Goal: Task Accomplishment & Management: Manage account settings

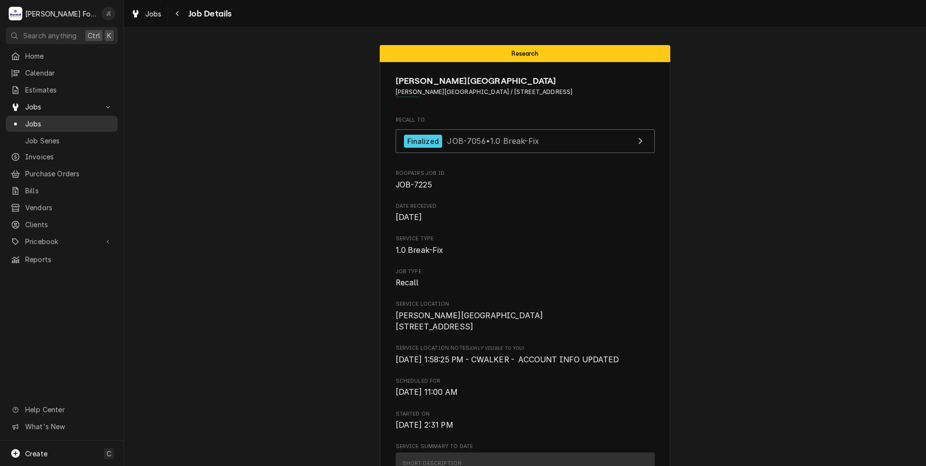
click at [52, 119] on span "Jobs" at bounding box center [69, 124] width 88 height 10
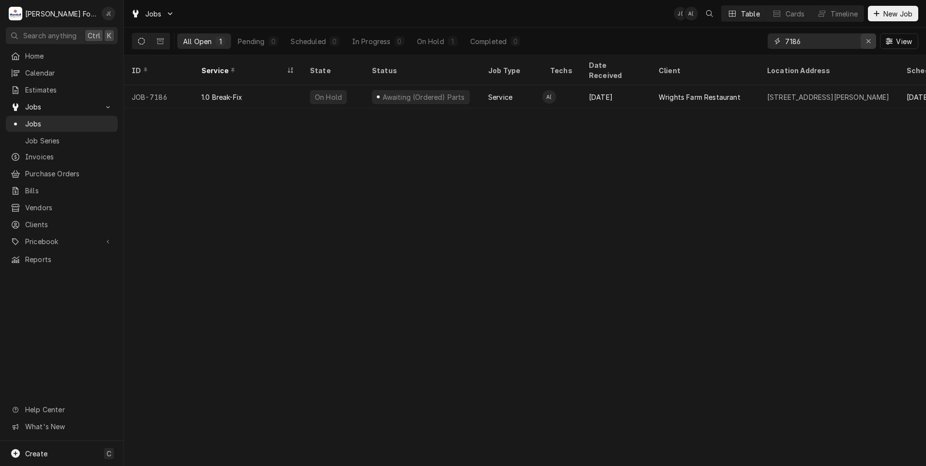
click at [872, 41] on icon "Erase input" at bounding box center [868, 41] width 5 height 7
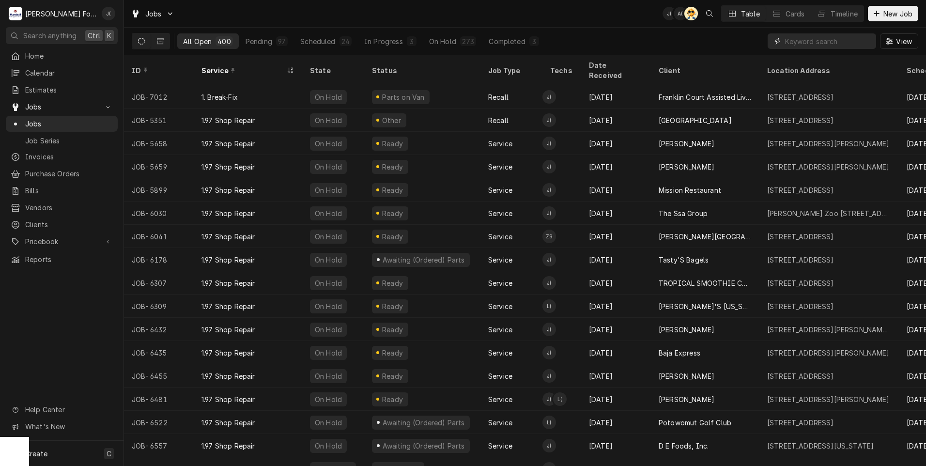
click at [831, 41] on input "Dynamic Content Wrapper" at bounding box center [828, 41] width 86 height 16
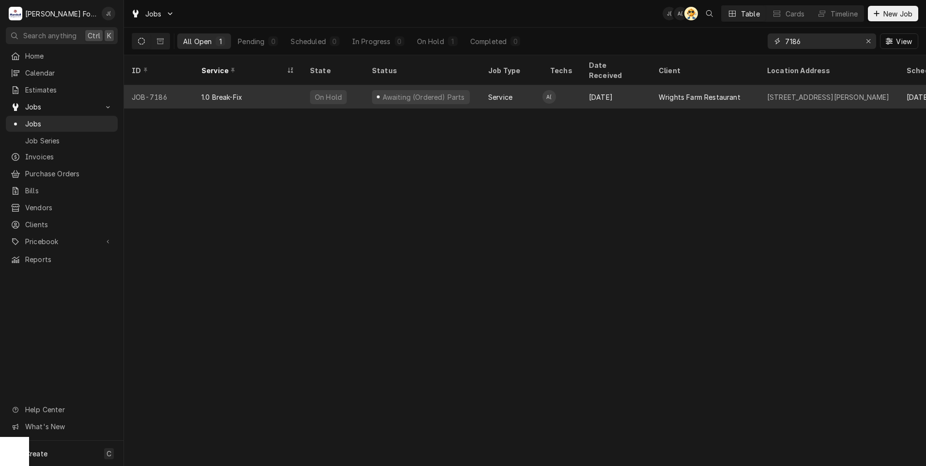
type input "7186"
click at [462, 85] on div "Awaiting (Ordered) Parts" at bounding box center [422, 96] width 116 height 23
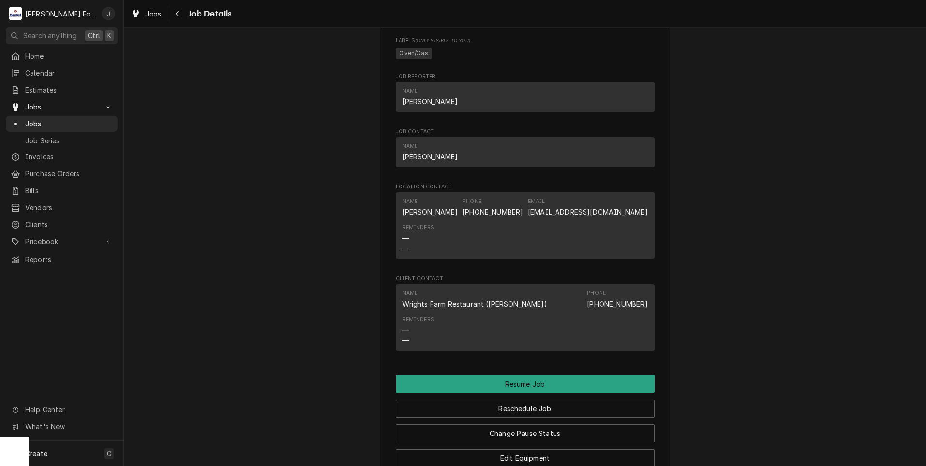
scroll to position [1018, 0]
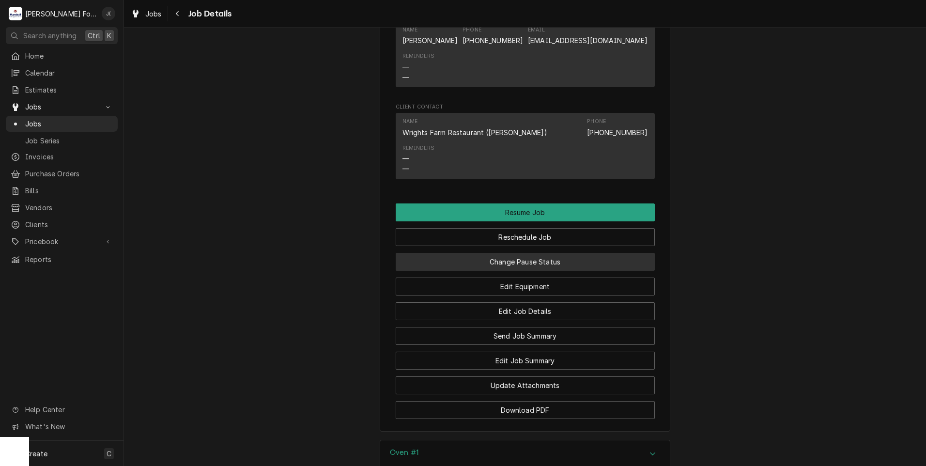
click at [520, 253] on button "Change Pause Status" at bounding box center [525, 262] width 259 height 18
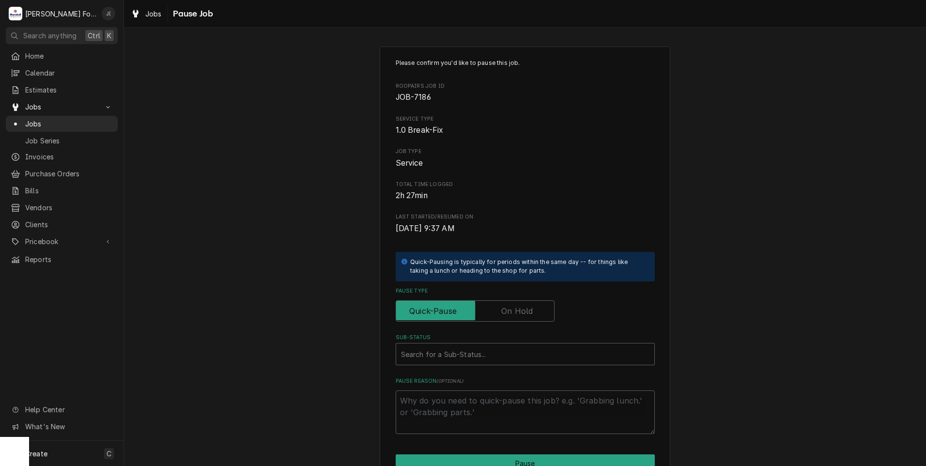
click at [512, 312] on label "Pause Type" at bounding box center [475, 310] width 159 height 21
click at [512, 312] on input "Pause Type" at bounding box center [475, 310] width 150 height 21
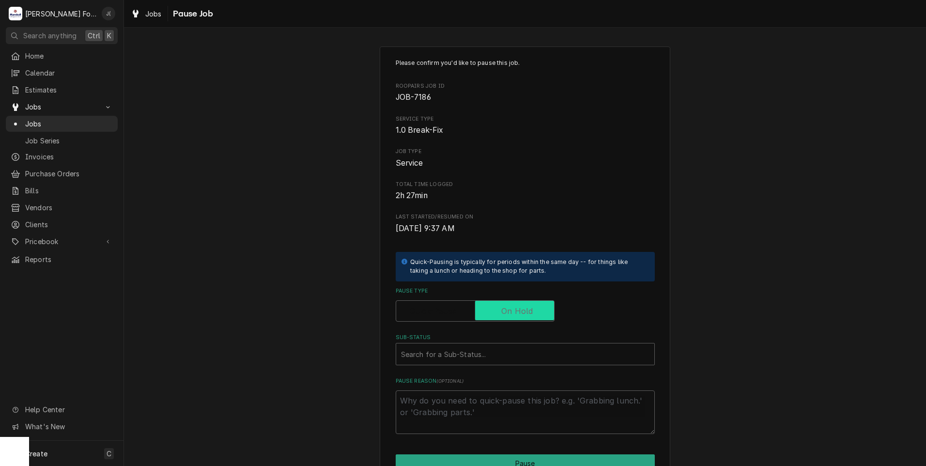
checkbox input "true"
click at [489, 356] on div "Sub-Status" at bounding box center [525, 353] width 249 height 17
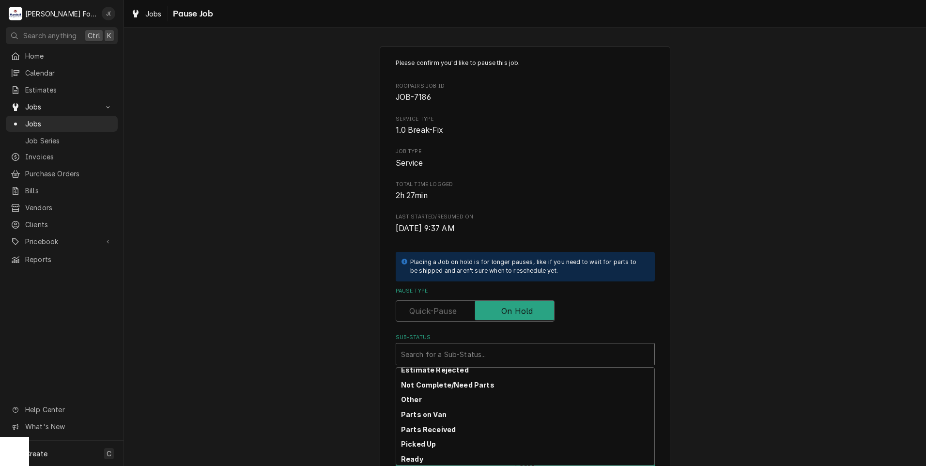
scroll to position [155, 0]
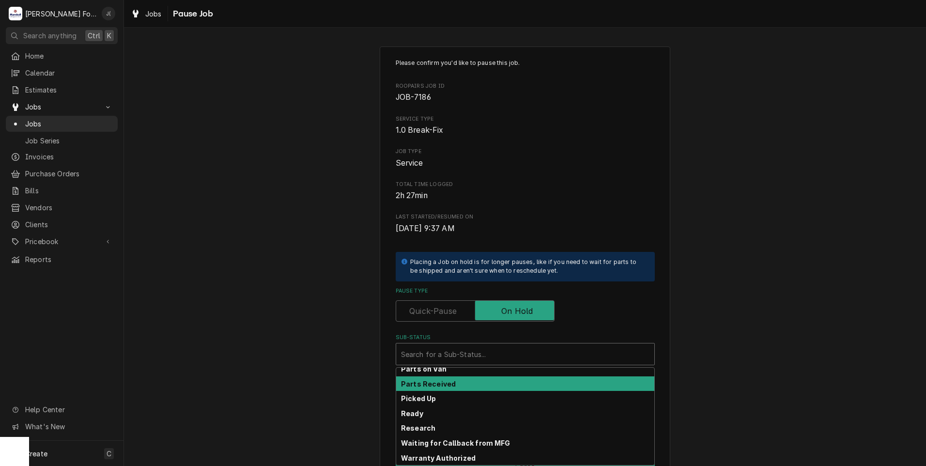
click at [461, 384] on div "Parts Received" at bounding box center [525, 383] width 258 height 15
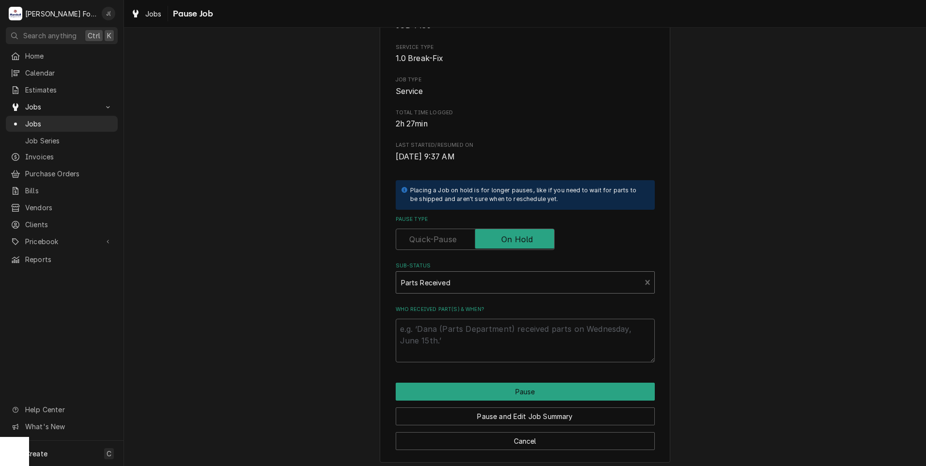
scroll to position [77, 0]
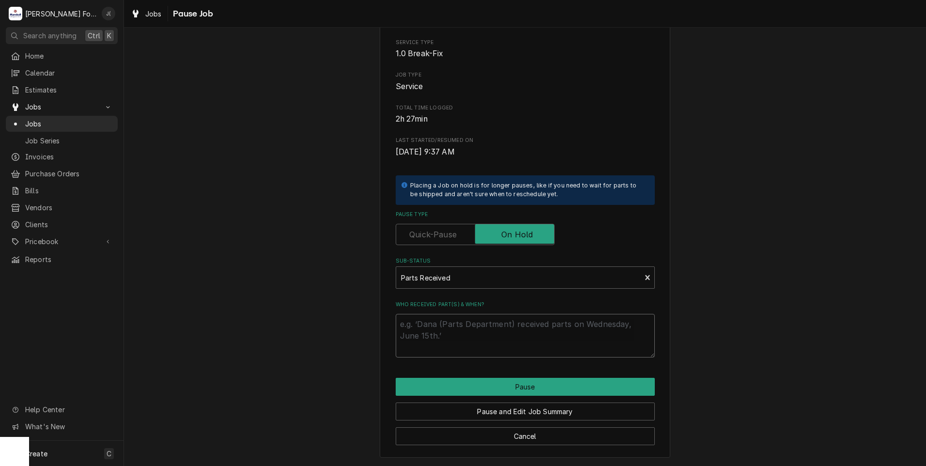
click at [418, 321] on textarea "Who received part(s) & when?" at bounding box center [525, 336] width 259 height 44
type textarea "x"
type textarea "0"
type textarea "x"
type textarea "09"
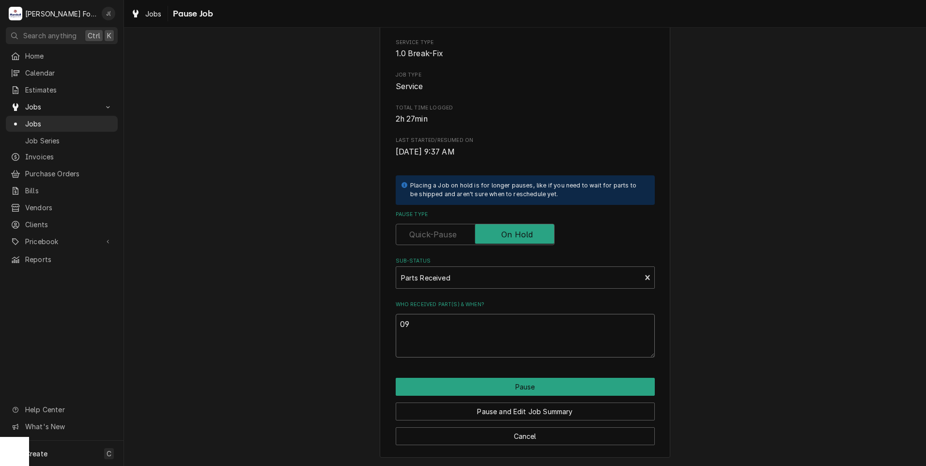
type textarea "x"
type textarea "09/"
type textarea "x"
type textarea "09/1"
type textarea "x"
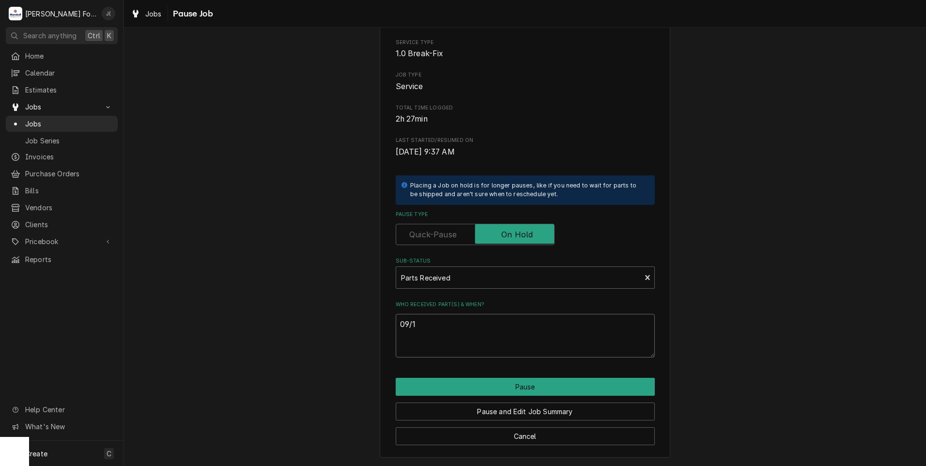
type textarea "09/10"
type textarea "x"
type textarea "09/10/"
type textarea "x"
type textarea "09/10/2"
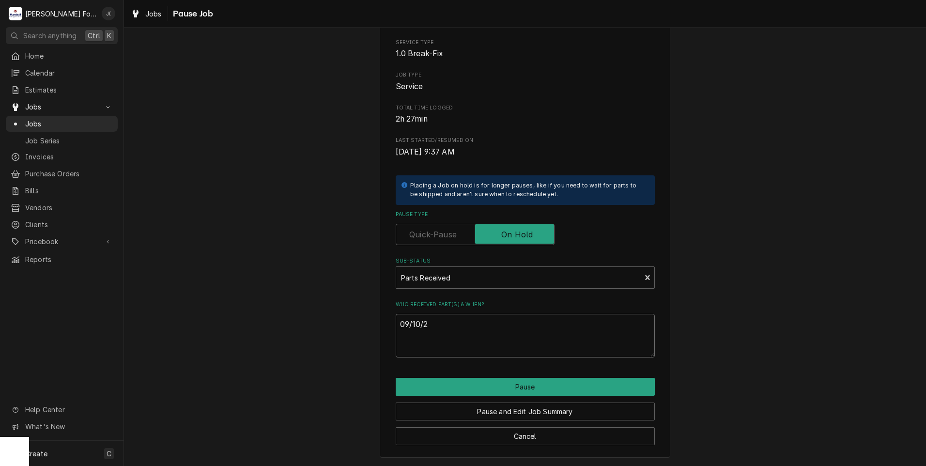
type textarea "x"
type textarea "[DATE]"
type textarea "x"
type textarea "09/10/202"
type textarea "x"
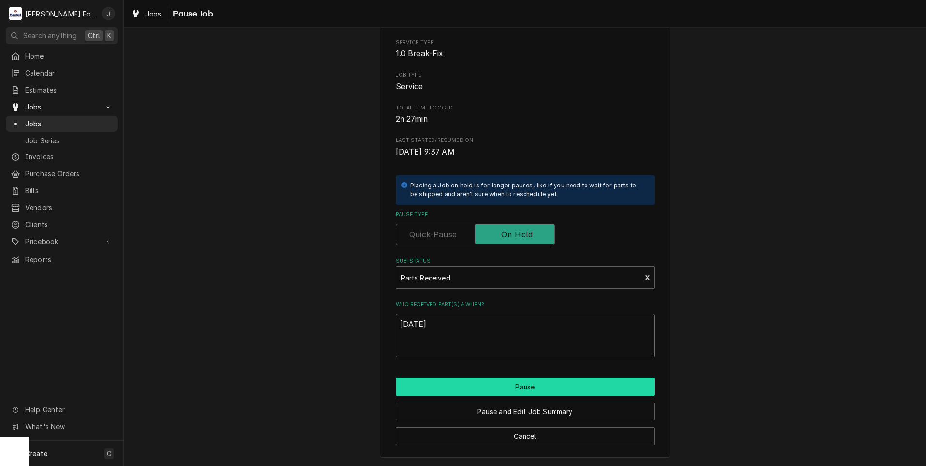
type textarea "[DATE]"
click at [540, 383] on button "Pause" at bounding box center [525, 387] width 259 height 18
type textarea "x"
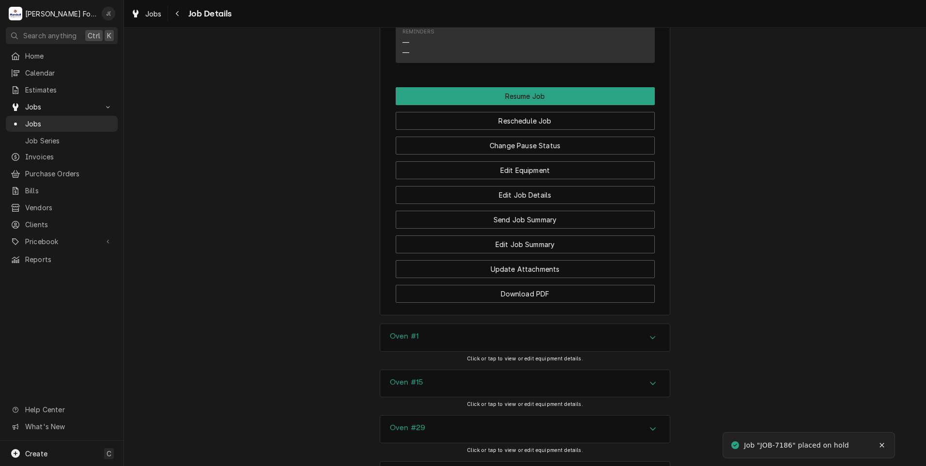
scroll to position [1163, 0]
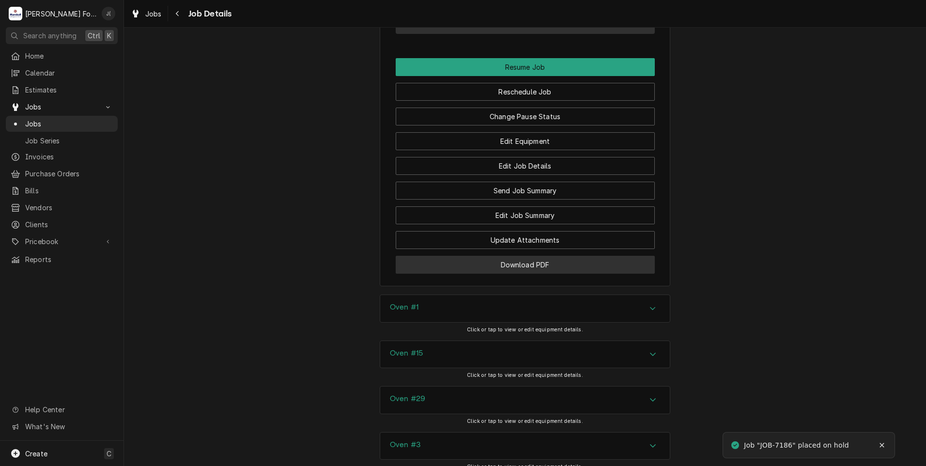
click at [511, 257] on button "Download PDF" at bounding box center [525, 265] width 259 height 18
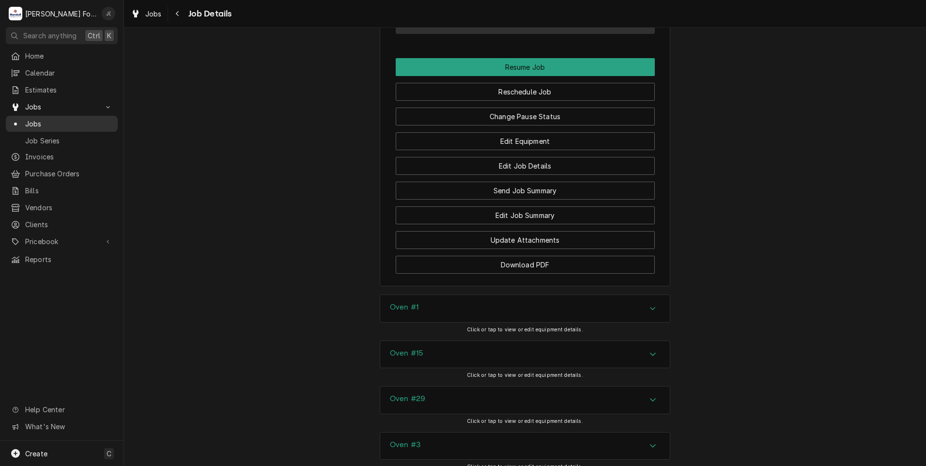
click at [38, 121] on span "Jobs" at bounding box center [69, 124] width 88 height 10
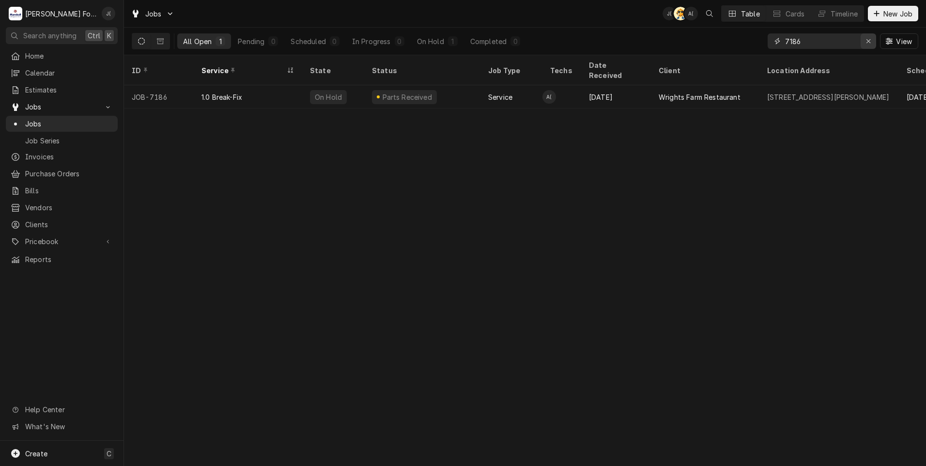
click at [871, 44] on icon "Erase input" at bounding box center [868, 41] width 5 height 7
click at [838, 41] on input "Dynamic Content Wrapper" at bounding box center [830, 41] width 91 height 16
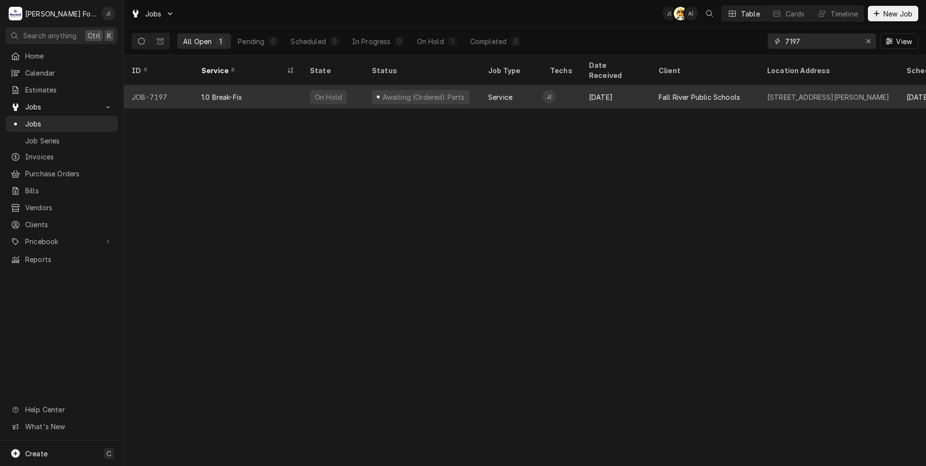
type input "7197"
click at [568, 85] on td "J(" at bounding box center [562, 96] width 39 height 23
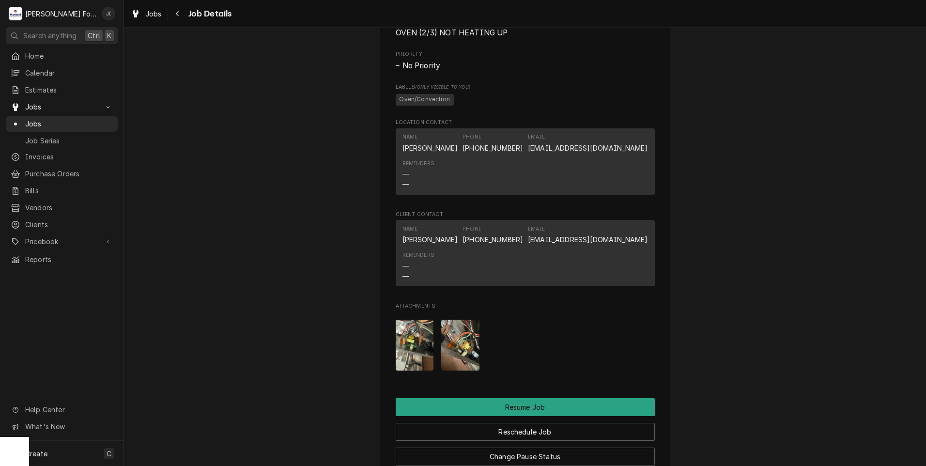
scroll to position [969, 0]
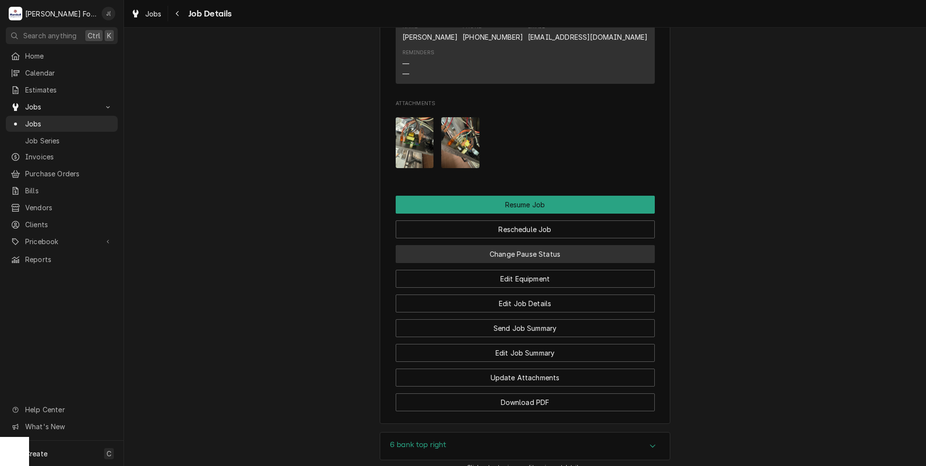
click at [522, 255] on button "Change Pause Status" at bounding box center [525, 254] width 259 height 18
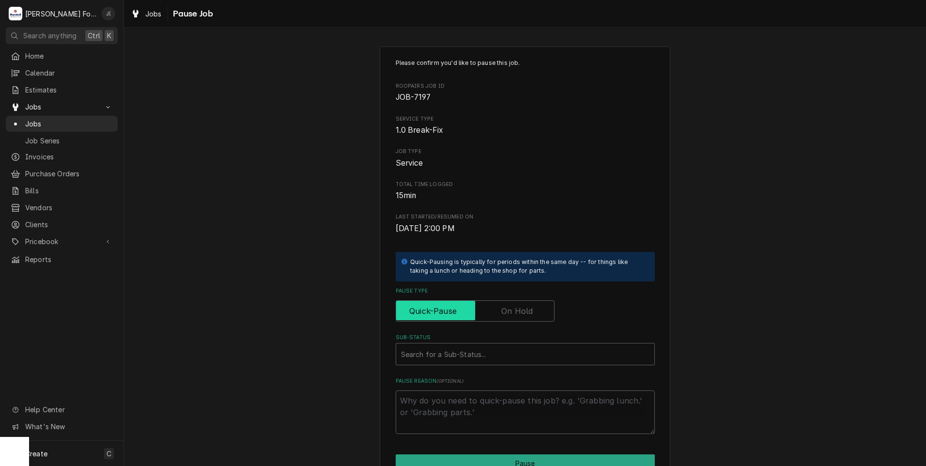
click at [521, 319] on input "Pause Type" at bounding box center [475, 310] width 150 height 21
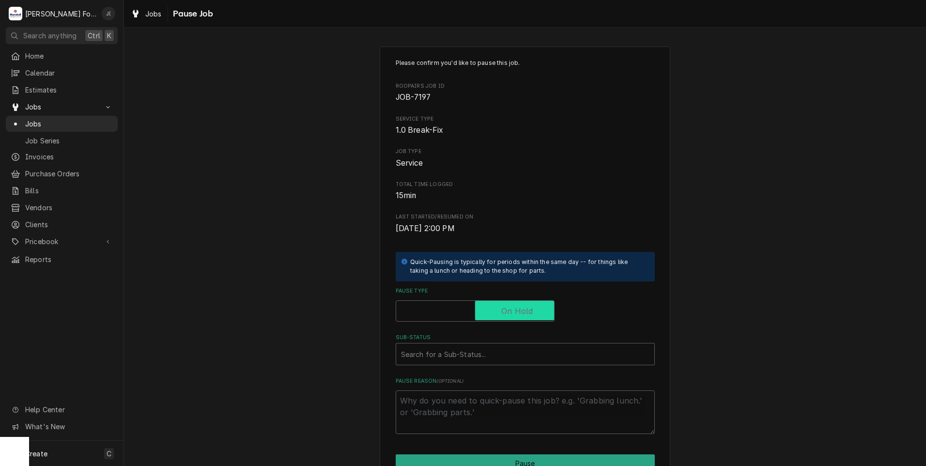
checkbox input "true"
click at [502, 349] on div "Sub-Status" at bounding box center [525, 353] width 249 height 17
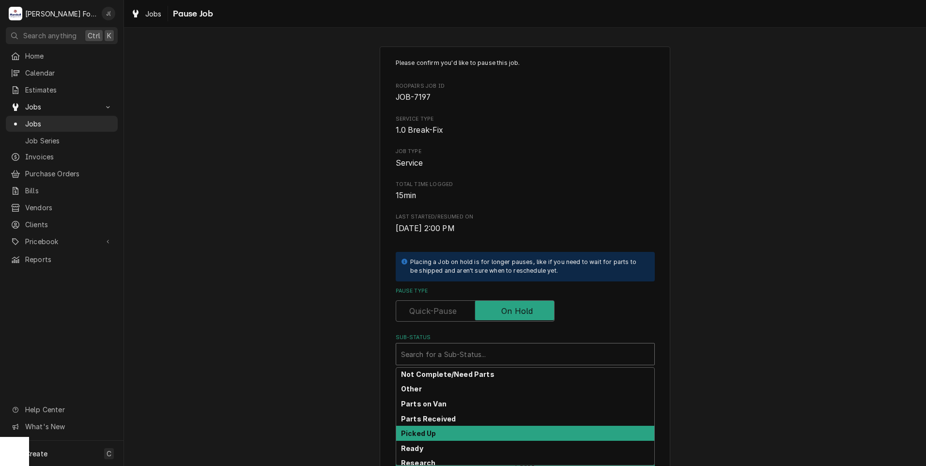
scroll to position [106, 0]
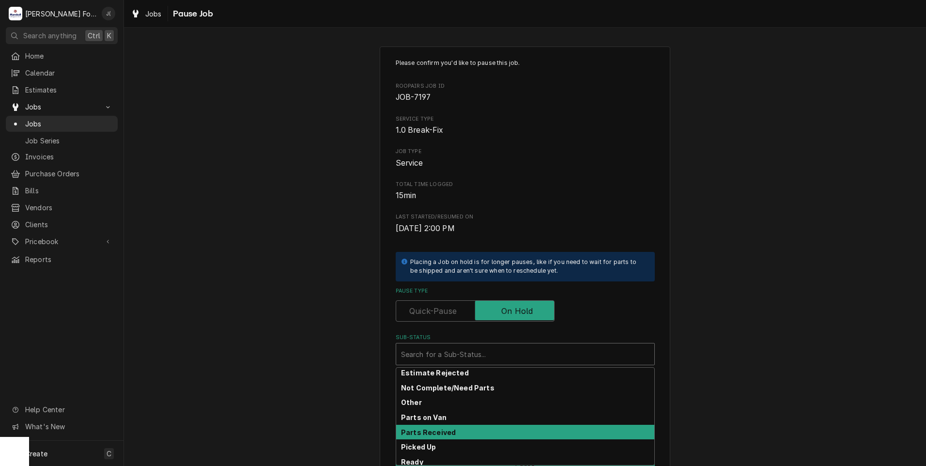
click at [449, 429] on div "Parts Received" at bounding box center [525, 432] width 258 height 15
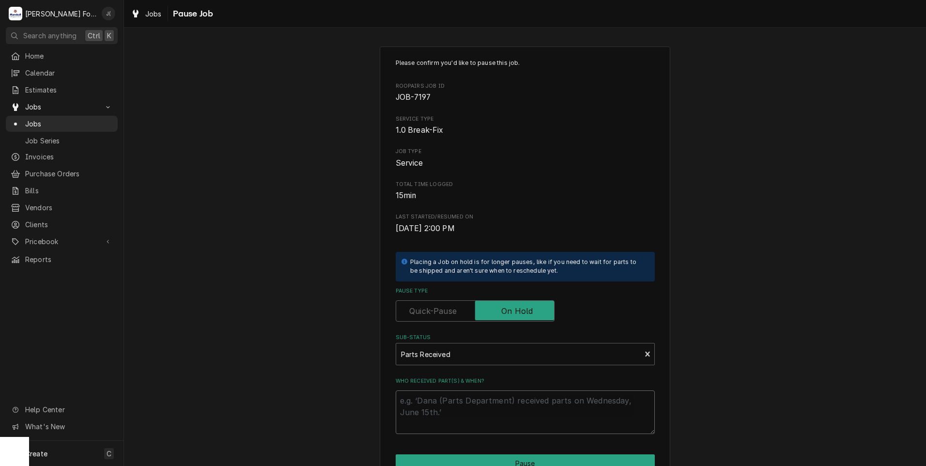
click at [448, 410] on textarea "Who received part(s) & when?" at bounding box center [525, 413] width 259 height 44
type textarea "x"
type textarea "0"
type textarea "x"
type textarea "09"
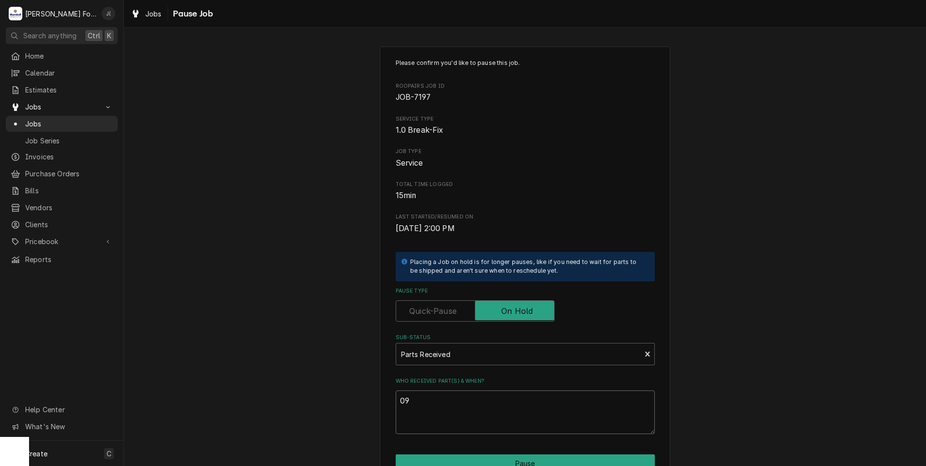
type textarea "x"
type textarea "09/"
type textarea "x"
type textarea "09/1"
type textarea "x"
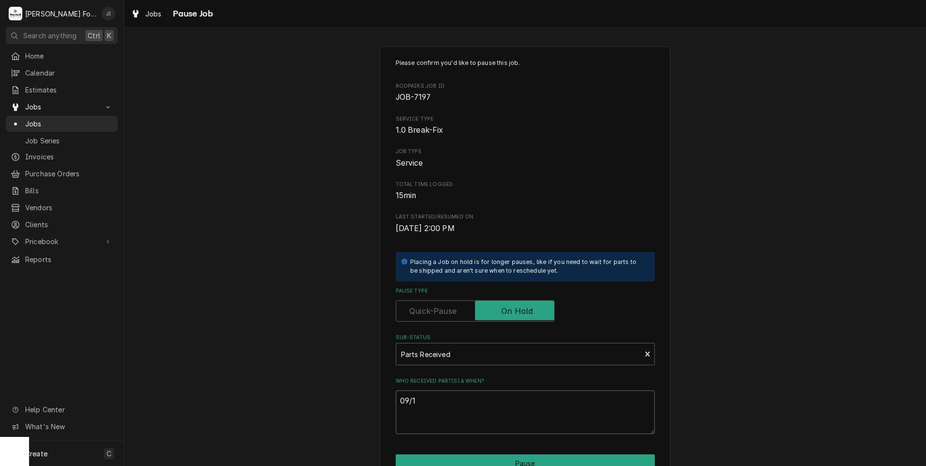
type textarea "09/10"
type textarea "x"
type textarea "09/10/"
type textarea "x"
type textarea "09/10/2"
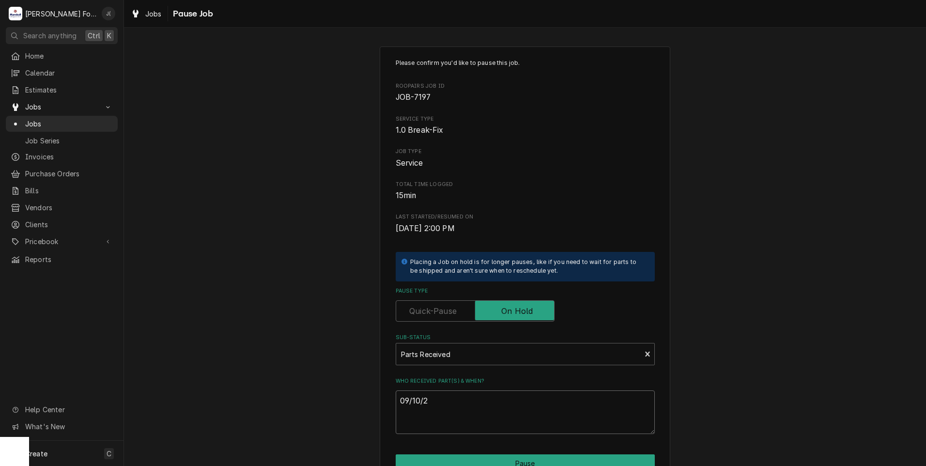
type textarea "x"
type textarea "09/10/20"
type textarea "x"
type textarea "09/10/202"
type textarea "x"
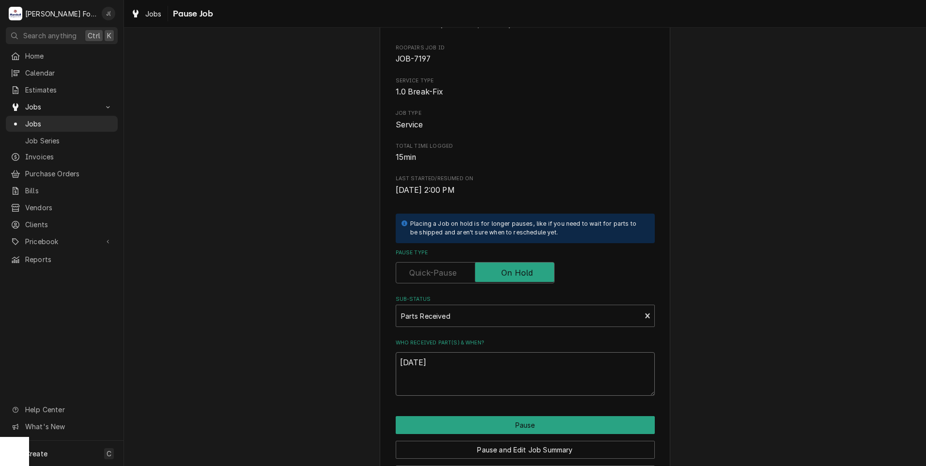
scroll to position [77, 0]
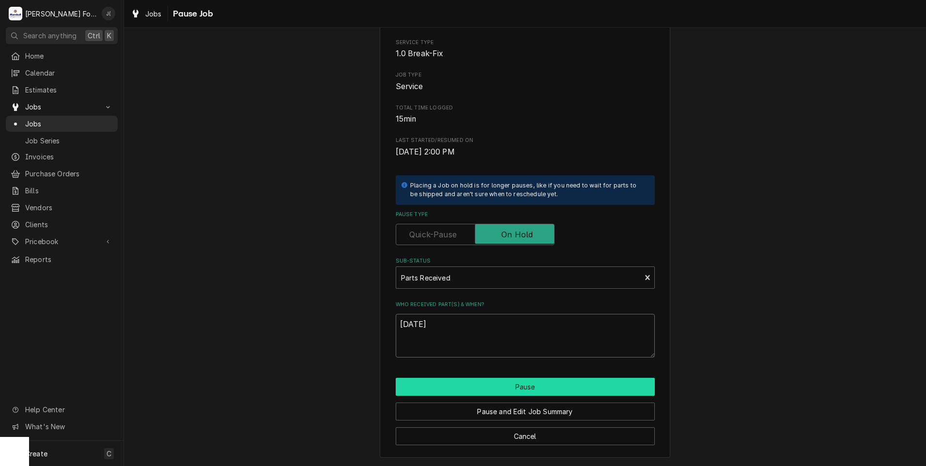
type textarea "[DATE]"
click at [509, 383] on button "Pause" at bounding box center [525, 387] width 259 height 18
type textarea "x"
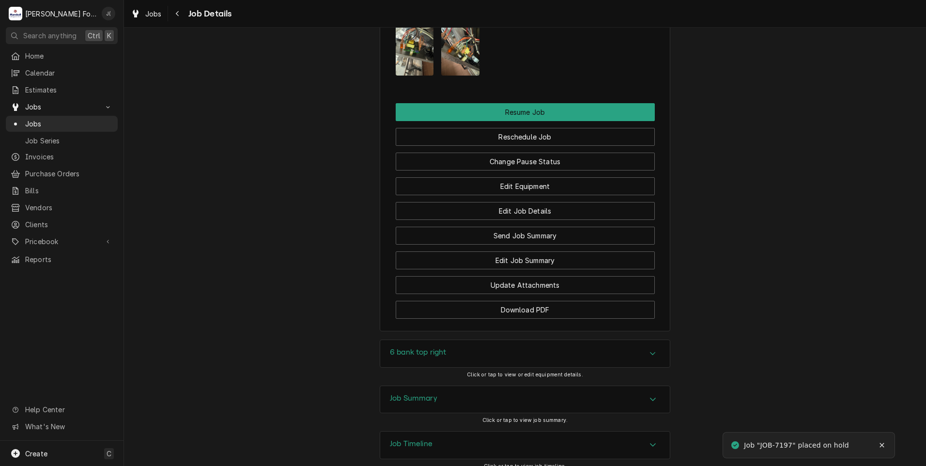
scroll to position [1066, 0]
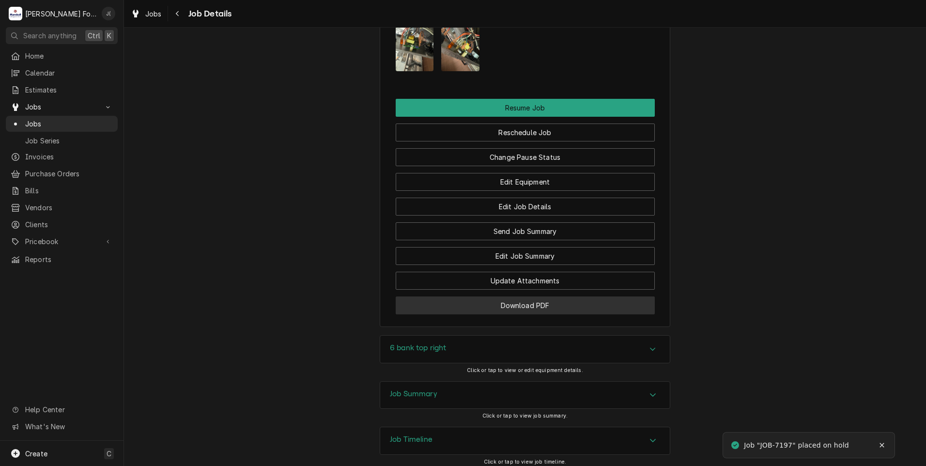
click at [502, 308] on button "Download PDF" at bounding box center [525, 306] width 259 height 18
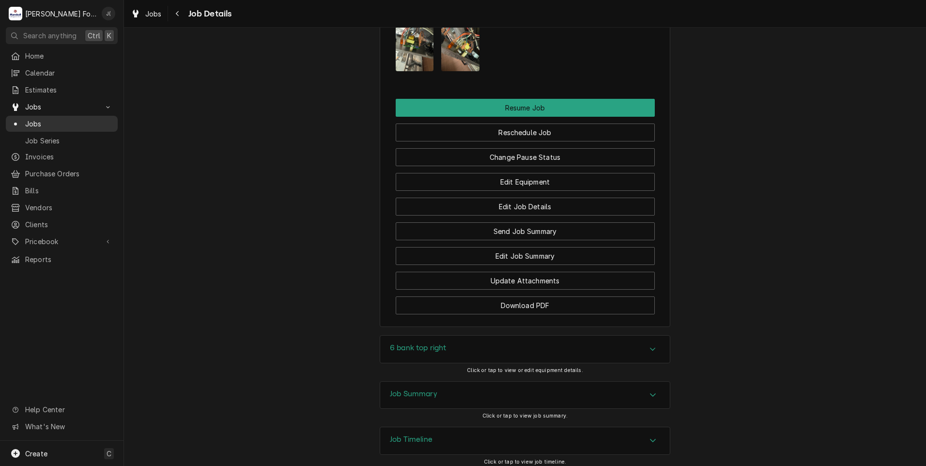
click at [58, 119] on span "Jobs" at bounding box center [69, 124] width 88 height 10
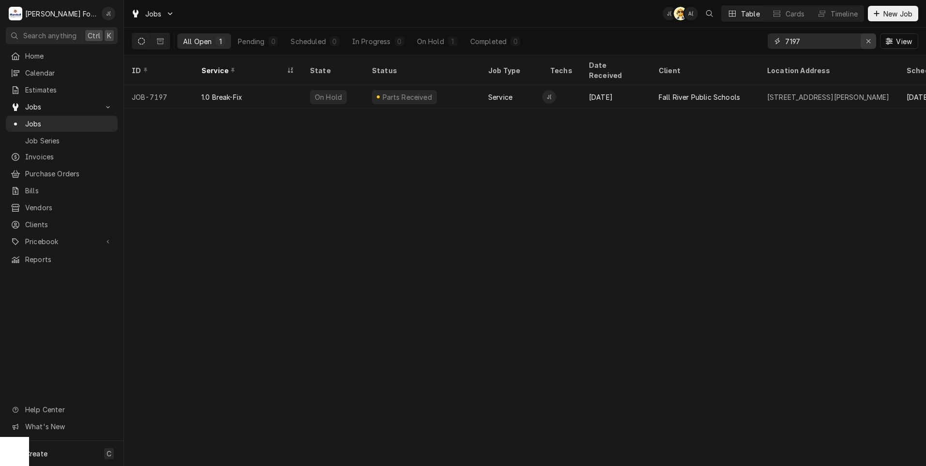
click at [868, 42] on icon "Erase input" at bounding box center [868, 41] width 5 height 7
click at [848, 44] on input "Dynamic Content Wrapper" at bounding box center [830, 41] width 91 height 16
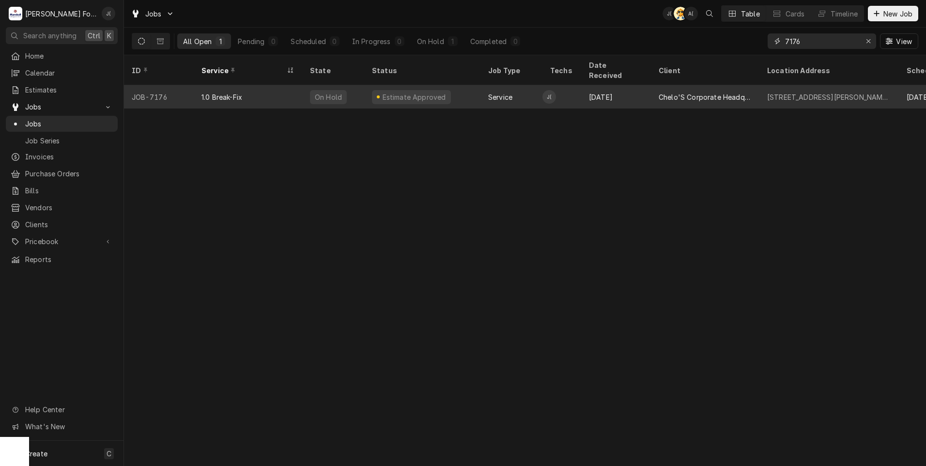
type input "7176"
click at [286, 88] on div "1.0 Break-Fix" at bounding box center [248, 96] width 109 height 23
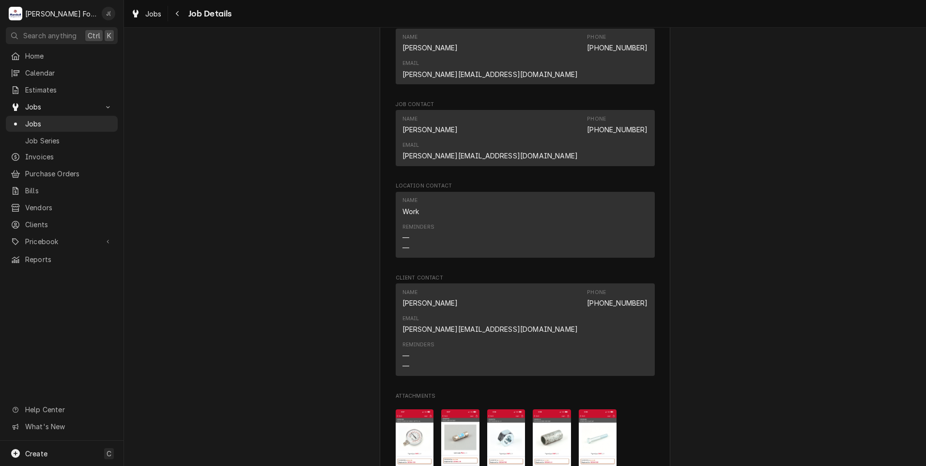
scroll to position [1066, 0]
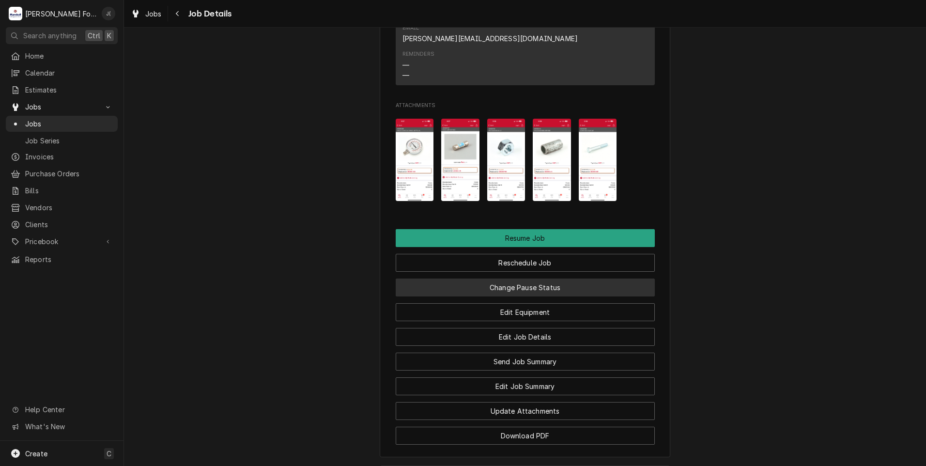
click at [533, 279] on button "Change Pause Status" at bounding box center [525, 288] width 259 height 18
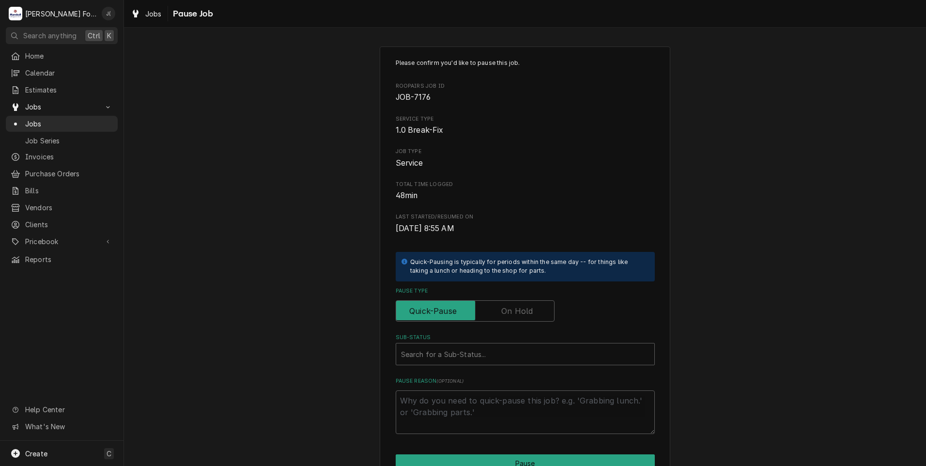
click at [525, 309] on label "Pause Type" at bounding box center [475, 310] width 159 height 21
click at [525, 309] on input "Pause Type" at bounding box center [475, 310] width 150 height 21
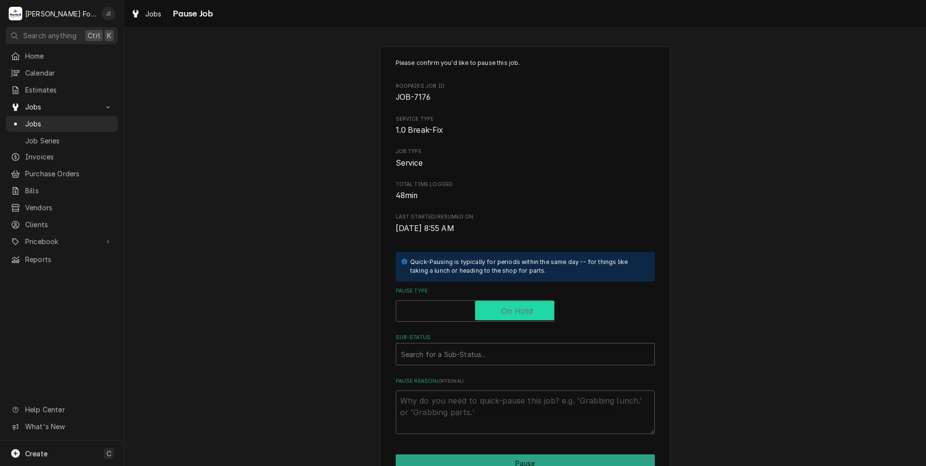
checkbox input "true"
click at [488, 349] on div "Sub-Status" at bounding box center [525, 353] width 249 height 17
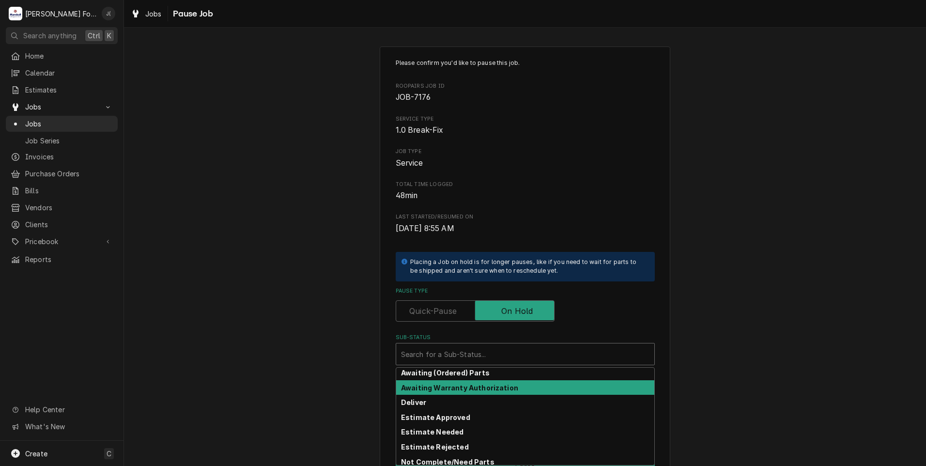
scroll to position [48, 0]
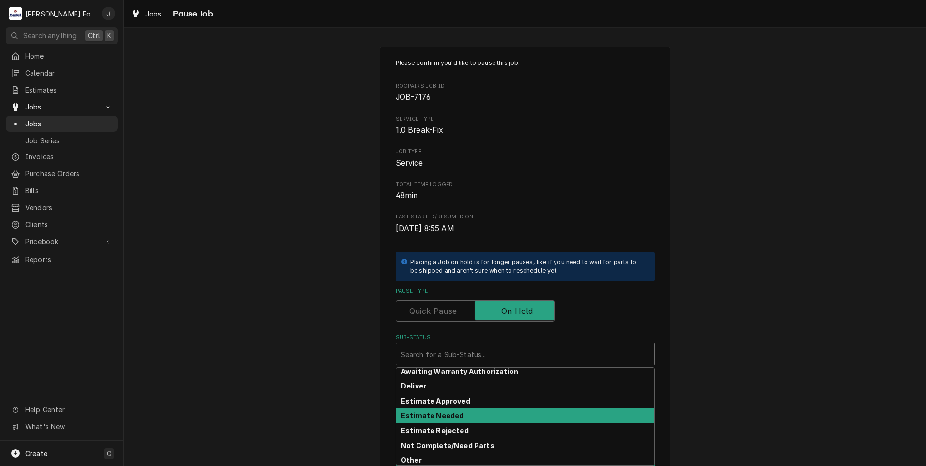
click at [457, 410] on div "Estimate Needed" at bounding box center [525, 415] width 258 height 15
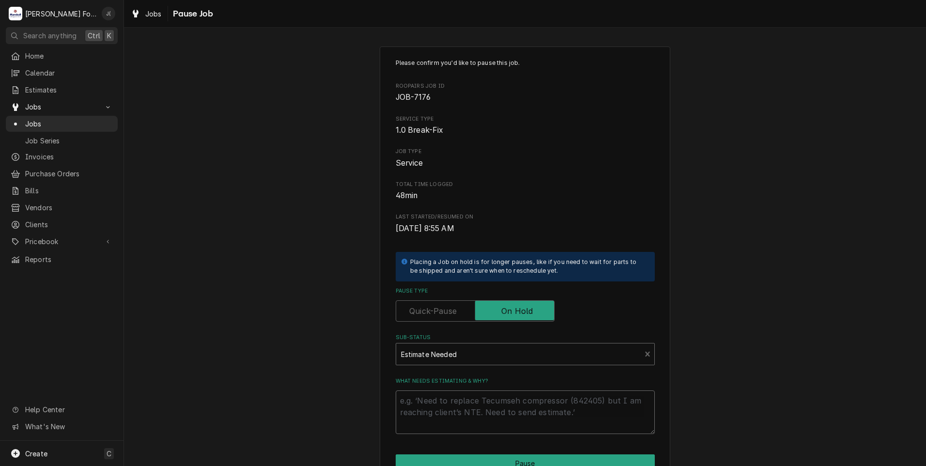
click at [457, 410] on textarea "What needs estimating & why?" at bounding box center [525, 413] width 259 height 44
type textarea "x"
type textarea "p"
type textarea "x"
type textarea "pr"
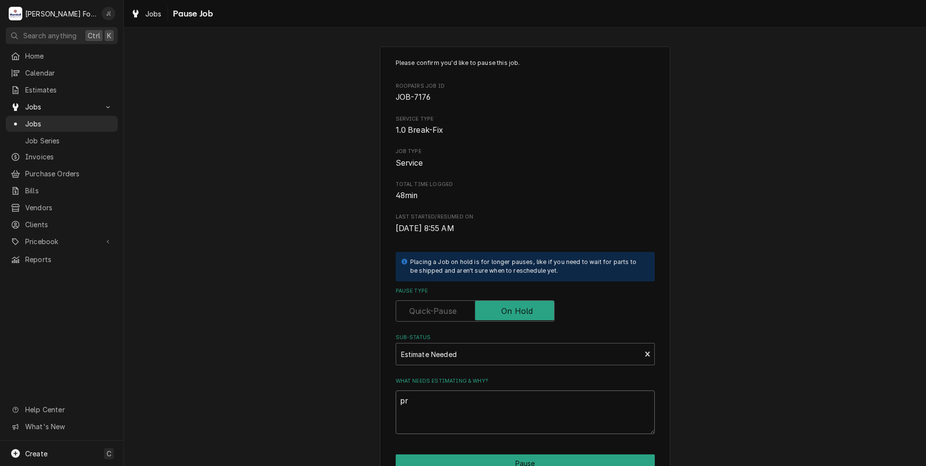
type textarea "x"
type textarea "prc"
type textarea "x"
type textarea "pr"
type textarea "x"
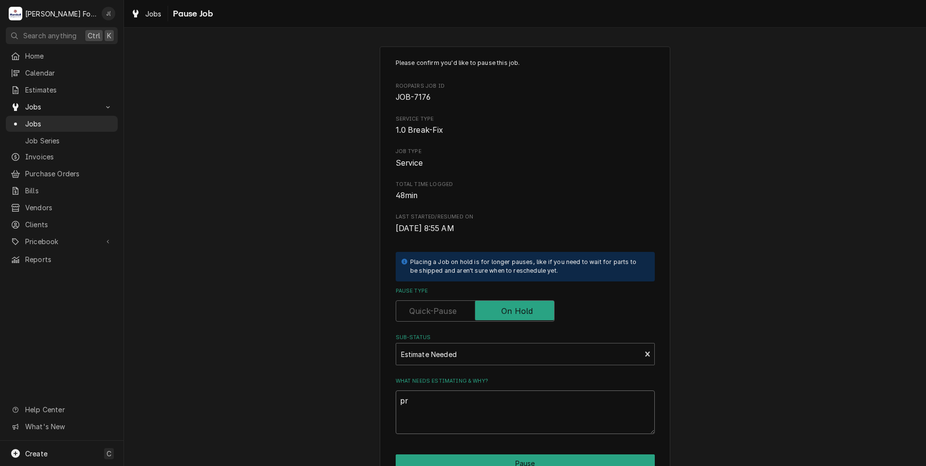
type textarea "pri"
type textarea "x"
type textarea "pric"
type textarea "x"
type textarea "price"
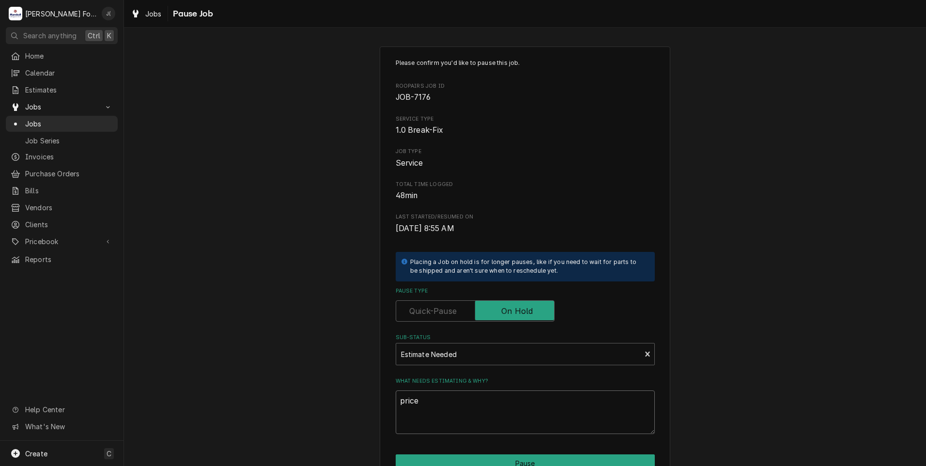
type textarea "x"
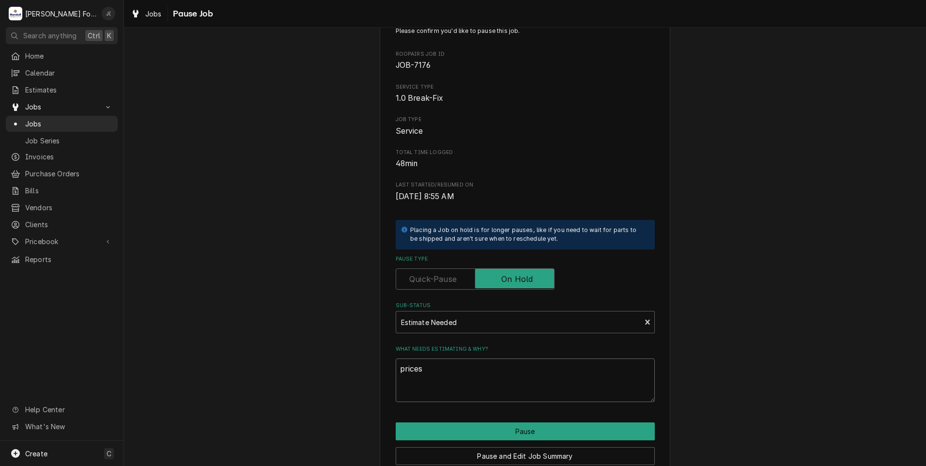
scroll to position [77, 0]
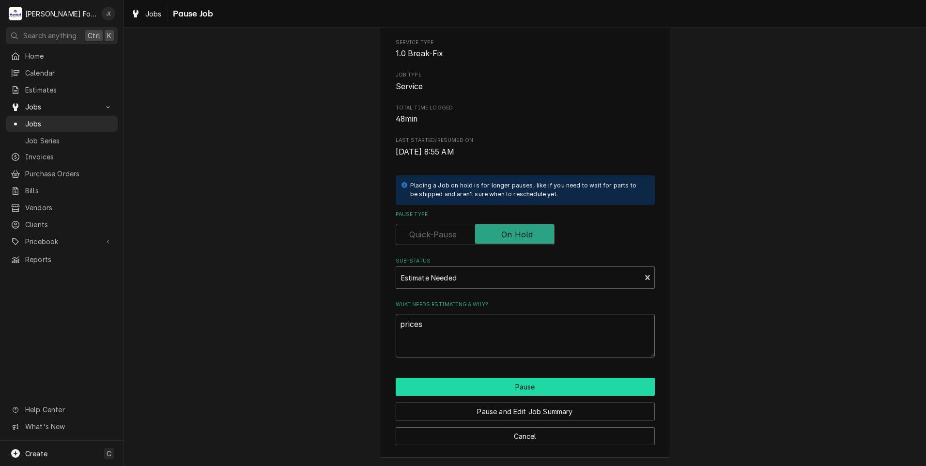
type textarea "prices"
click at [505, 390] on button "Pause" at bounding box center [525, 387] width 259 height 18
type textarea "x"
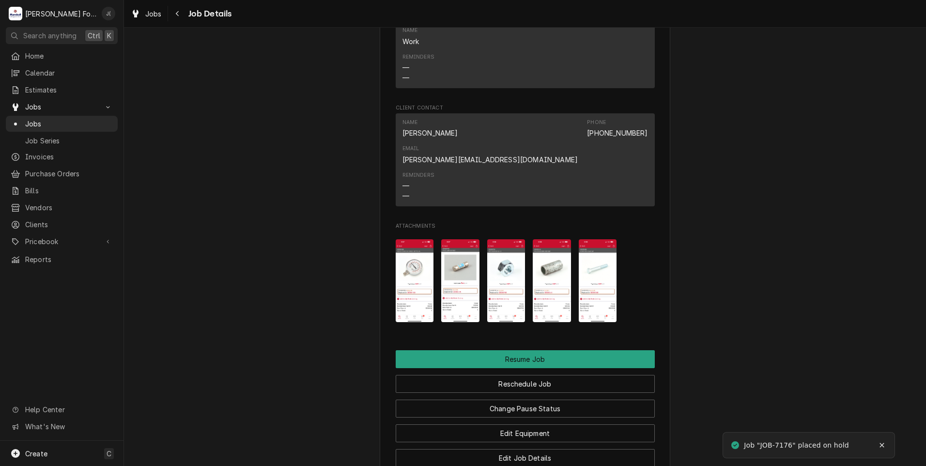
scroll to position [1114, 0]
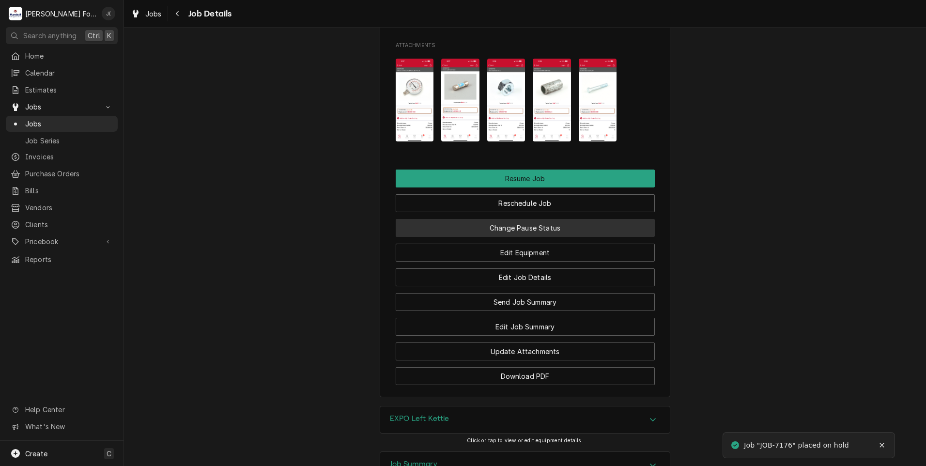
click at [554, 219] on button "Change Pause Status" at bounding box center [525, 228] width 259 height 18
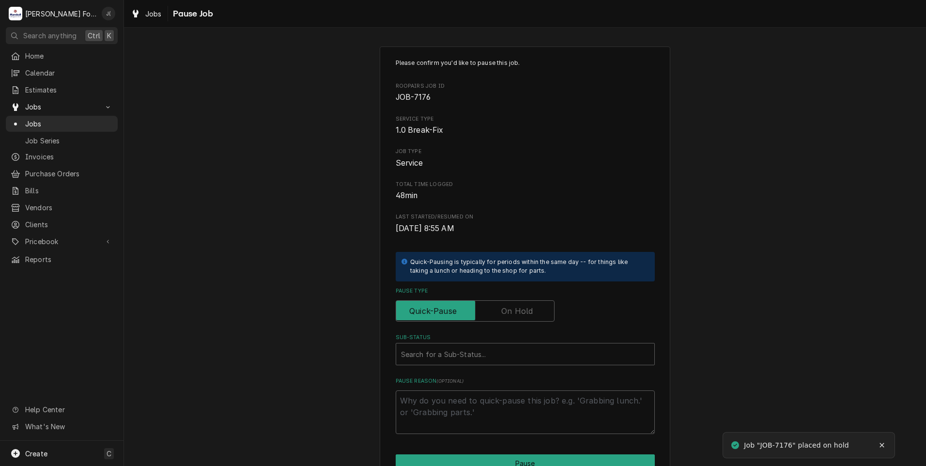
click at [524, 314] on label "Pause Type" at bounding box center [475, 310] width 159 height 21
click at [524, 314] on input "Pause Type" at bounding box center [475, 310] width 150 height 21
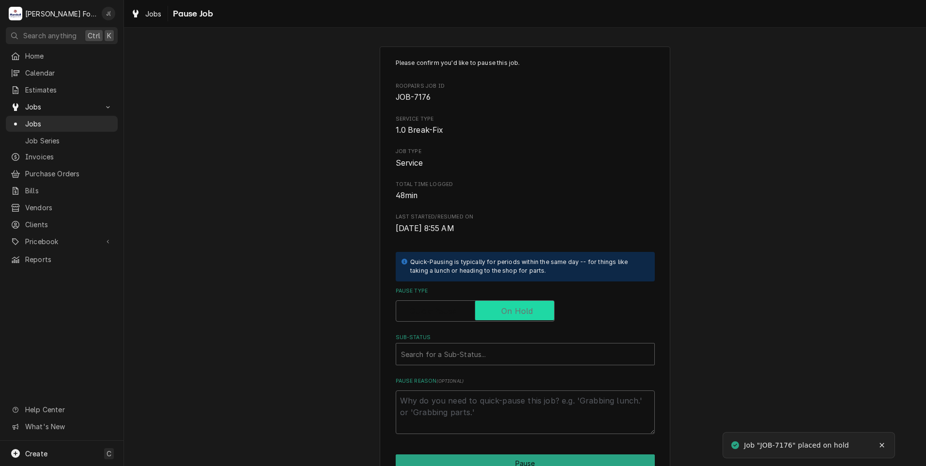
checkbox input "true"
click at [502, 343] on div "Sub-Status Search for a Sub-Status..." at bounding box center [525, 349] width 259 height 31
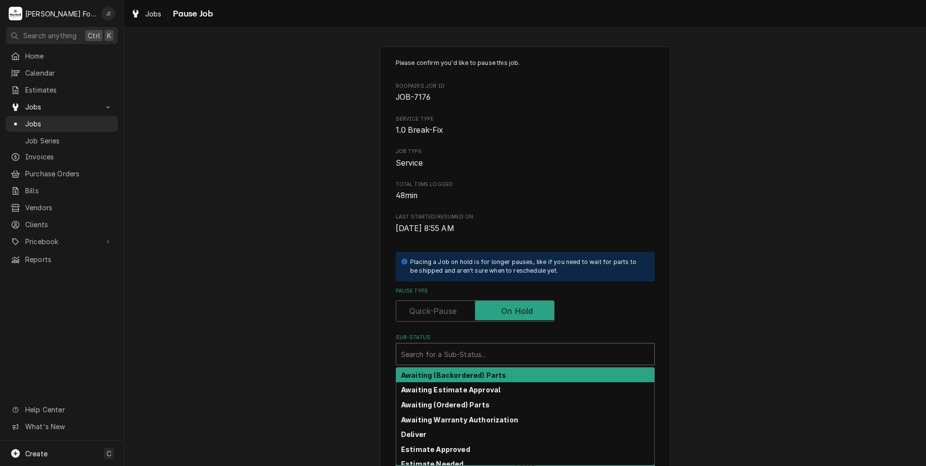
click at [475, 352] on div "Sub-Status" at bounding box center [525, 353] width 249 height 17
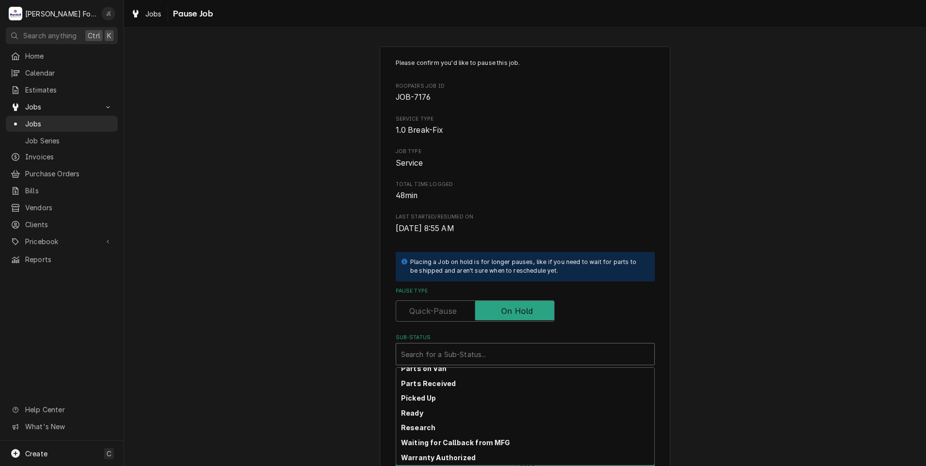
scroll to position [155, 0]
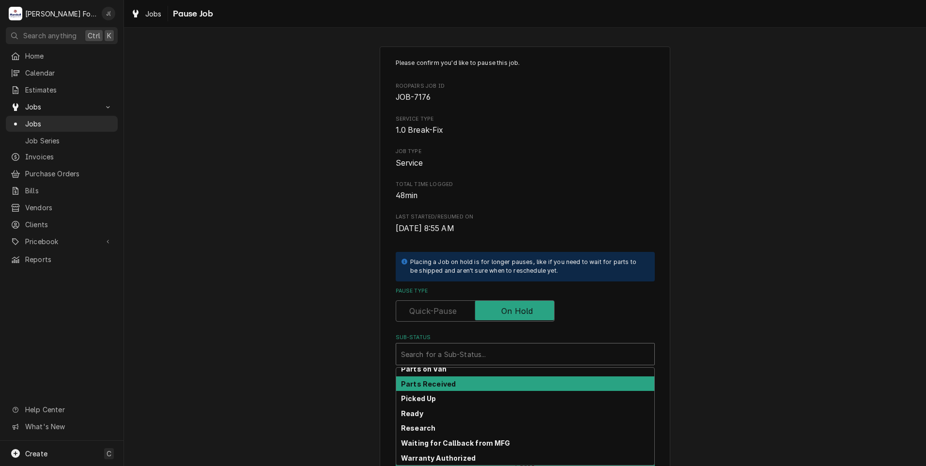
click at [452, 384] on div "Parts Received" at bounding box center [525, 383] width 258 height 15
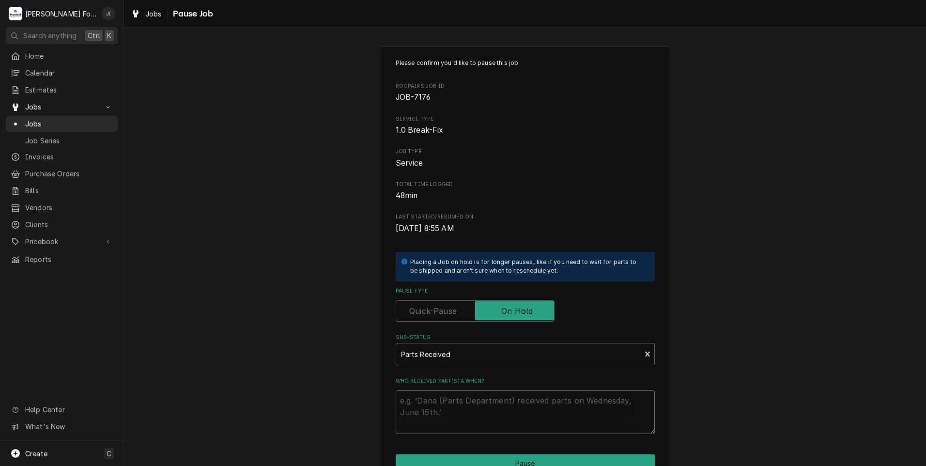
click at [455, 398] on textarea "Who received part(s) & when?" at bounding box center [525, 413] width 259 height 44
type textarea "x"
type textarea "0"
type textarea "x"
type textarea "09"
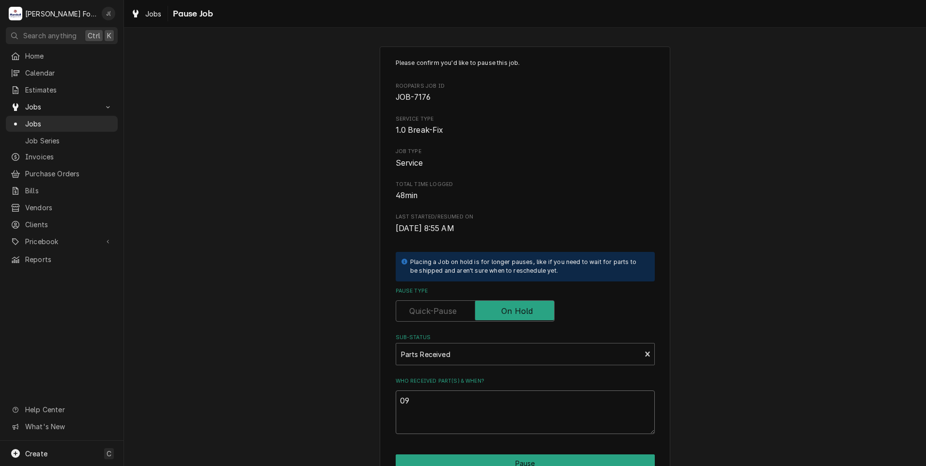
type textarea "x"
type textarea "09/"
type textarea "x"
type textarea "09/1"
type textarea "x"
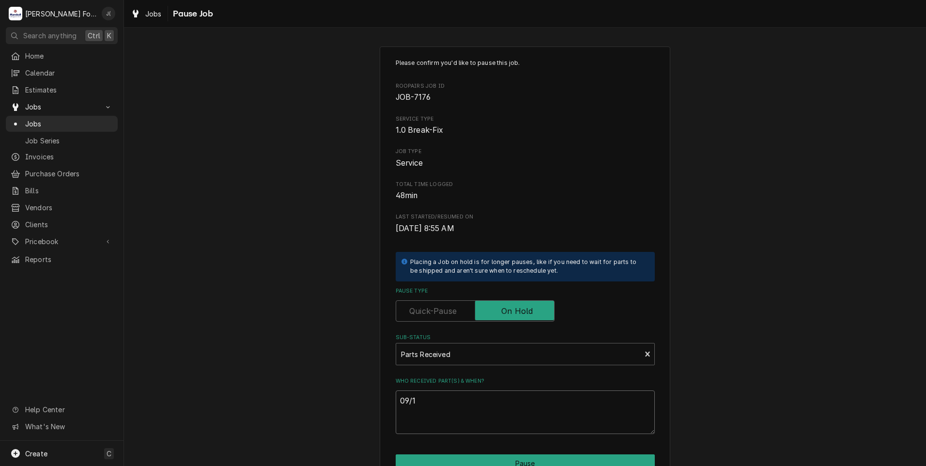
type textarea "09/10"
type textarea "x"
type textarea "09/10/"
type textarea "x"
type textarea "09/10/2"
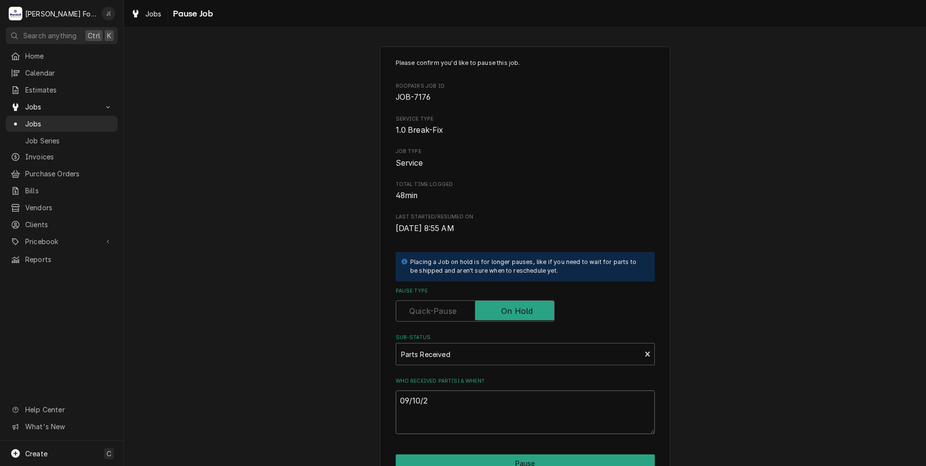
type textarea "x"
type textarea "09/10/20"
type textarea "x"
type textarea "09/10/202"
type textarea "x"
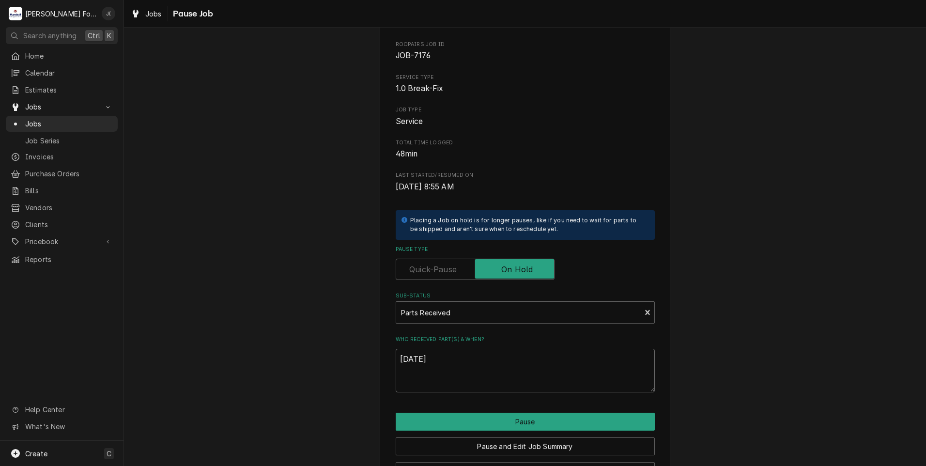
scroll to position [77, 0]
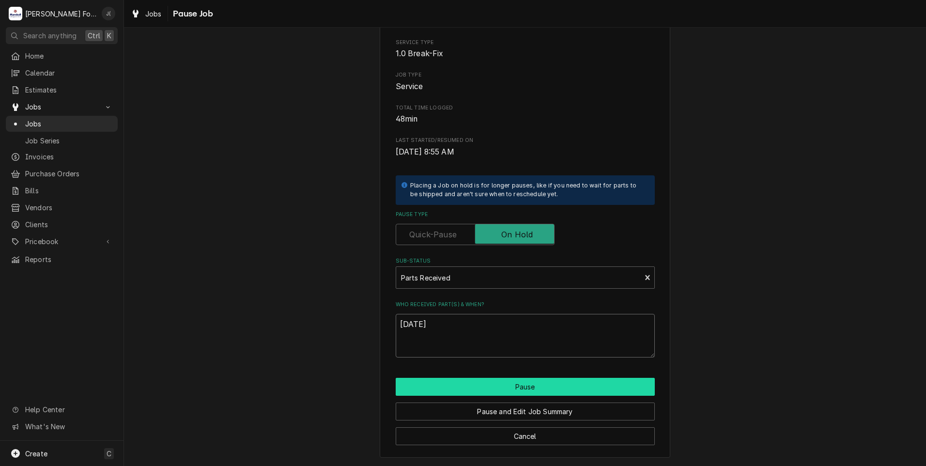
type textarea "09/10/2025"
click at [488, 390] on button "Pause" at bounding box center [525, 387] width 259 height 18
type textarea "x"
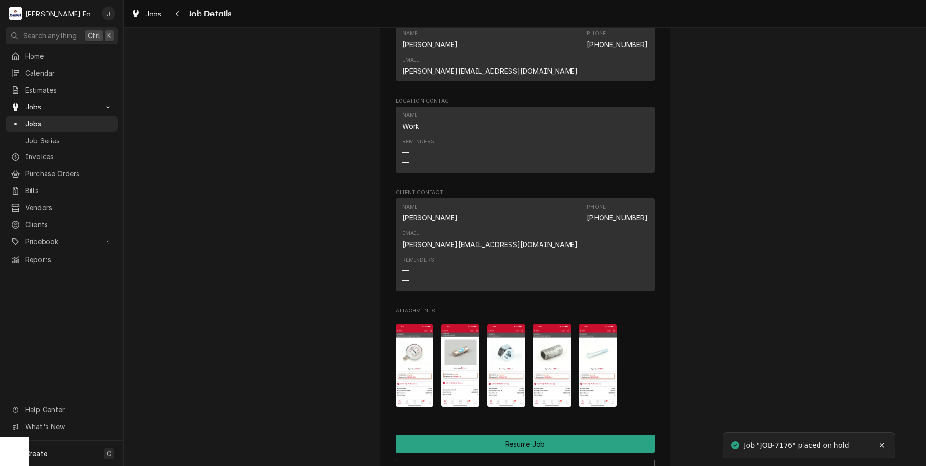
scroll to position [1018, 0]
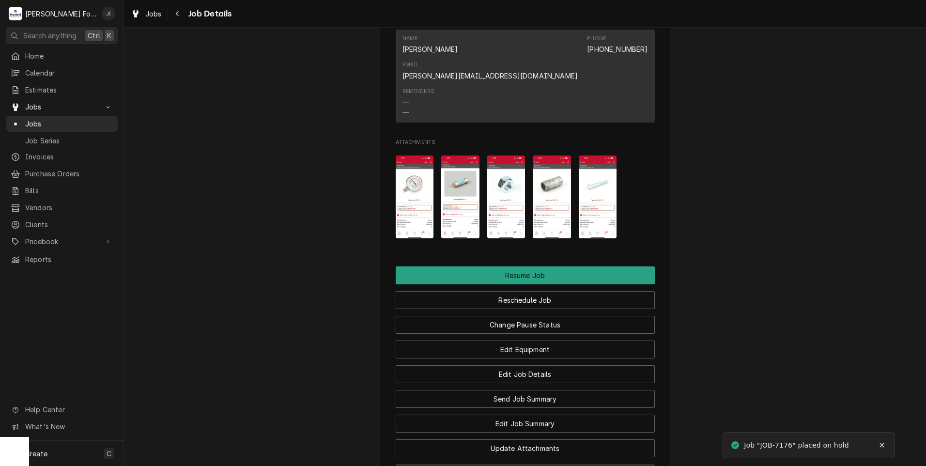
click at [470, 464] on button "Download PDF" at bounding box center [525, 473] width 259 height 18
click at [59, 120] on span "Jobs" at bounding box center [69, 124] width 88 height 10
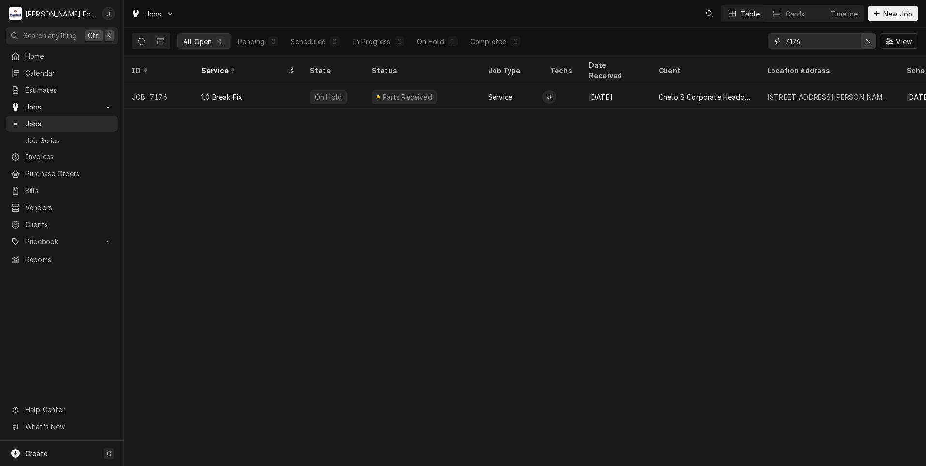
click at [871, 40] on icon "Erase input" at bounding box center [868, 41] width 5 height 7
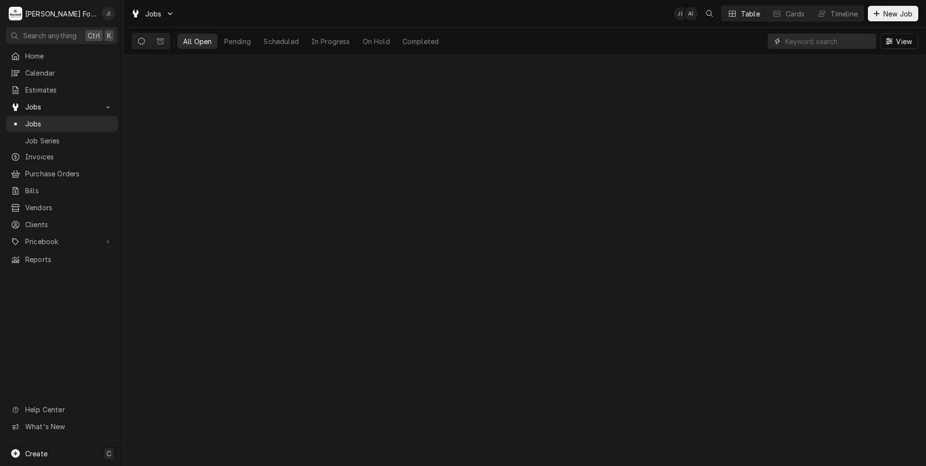
click at [840, 40] on input "Dynamic Content Wrapper" at bounding box center [828, 41] width 86 height 16
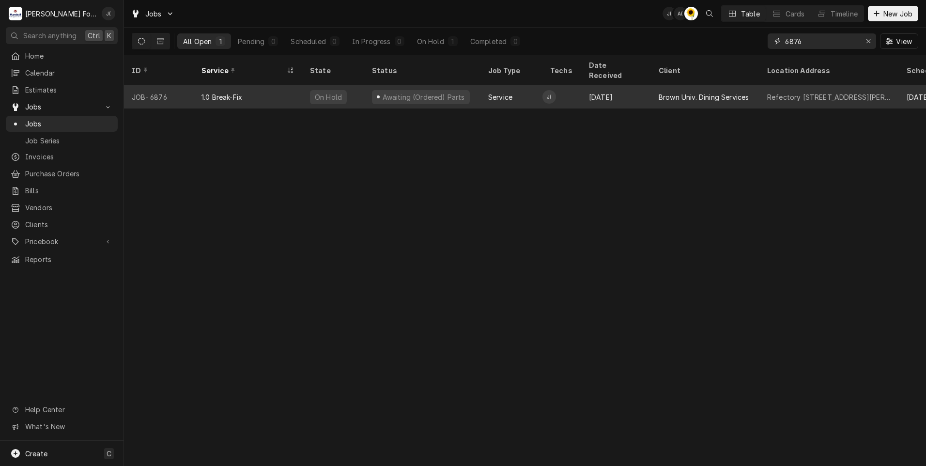
type input "6876"
click at [245, 87] on div "1.0 Break-Fix" at bounding box center [248, 96] width 109 height 23
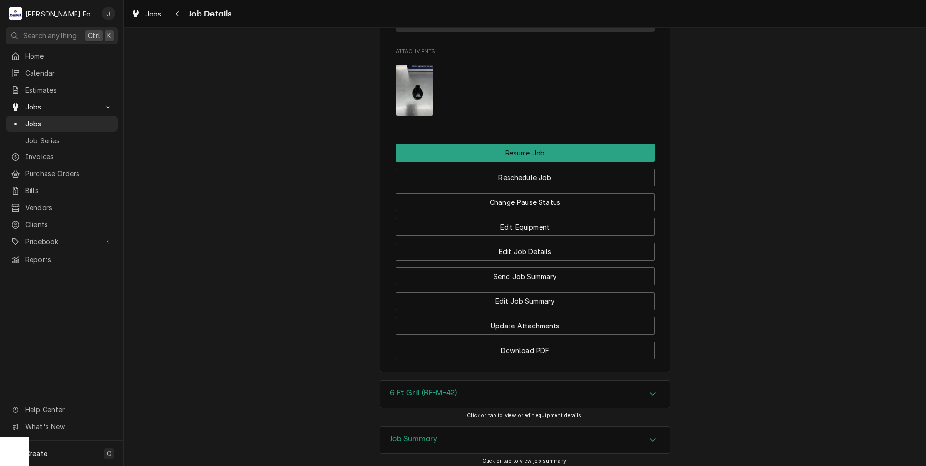
scroll to position [1435, 0]
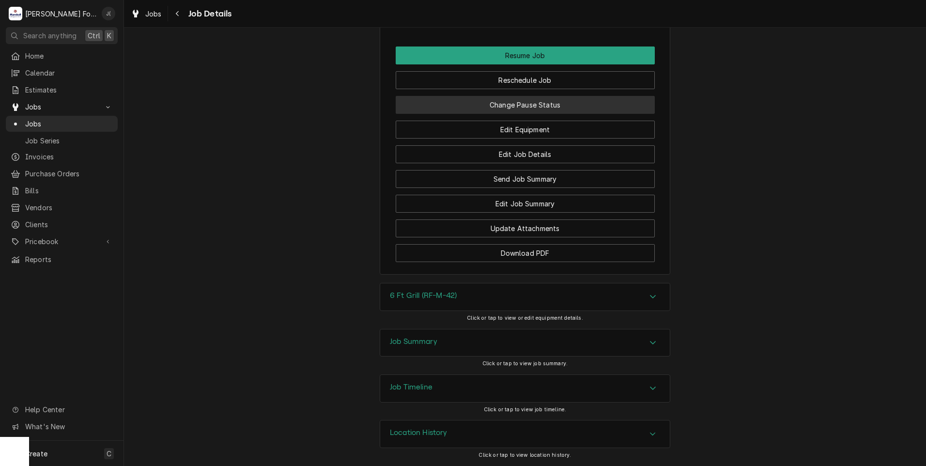
click at [543, 106] on button "Change Pause Status" at bounding box center [525, 105] width 259 height 18
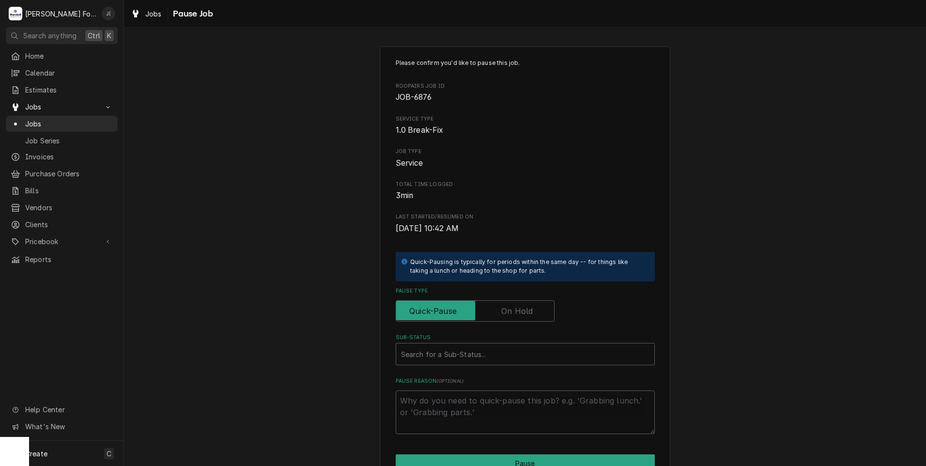
click at [525, 305] on label "Pause Type" at bounding box center [475, 310] width 159 height 21
click at [525, 305] on input "Pause Type" at bounding box center [475, 310] width 150 height 21
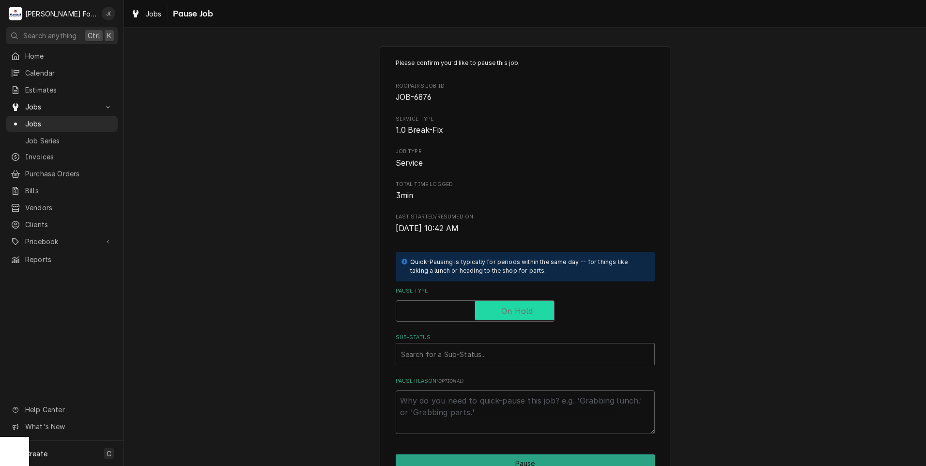
checkbox input "true"
click at [478, 352] on div "Sub-Status" at bounding box center [525, 353] width 249 height 17
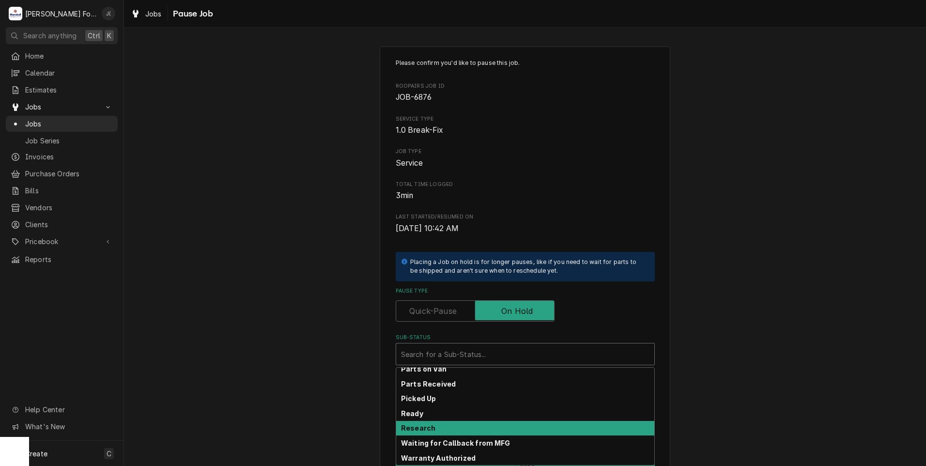
scroll to position [155, 0]
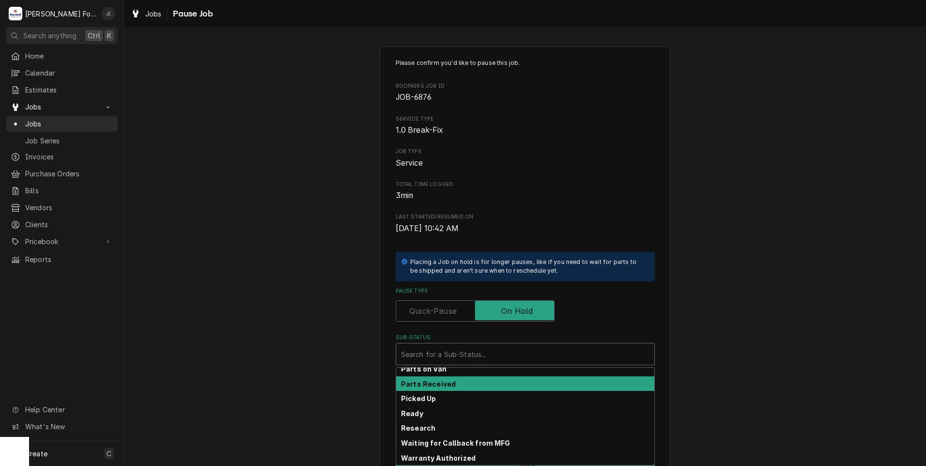
click at [454, 384] on div "Parts Received" at bounding box center [525, 383] width 258 height 15
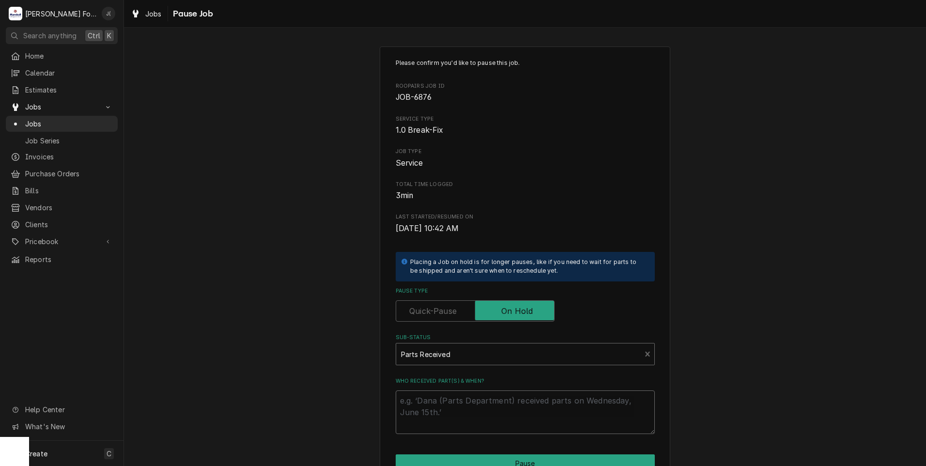
click at [465, 409] on textarea "Who received part(s) & when?" at bounding box center [525, 413] width 259 height 44
type textarea "x"
type textarea "0"
type textarea "x"
type textarea "09"
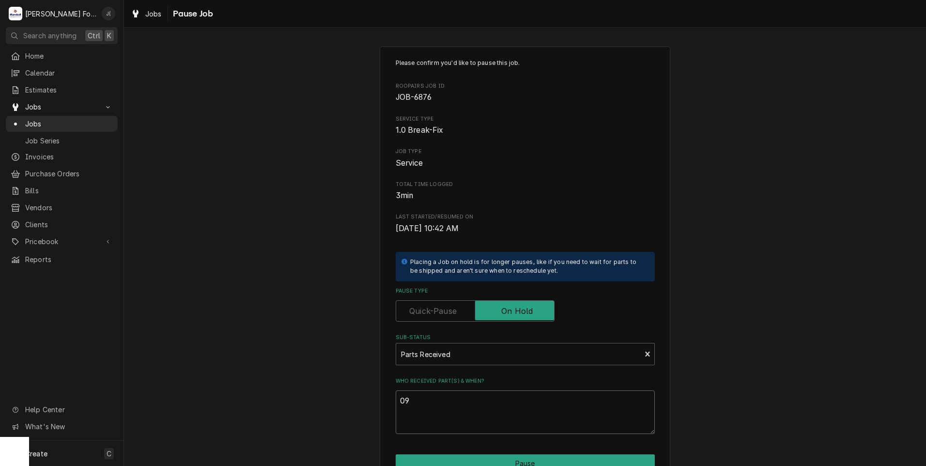
type textarea "x"
type textarea "09/"
type textarea "x"
type textarea "09/1"
type textarea "x"
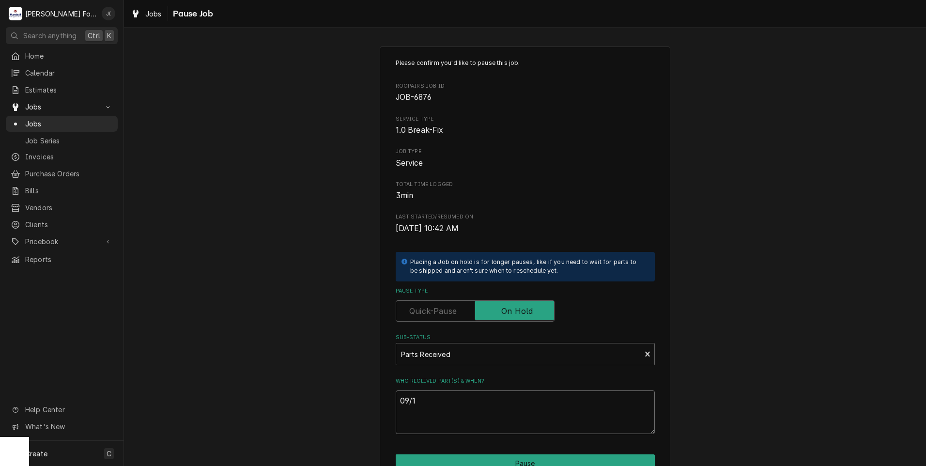
type textarea "09/10"
type textarea "x"
type textarea "09/10/"
type textarea "x"
type textarea "09/10/2"
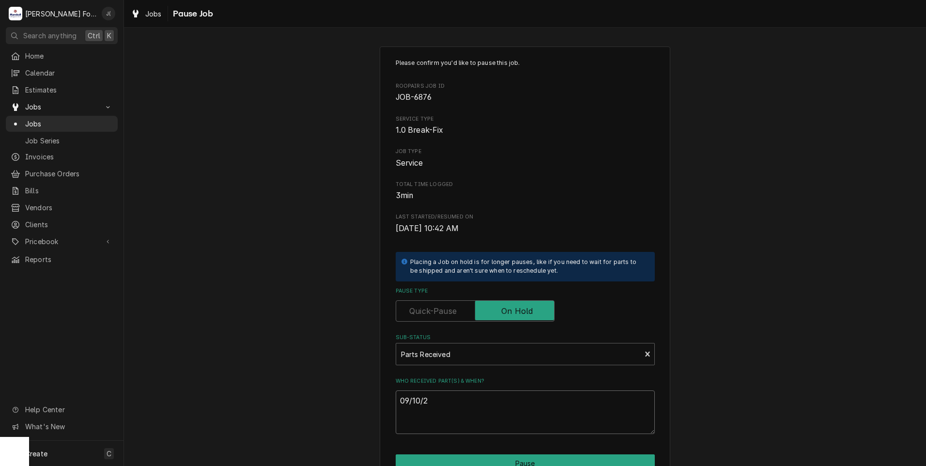
type textarea "x"
type textarea "[DATE]"
type textarea "x"
type textarea "09/10/202"
type textarea "x"
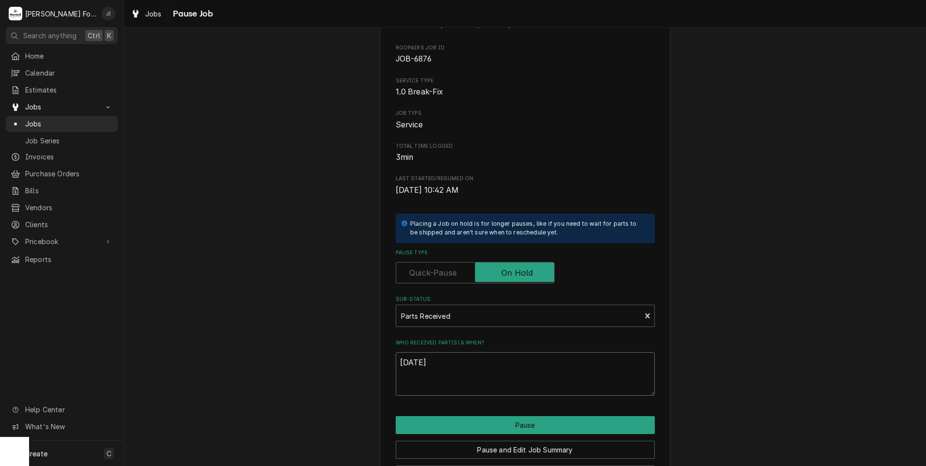
scroll to position [77, 0]
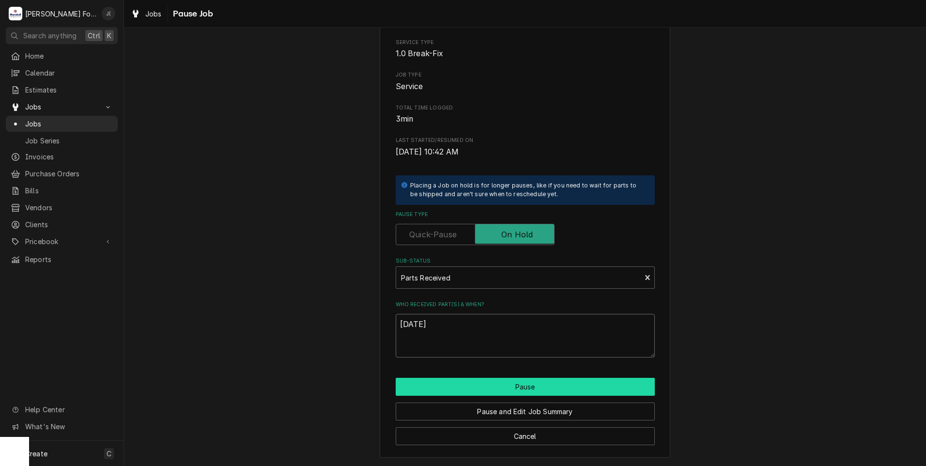
type textarea "[DATE]"
click at [498, 392] on button "Pause" at bounding box center [525, 387] width 259 height 18
type textarea "x"
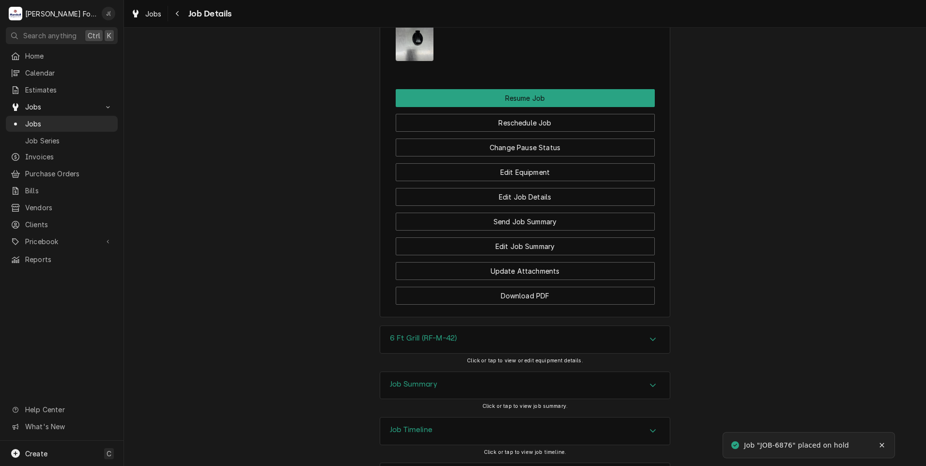
scroll to position [1435, 0]
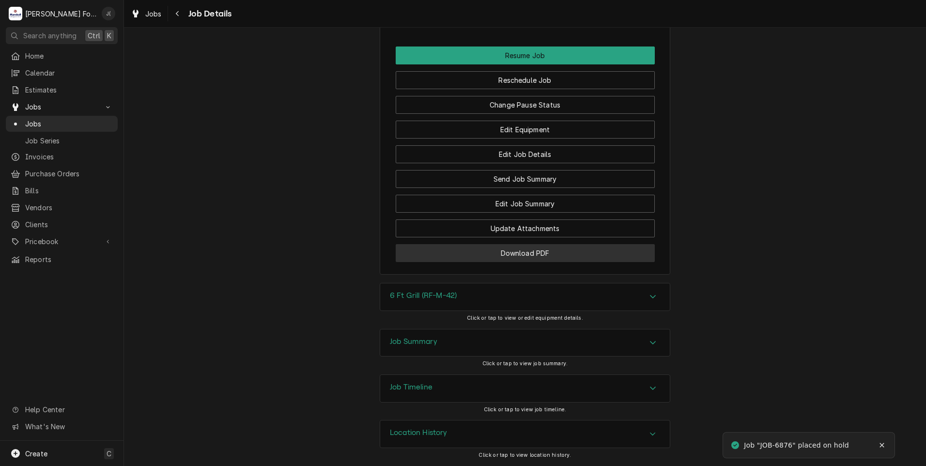
click at [484, 252] on button "Download PDF" at bounding box center [525, 253] width 259 height 18
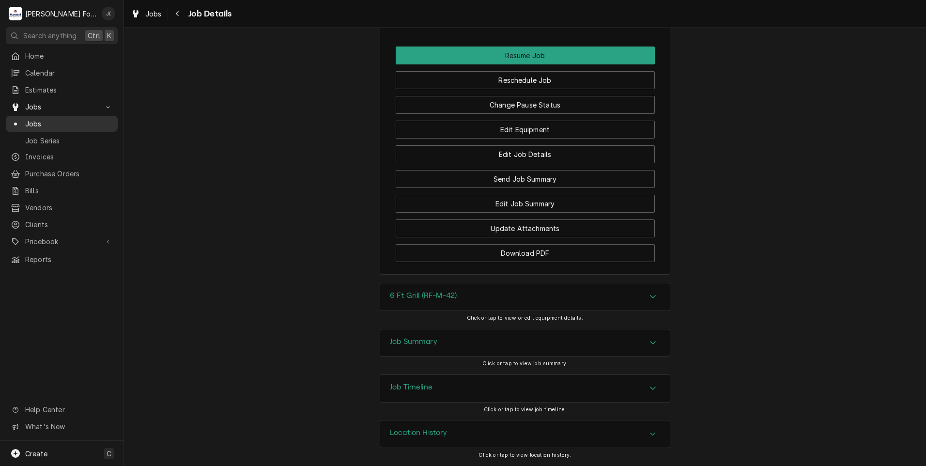
click at [85, 119] on span "Jobs" at bounding box center [69, 124] width 88 height 10
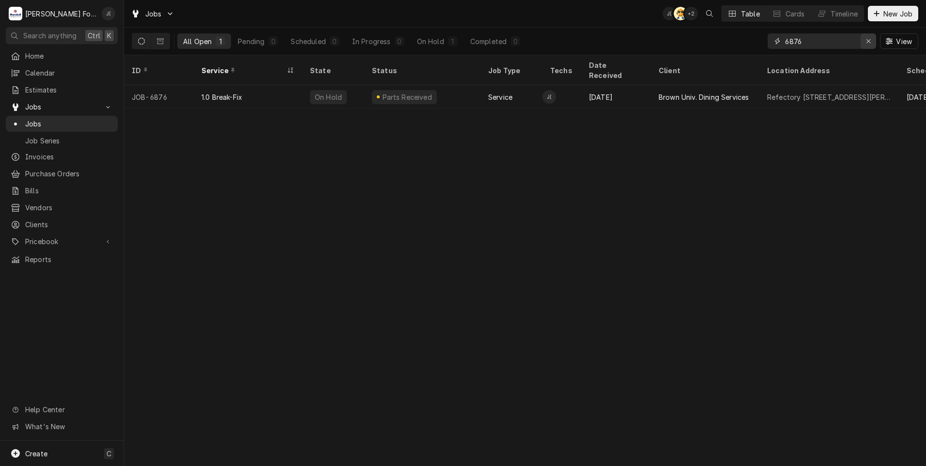
click at [867, 44] on div "Erase input" at bounding box center [869, 41] width 10 height 10
type input "7224"
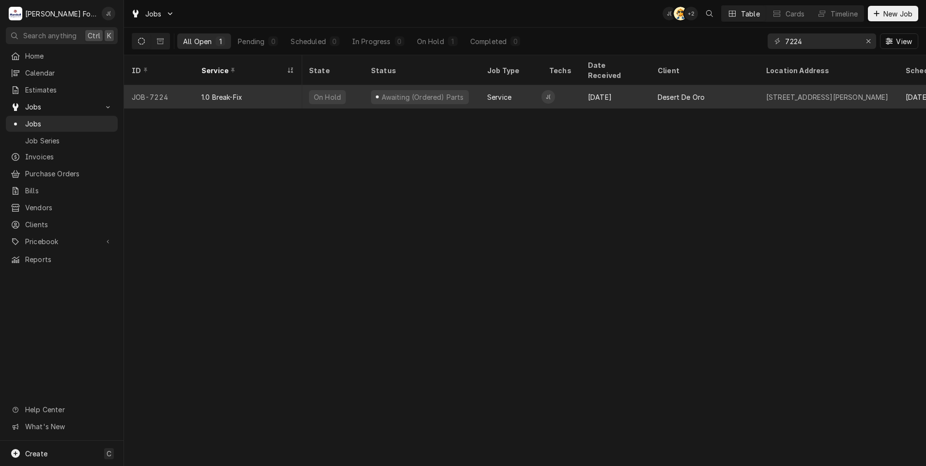
click at [267, 95] on div "1.0 Break-Fix" at bounding box center [248, 96] width 109 height 23
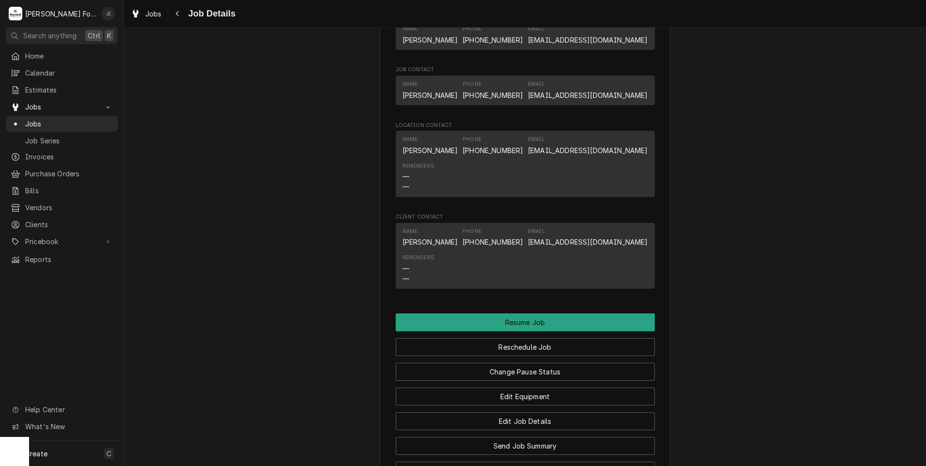
scroll to position [1018, 0]
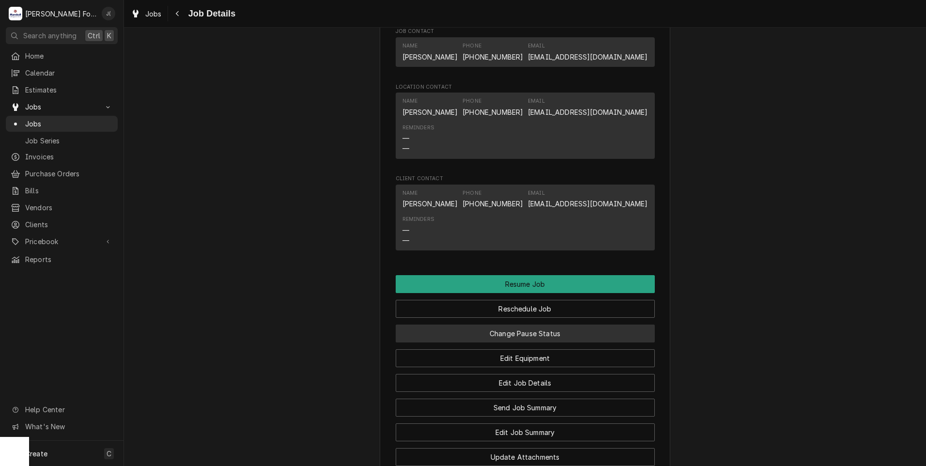
click at [522, 343] on button "Change Pause Status" at bounding box center [525, 334] width 259 height 18
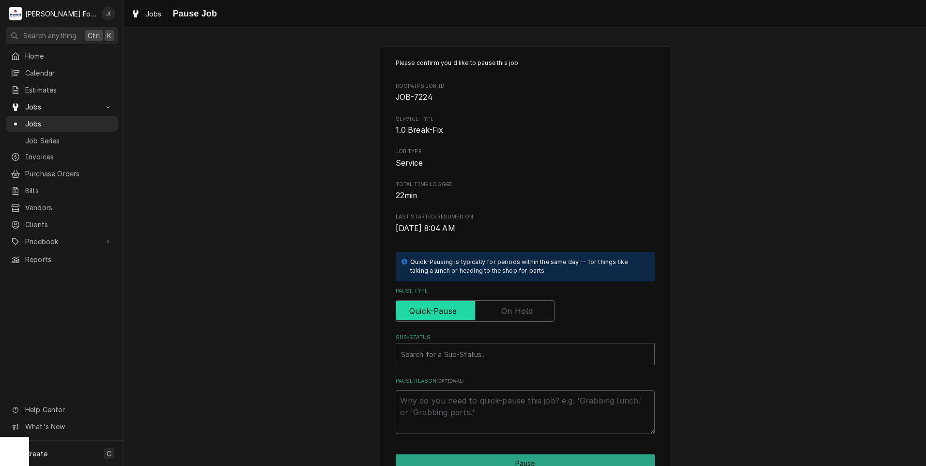
click at [508, 318] on input "Pause Type" at bounding box center [475, 310] width 150 height 21
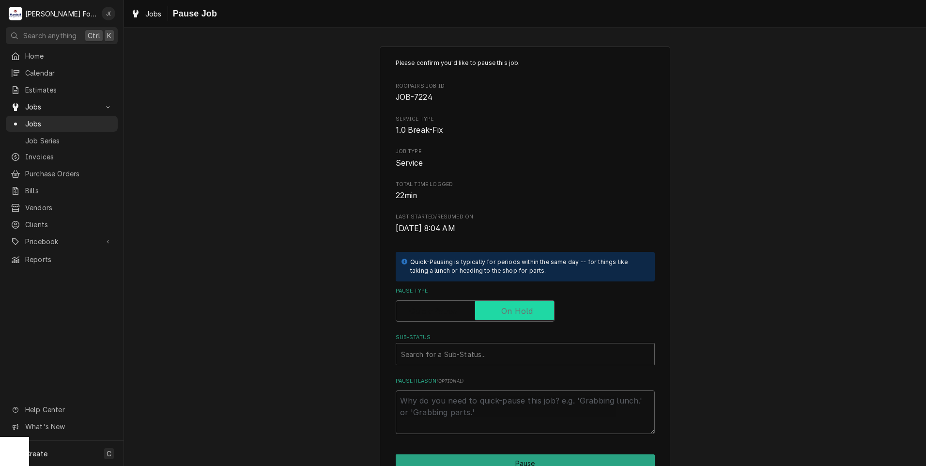
checkbox input "true"
click at [493, 360] on div "Sub-Status" at bounding box center [525, 353] width 249 height 17
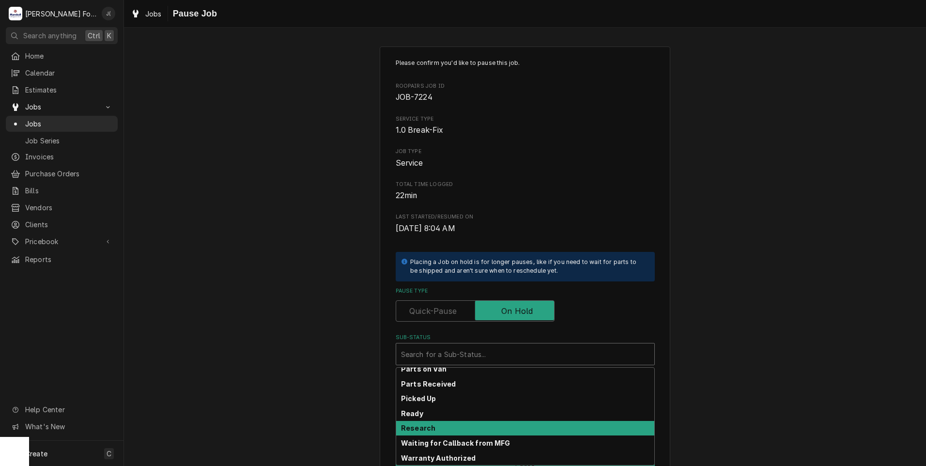
scroll to position [155, 0]
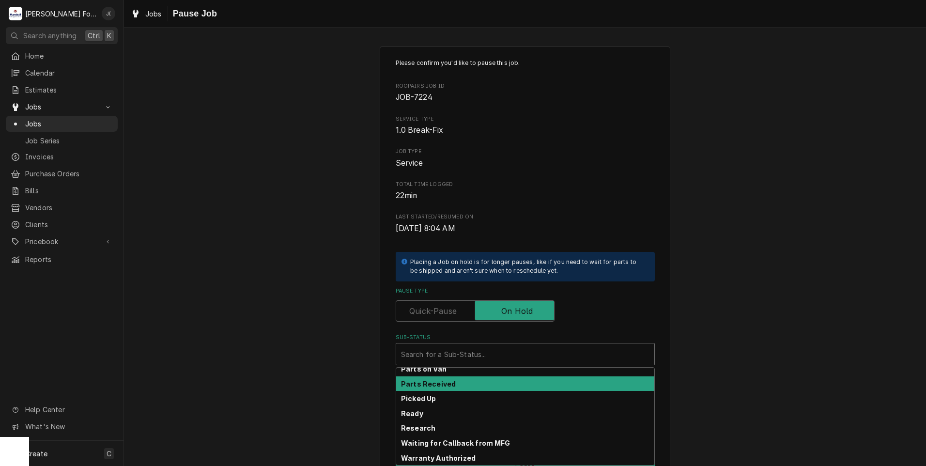
click at [458, 385] on div "Parts Received" at bounding box center [525, 383] width 258 height 15
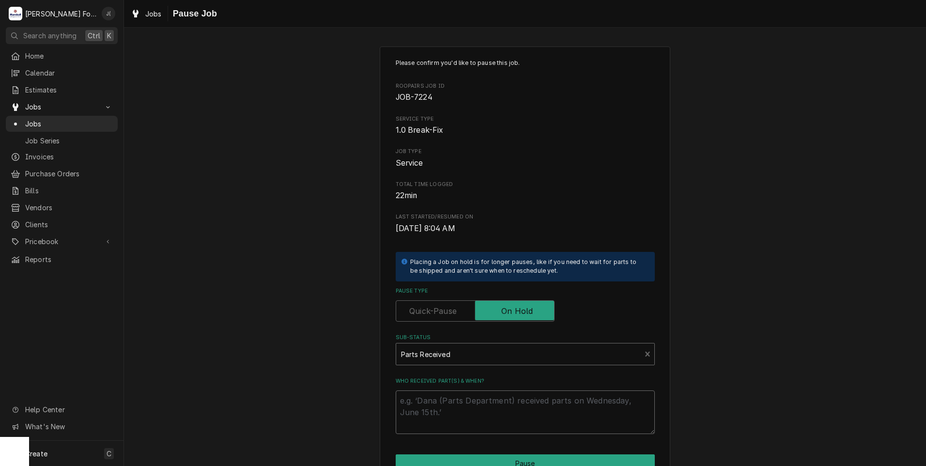
click at [455, 411] on textarea "Who received part(s) & when?" at bounding box center [525, 413] width 259 height 44
type textarea "x"
type textarea "0"
type textarea "x"
type textarea "09"
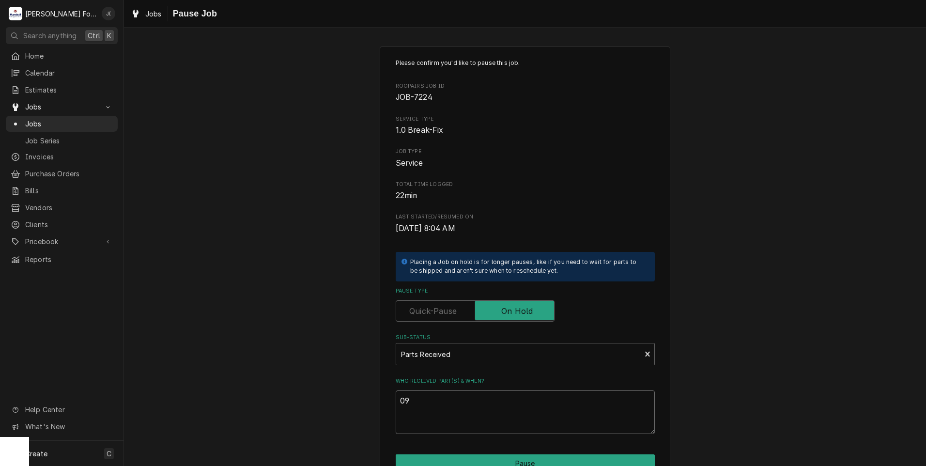
type textarea "x"
type textarea "09/"
type textarea "x"
type textarea "09/1"
type textarea "x"
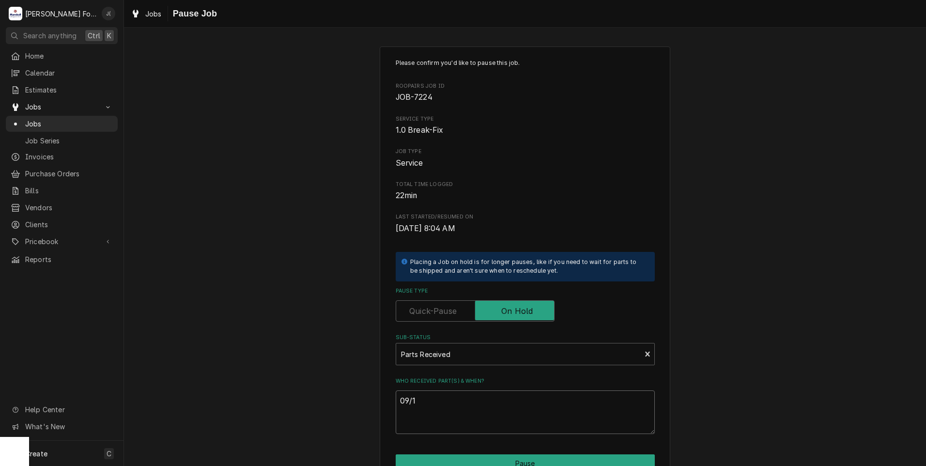
type textarea "09/10"
type textarea "x"
type textarea "09/10/"
type textarea "x"
type textarea "09/10/2"
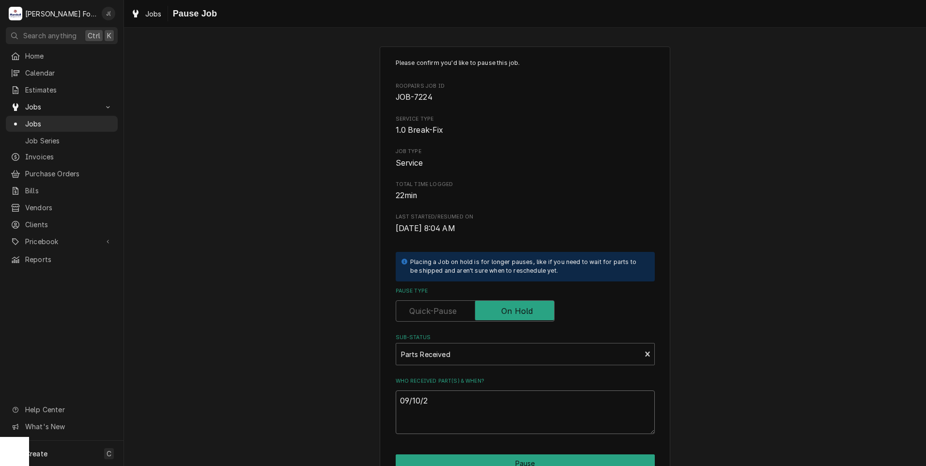
type textarea "x"
type textarea "[DATE]"
type textarea "x"
type textarea "09/10/202"
type textarea "x"
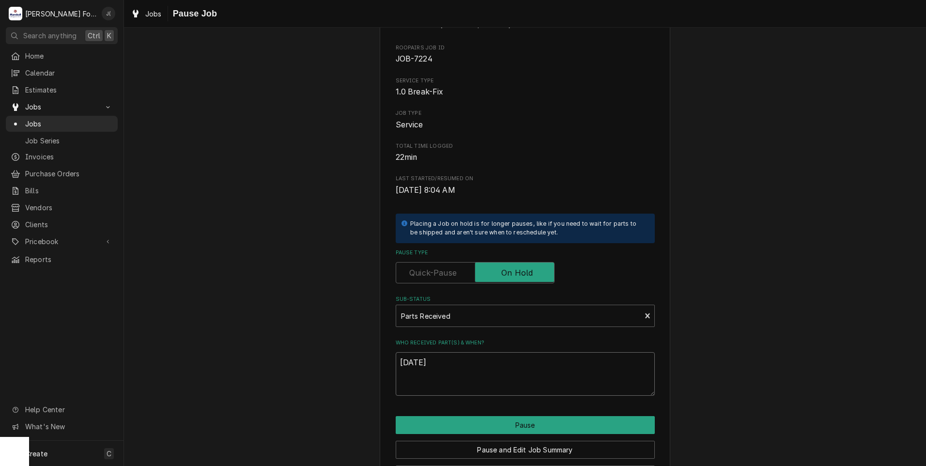
scroll to position [77, 0]
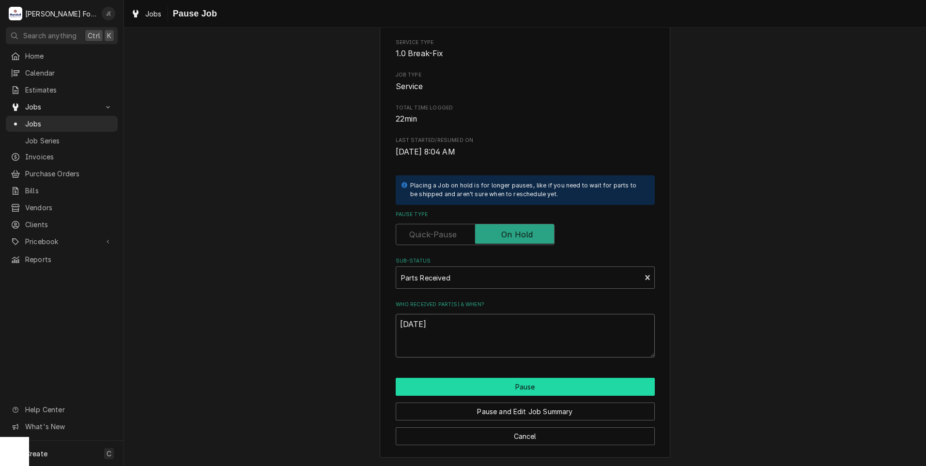
type textarea "[DATE]"
click at [519, 392] on button "Pause" at bounding box center [525, 387] width 259 height 18
type textarea "x"
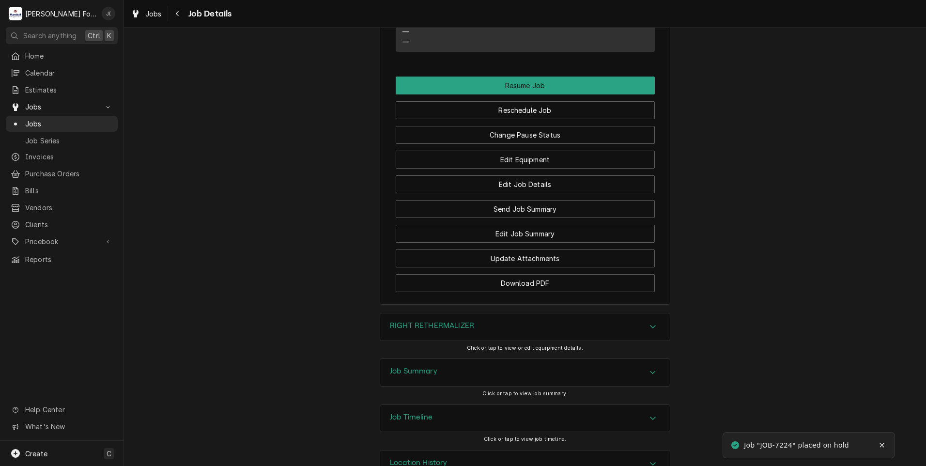
scroll to position [1257, 0]
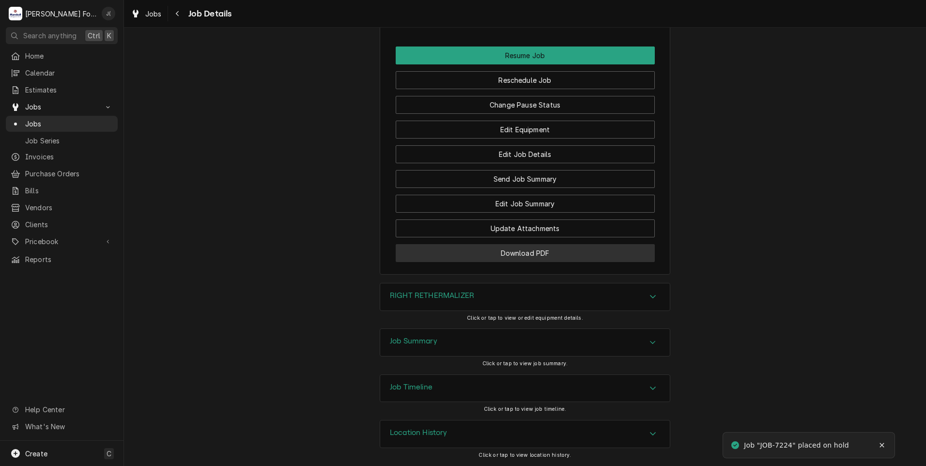
click at [516, 256] on button "Download PDF" at bounding box center [525, 253] width 259 height 18
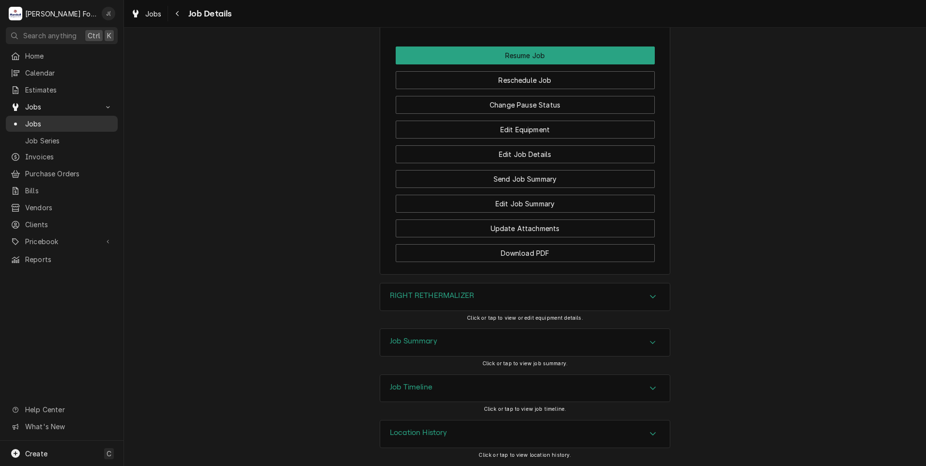
click at [46, 127] on link "Jobs" at bounding box center [62, 124] width 112 height 16
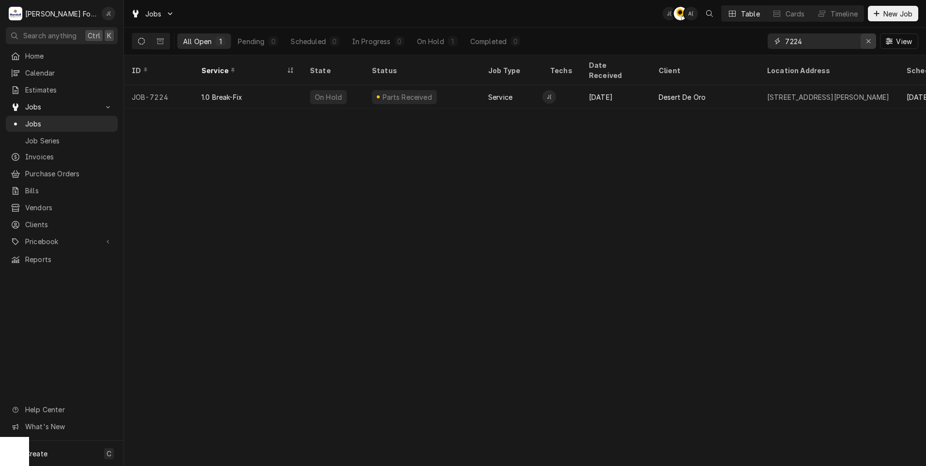
click at [871, 42] on icon "Erase input" at bounding box center [869, 41] width 4 height 4
click at [848, 45] on input "Dynamic Content Wrapper" at bounding box center [830, 41] width 91 height 16
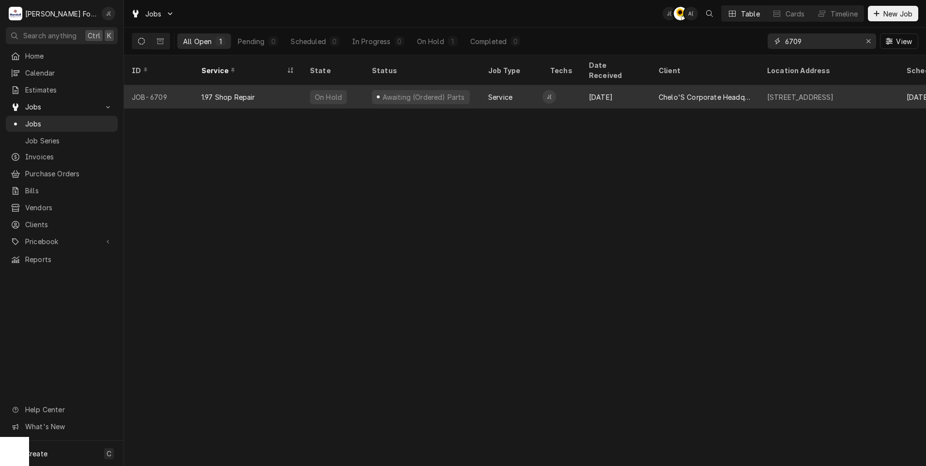
type input "6709"
click at [473, 88] on div "Awaiting (Ordered) Parts" at bounding box center [422, 96] width 116 height 23
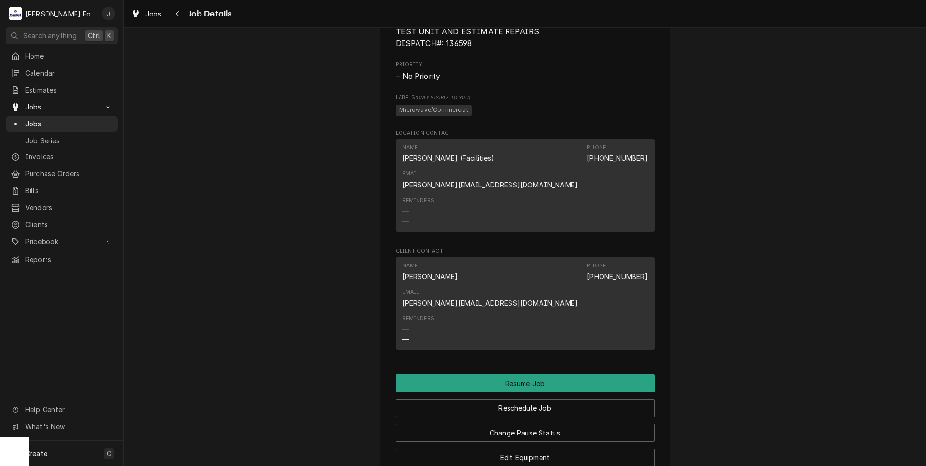
scroll to position [775, 0]
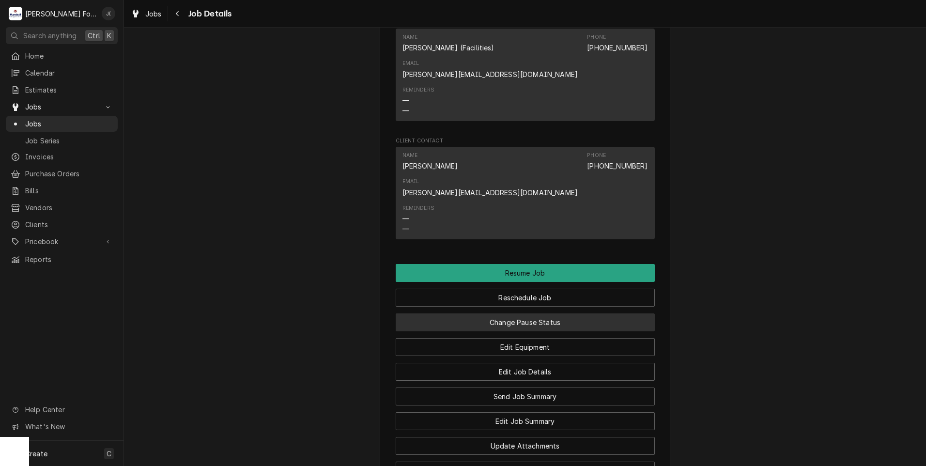
click at [515, 314] on button "Change Pause Status" at bounding box center [525, 323] width 259 height 18
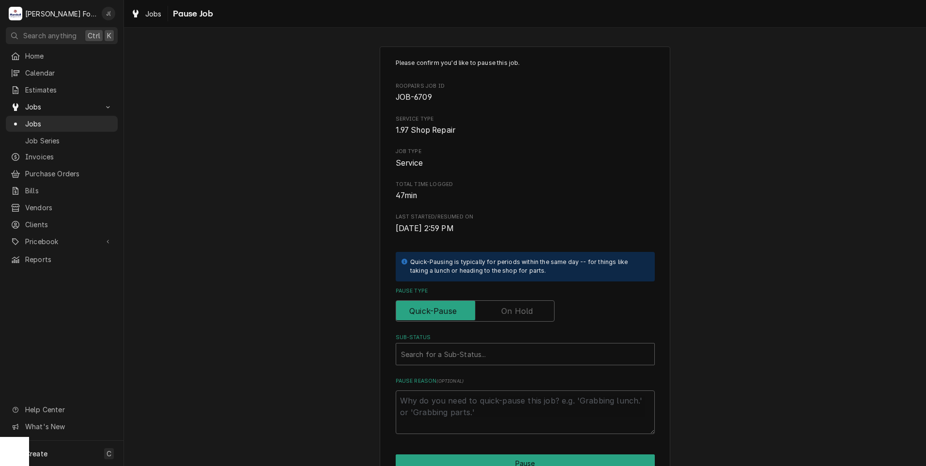
click at [524, 307] on label "Pause Type" at bounding box center [475, 310] width 159 height 21
click at [524, 307] on input "Pause Type" at bounding box center [475, 310] width 150 height 21
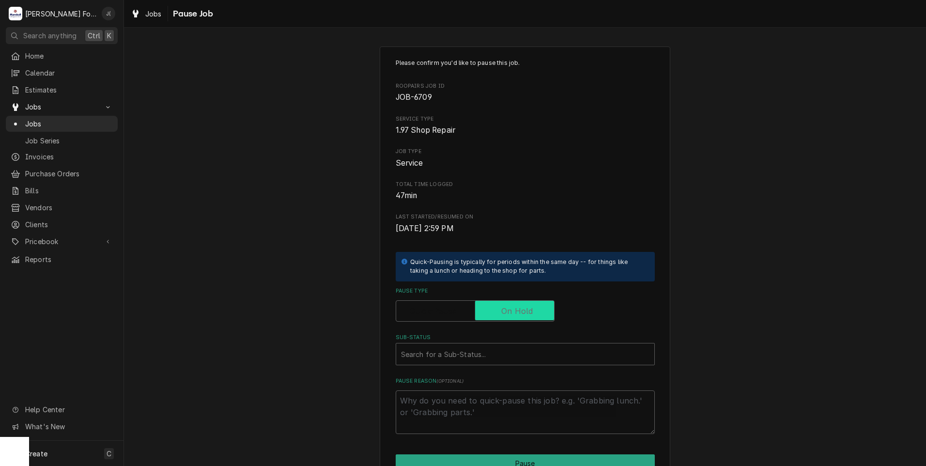
checkbox input "true"
click at [521, 356] on div "Sub-Status" at bounding box center [525, 353] width 249 height 17
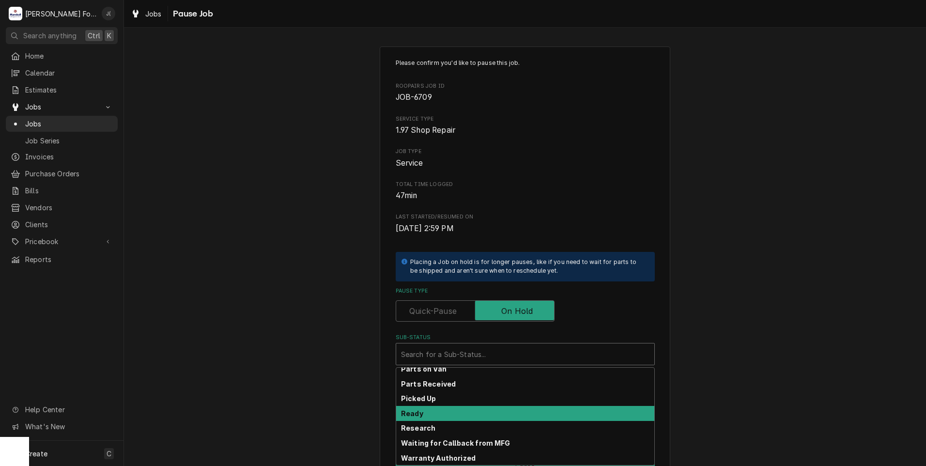
scroll to position [155, 0]
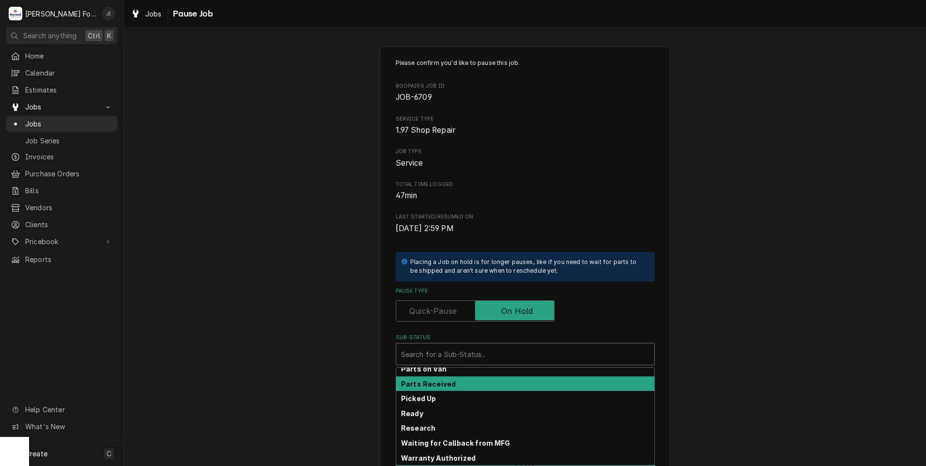
click at [484, 385] on div "Parts Received" at bounding box center [525, 383] width 258 height 15
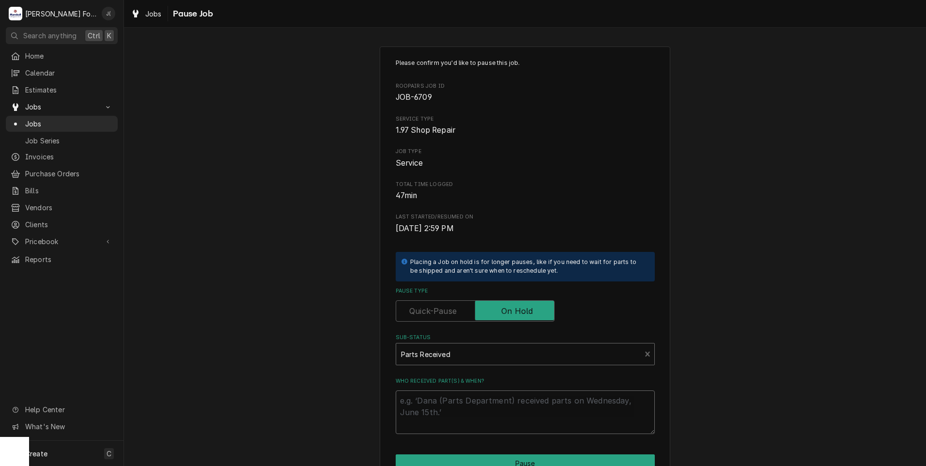
click at [463, 414] on textarea "Who received part(s) & when?" at bounding box center [525, 413] width 259 height 44
type textarea "x"
type textarea "0"
type textarea "x"
type textarea "09"
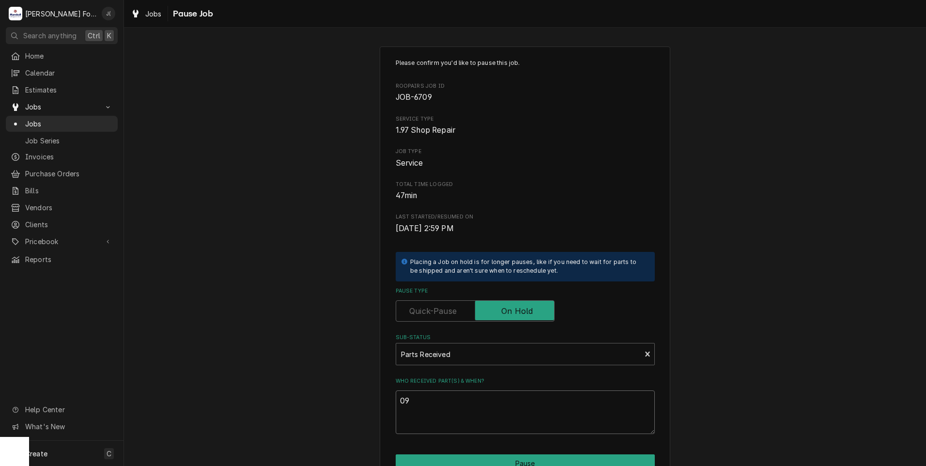
type textarea "x"
type textarea "09/"
type textarea "x"
type textarea "09/1"
type textarea "x"
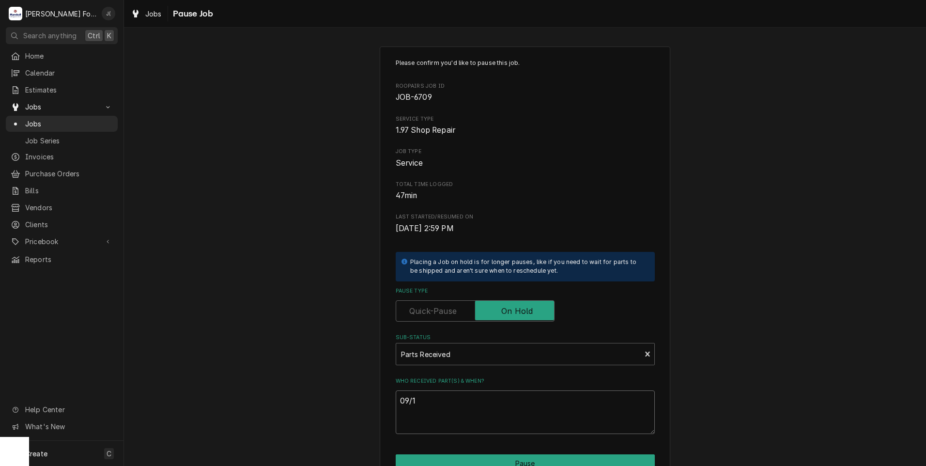
type textarea "09/10"
type textarea "x"
type textarea "09/10/"
type textarea "x"
type textarea "09/10/2"
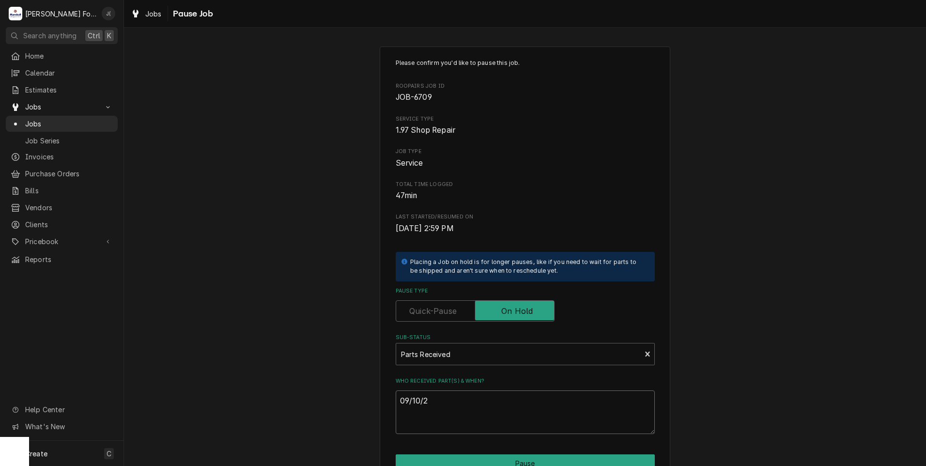
type textarea "x"
type textarea "09/10/20"
type textarea "x"
type textarea "09/10/202"
type textarea "x"
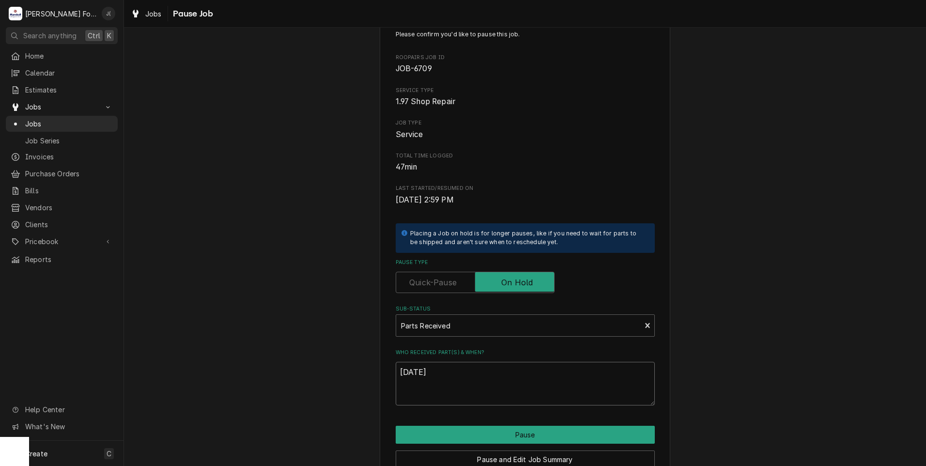
scroll to position [77, 0]
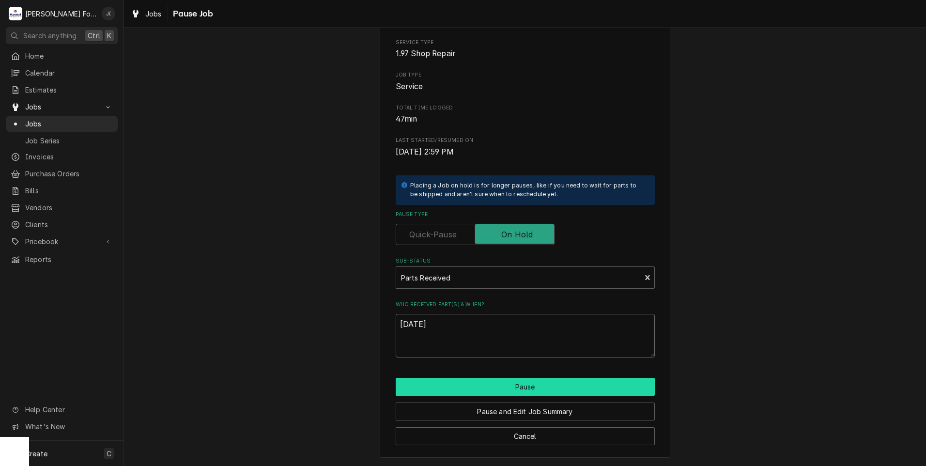
type textarea "09/10/2025"
click at [556, 390] on button "Pause" at bounding box center [525, 387] width 259 height 18
type textarea "x"
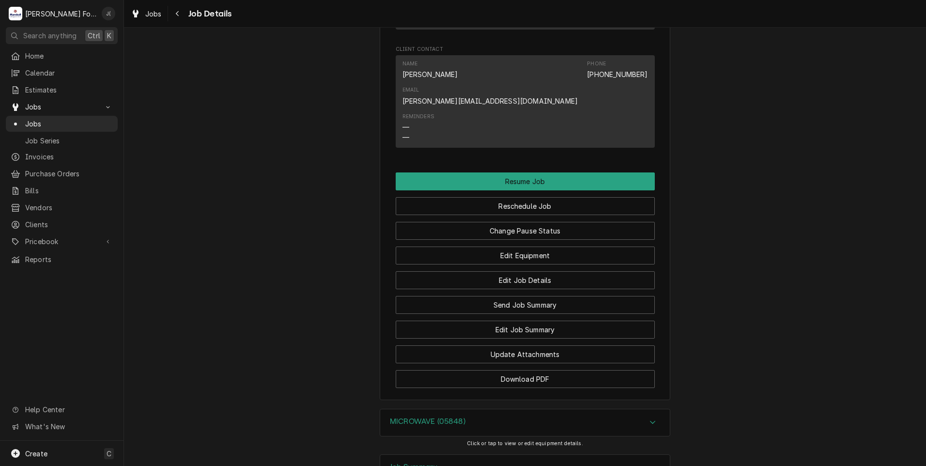
scroll to position [951, 0]
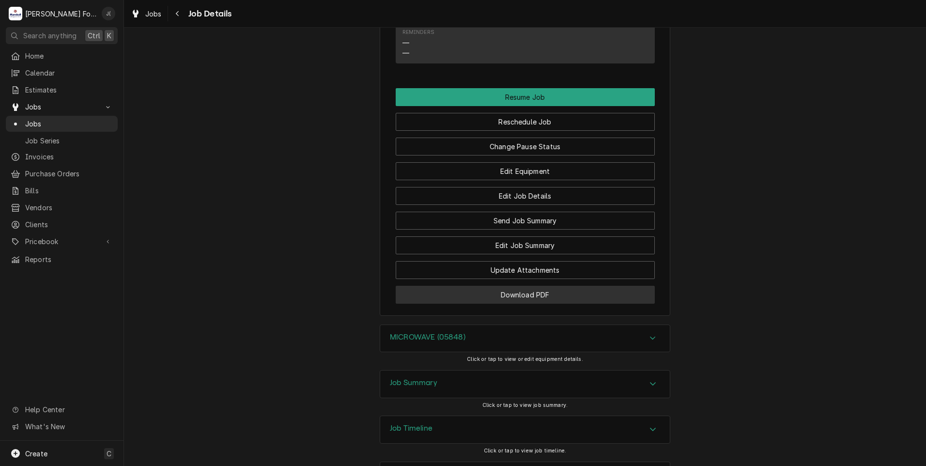
click at [514, 286] on button "Download PDF" at bounding box center [525, 295] width 259 height 18
click at [65, 124] on span "Jobs" at bounding box center [69, 124] width 88 height 10
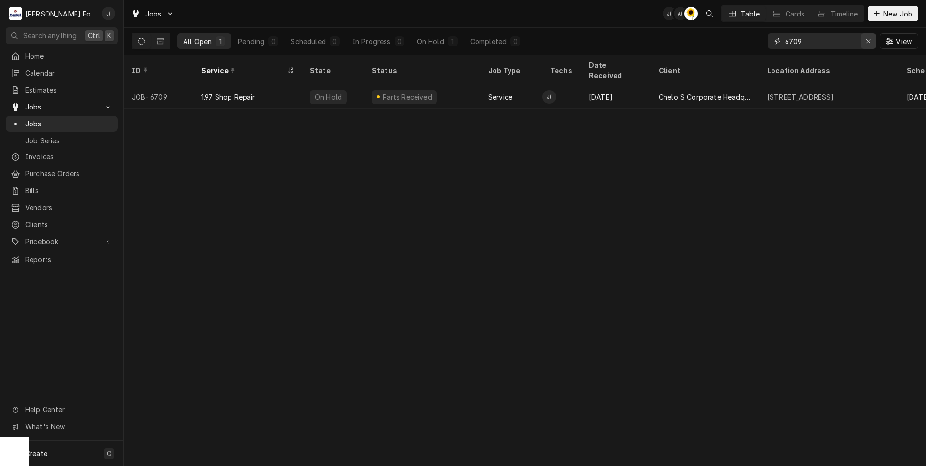
click at [868, 41] on icon "Erase input" at bounding box center [868, 41] width 5 height 7
click at [844, 41] on input "Dynamic Content Wrapper" at bounding box center [830, 41] width 91 height 16
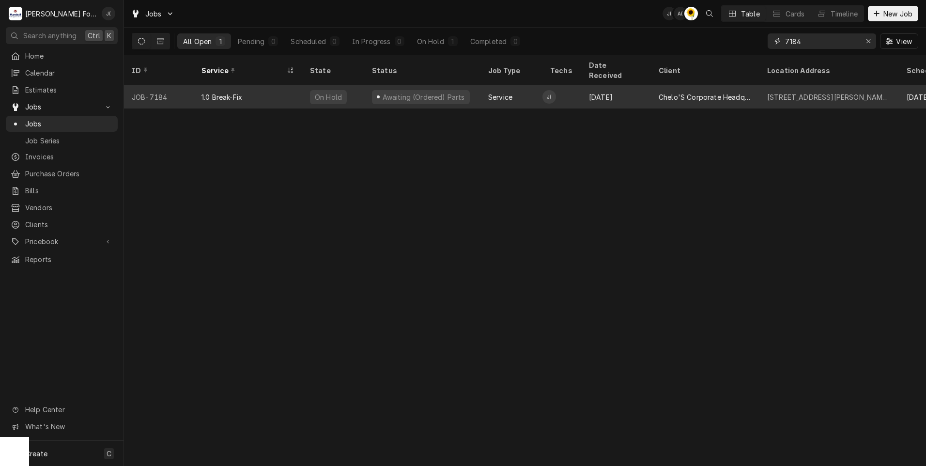
type input "7184"
click at [288, 85] on div "1.0 Break-Fix" at bounding box center [248, 96] width 109 height 23
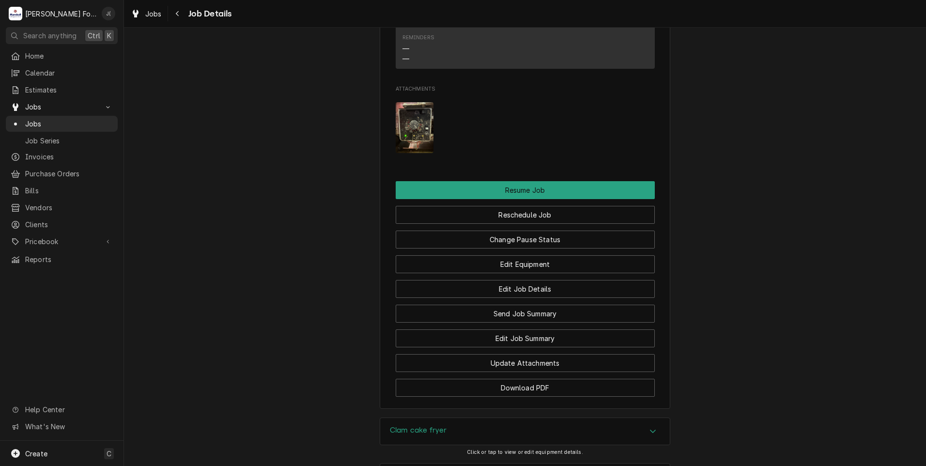
scroll to position [1149, 0]
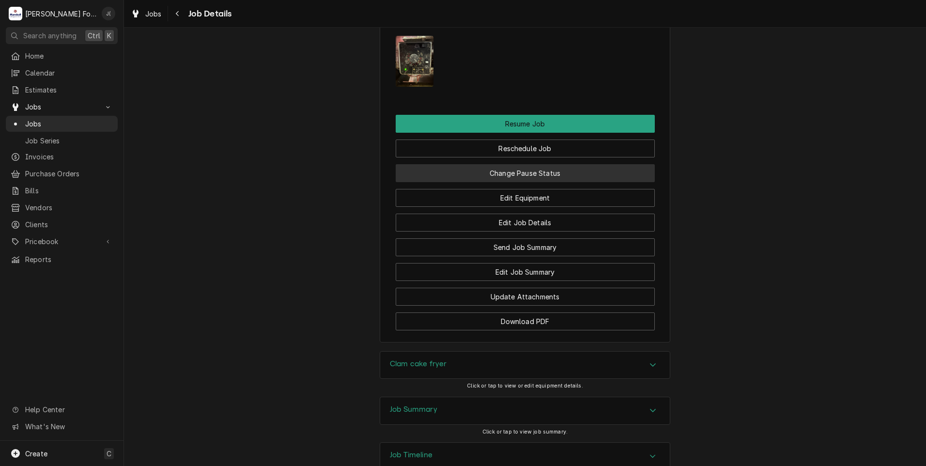
click at [492, 164] on button "Change Pause Status" at bounding box center [525, 173] width 259 height 18
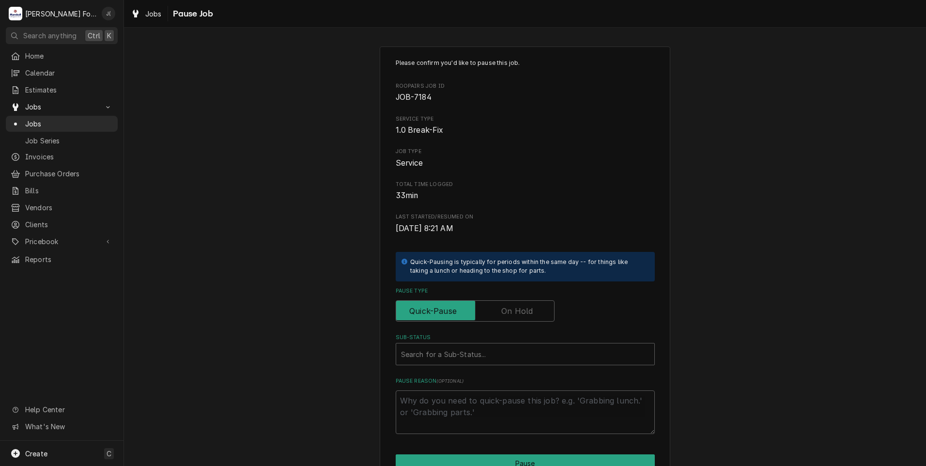
click at [502, 316] on label "Pause Type" at bounding box center [475, 310] width 159 height 21
click at [502, 316] on input "Pause Type" at bounding box center [475, 310] width 150 height 21
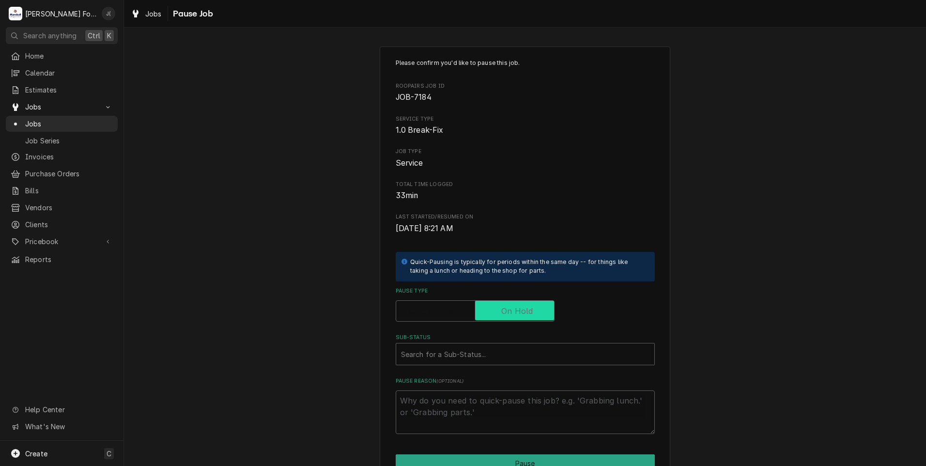
checkbox input "true"
click at [466, 354] on div "Sub-Status" at bounding box center [525, 353] width 249 height 17
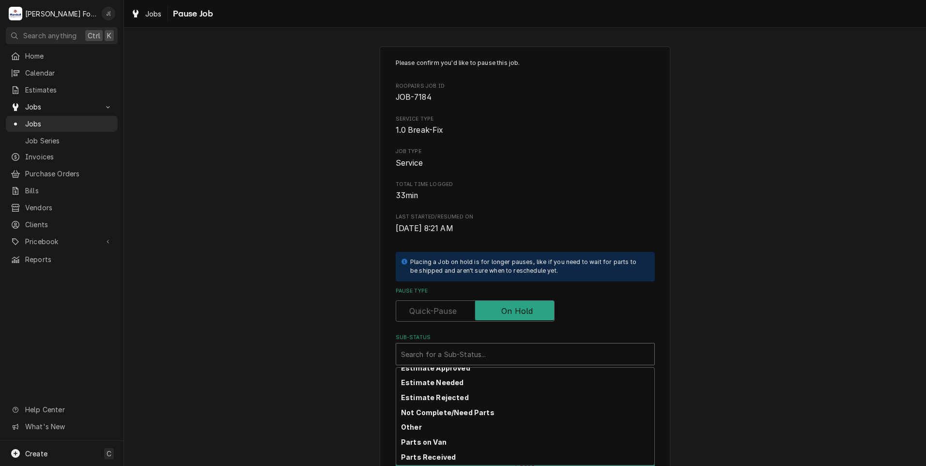
scroll to position [155, 0]
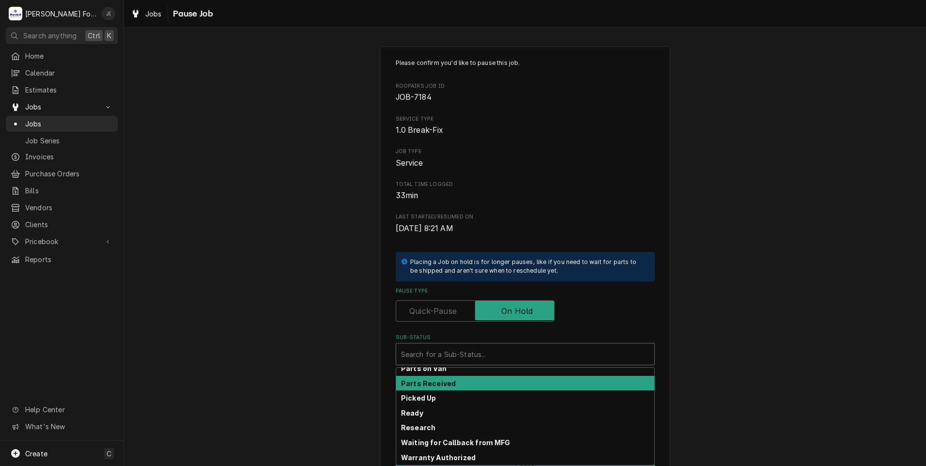
click at [454, 381] on div "Parts Received" at bounding box center [525, 383] width 258 height 15
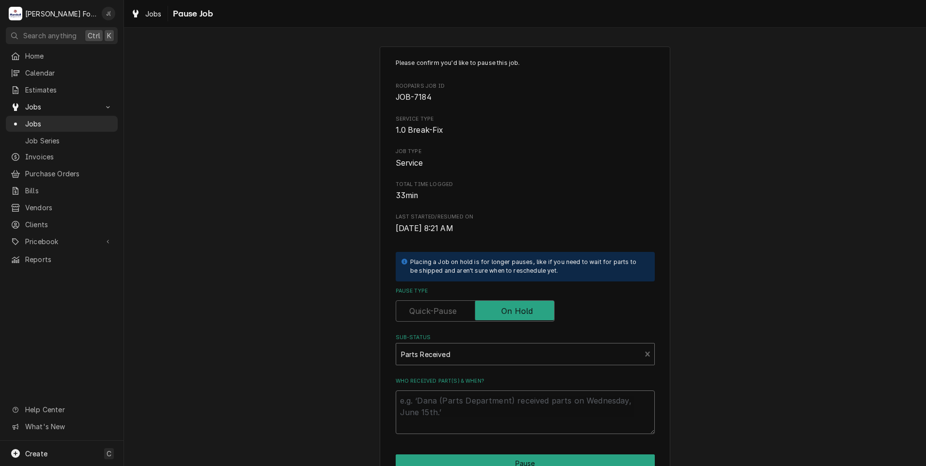
click at [447, 409] on textarea "Who received part(s) & when?" at bounding box center [525, 413] width 259 height 44
type textarea "x"
type textarea "0"
type textarea "x"
type textarea "09"
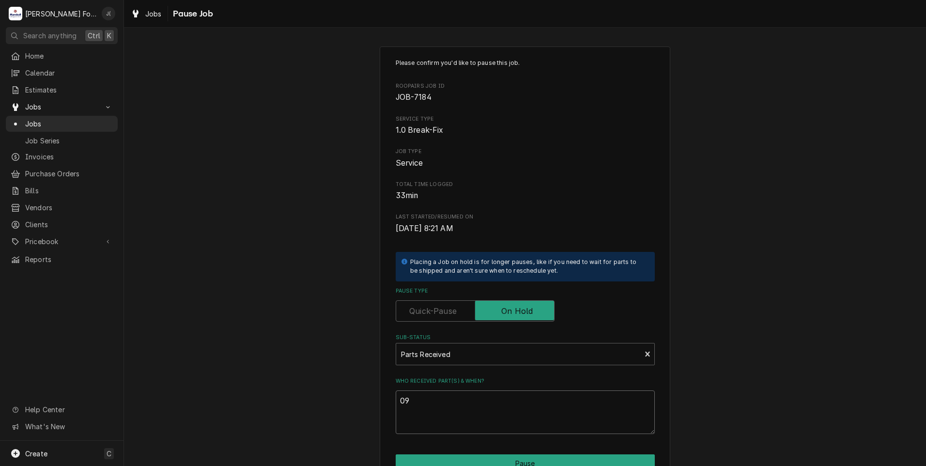
type textarea "x"
type textarea "09/"
type textarea "x"
type textarea "09/1"
type textarea "x"
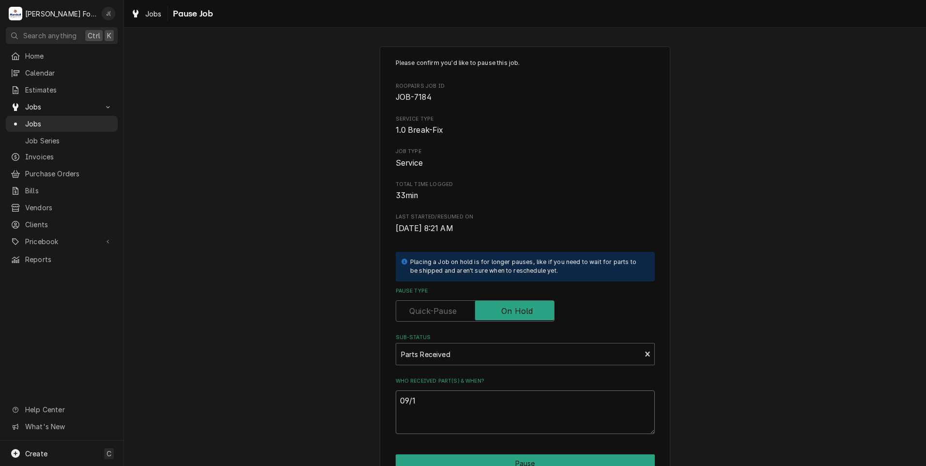
type textarea "09/10"
type textarea "x"
type textarea "09/10/"
type textarea "x"
type textarea "09/10/2"
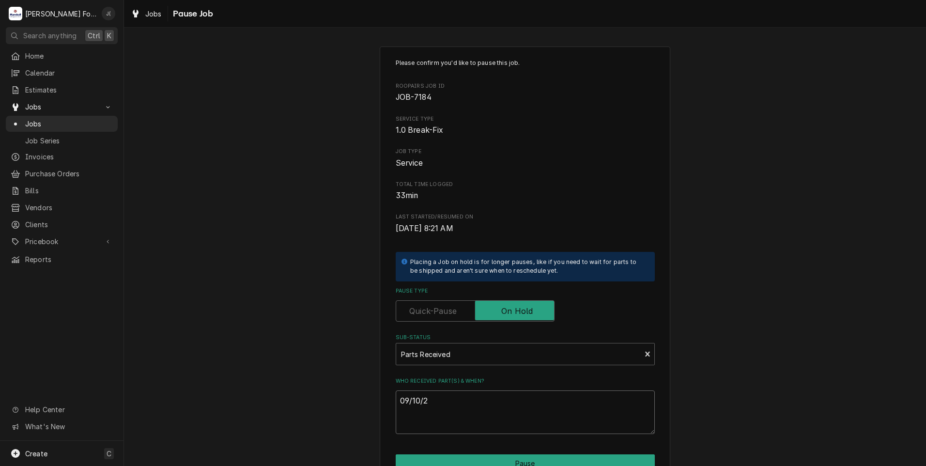
type textarea "x"
type textarea "09/10/20"
type textarea "x"
type textarea "09/10/202"
type textarea "x"
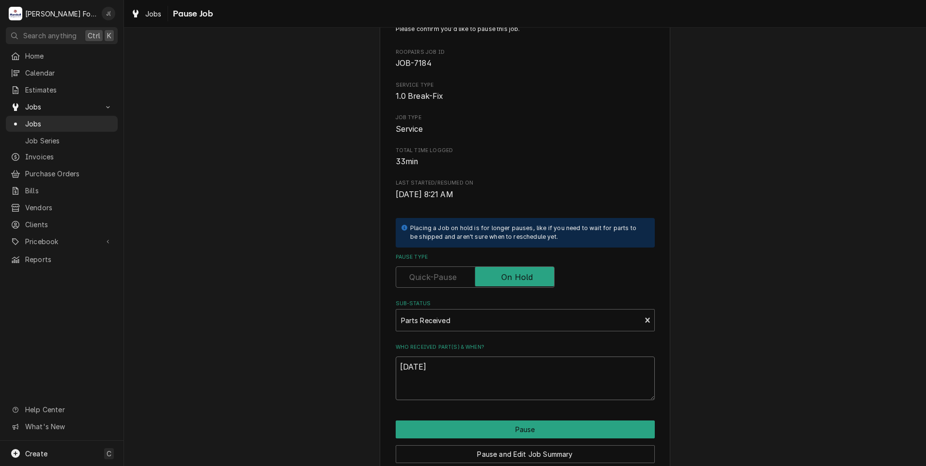
scroll to position [77, 0]
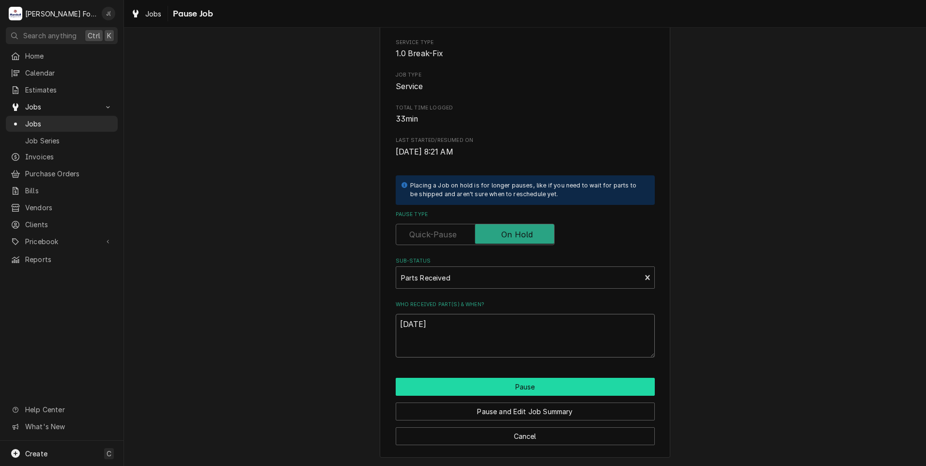
type textarea "09/10/2025"
click at [512, 384] on button "Pause" at bounding box center [525, 387] width 259 height 18
type textarea "x"
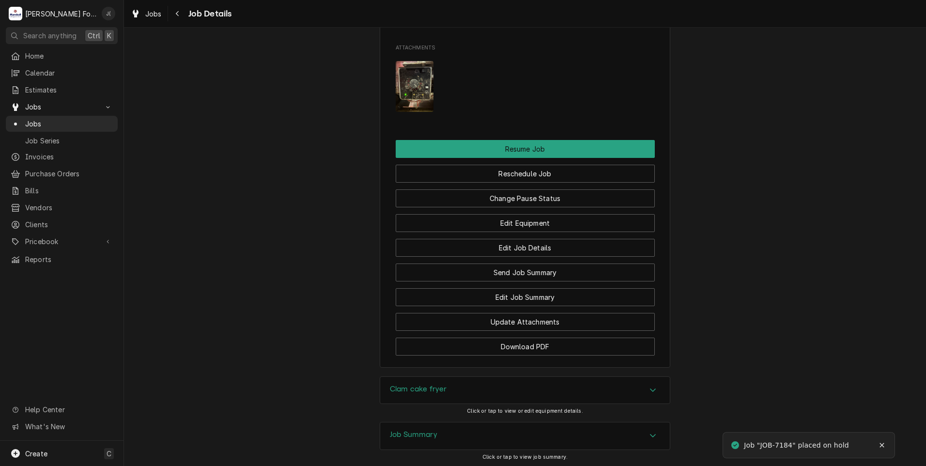
scroll to position [1149, 0]
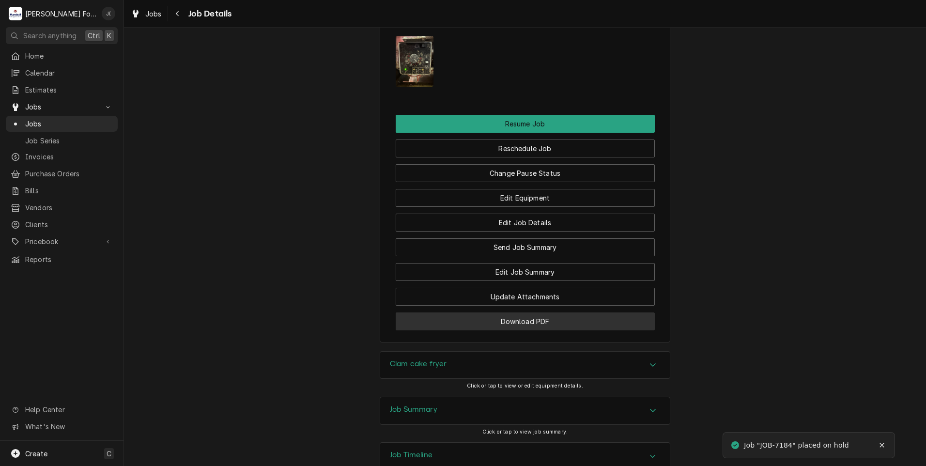
click at [538, 313] on button "Download PDF" at bounding box center [525, 322] width 259 height 18
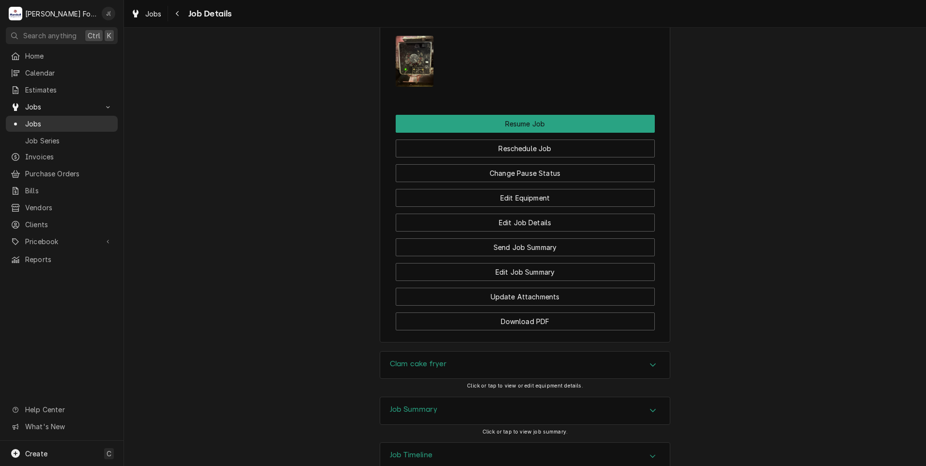
click at [36, 119] on span "Jobs" at bounding box center [69, 124] width 88 height 10
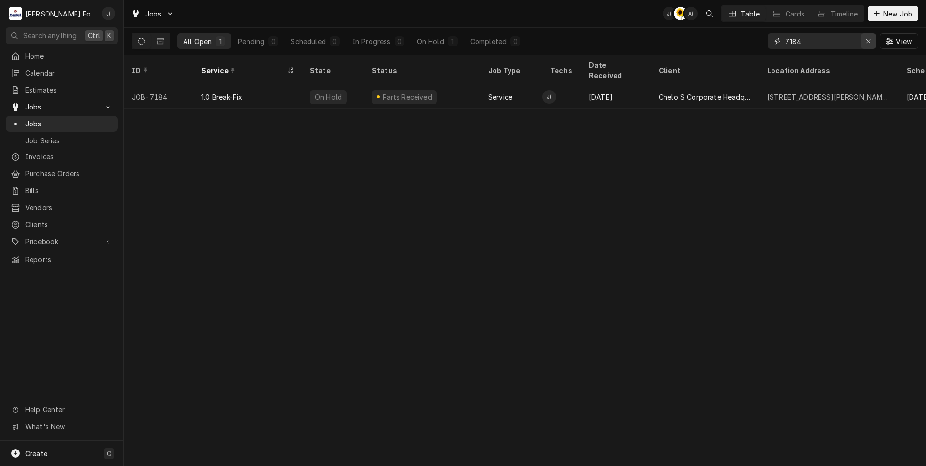
click at [867, 42] on icon "Erase input" at bounding box center [868, 41] width 5 height 7
click at [853, 42] on input "Dynamic Content Wrapper" at bounding box center [830, 41] width 91 height 16
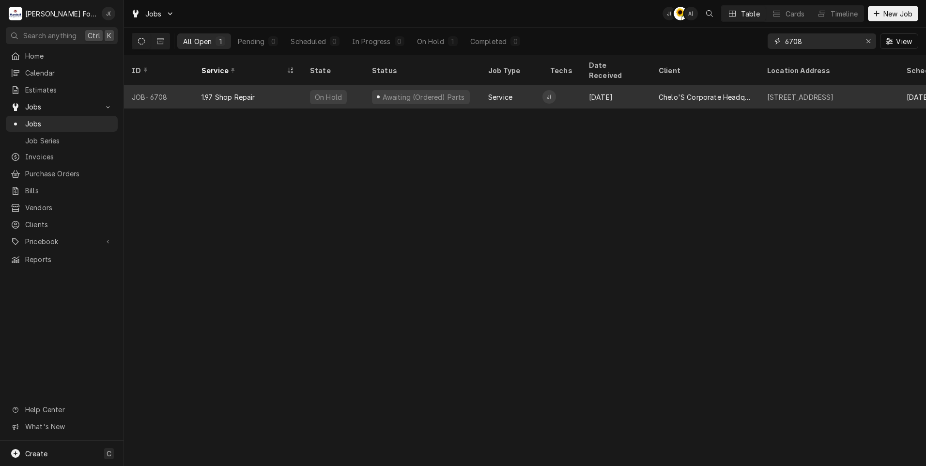
type input "6708"
click at [284, 93] on div "1.97 Shop Repair" at bounding box center [248, 96] width 109 height 23
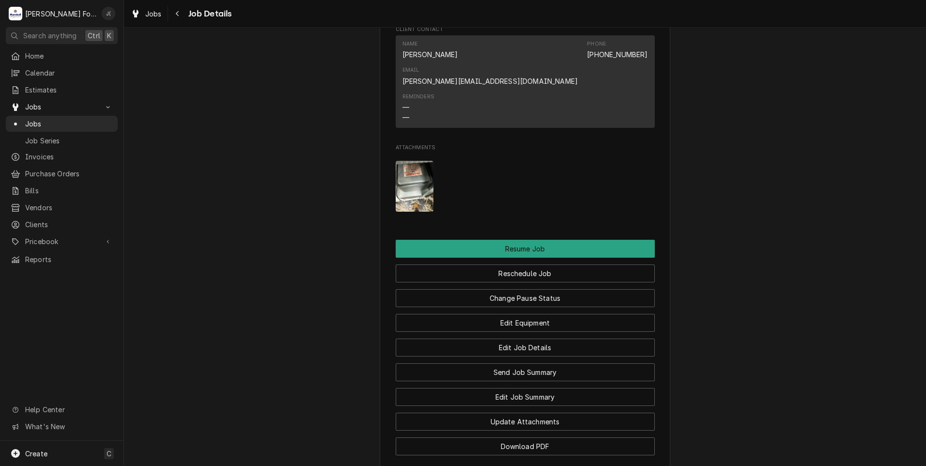
scroll to position [969, 0]
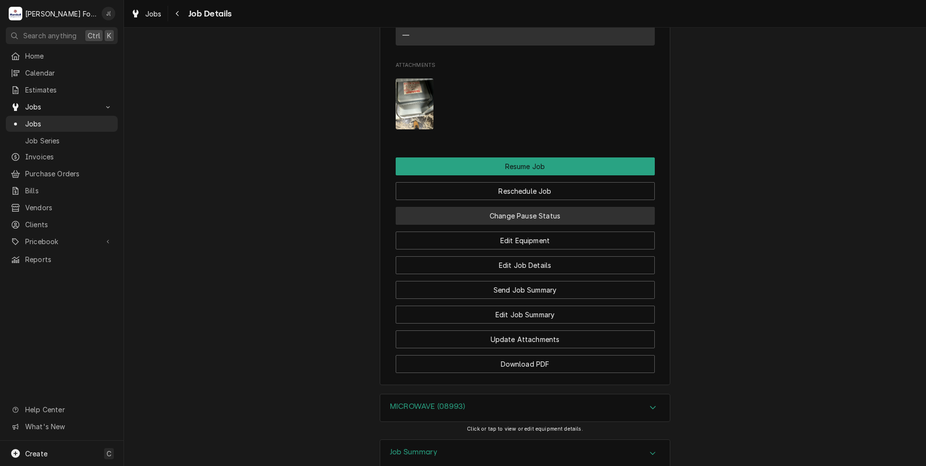
click at [534, 207] on button "Change Pause Status" at bounding box center [525, 216] width 259 height 18
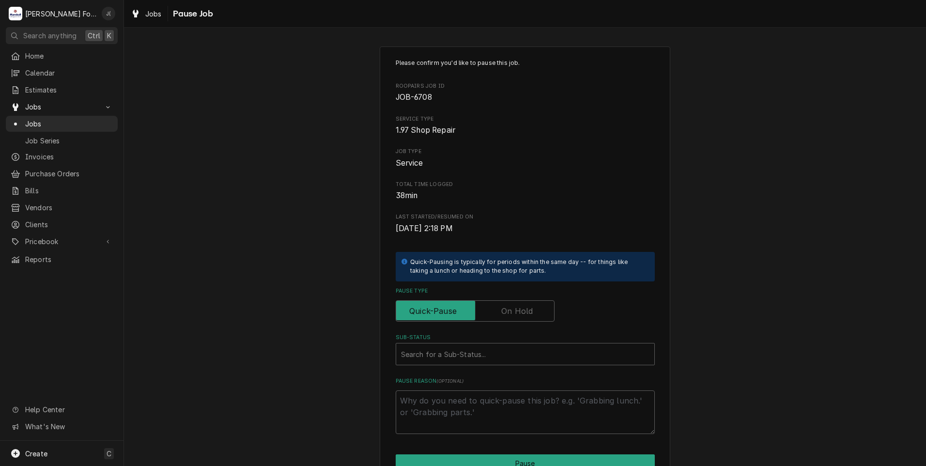
click at [502, 311] on label "Pause Type" at bounding box center [475, 310] width 159 height 21
click at [502, 311] on input "Pause Type" at bounding box center [475, 310] width 150 height 21
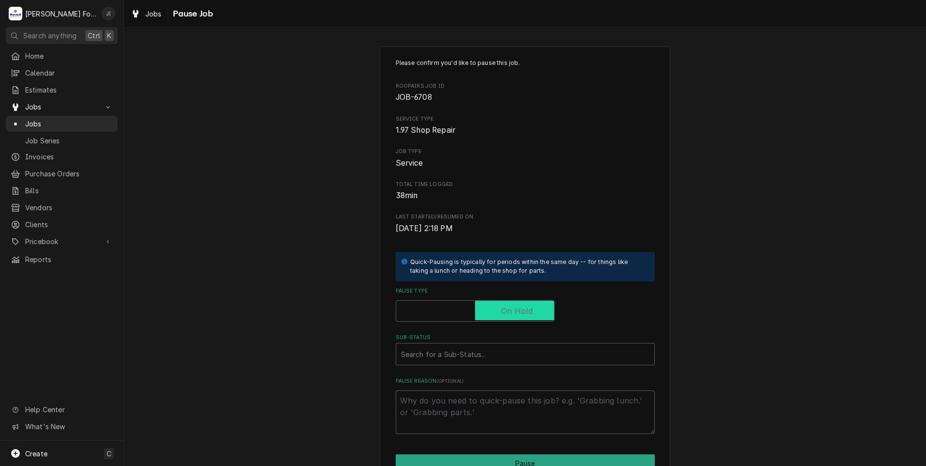
checkbox input "true"
click at [461, 357] on div "Sub-Status" at bounding box center [525, 353] width 249 height 17
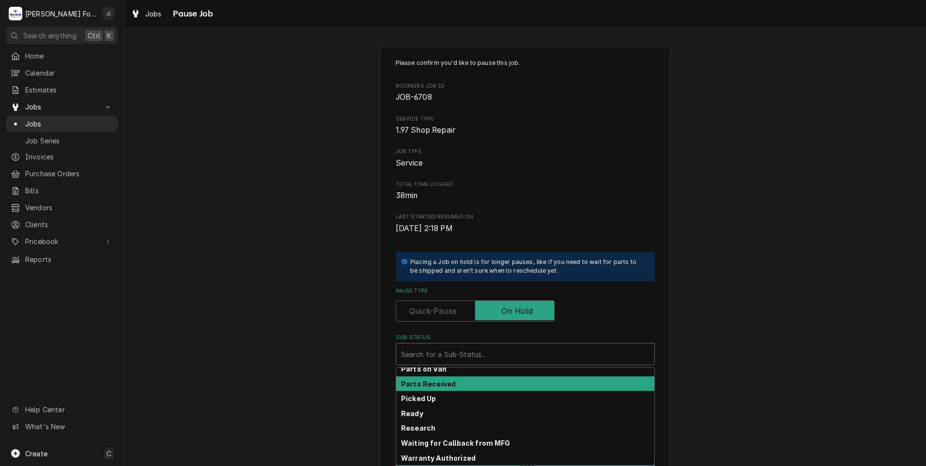
scroll to position [155, 0]
click at [451, 381] on div "Parts Received" at bounding box center [525, 383] width 258 height 15
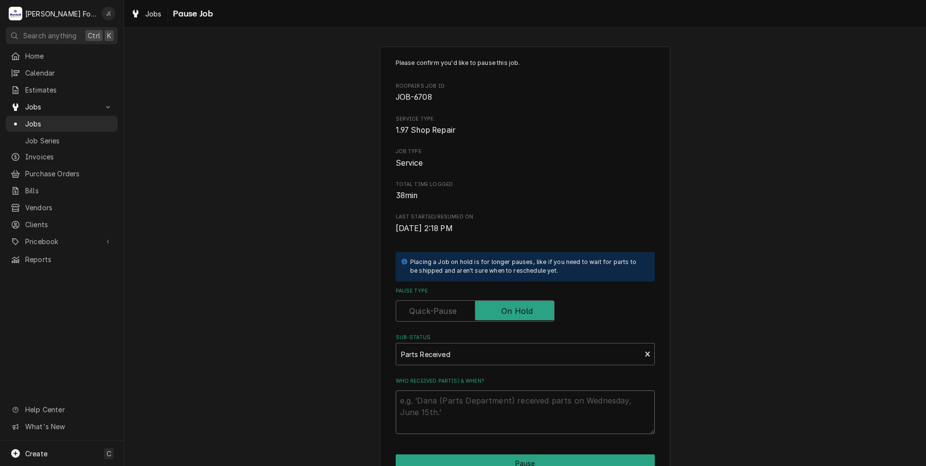
click at [443, 406] on textarea "Who received part(s) & when?" at bounding box center [525, 413] width 259 height 44
type textarea "x"
type textarea "0"
type textarea "x"
type textarea "09"
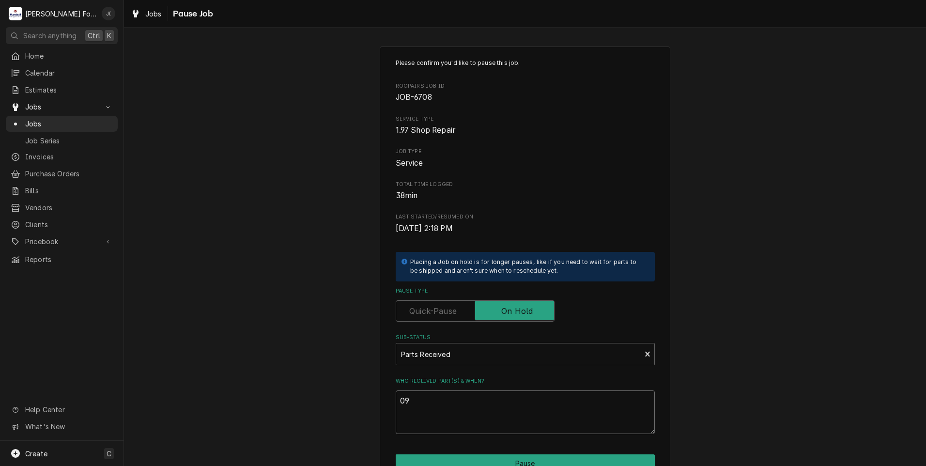
type textarea "x"
type textarea "09/"
type textarea "x"
type textarea "09/1"
type textarea "x"
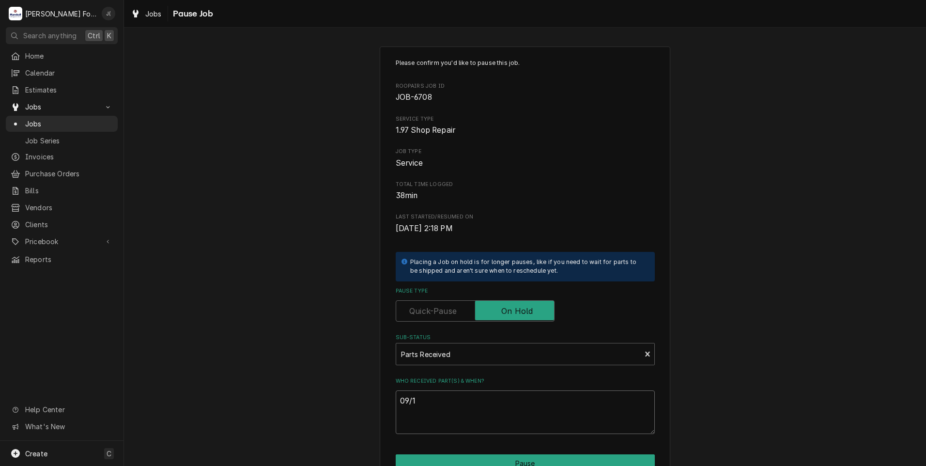
type textarea "09/10"
type textarea "x"
type textarea "09/10/"
type textarea "x"
type textarea "09/10/2"
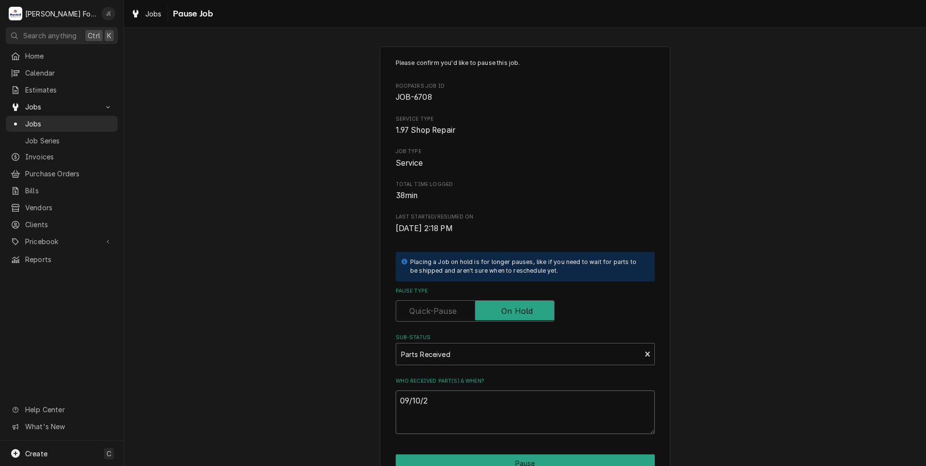
type textarea "x"
type textarea "09/10/20"
type textarea "x"
type textarea "09/10/202"
type textarea "x"
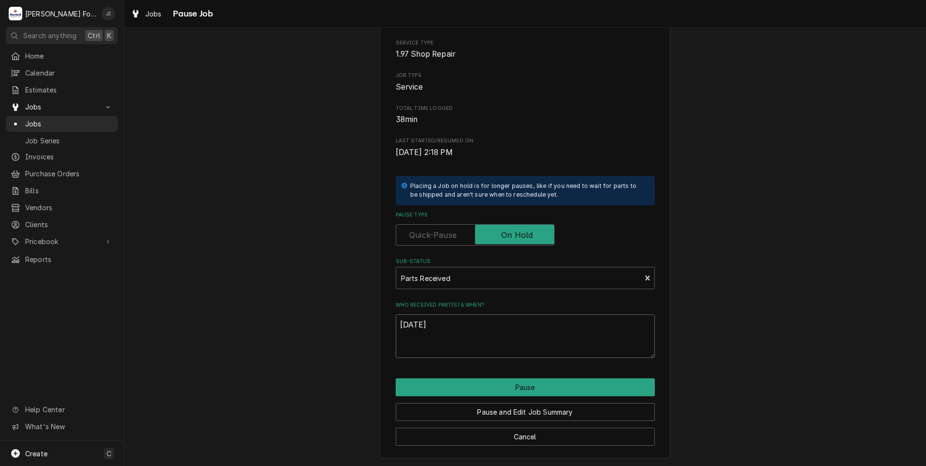
scroll to position [77, 0]
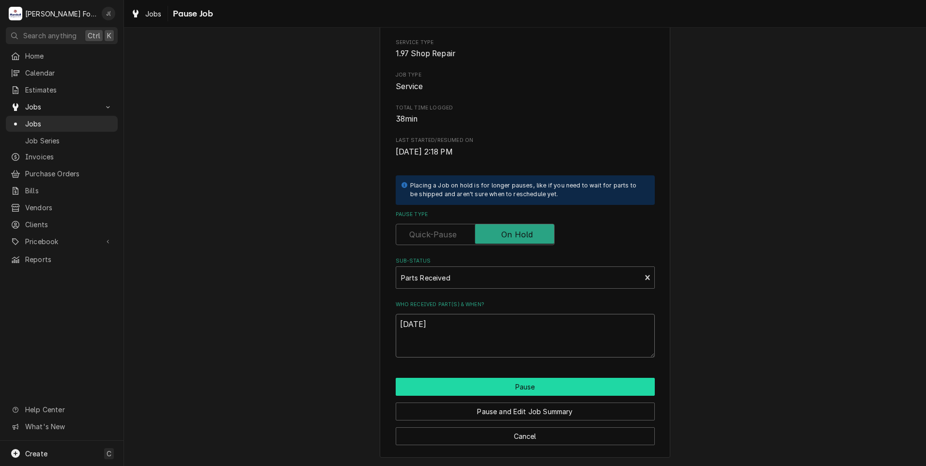
type textarea "[DATE]"
click at [557, 389] on button "Pause" at bounding box center [525, 387] width 259 height 18
type textarea "x"
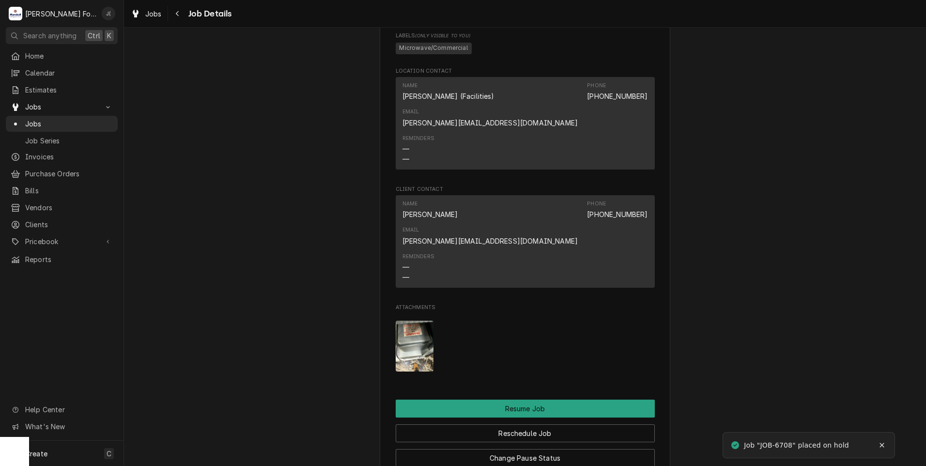
scroll to position [1018, 0]
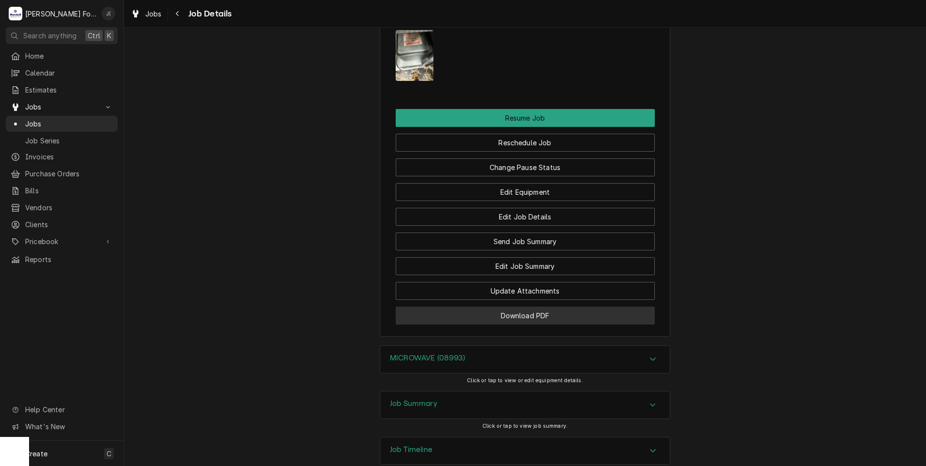
click at [540, 307] on button "Download PDF" at bounding box center [525, 316] width 259 height 18
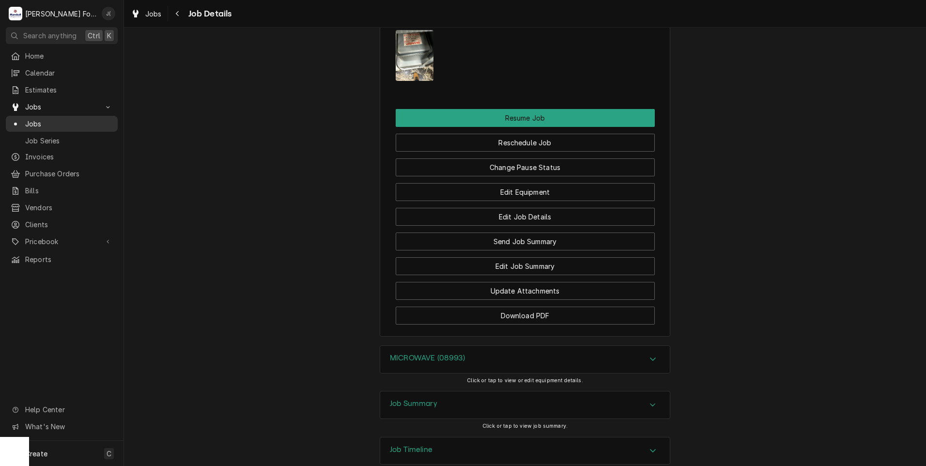
click at [46, 119] on span "Jobs" at bounding box center [69, 124] width 88 height 10
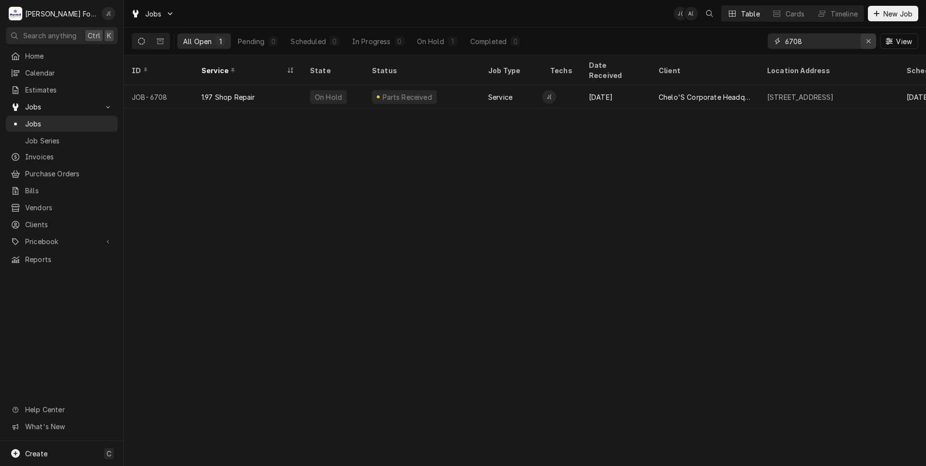
click at [872, 44] on icon "Erase input" at bounding box center [868, 41] width 5 height 7
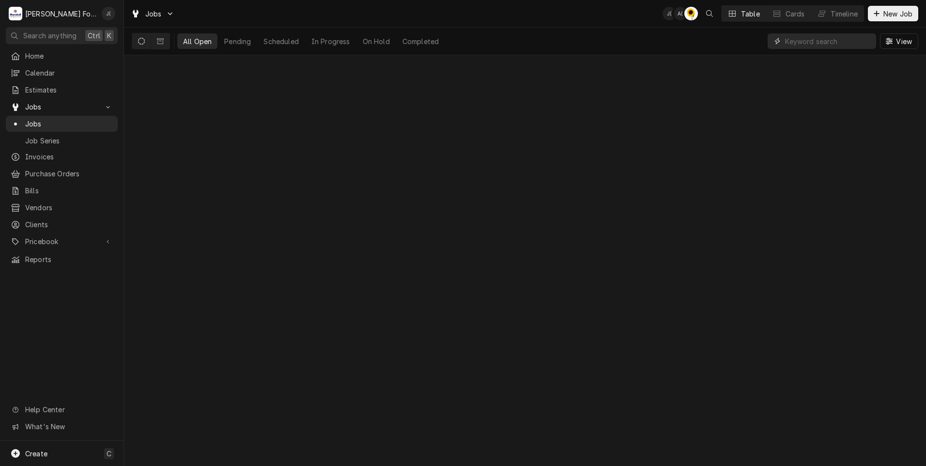
click at [811, 40] on input "Dynamic Content Wrapper" at bounding box center [828, 41] width 86 height 16
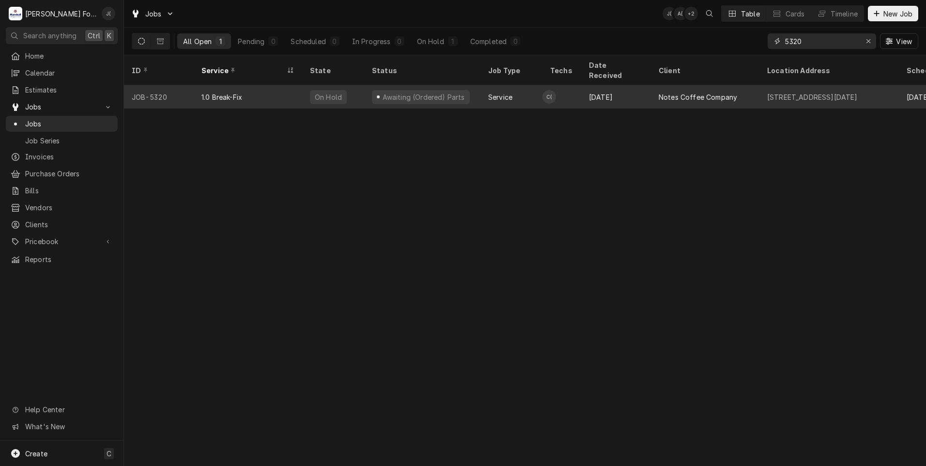
type input "5320"
click at [251, 85] on div "1.0 Break-Fix" at bounding box center [248, 96] width 109 height 23
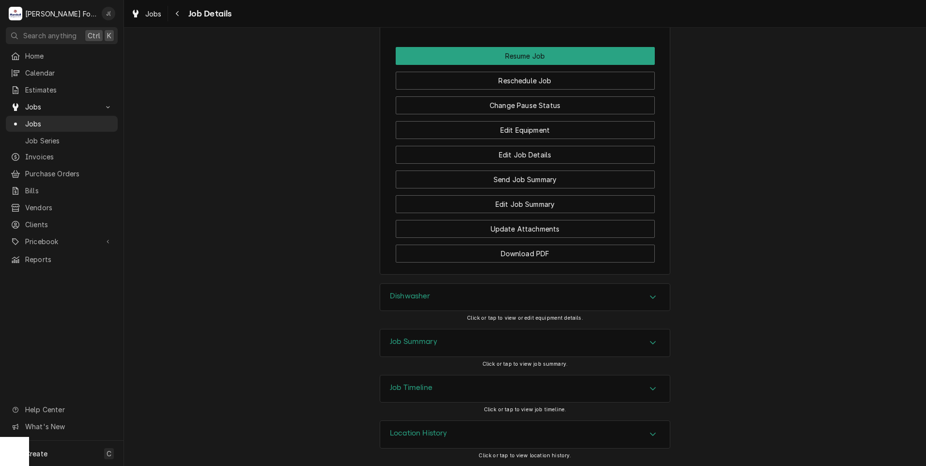
scroll to position [1361, 0]
click at [500, 105] on button "Change Pause Status" at bounding box center [525, 105] width 259 height 18
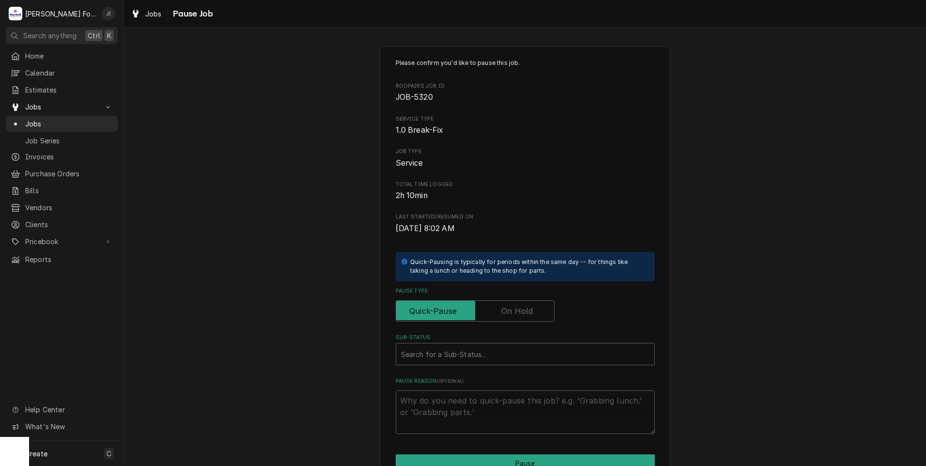
click at [518, 325] on div "Please confirm you'd like to pause this job. Roopairs Job ID JOB-5320 Service T…" at bounding box center [525, 247] width 259 height 376
click at [518, 314] on label "Pause Type" at bounding box center [475, 310] width 159 height 21
click at [518, 314] on input "Pause Type" at bounding box center [475, 310] width 150 height 21
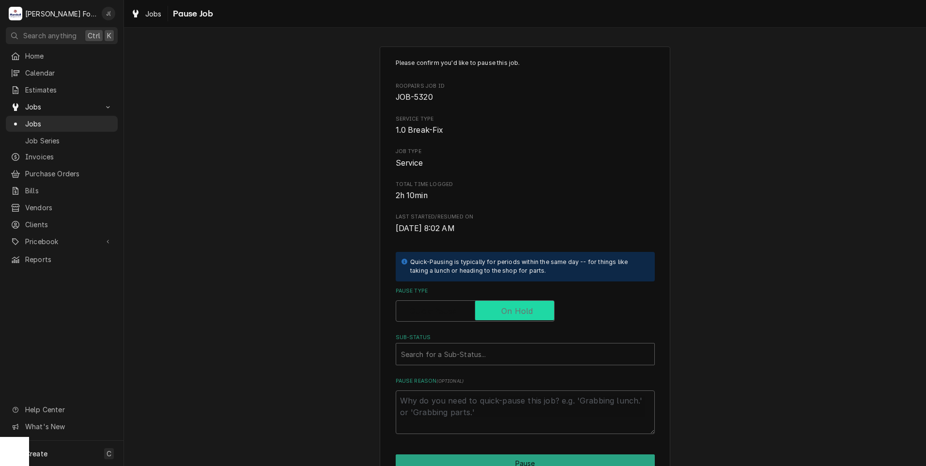
checkbox input "true"
click at [500, 349] on div "Sub-Status" at bounding box center [525, 353] width 249 height 17
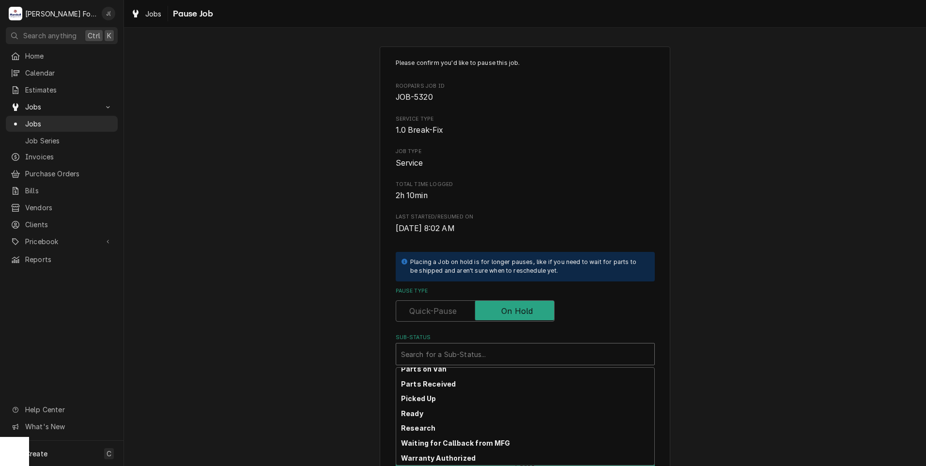
scroll to position [155, 0]
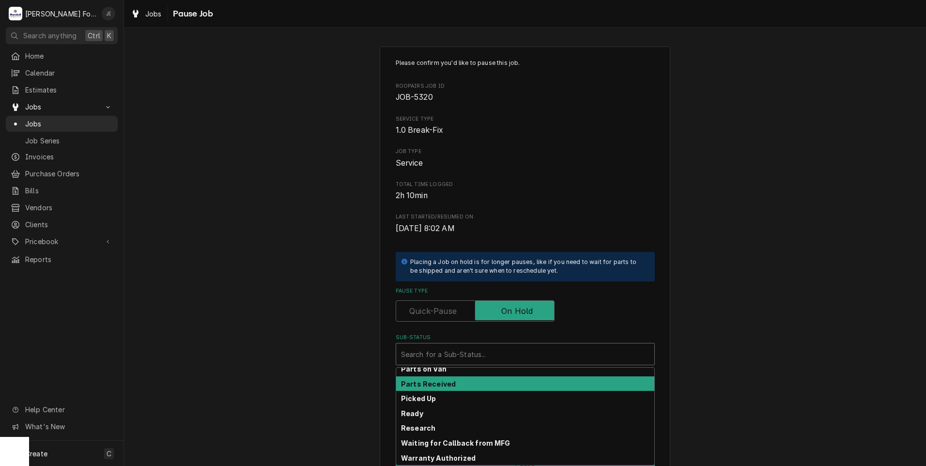
click at [481, 387] on div "Parts Received" at bounding box center [525, 383] width 258 height 15
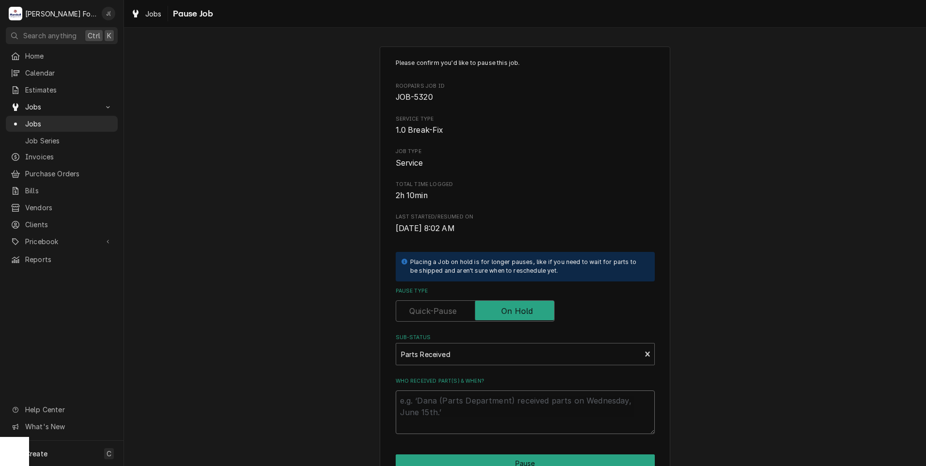
click at [477, 403] on textarea "Who received part(s) & when?" at bounding box center [525, 413] width 259 height 44
type textarea "x"
type textarea "0"
type textarea "x"
type textarea "09"
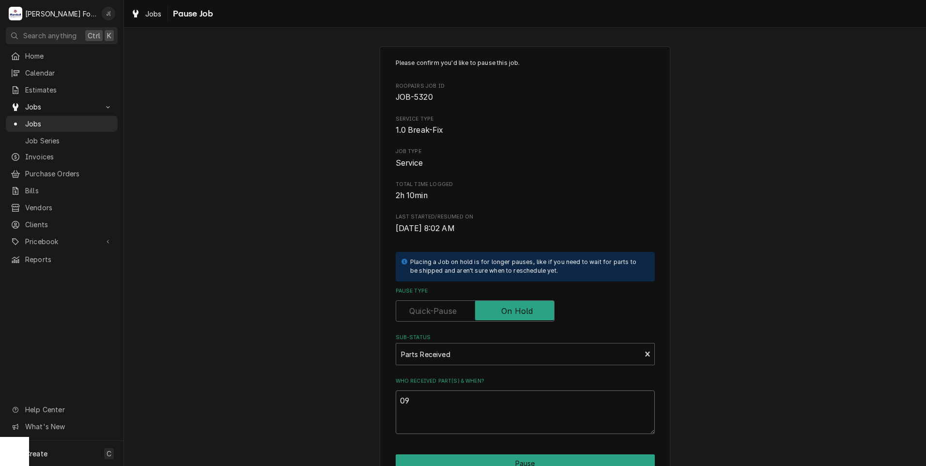
type textarea "x"
type textarea "09/"
type textarea "x"
type textarea "09/1"
type textarea "x"
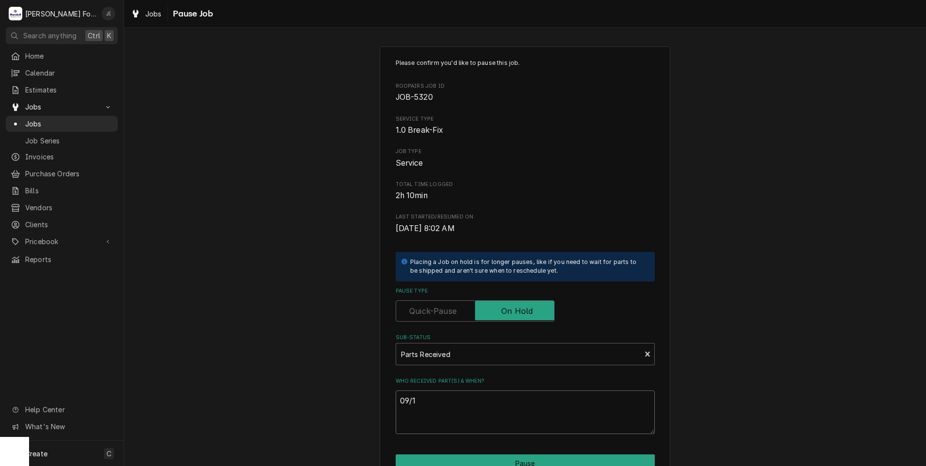
type textarea "09/10"
type textarea "x"
type textarea "09/10/"
type textarea "x"
type textarea "09/10/2"
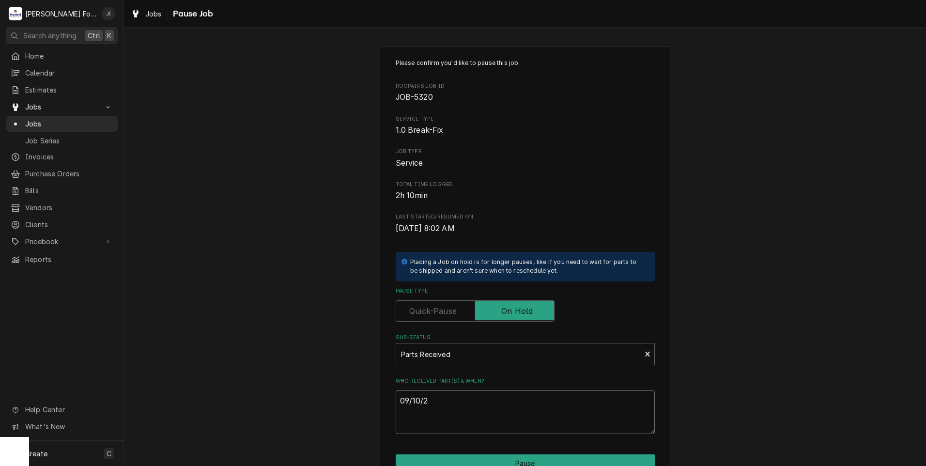
type textarea "x"
type textarea "09/10/20"
type textarea "x"
type textarea "09/10/202"
type textarea "x"
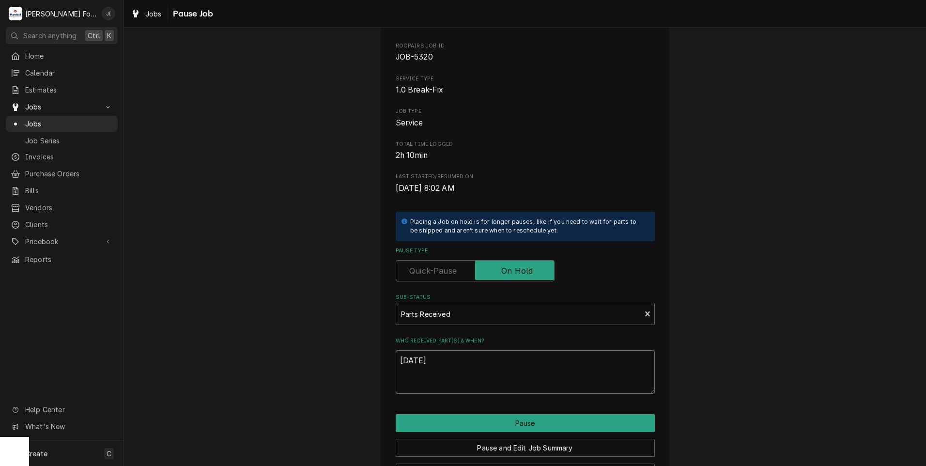
scroll to position [77, 0]
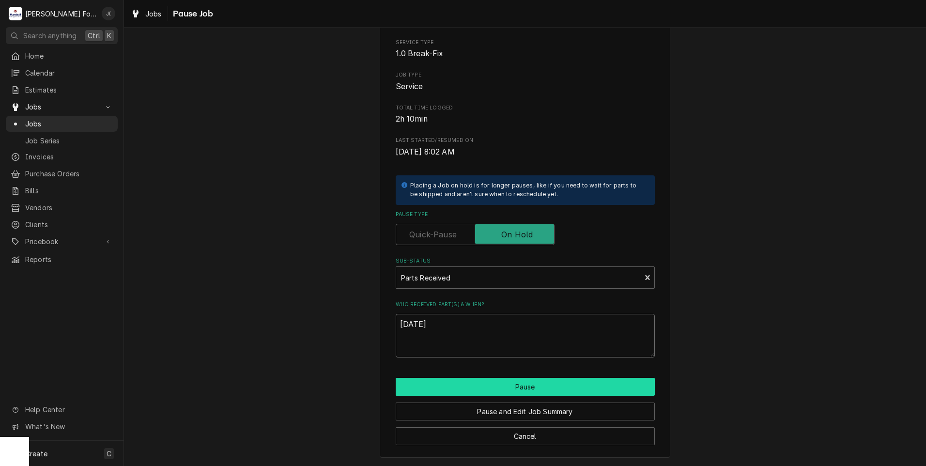
type textarea "[DATE]"
click at [470, 386] on button "Pause" at bounding box center [525, 387] width 259 height 18
type textarea "x"
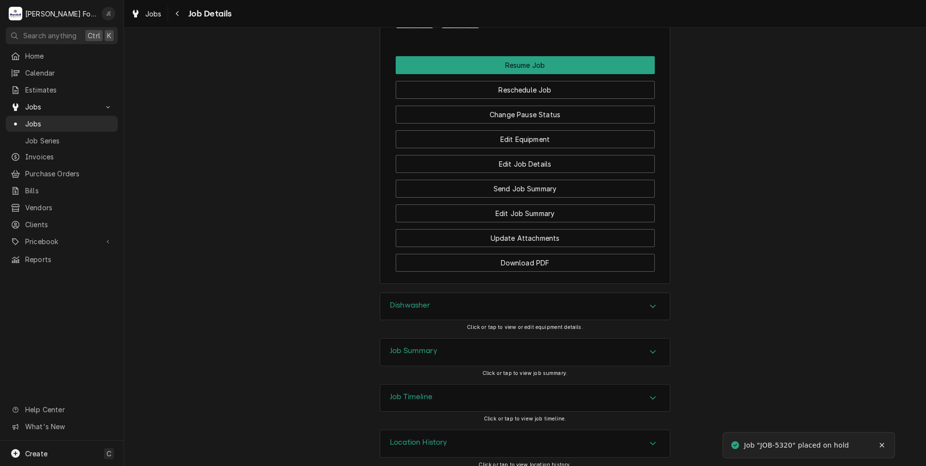
scroll to position [1357, 0]
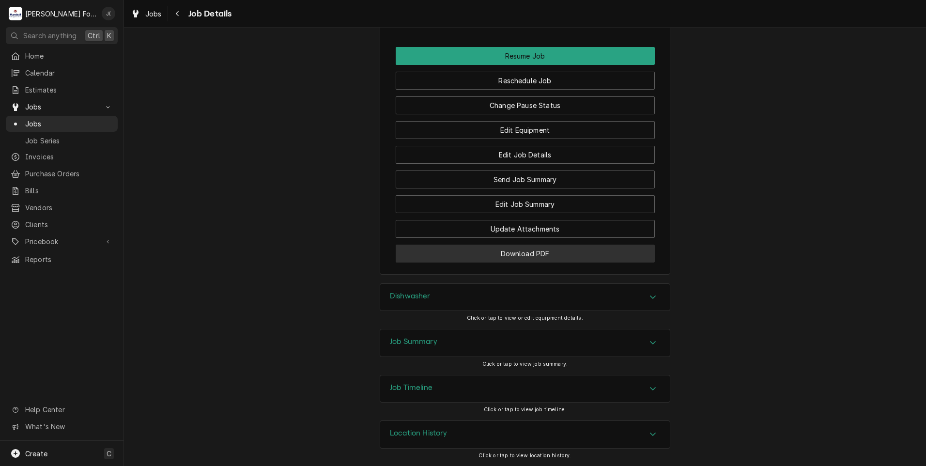
click at [499, 260] on button "Download PDF" at bounding box center [525, 254] width 259 height 18
click at [62, 123] on span "Jobs" at bounding box center [69, 124] width 88 height 10
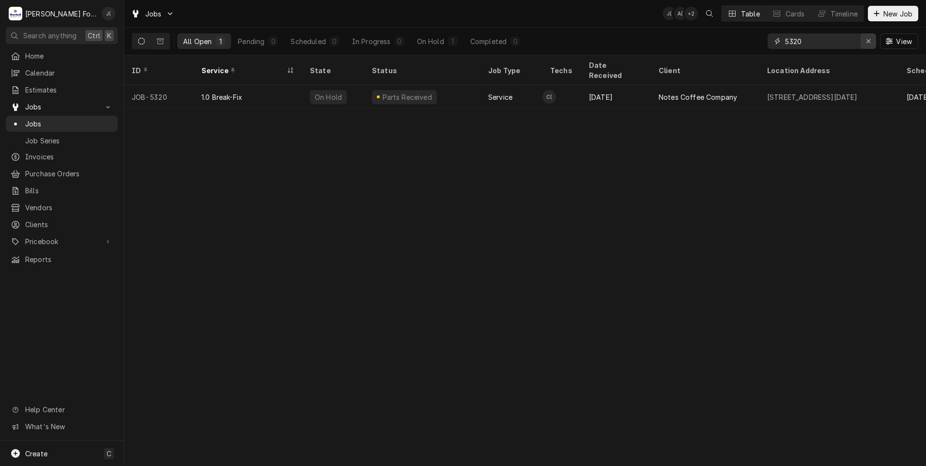
click at [871, 40] on icon "Erase input" at bounding box center [868, 41] width 5 height 7
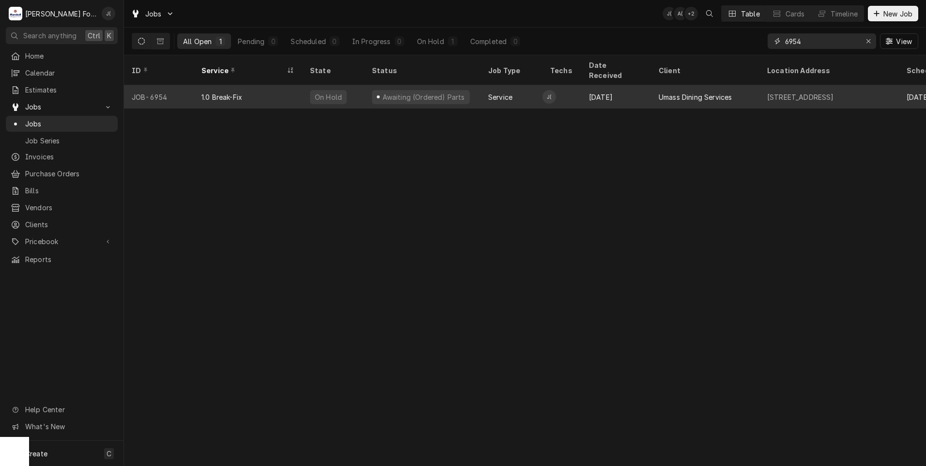
type input "6954"
click at [286, 87] on div "1.0 Break-Fix" at bounding box center [248, 96] width 109 height 23
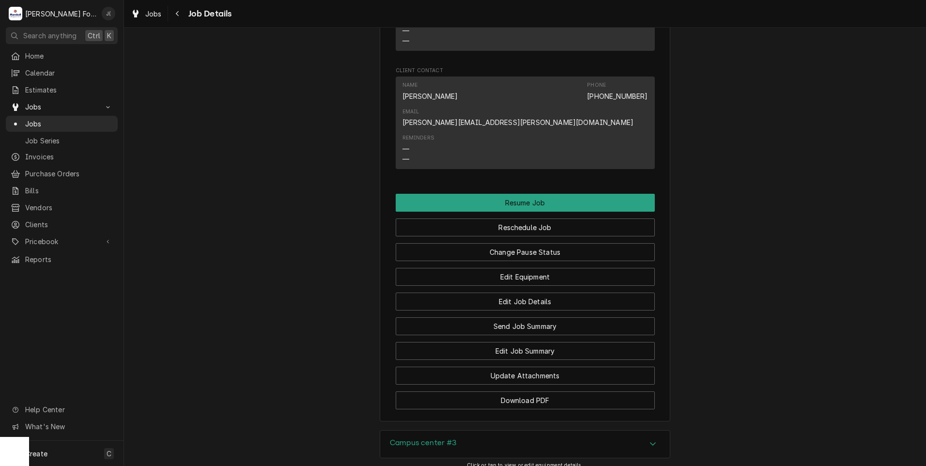
scroll to position [1260, 0]
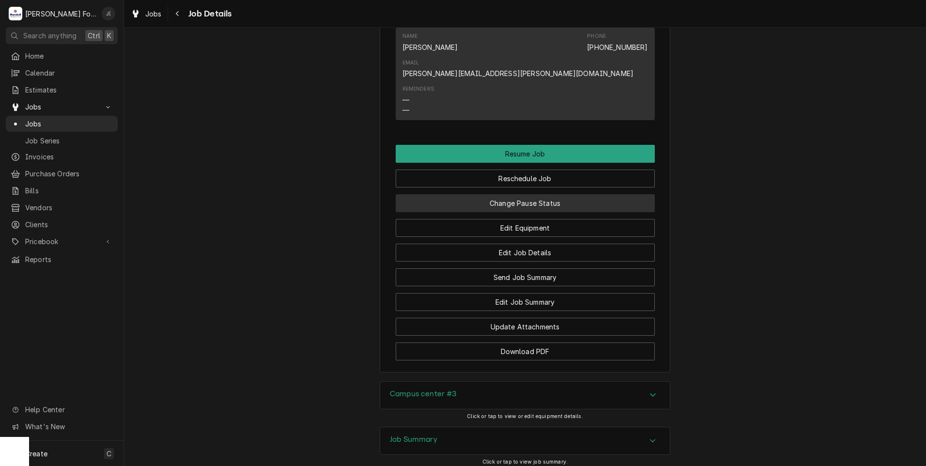
click at [586, 194] on button "Change Pause Status" at bounding box center [525, 203] width 259 height 18
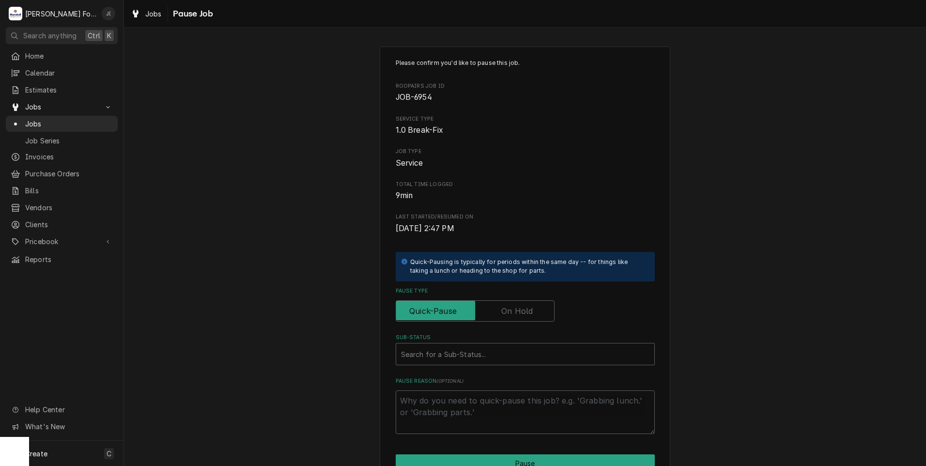
drag, startPoint x: 526, startPoint y: 311, endPoint x: 489, endPoint y: 333, distance: 42.9
click at [524, 313] on label "Pause Type" at bounding box center [475, 310] width 159 height 21
click at [524, 313] on input "Pause Type" at bounding box center [475, 310] width 150 height 21
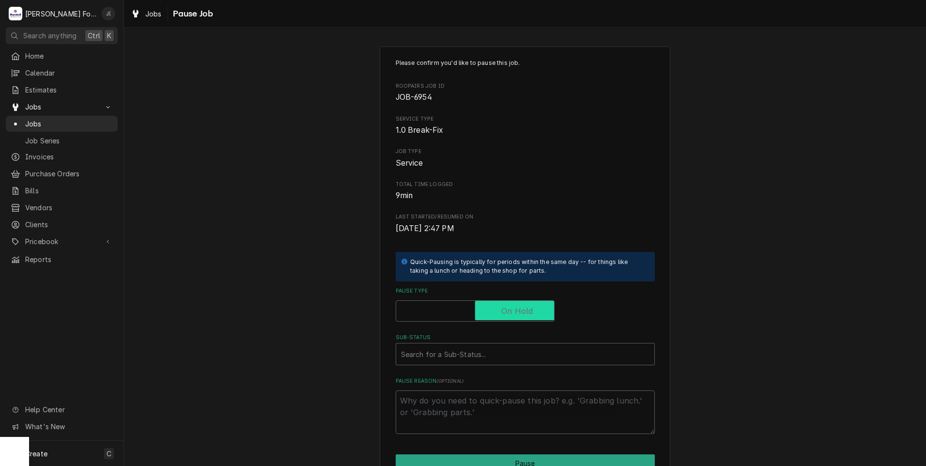
checkbox input "true"
click at [468, 361] on div "Sub-Status" at bounding box center [525, 353] width 249 height 17
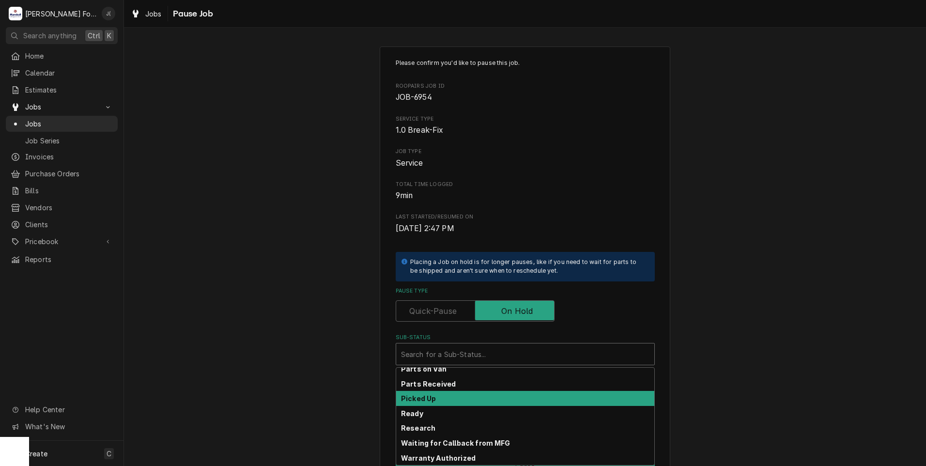
scroll to position [155, 0]
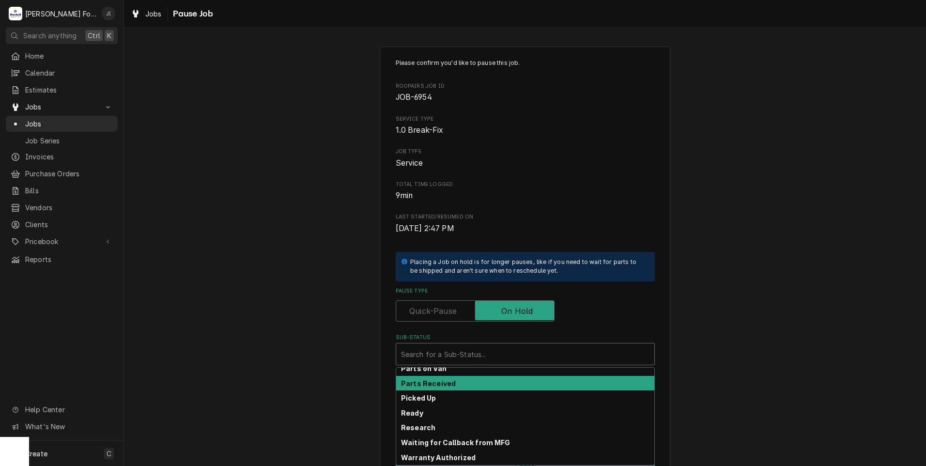
click at [476, 387] on div "Parts Received" at bounding box center [525, 383] width 258 height 15
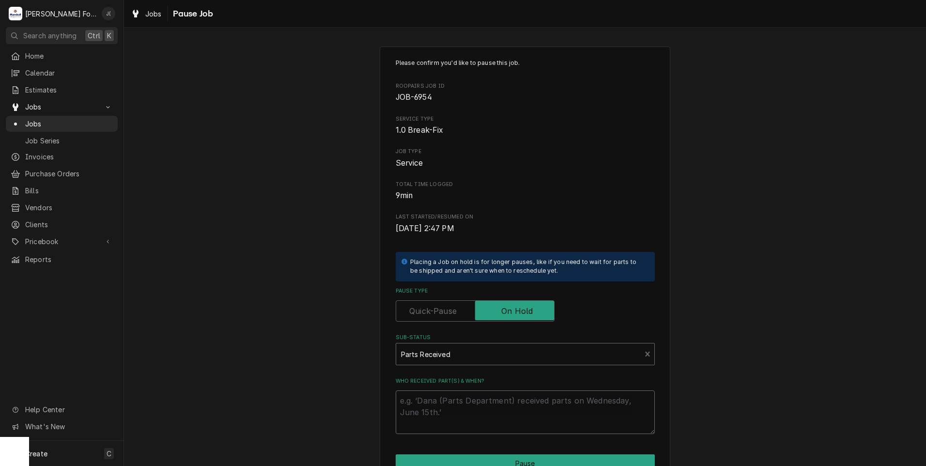
click at [473, 408] on textarea "Who received part(s) & when?" at bounding box center [525, 413] width 259 height 44
type textarea "x"
type textarea "0"
type textarea "x"
type textarea "09"
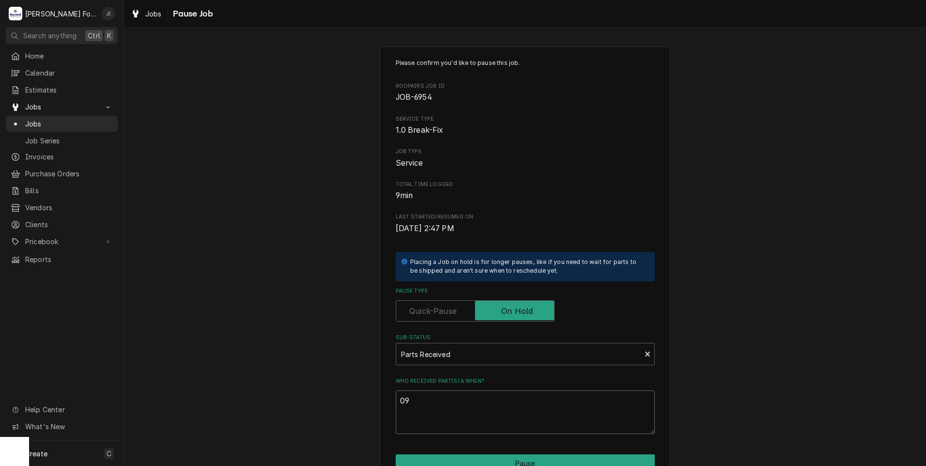
type textarea "x"
type textarea "09/"
type textarea "x"
type textarea "09/1"
type textarea "x"
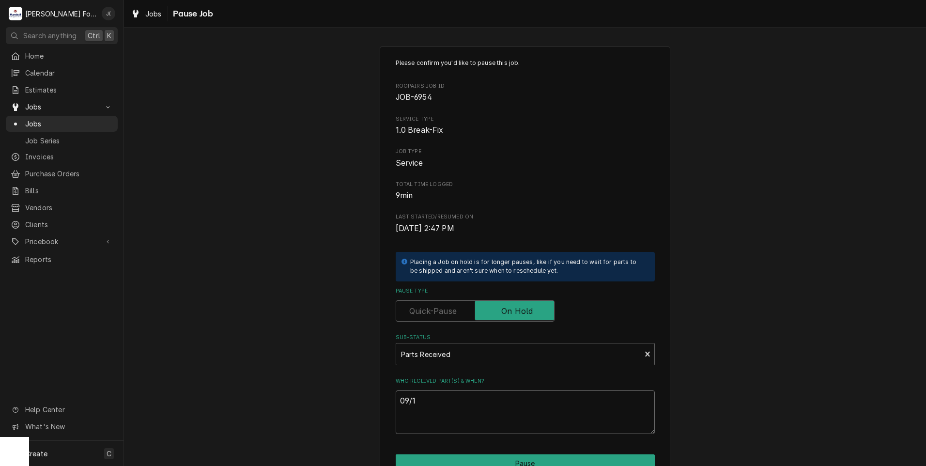
type textarea "09/10"
type textarea "x"
type textarea "09/10/"
type textarea "x"
type textarea "09/10/2"
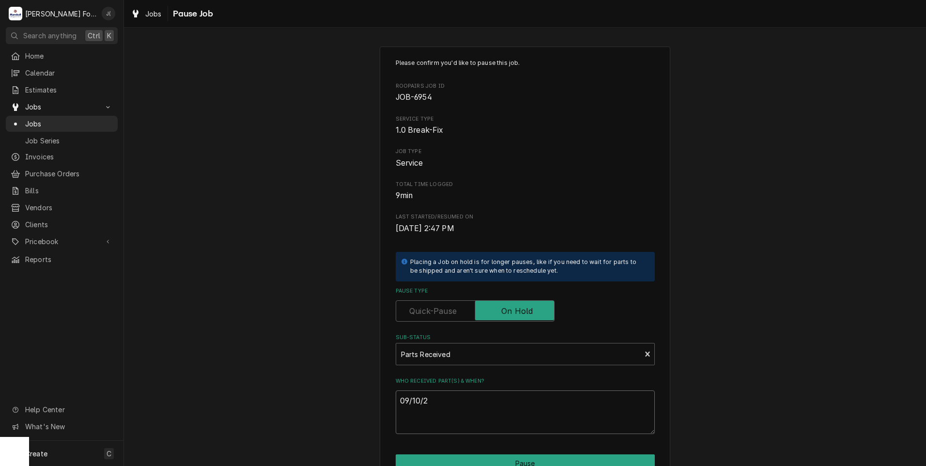
type textarea "x"
type textarea "[DATE]"
type textarea "x"
type textarea "09/10/202"
type textarea "x"
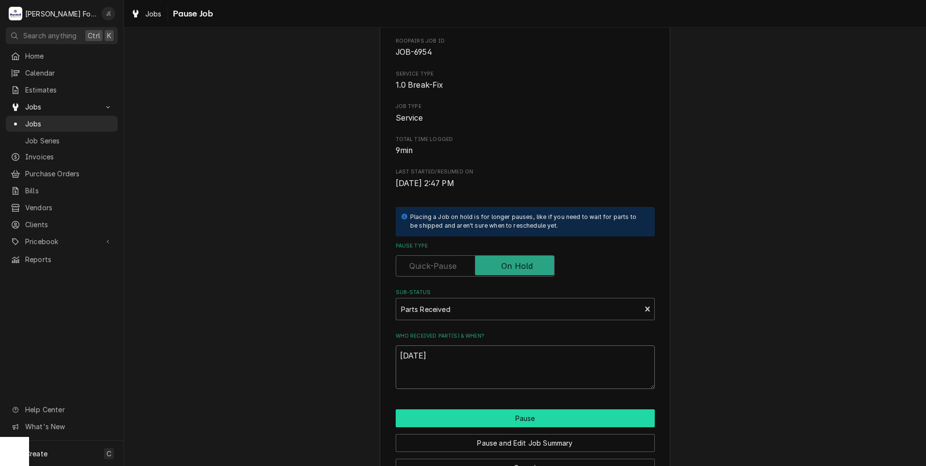
scroll to position [77, 0]
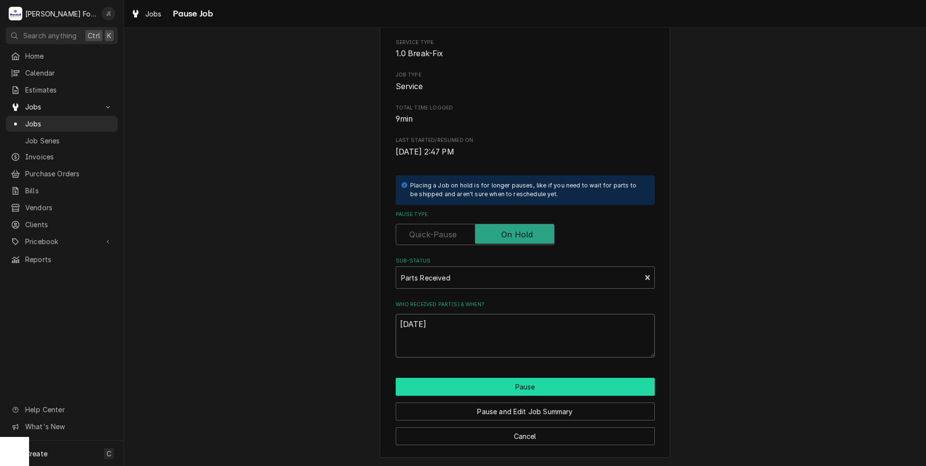
type textarea "[DATE]"
click at [508, 380] on button "Pause" at bounding box center [525, 387] width 259 height 18
type textarea "x"
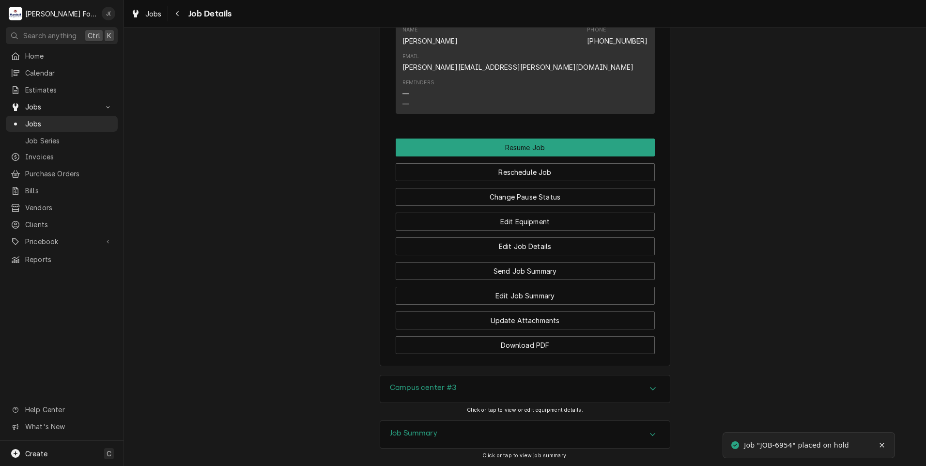
scroll to position [1317, 0]
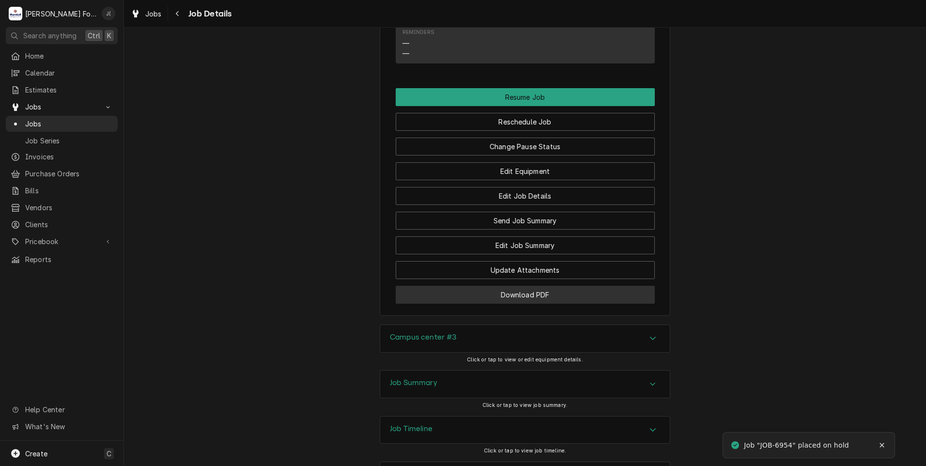
click at [557, 286] on button "Download PDF" at bounding box center [525, 295] width 259 height 18
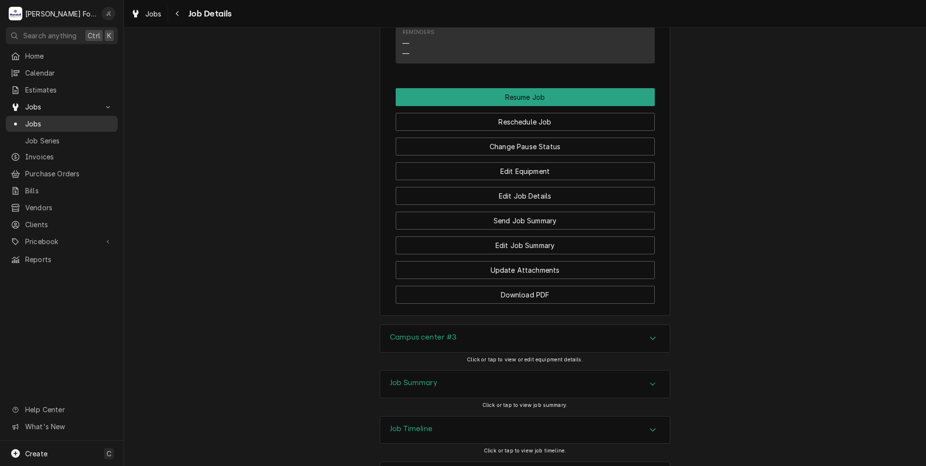
click at [32, 119] on span "Jobs" at bounding box center [69, 124] width 88 height 10
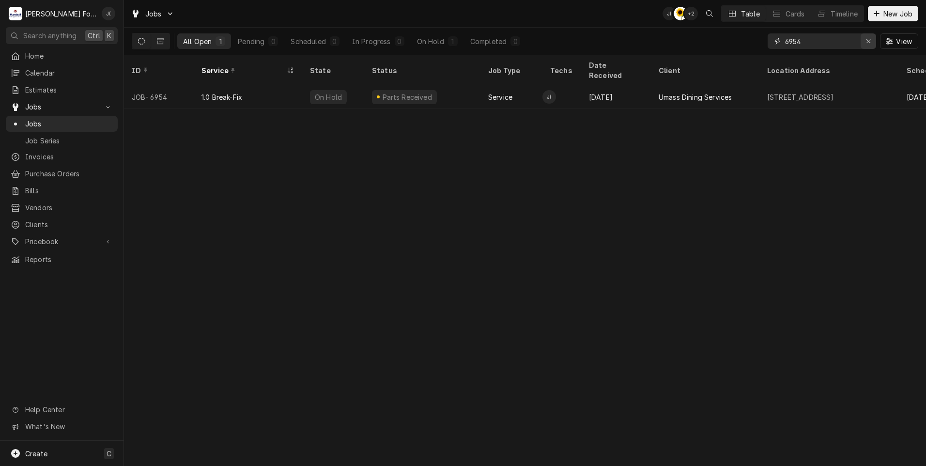
click at [867, 42] on icon "Erase input" at bounding box center [868, 41] width 5 height 7
click at [834, 42] on input "Dynamic Content Wrapper" at bounding box center [830, 41] width 91 height 16
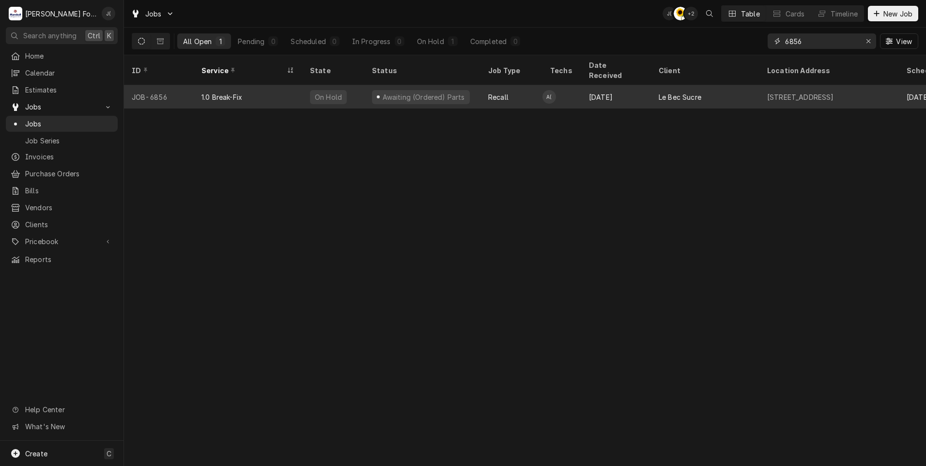
type input "6856"
click at [249, 90] on div "1.0 Break-Fix" at bounding box center [248, 96] width 109 height 23
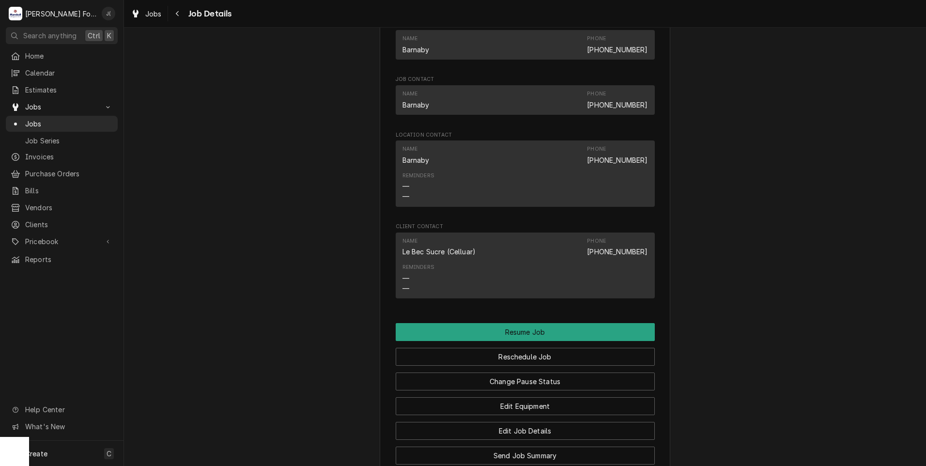
scroll to position [1163, 0]
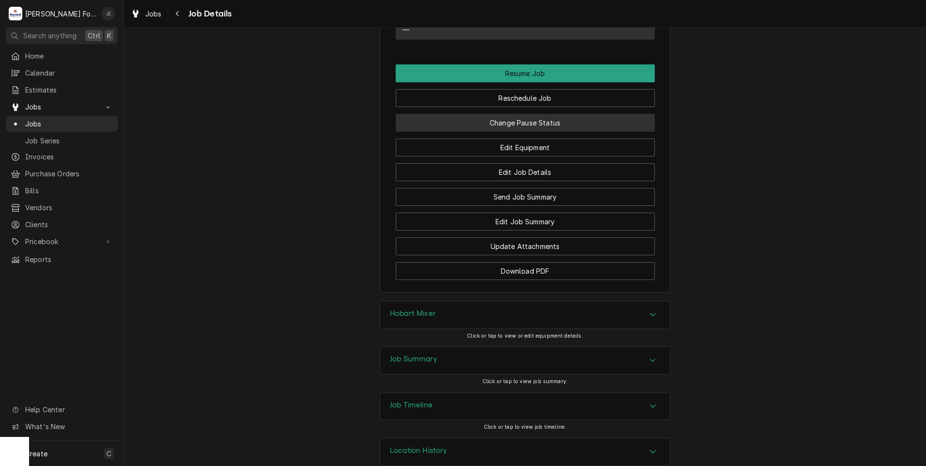
click at [575, 132] on button "Change Pause Status" at bounding box center [525, 123] width 259 height 18
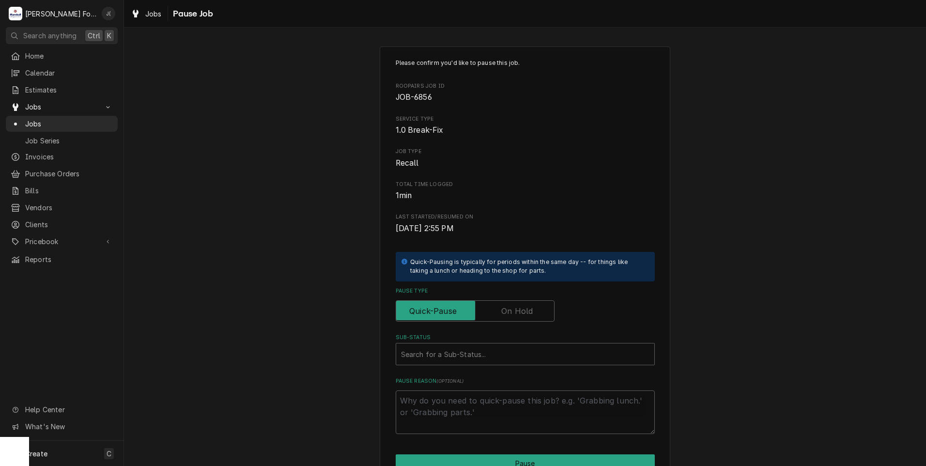
click at [527, 313] on label "Pause Type" at bounding box center [475, 310] width 159 height 21
click at [527, 313] on input "Pause Type" at bounding box center [475, 310] width 150 height 21
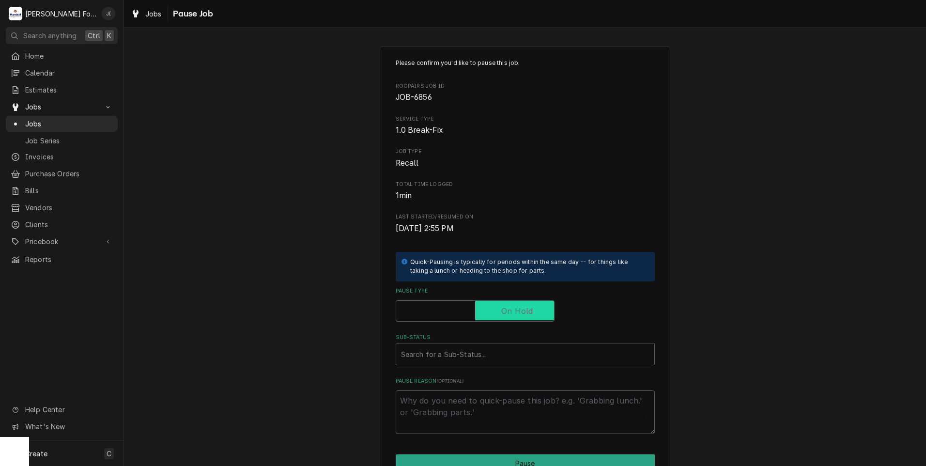
checkbox input "true"
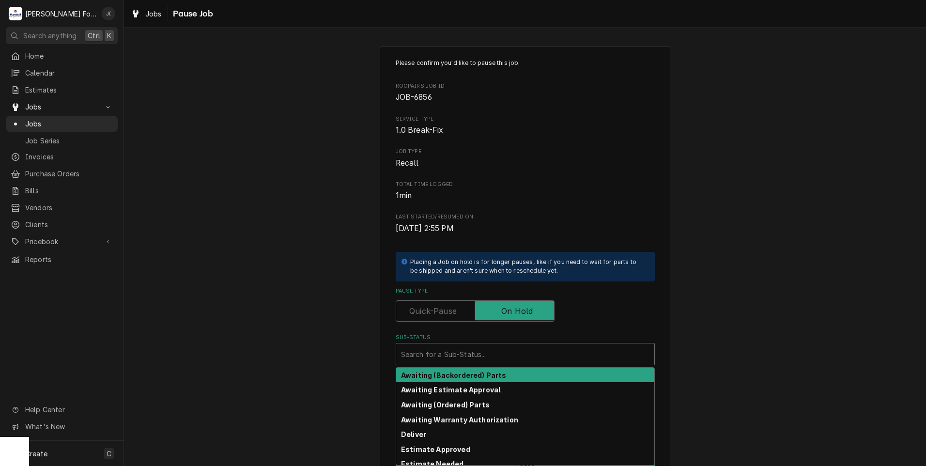
click at [486, 359] on div "Sub-Status" at bounding box center [525, 353] width 249 height 17
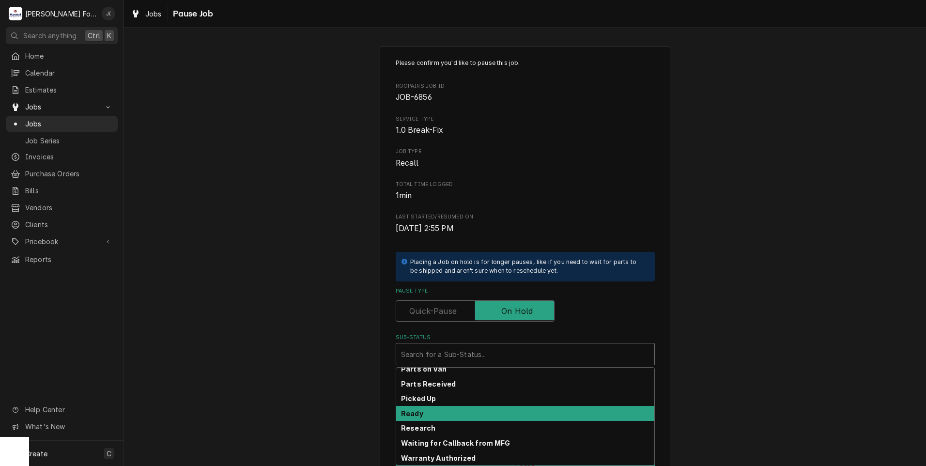
scroll to position [155, 0]
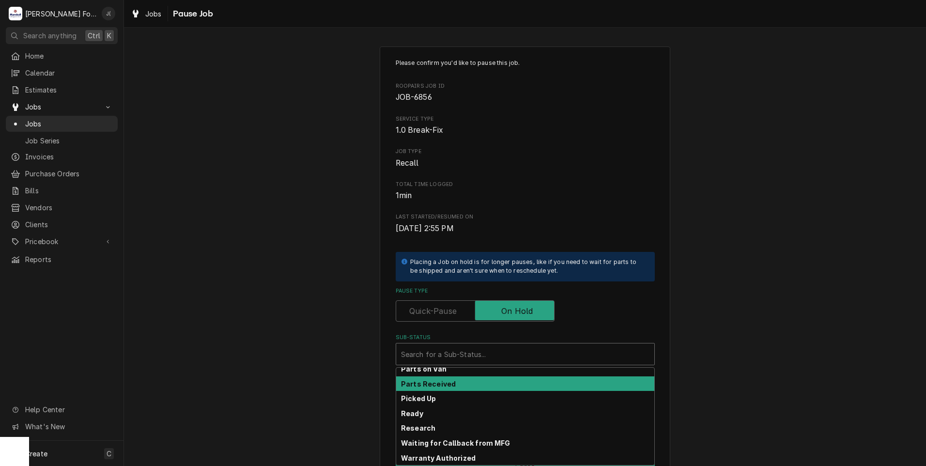
click at [485, 383] on div "Parts Received" at bounding box center [525, 383] width 258 height 15
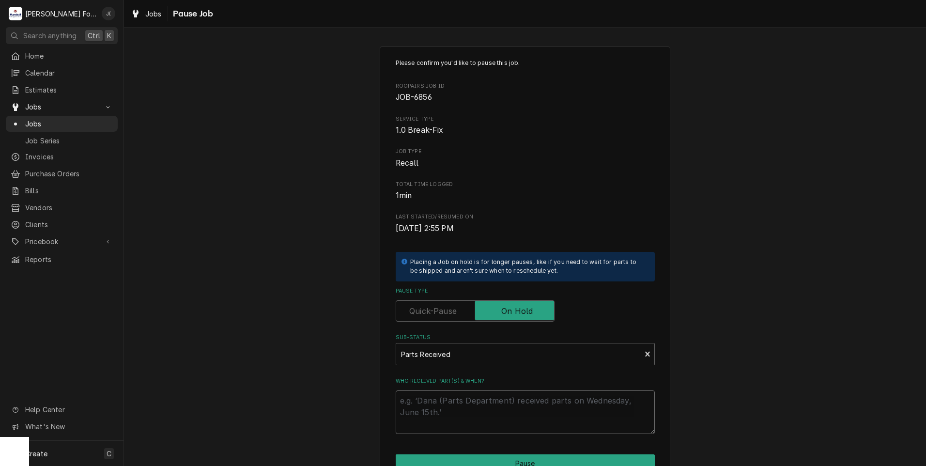
click at [482, 410] on textarea "Who received part(s) & when?" at bounding box center [525, 413] width 259 height 44
type textarea "x"
type textarea "0"
type textarea "x"
type textarea "09"
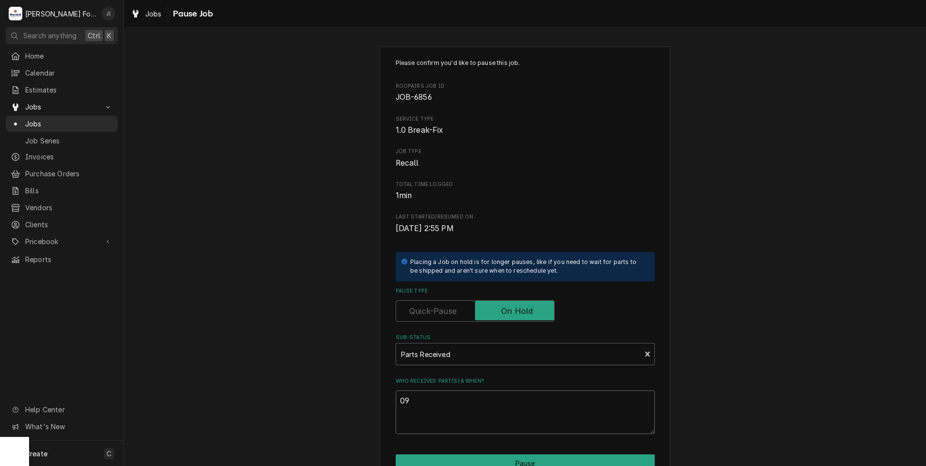
type textarea "x"
type textarea "09/"
type textarea "x"
type textarea "09/1"
type textarea "x"
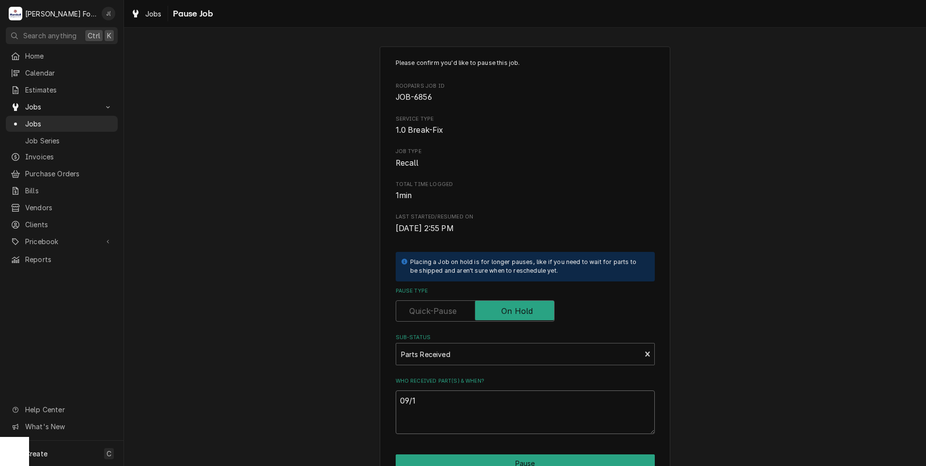
type textarea "09/10"
type textarea "x"
type textarea "09/10/"
type textarea "x"
type textarea "09/10/2"
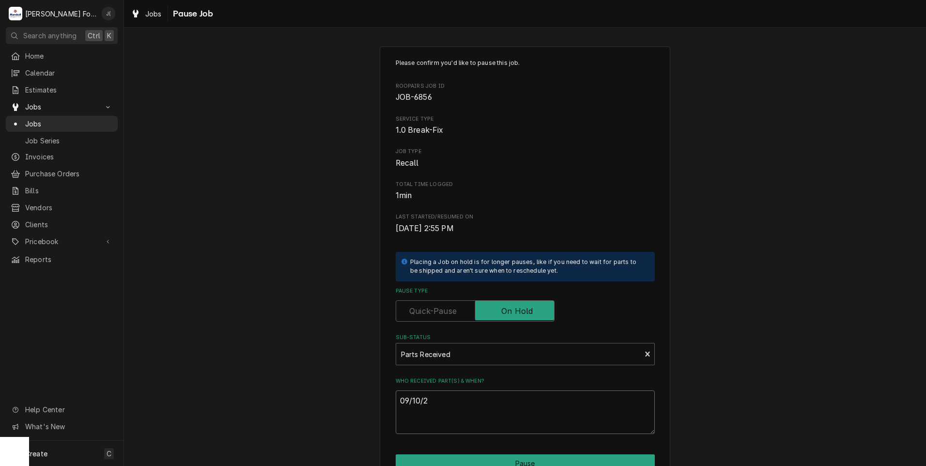
type textarea "x"
type textarea "[DATE]"
type textarea "x"
type textarea "09/10/202"
type textarea "x"
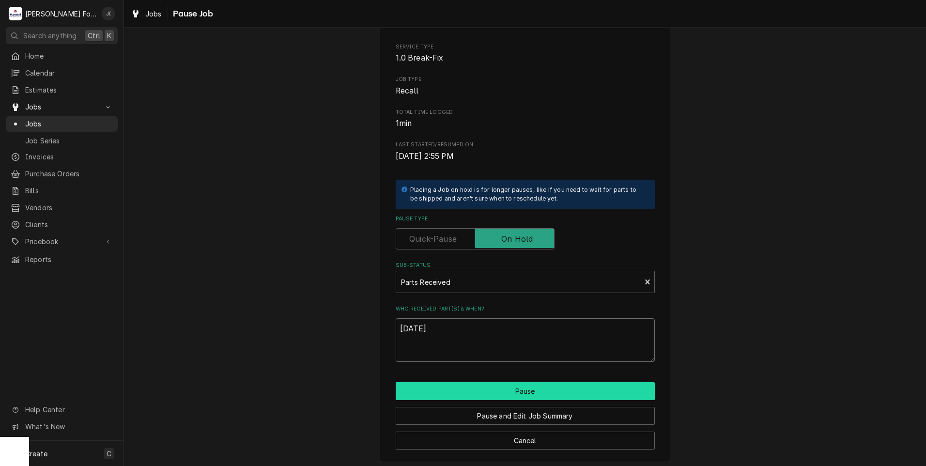
scroll to position [77, 0]
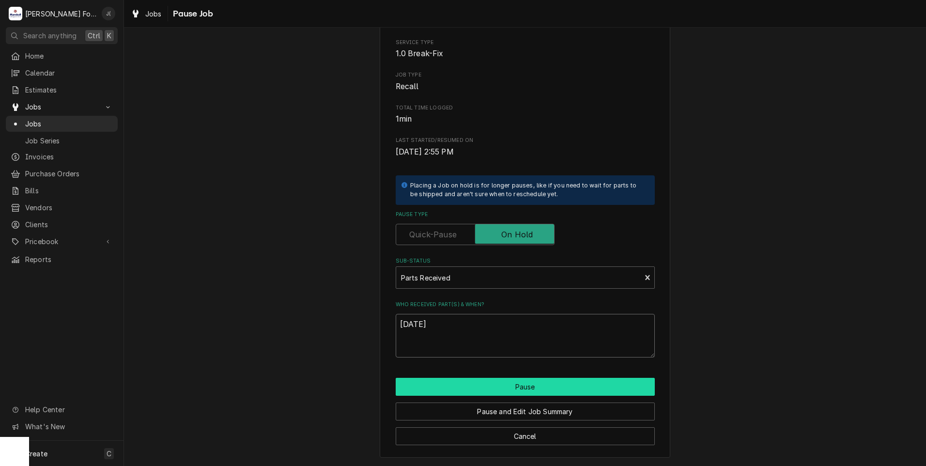
type textarea "[DATE]"
click at [497, 380] on button "Pause" at bounding box center [525, 387] width 259 height 18
type textarea "x"
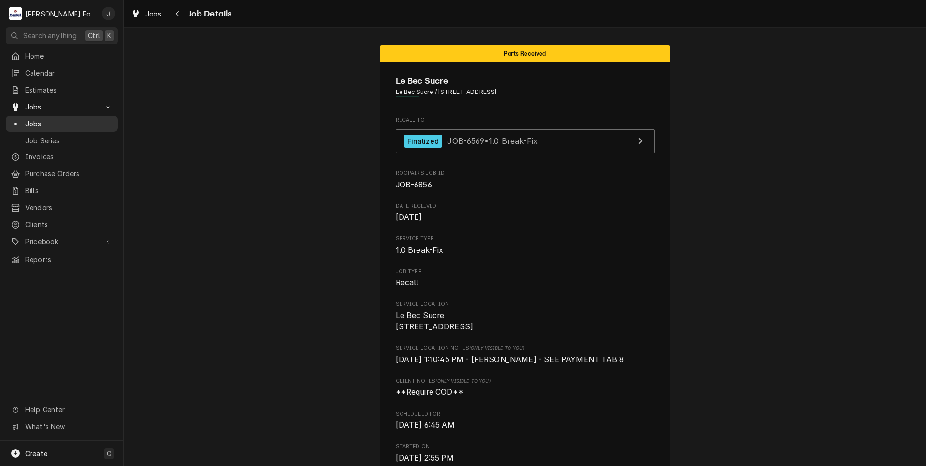
click at [61, 121] on span "Jobs" at bounding box center [69, 124] width 88 height 10
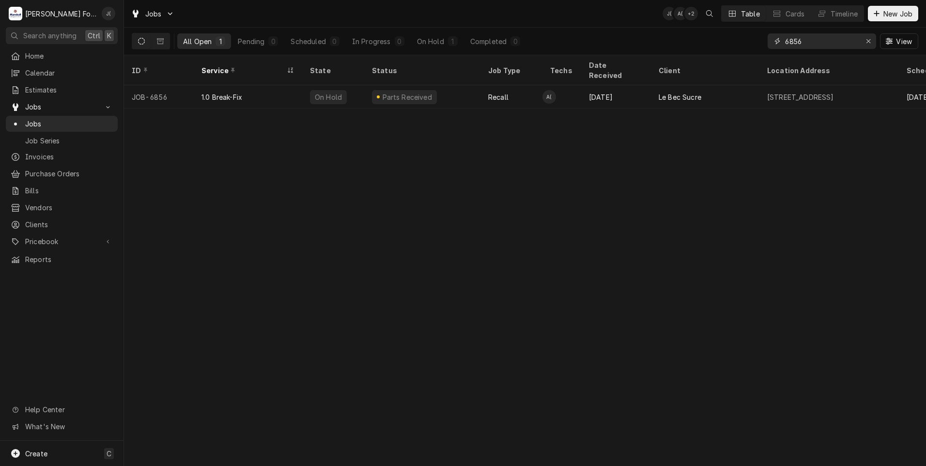
drag, startPoint x: 827, startPoint y: 41, endPoint x: 642, endPoint y: 37, distance: 185.1
click at [651, 37] on div "All Open 1 Pending 0 Scheduled 0 In Progress 0 On Hold 1 Completed 0 6856 View" at bounding box center [525, 41] width 787 height 27
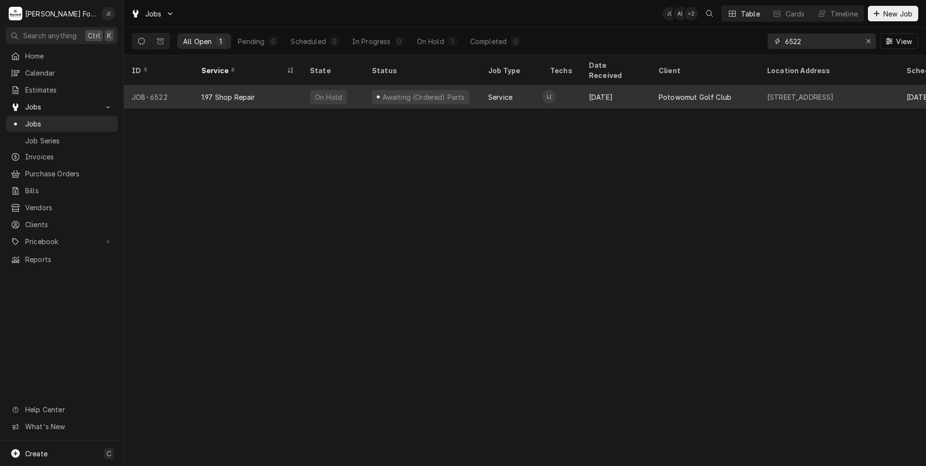
type input "6522"
click at [255, 92] on div "1.97 Shop Repair" at bounding box center [229, 97] width 54 height 10
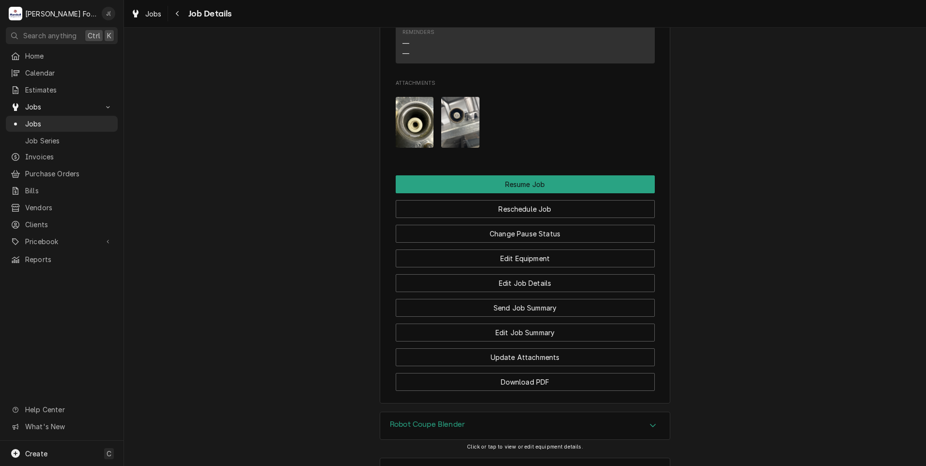
scroll to position [1093, 0]
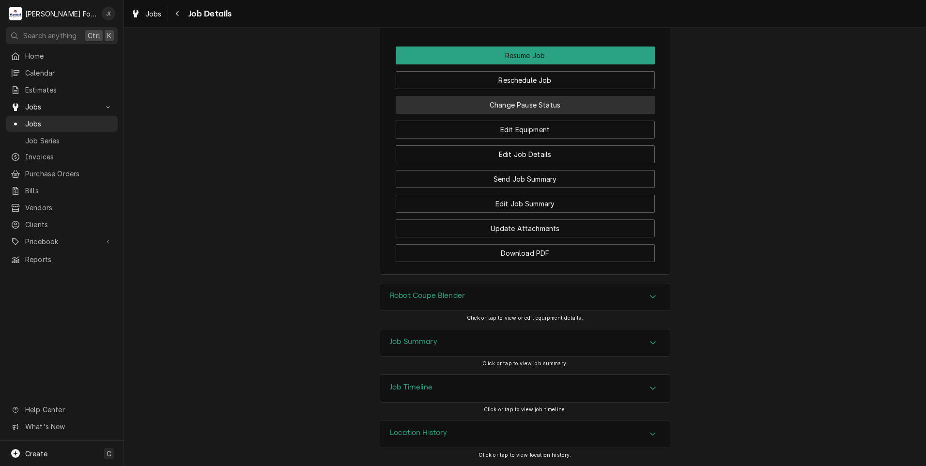
click at [494, 105] on button "Change Pause Status" at bounding box center [525, 105] width 259 height 18
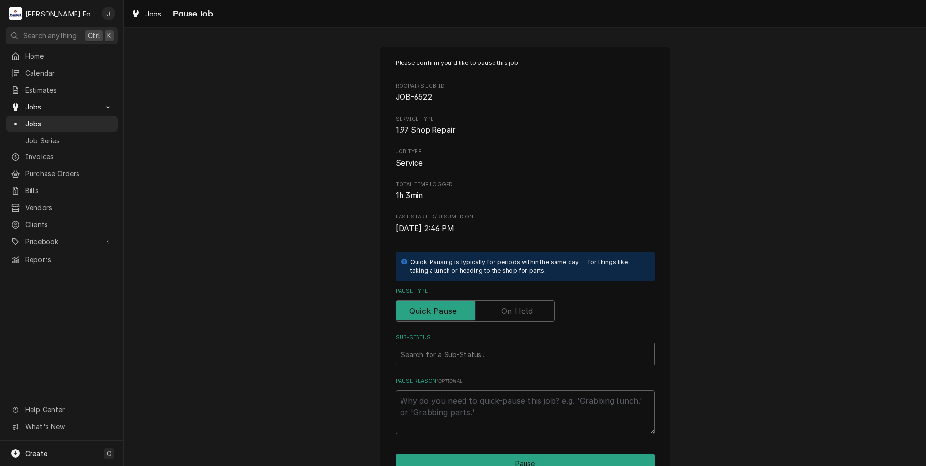
click at [515, 317] on label "Pause Type" at bounding box center [475, 310] width 159 height 21
click at [515, 317] on input "Pause Type" at bounding box center [475, 310] width 150 height 21
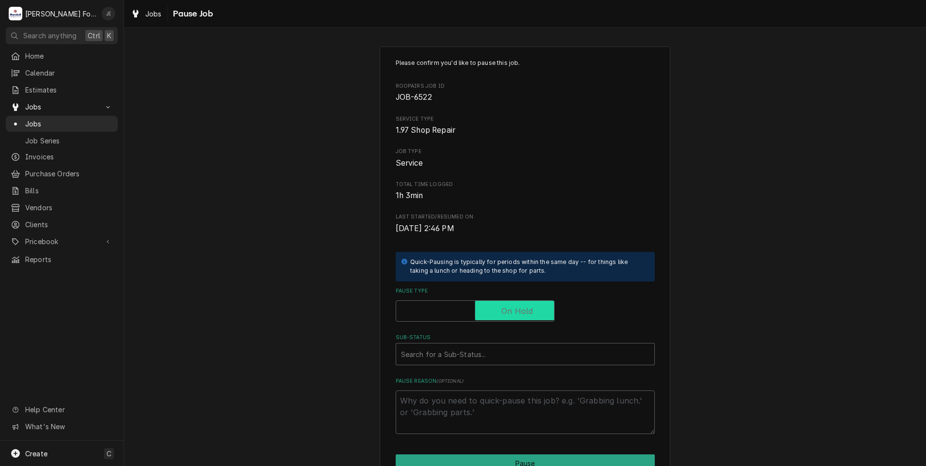
checkbox input "true"
click at [481, 354] on div "Sub-Status" at bounding box center [525, 353] width 249 height 17
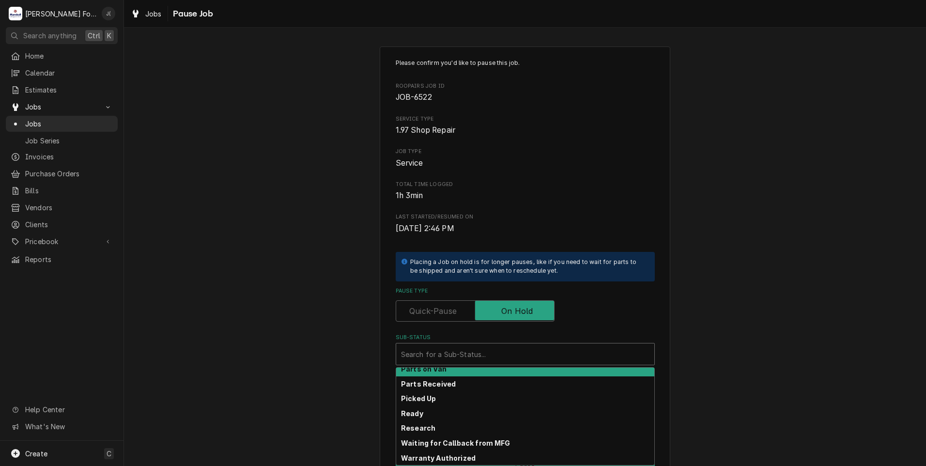
scroll to position [155, 0]
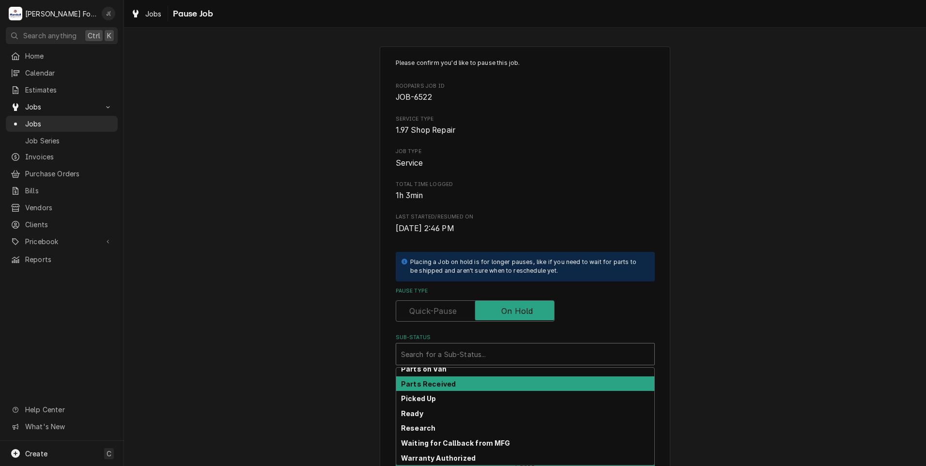
click at [496, 384] on div "Parts Received" at bounding box center [525, 383] width 258 height 15
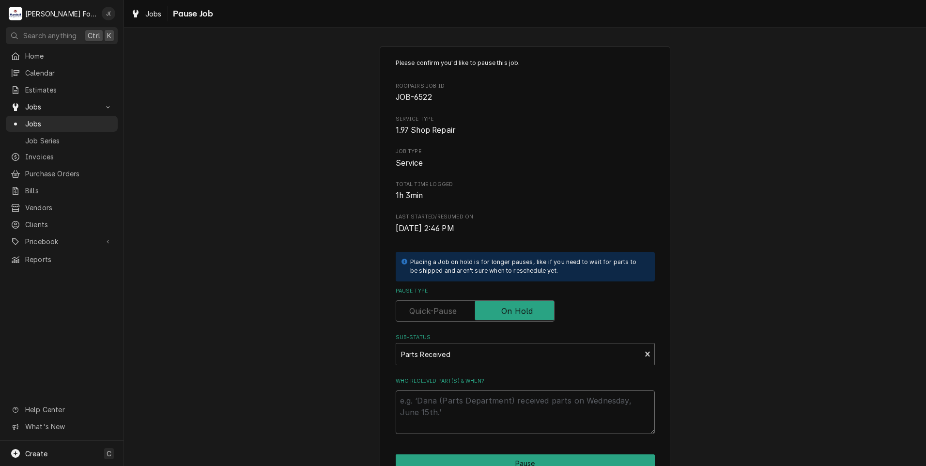
click at [502, 409] on textarea "Who received part(s) & when?" at bounding box center [525, 413] width 259 height 44
type textarea "x"
type textarea "0"
type textarea "x"
type textarea "09"
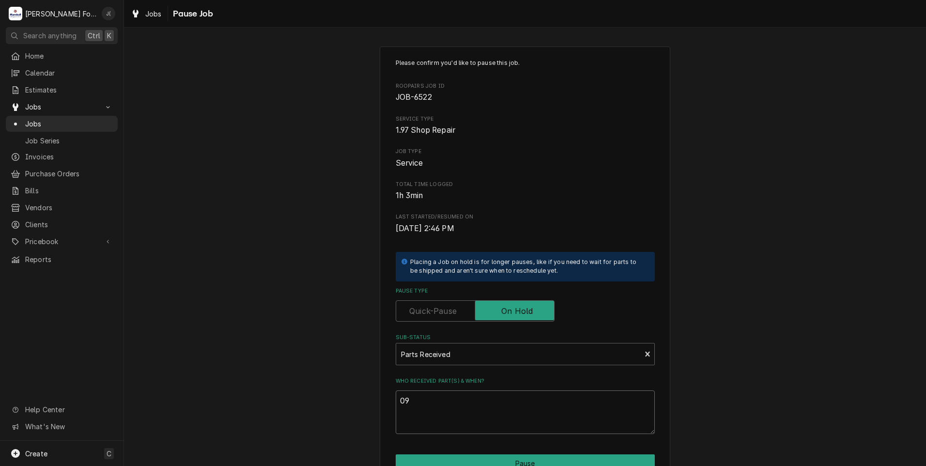
type textarea "x"
type textarea "09/"
type textarea "x"
type textarea "09/1"
type textarea "x"
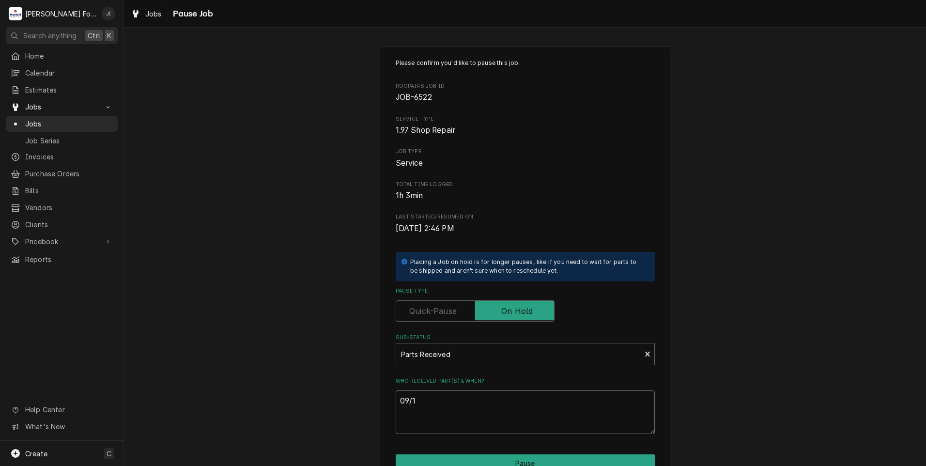
type textarea "09/10"
type textarea "x"
type textarea "09/10/"
type textarea "x"
type textarea "09/10/2"
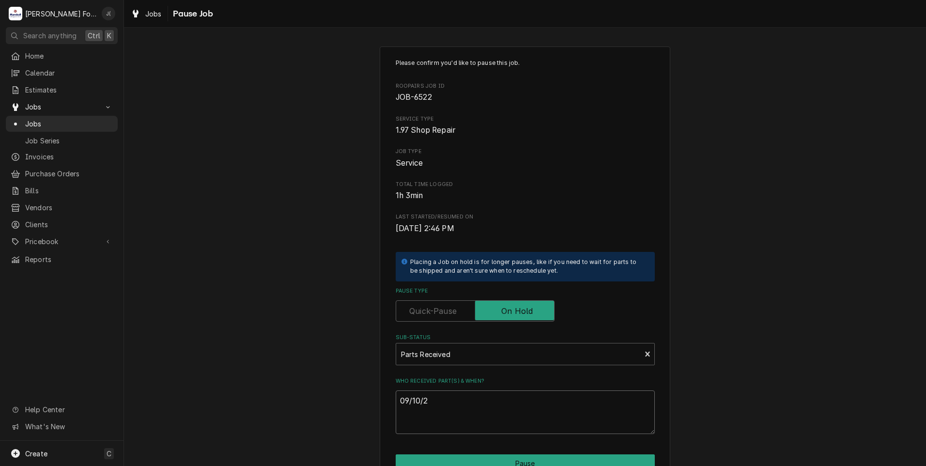
type textarea "x"
type textarea "[DATE]"
type textarea "x"
type textarea "09/10/202"
type textarea "x"
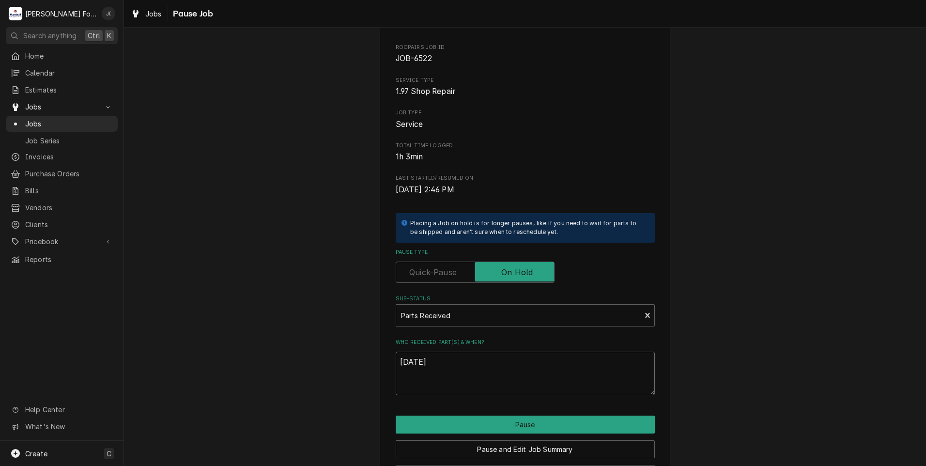
scroll to position [77, 0]
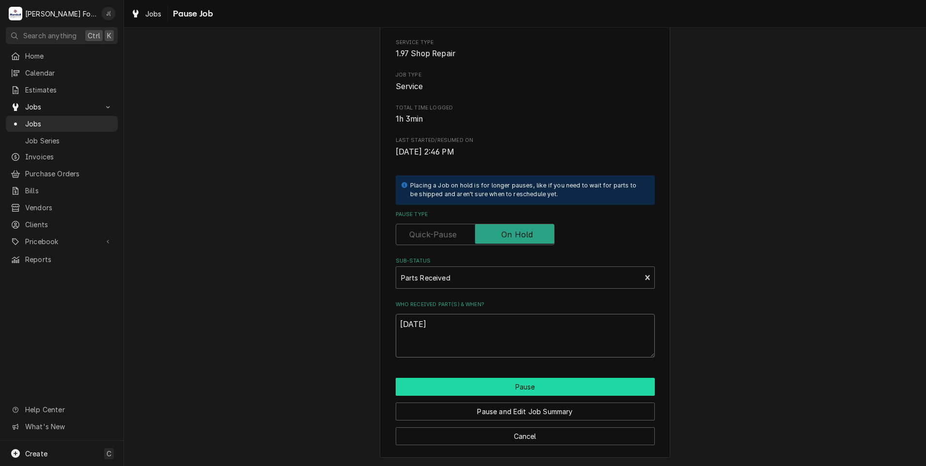
type textarea "[DATE]"
click at [517, 390] on button "Pause" at bounding box center [525, 387] width 259 height 18
type textarea "x"
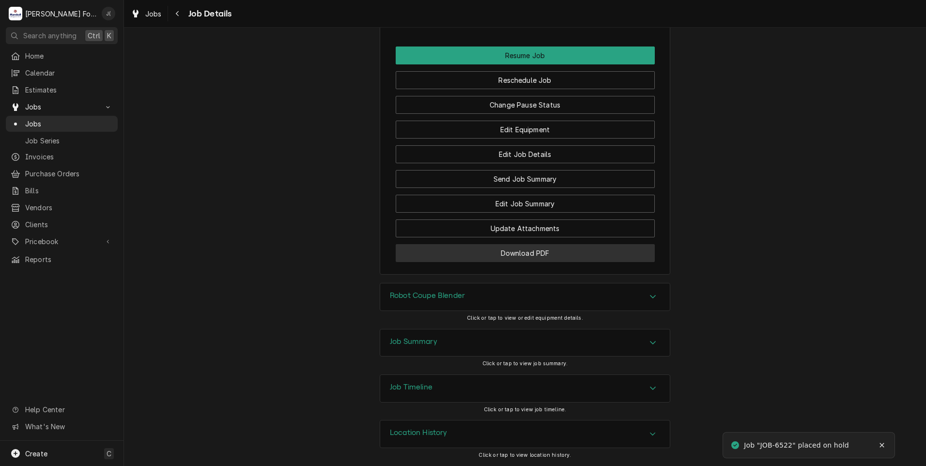
scroll to position [1093, 0]
click at [464, 252] on button "Download PDF" at bounding box center [525, 253] width 259 height 18
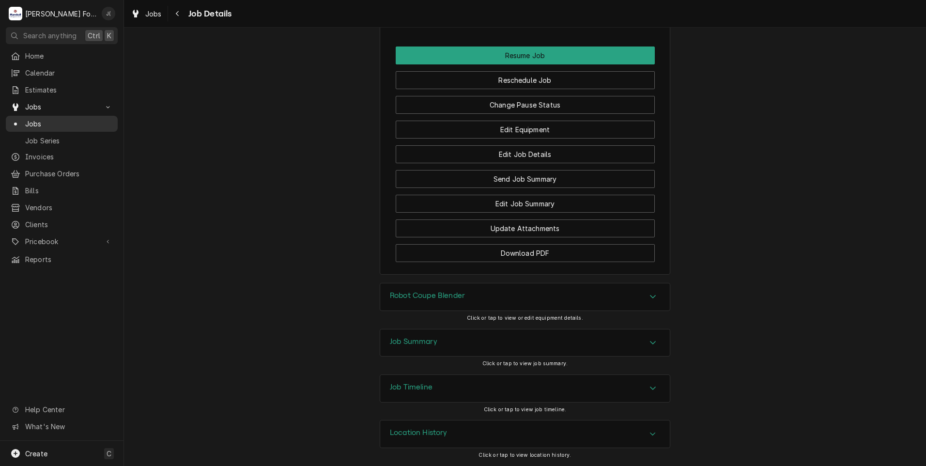
click at [27, 123] on span "Jobs" at bounding box center [69, 124] width 88 height 10
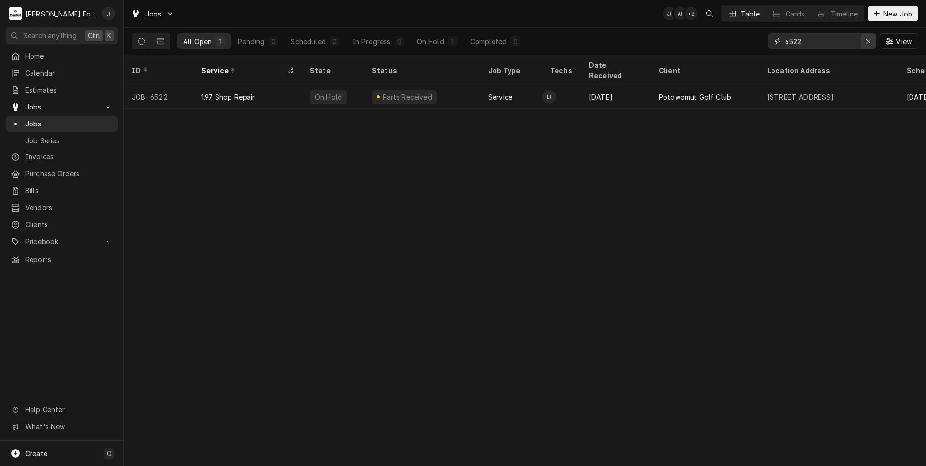
click at [870, 44] on icon "Erase input" at bounding box center [868, 41] width 5 height 7
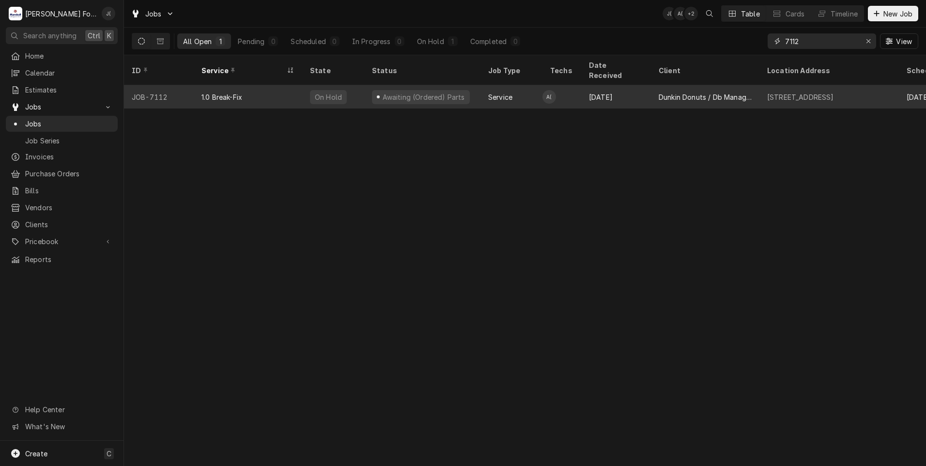
type input "7112"
click at [258, 89] on div "1.0 Break-Fix" at bounding box center [248, 96] width 109 height 23
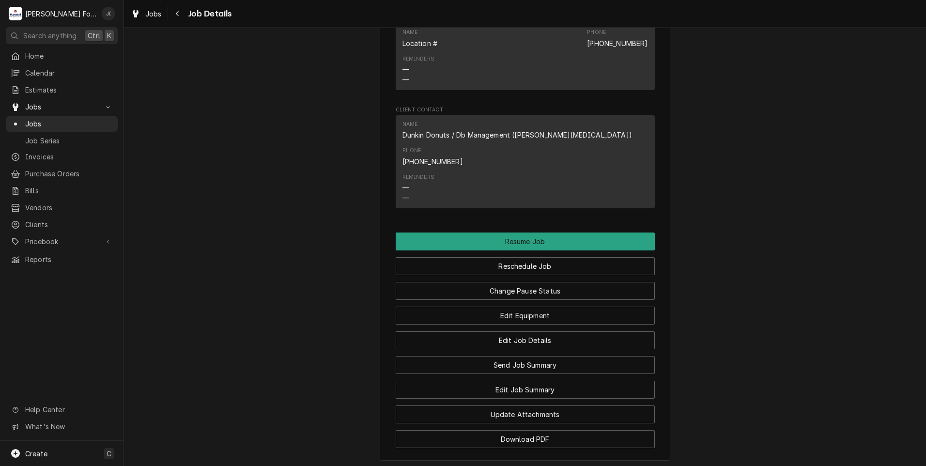
scroll to position [1129, 0]
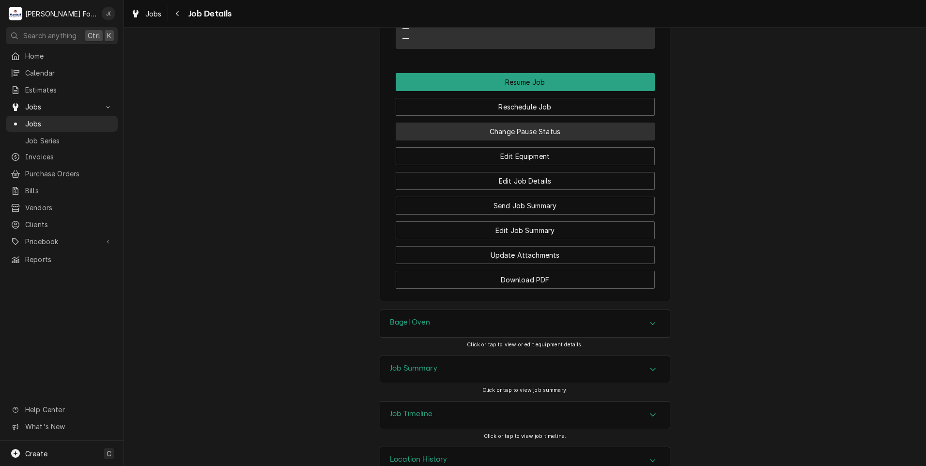
click at [545, 123] on button "Change Pause Status" at bounding box center [525, 132] width 259 height 18
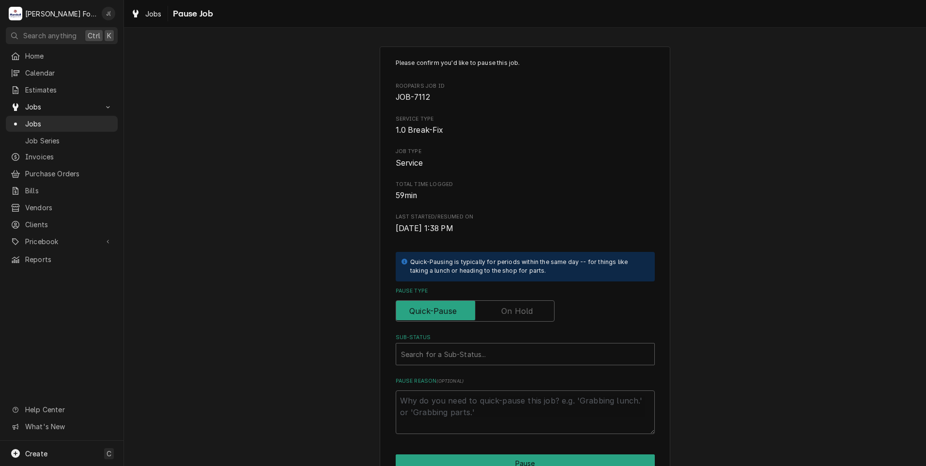
click at [518, 315] on label "Pause Type" at bounding box center [475, 310] width 159 height 21
click at [518, 315] on input "Pause Type" at bounding box center [475, 310] width 150 height 21
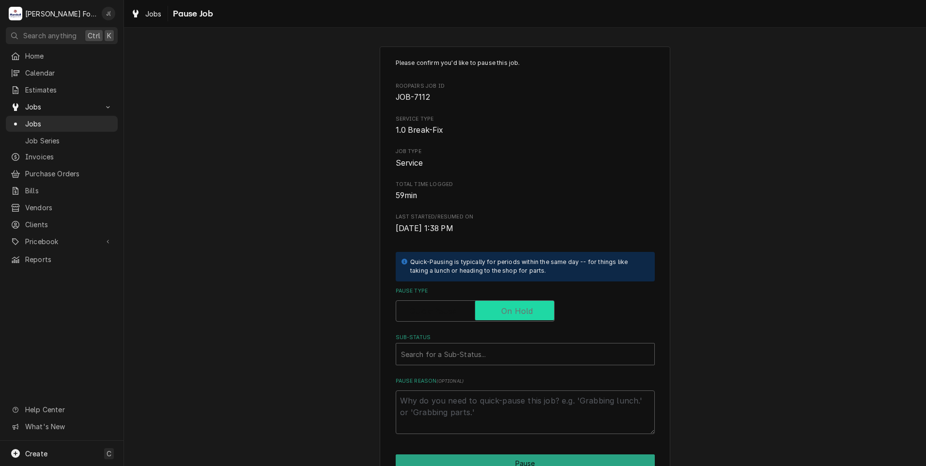
checkbox input "true"
click at [500, 358] on div "Sub-Status" at bounding box center [525, 353] width 249 height 17
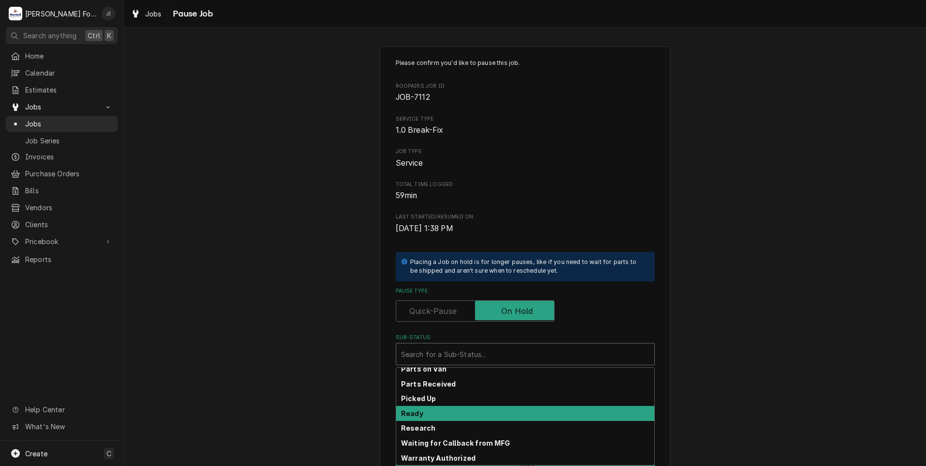
scroll to position [155, 0]
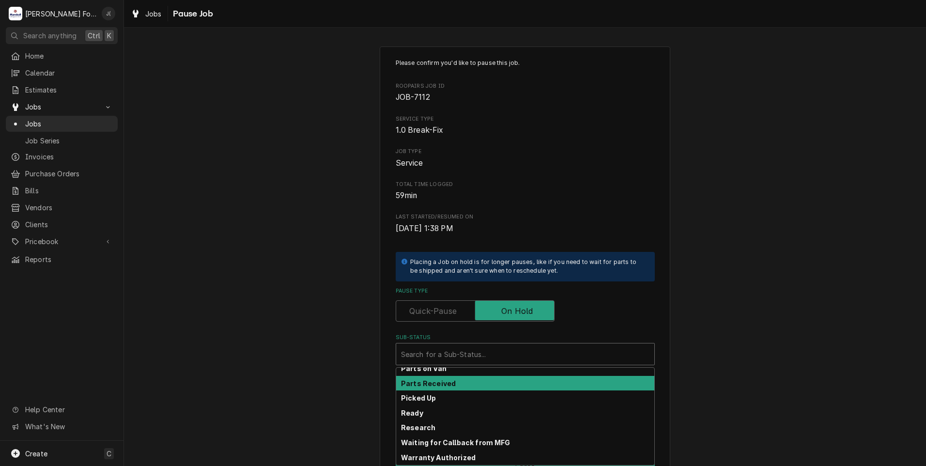
click at [470, 380] on div "Parts Received" at bounding box center [525, 383] width 258 height 15
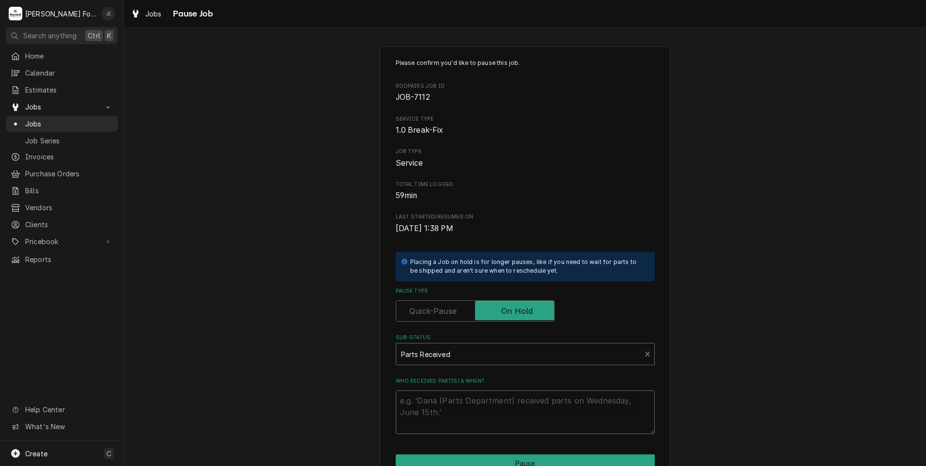
click at [468, 412] on textarea "Who received part(s) & when?" at bounding box center [525, 413] width 259 height 44
type textarea "x"
type textarea "0"
type textarea "x"
type textarea "09"
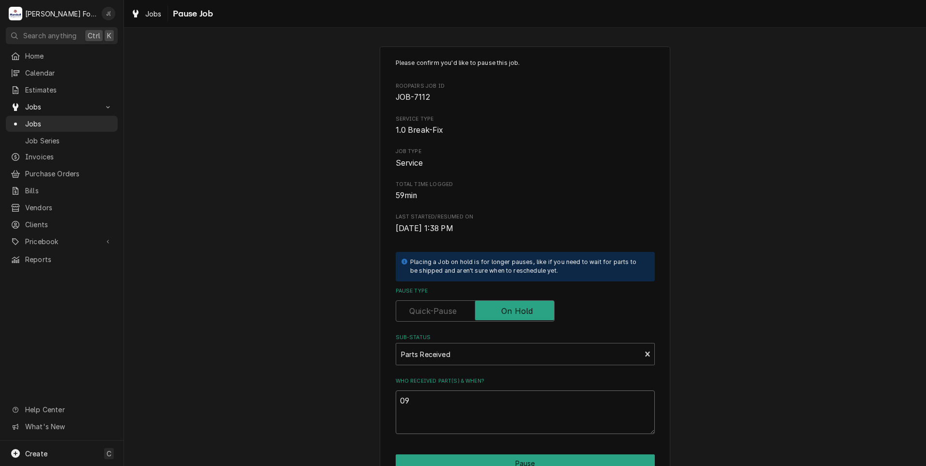
type textarea "x"
type textarea "09/"
type textarea "x"
type textarea "09/1"
type textarea "x"
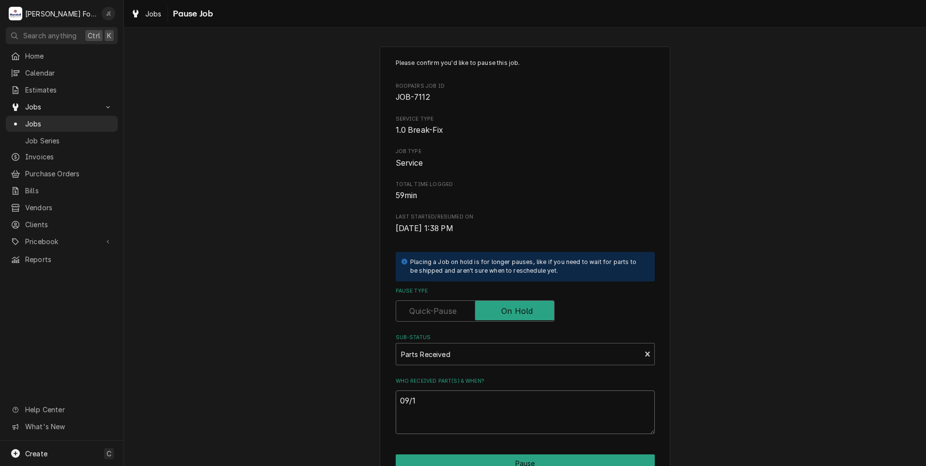
type textarea "09/10"
type textarea "x"
type textarea "09/10/"
type textarea "x"
type textarea "09/10/2"
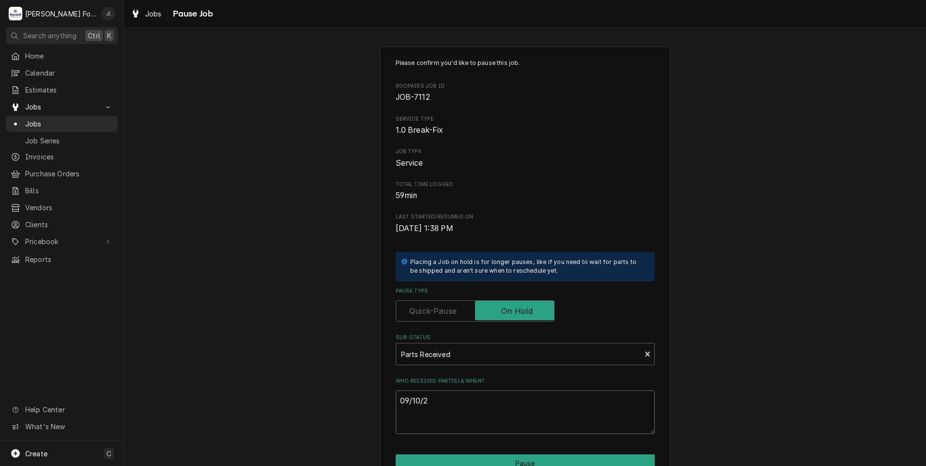
type textarea "x"
type textarea "[DATE]"
type textarea "x"
type textarea "09/10/202"
type textarea "x"
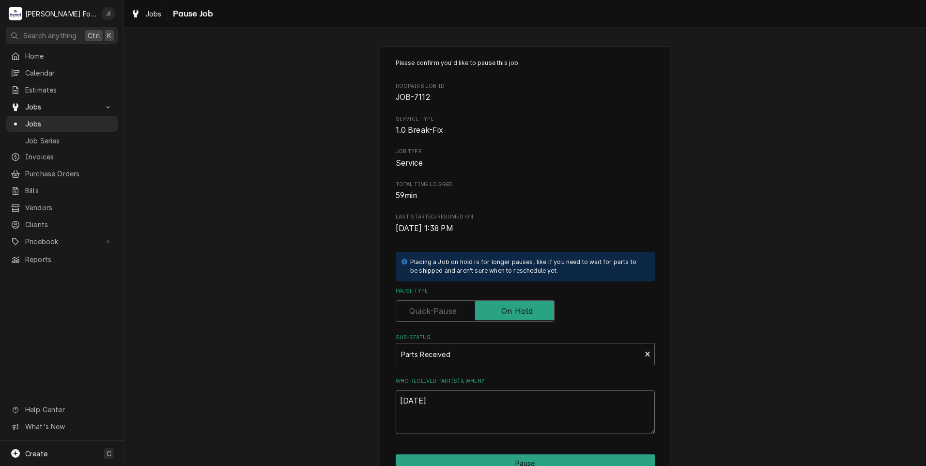
scroll to position [77, 0]
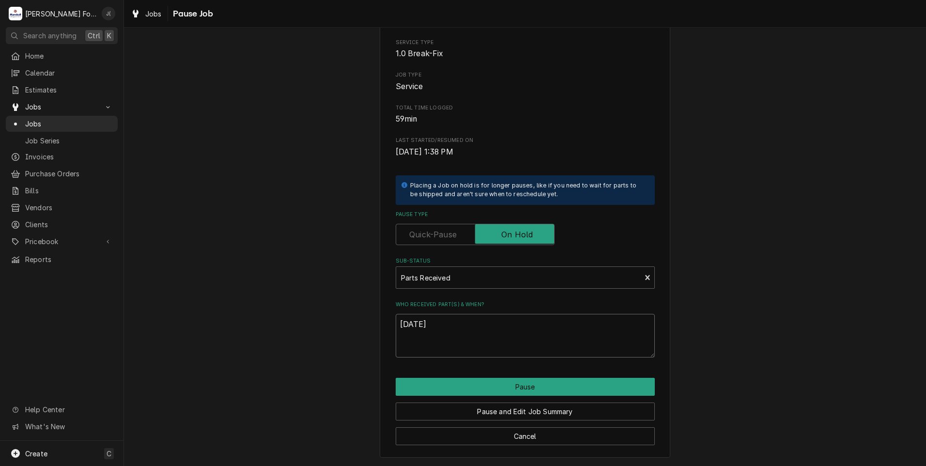
type textarea "[DATE]"
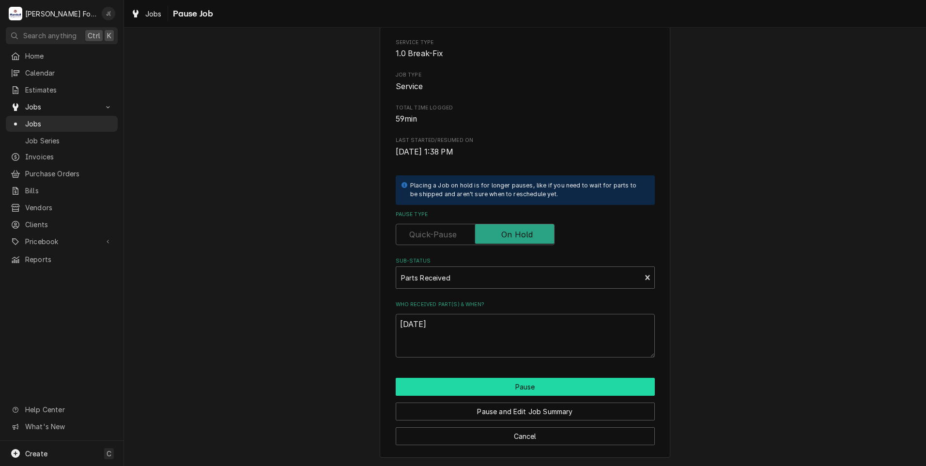
drag, startPoint x: 524, startPoint y: 376, endPoint x: 522, endPoint y: 382, distance: 5.7
click at [523, 377] on div "Please confirm you'd like to pause this job. Roopairs Job ID JOB-7112 Service T…" at bounding box center [525, 214] width 291 height 488
click at [521, 384] on button "Pause" at bounding box center [525, 387] width 259 height 18
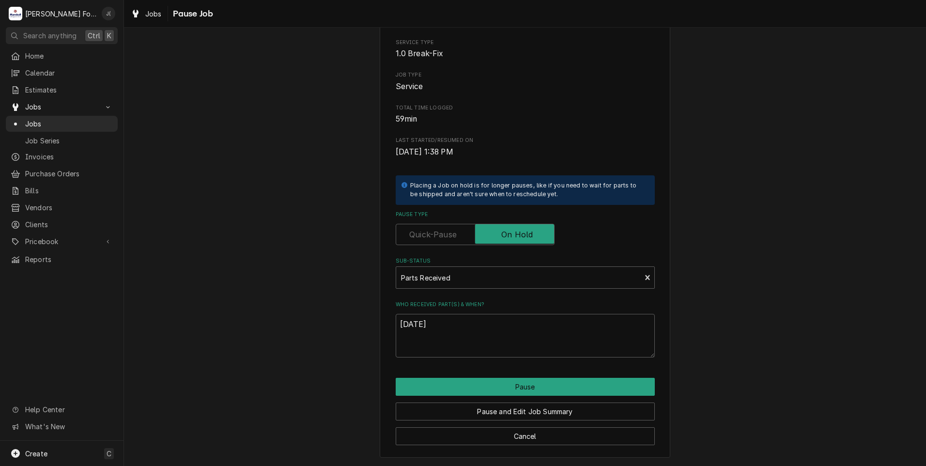
type textarea "x"
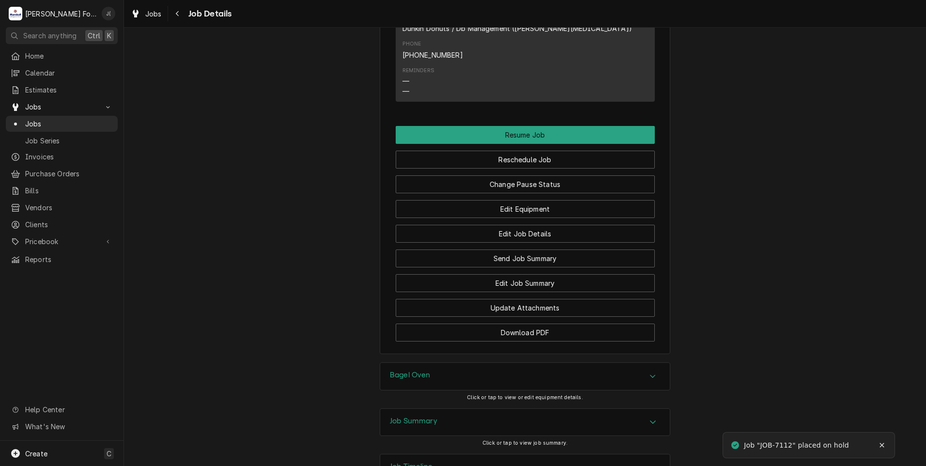
scroll to position [1129, 0]
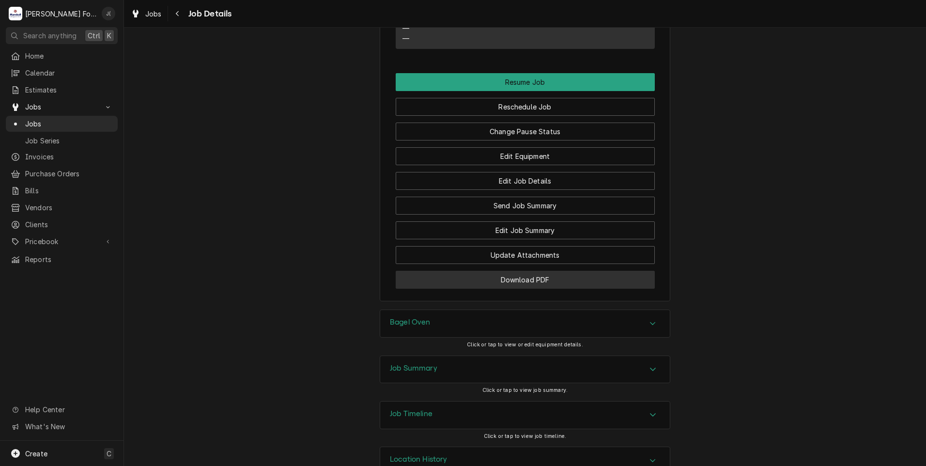
drag, startPoint x: 506, startPoint y: 258, endPoint x: 275, endPoint y: 223, distance: 234.2
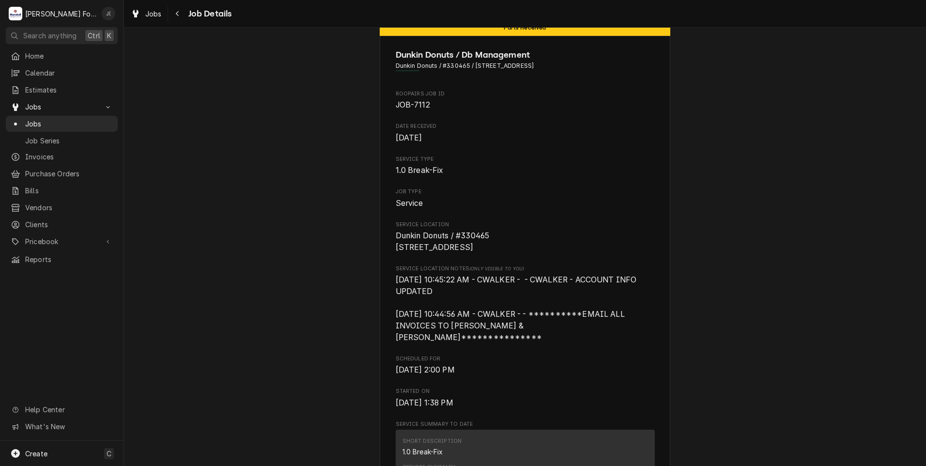
scroll to position [97, 0]
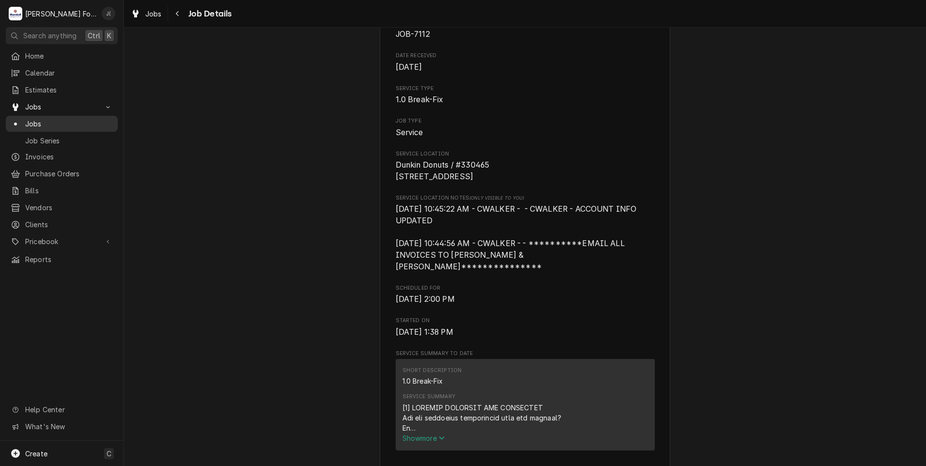
click at [48, 119] on span "Jobs" at bounding box center [69, 124] width 88 height 10
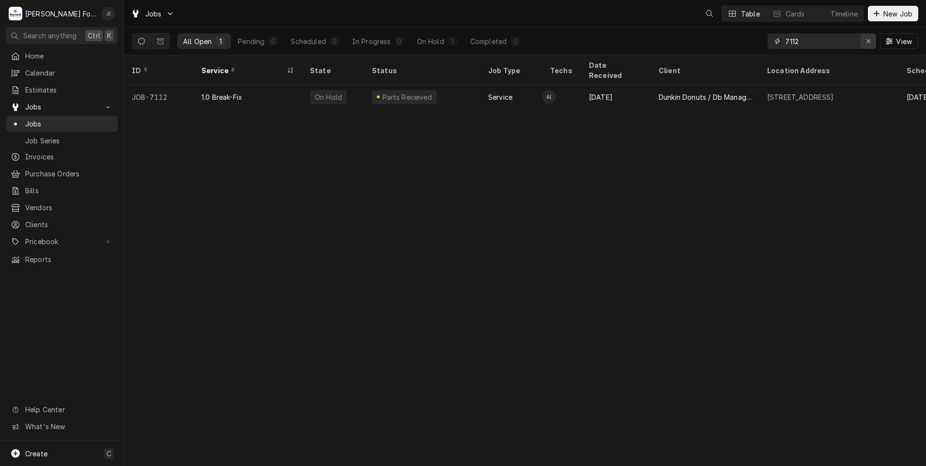
click at [870, 42] on icon "Erase input" at bounding box center [868, 41] width 5 height 7
click at [850, 46] on input "Dynamic Content Wrapper" at bounding box center [830, 41] width 91 height 16
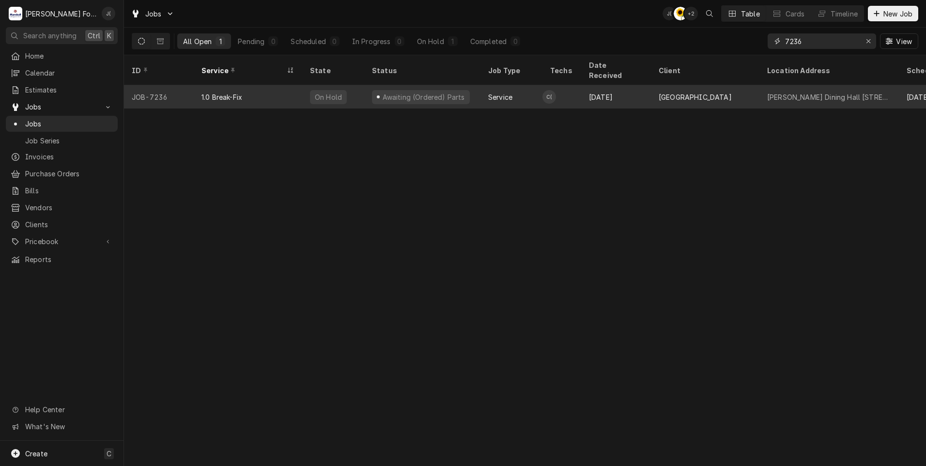
type input "7236"
click at [260, 93] on div "1.0 Break-Fix" at bounding box center [248, 96] width 109 height 23
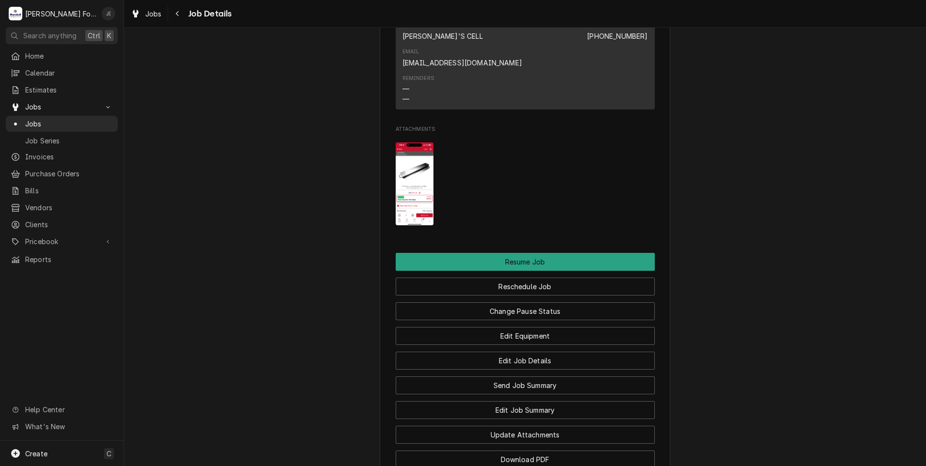
scroll to position [1357, 0]
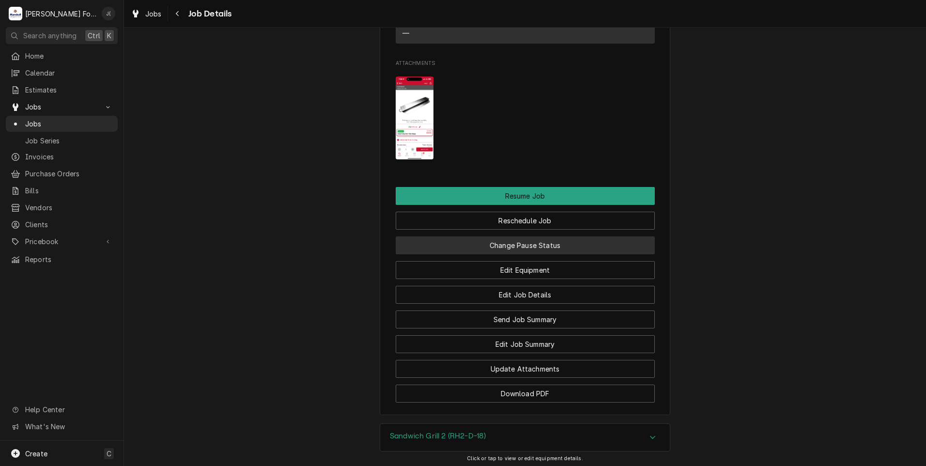
click at [488, 236] on button "Change Pause Status" at bounding box center [525, 245] width 259 height 18
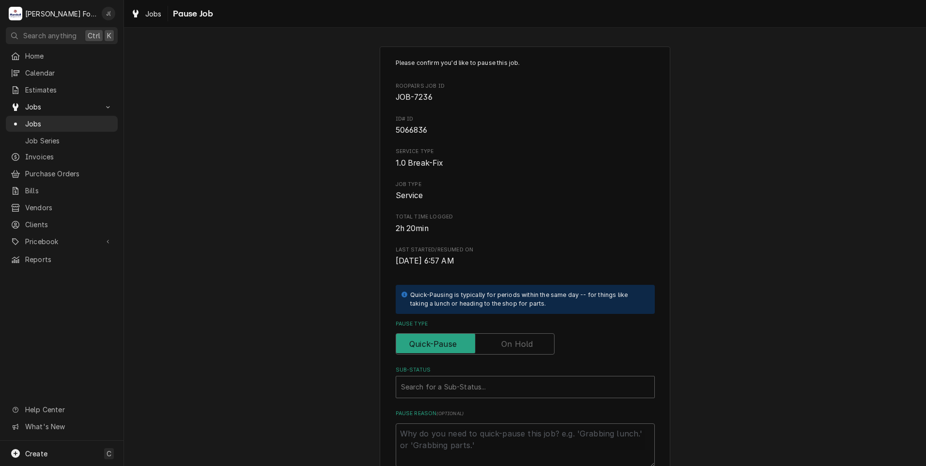
click at [525, 344] on label "Pause Type" at bounding box center [475, 343] width 159 height 21
click at [525, 344] on input "Pause Type" at bounding box center [475, 343] width 150 height 21
checkbox input "true"
click at [500, 386] on div "Sub-Status" at bounding box center [525, 386] width 249 height 17
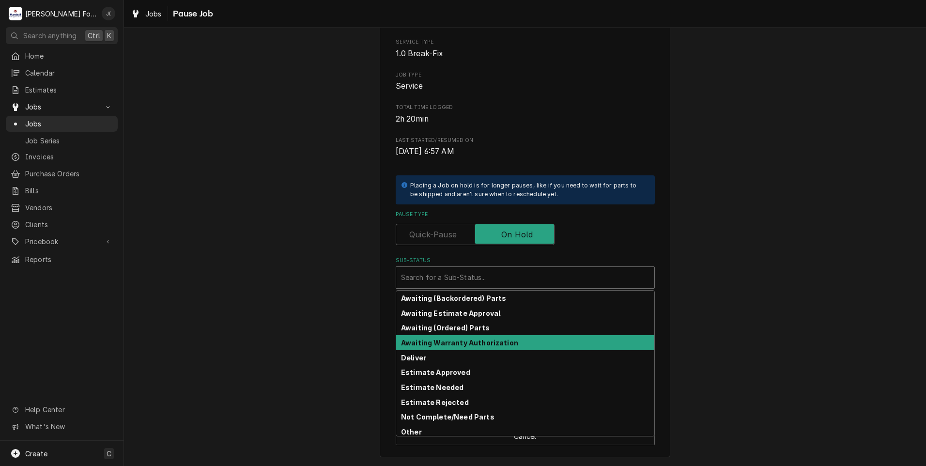
scroll to position [107, 0]
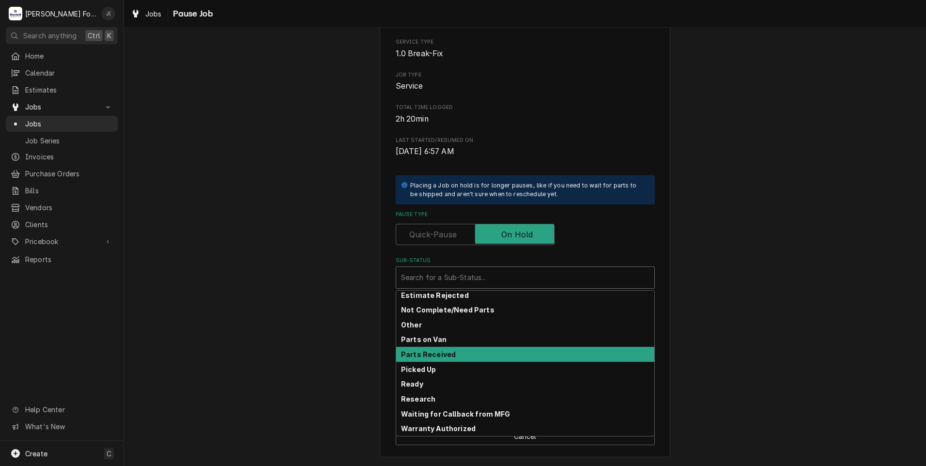
click at [482, 354] on div "Parts Received" at bounding box center [525, 354] width 258 height 15
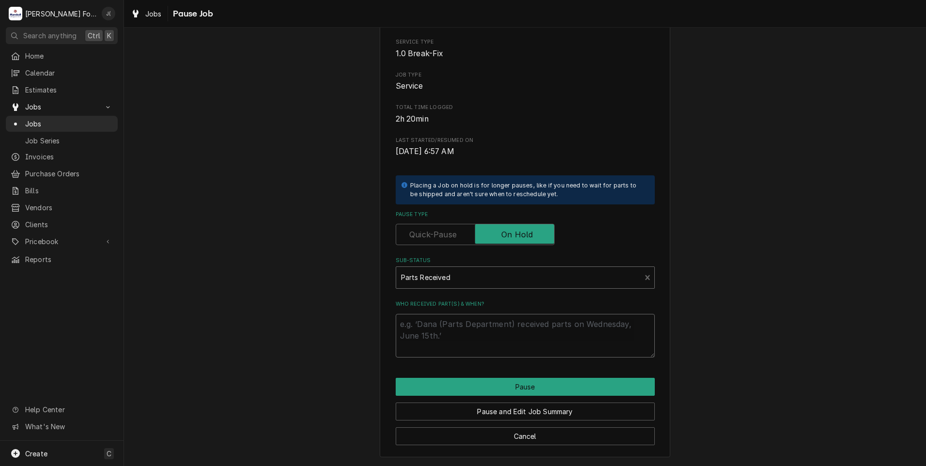
click at [454, 340] on textarea "Who received part(s) & when?" at bounding box center [525, 336] width 259 height 44
type textarea "x"
type textarea "0"
type textarea "x"
type textarea "09"
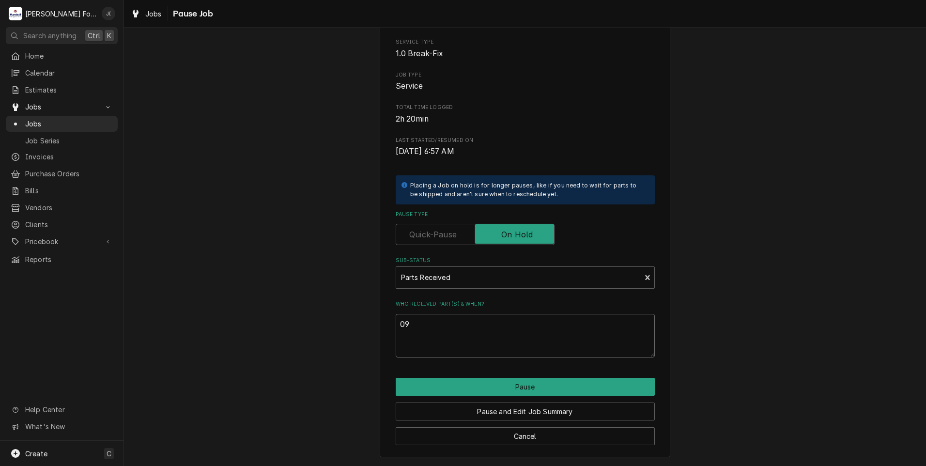
type textarea "x"
type textarea "09/"
type textarea "x"
type textarea "09/1"
type textarea "x"
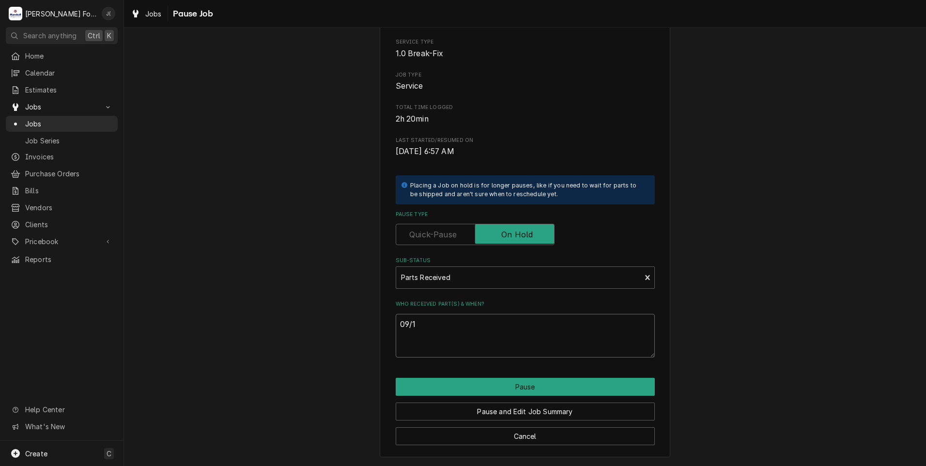
type textarea "09/10"
type textarea "x"
type textarea "09/10/"
type textarea "x"
type textarea "09/10/0"
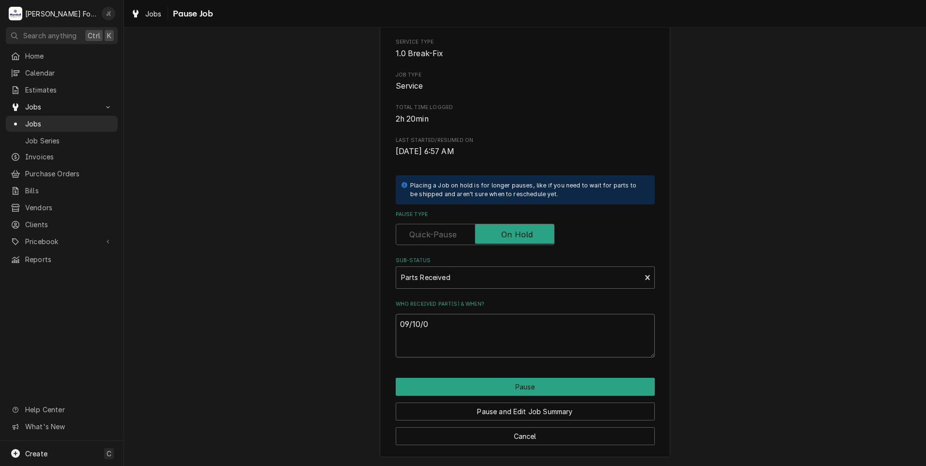
type textarea "x"
type textarea "09/10/"
type textarea "x"
type textarea "09/10/2"
type textarea "x"
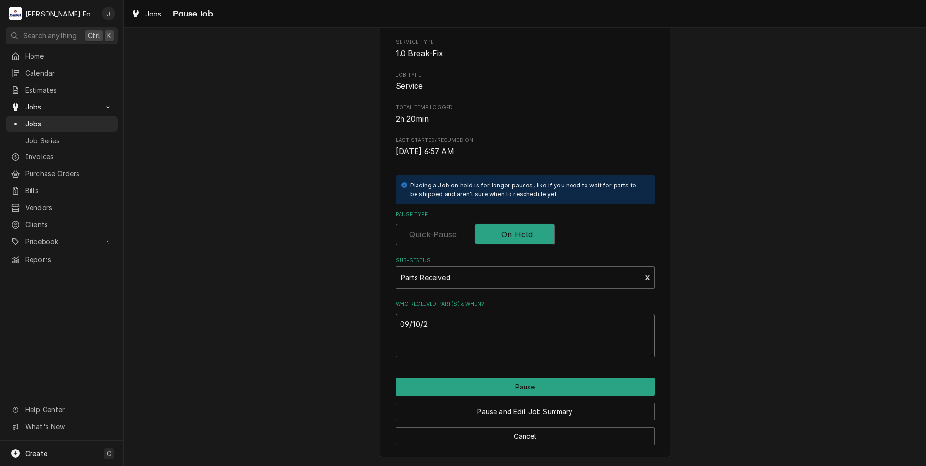
type textarea "09/10/20"
type textarea "x"
type textarea "09/10/202"
type textarea "x"
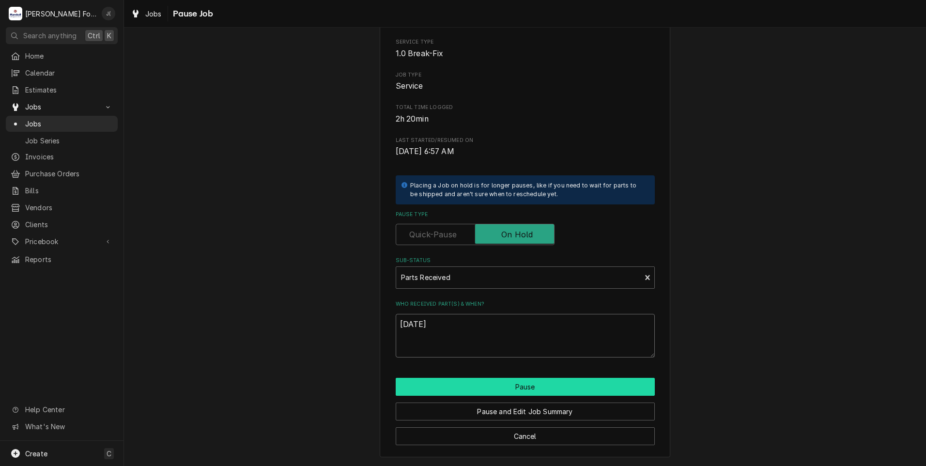
type textarea "09/10/2025"
click at [451, 391] on button "Pause" at bounding box center [525, 387] width 259 height 18
type textarea "x"
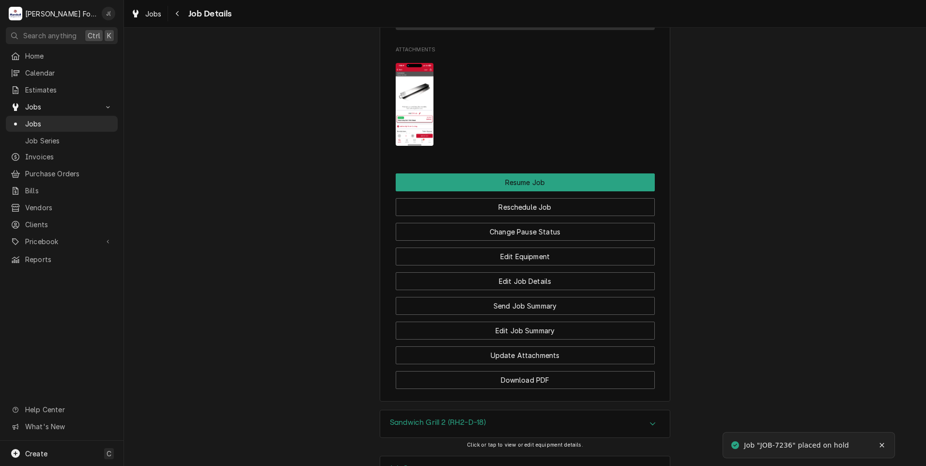
scroll to position [1409, 0]
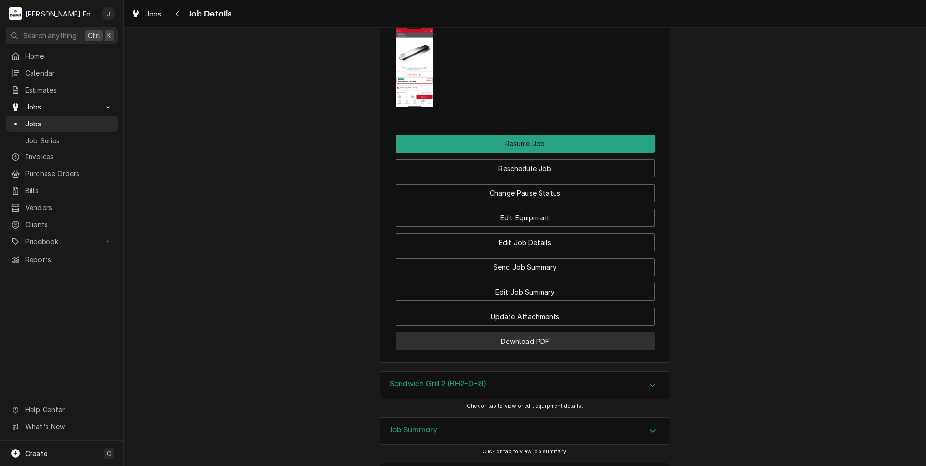
click at [486, 332] on button "Download PDF" at bounding box center [525, 341] width 259 height 18
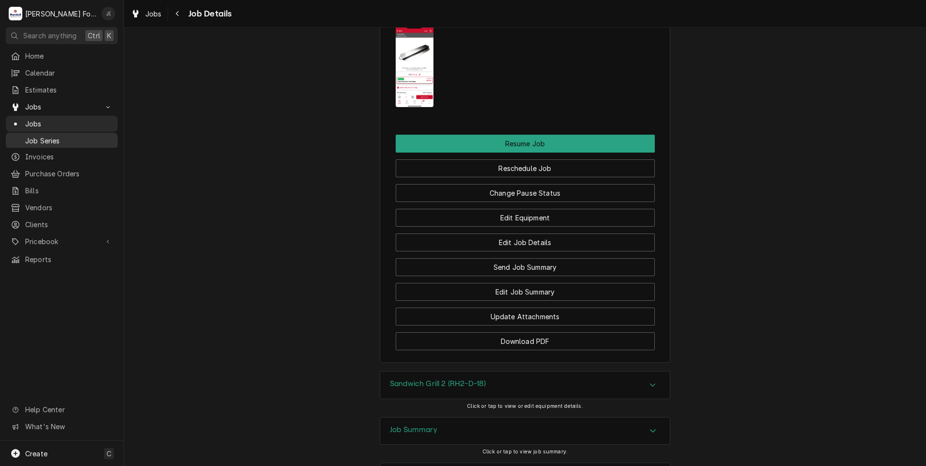
drag, startPoint x: 52, startPoint y: 122, endPoint x: 49, endPoint y: 134, distance: 12.5
click at [52, 122] on span "Jobs" at bounding box center [69, 124] width 88 height 10
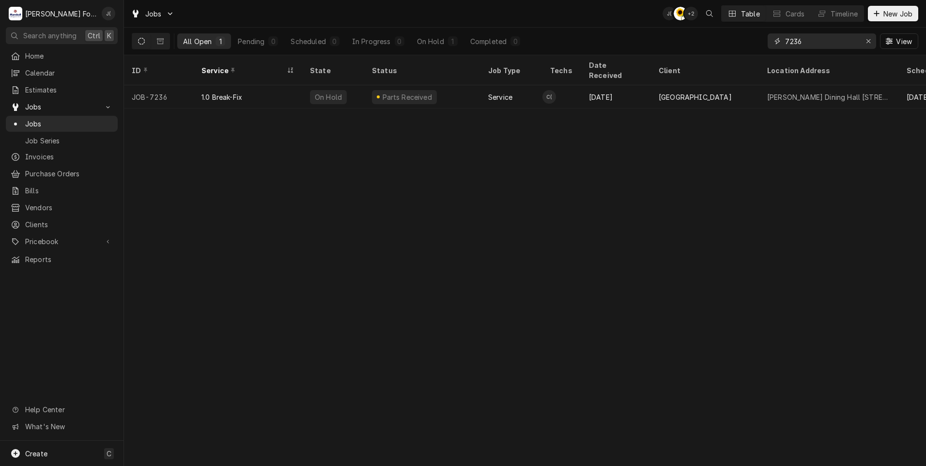
click at [872, 45] on div "Erase input" at bounding box center [869, 41] width 10 height 10
click at [847, 43] on input "Dynamic Content Wrapper" at bounding box center [830, 41] width 91 height 16
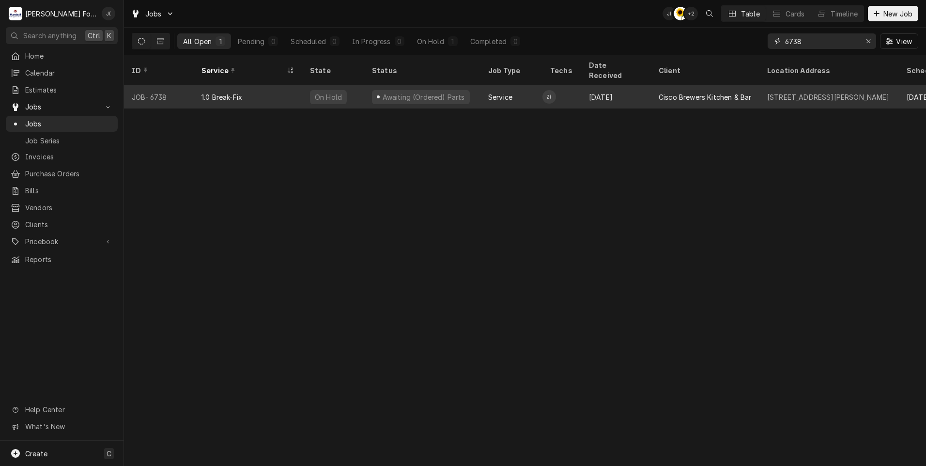
type input "6738"
click at [403, 93] on div "Awaiting (Ordered) Parts" at bounding box center [422, 96] width 116 height 23
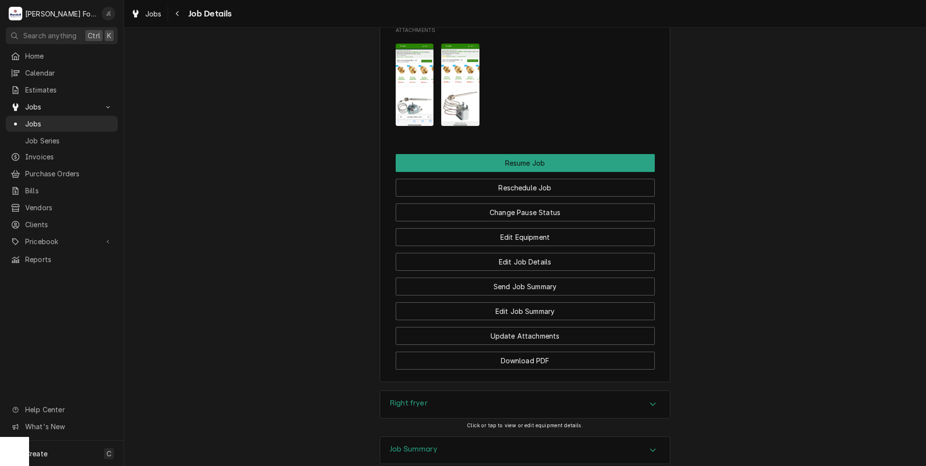
scroll to position [1260, 0]
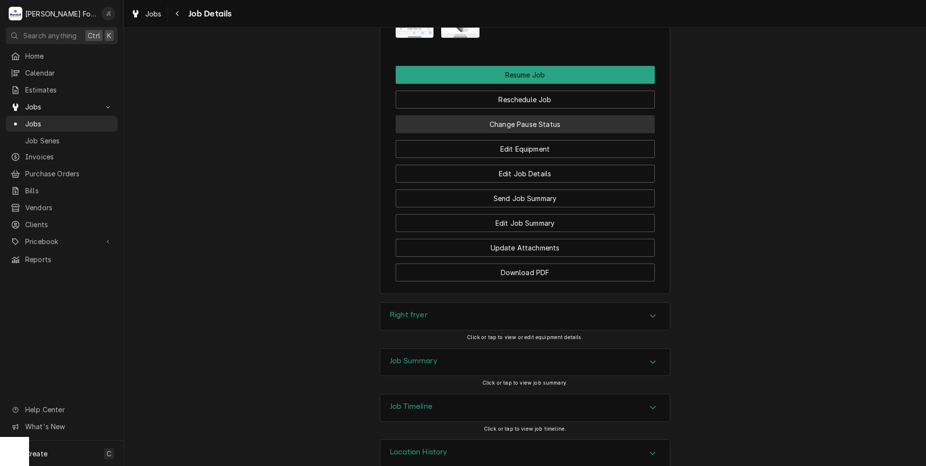
click at [490, 124] on button "Change Pause Status" at bounding box center [525, 124] width 259 height 18
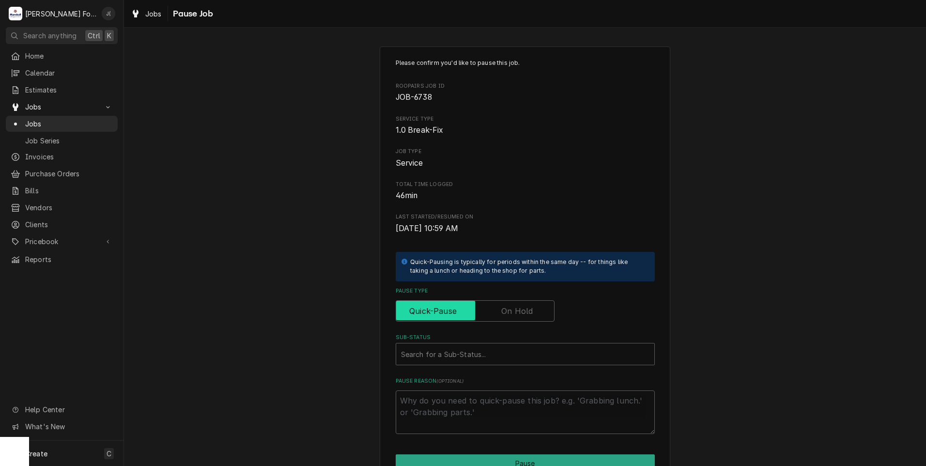
click at [505, 318] on input "Pause Type" at bounding box center [475, 310] width 150 height 21
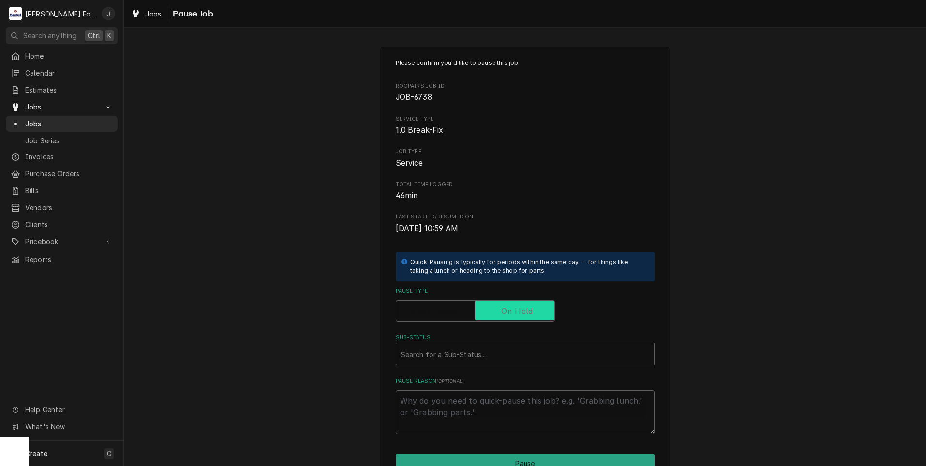
checkbox input "true"
click at [495, 348] on div "Sub-Status" at bounding box center [525, 353] width 249 height 17
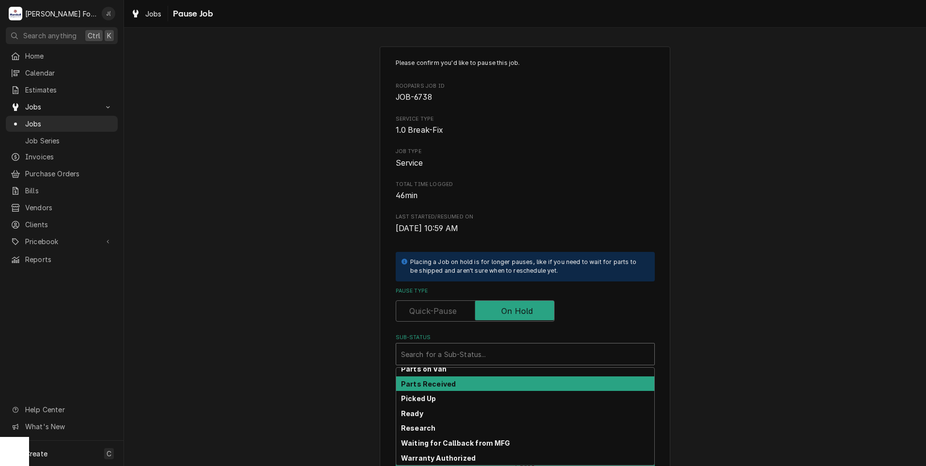
scroll to position [155, 0]
click at [466, 384] on div "Parts Received" at bounding box center [525, 383] width 258 height 15
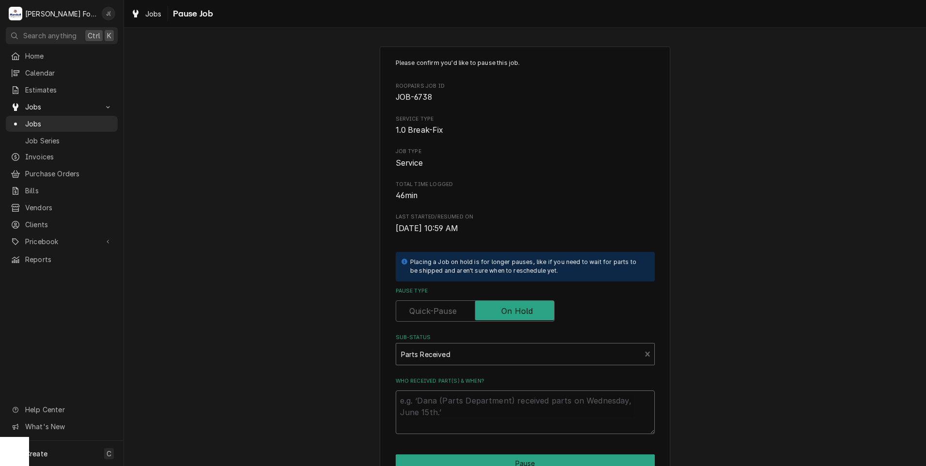
click at [468, 403] on textarea "Who received part(s) & when?" at bounding box center [525, 413] width 259 height 44
type textarea "x"
type textarea "0"
type textarea "x"
type textarea "09"
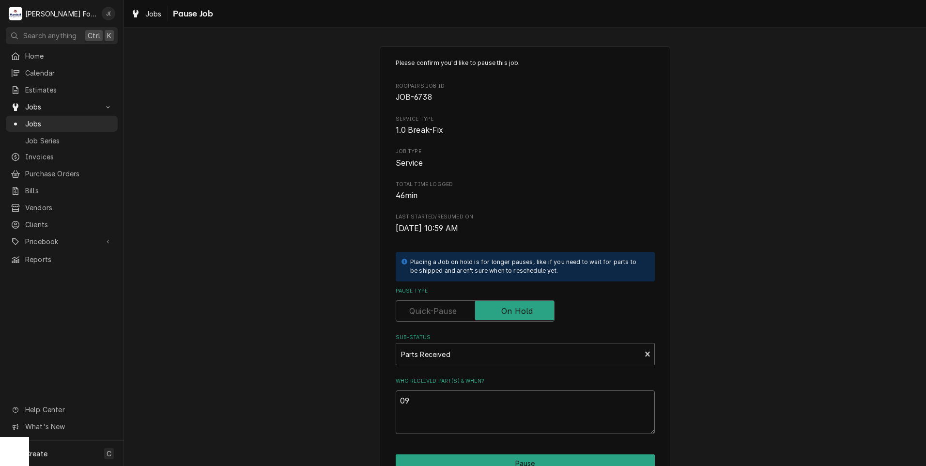
type textarea "x"
type textarea "09/"
type textarea "x"
type textarea "09/1"
type textarea "x"
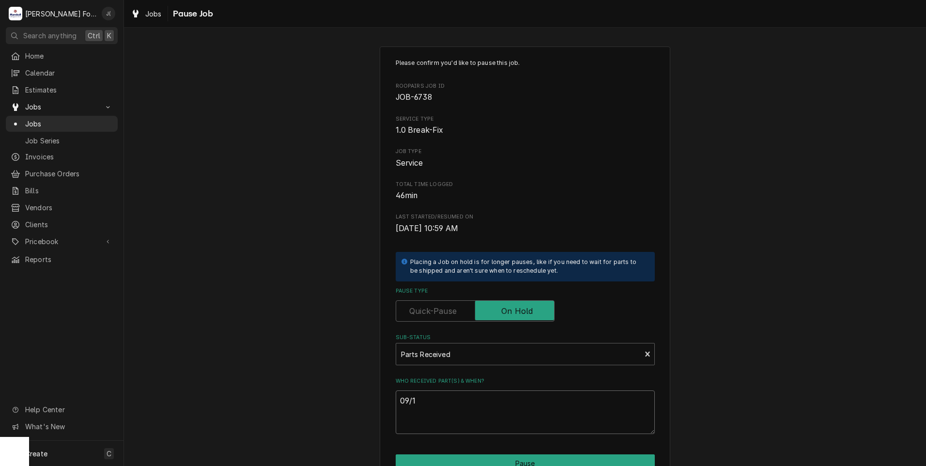
type textarea "09/10"
type textarea "x"
type textarea "09/10/"
type textarea "x"
type textarea "09/10/2"
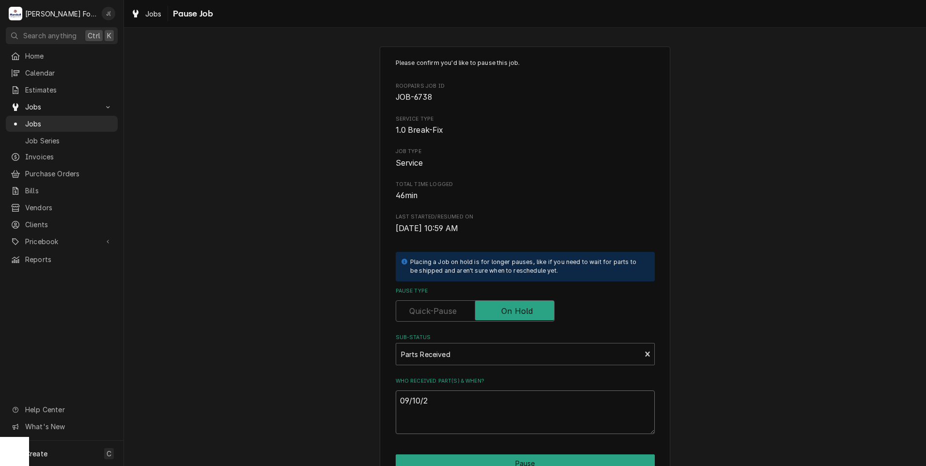
type textarea "x"
type textarea "09/10/20"
type textarea "x"
type textarea "09/10/202"
type textarea "x"
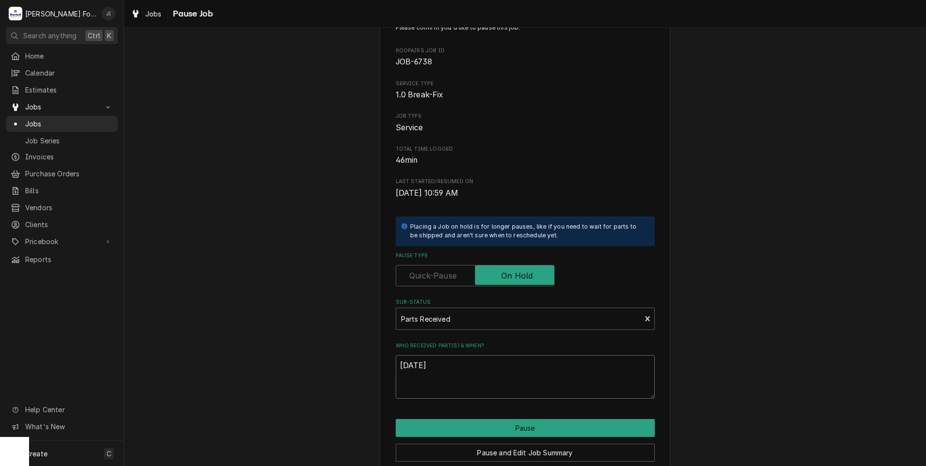
scroll to position [77, 0]
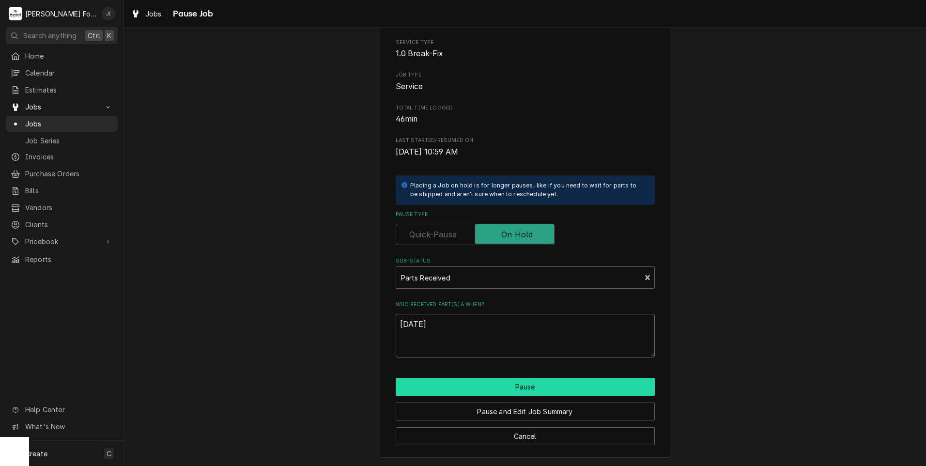
type textarea "09/10/2025"
click at [522, 392] on button "Pause" at bounding box center [525, 387] width 259 height 18
type textarea "x"
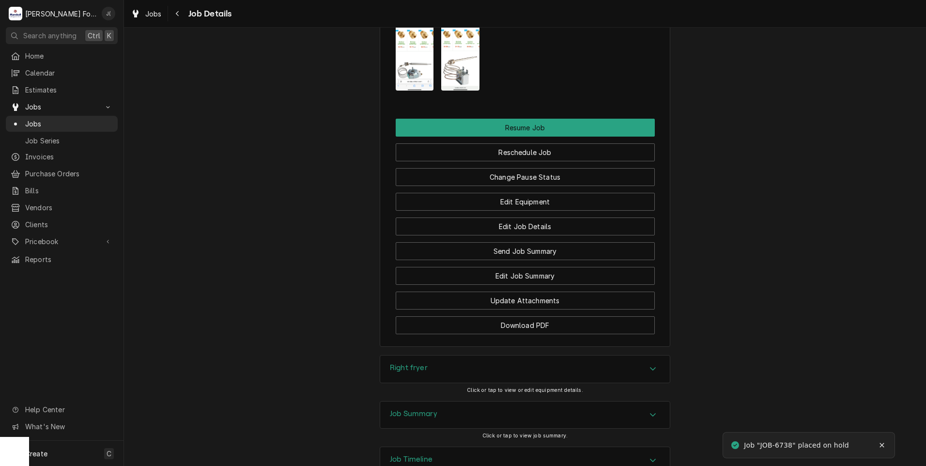
scroll to position [1211, 0]
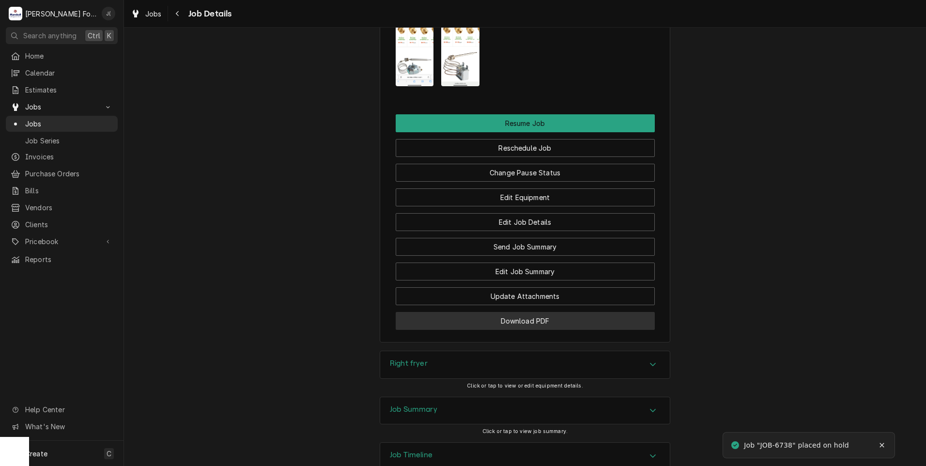
click at [533, 322] on button "Download PDF" at bounding box center [525, 321] width 259 height 18
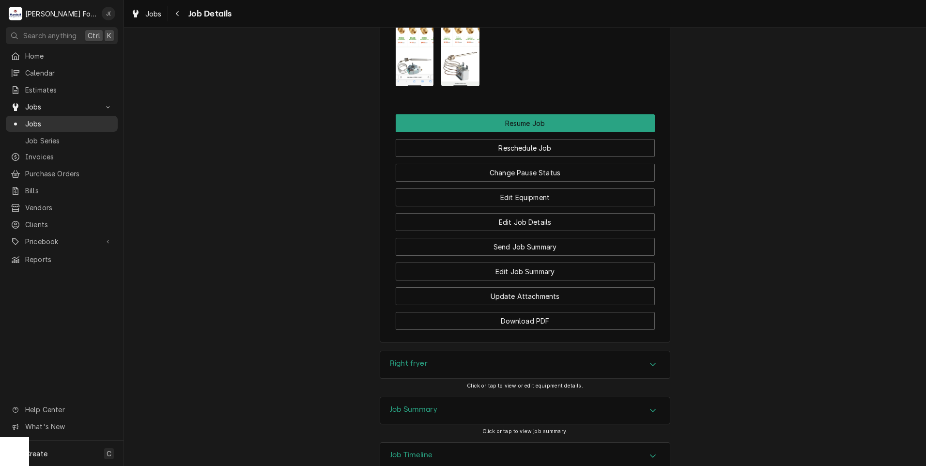
click at [29, 120] on span "Jobs" at bounding box center [69, 124] width 88 height 10
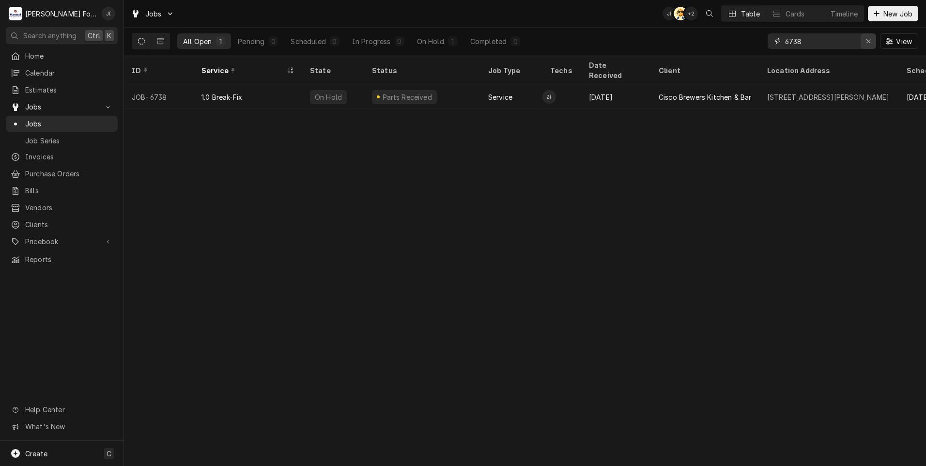
click at [869, 41] on icon "Erase input" at bounding box center [868, 41] width 5 height 7
click at [845, 41] on input "Dynamic Content Wrapper" at bounding box center [830, 41] width 91 height 16
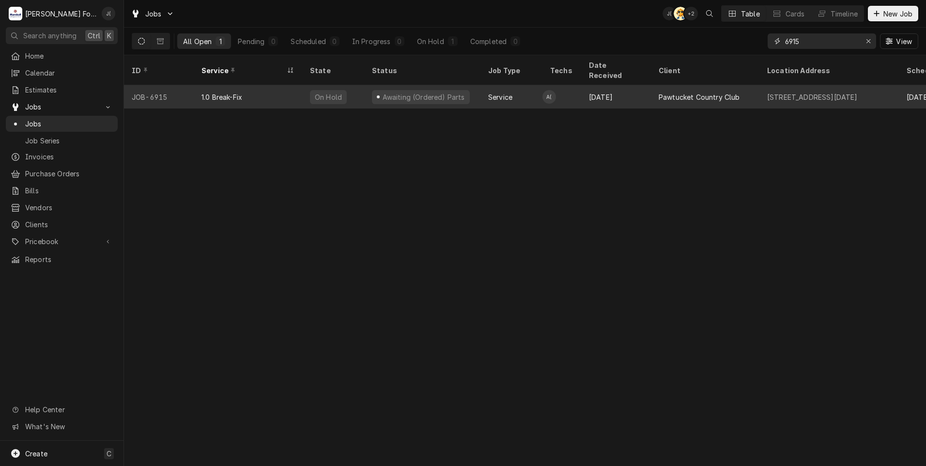
type input "6915"
click at [391, 92] on div "Awaiting (Ordered) Parts" at bounding box center [422, 96] width 116 height 23
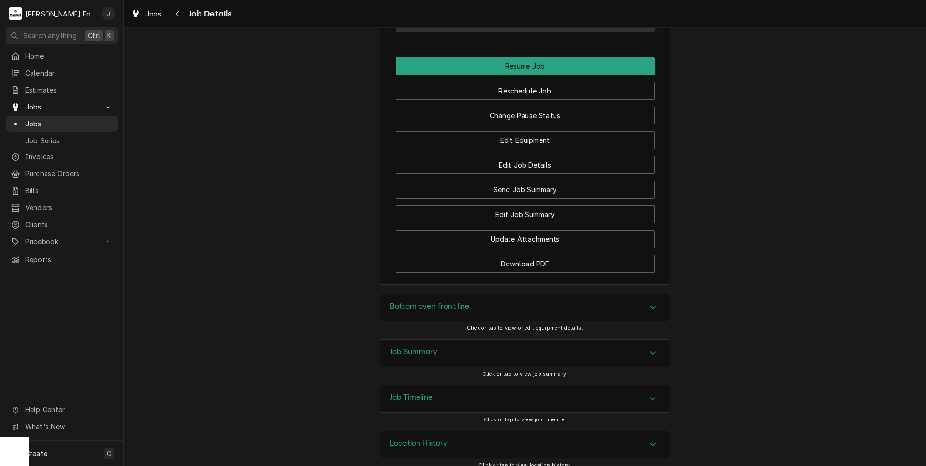
scroll to position [958, 0]
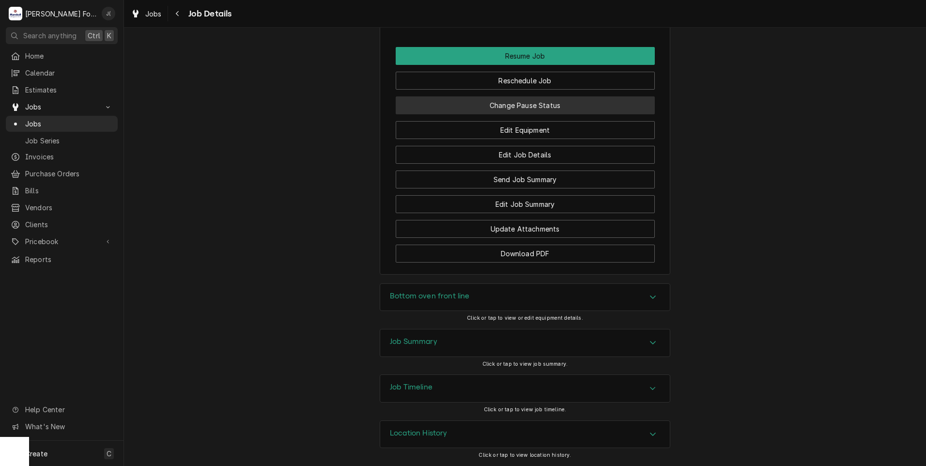
click at [545, 105] on button "Change Pause Status" at bounding box center [525, 105] width 259 height 18
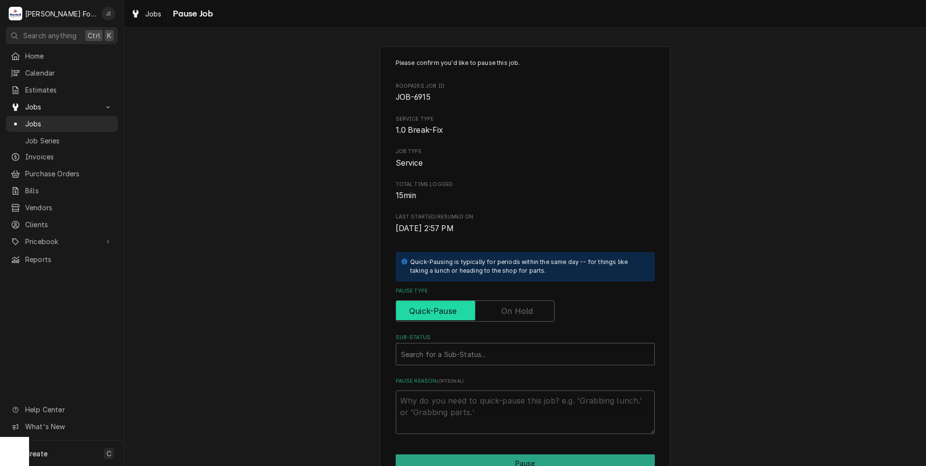
click at [524, 302] on input "Pause Type" at bounding box center [475, 310] width 150 height 21
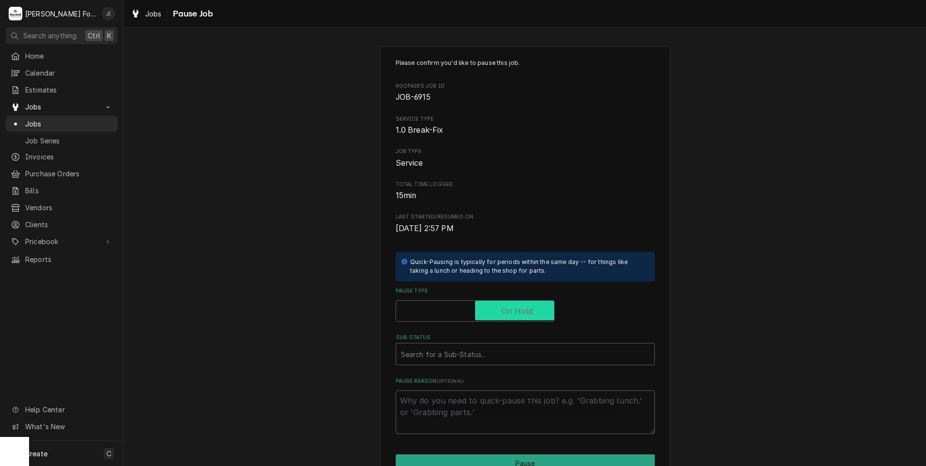
checkbox input "true"
type textarea "x"
click at [508, 364] on div "Search for a Sub-Status..." at bounding box center [515, 354] width 239 height 21
click at [494, 357] on div "Sub-Status" at bounding box center [515, 353] width 229 height 17
click at [486, 359] on div "Sub-Status" at bounding box center [515, 353] width 229 height 17
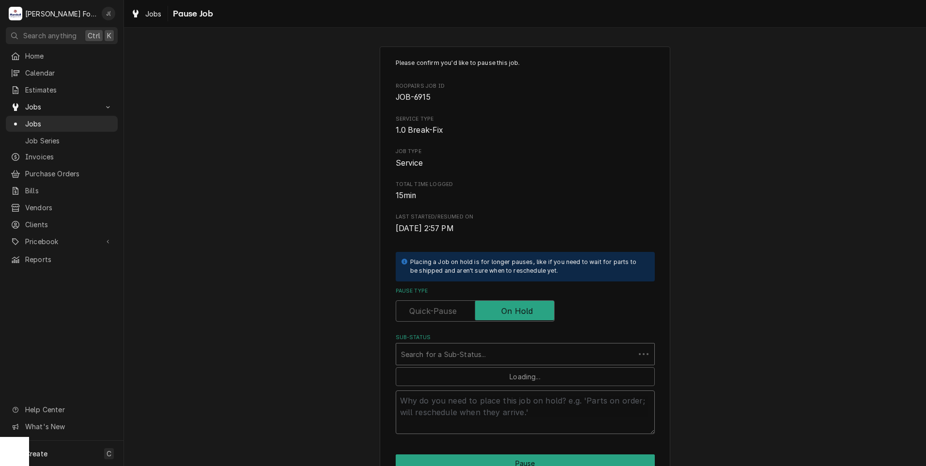
click at [564, 417] on textarea "Pause Reason ( optional )" at bounding box center [525, 413] width 259 height 44
click at [473, 362] on div "Sub-Status" at bounding box center [515, 353] width 229 height 17
click at [474, 358] on div "Sub-Status" at bounding box center [515, 353] width 229 height 17
click at [425, 308] on label "Pause Type" at bounding box center [475, 310] width 159 height 21
click at [425, 308] on input "Pause Type" at bounding box center [475, 310] width 150 height 21
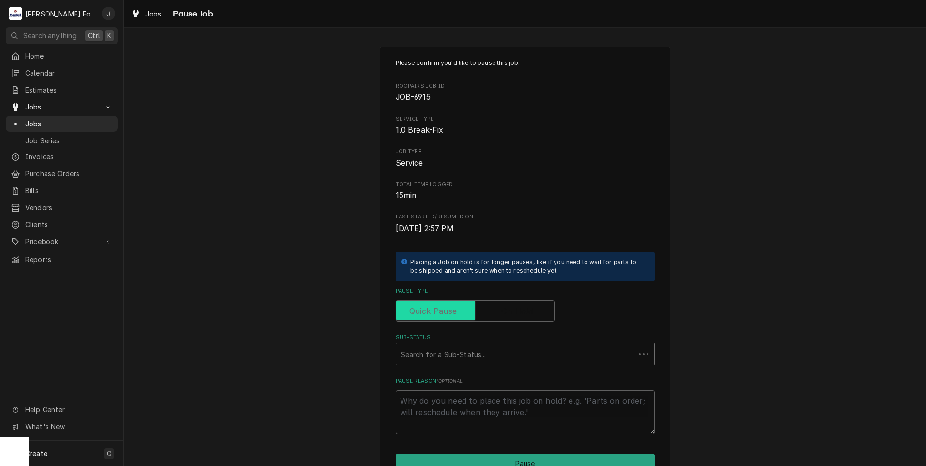
checkbox input "false"
type textarea "x"
click at [503, 306] on label "Pause Type" at bounding box center [475, 310] width 159 height 21
click at [503, 306] on input "Pause Type" at bounding box center [475, 310] width 150 height 21
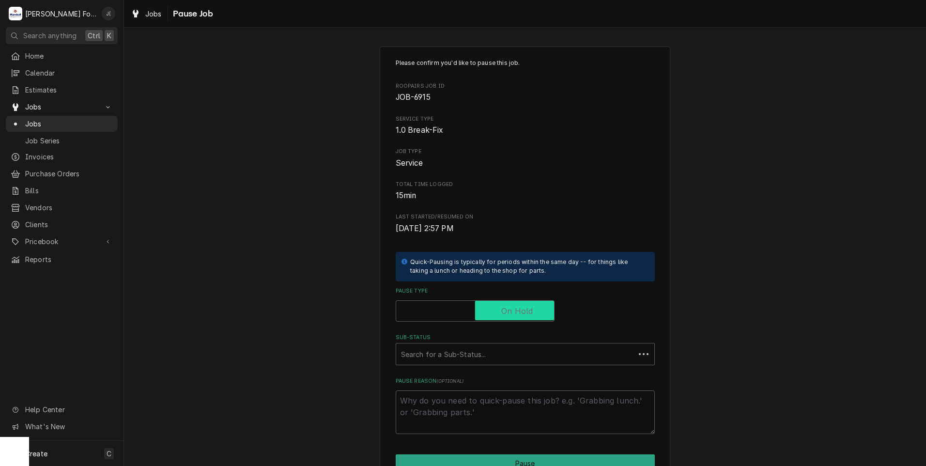
checkbox input "true"
click at [488, 347] on div "Sub-Status" at bounding box center [515, 353] width 229 height 17
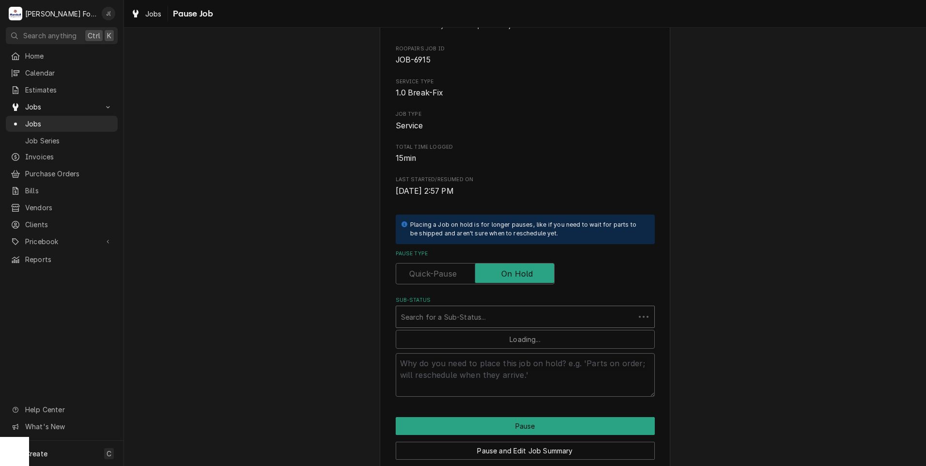
scroll to position [77, 0]
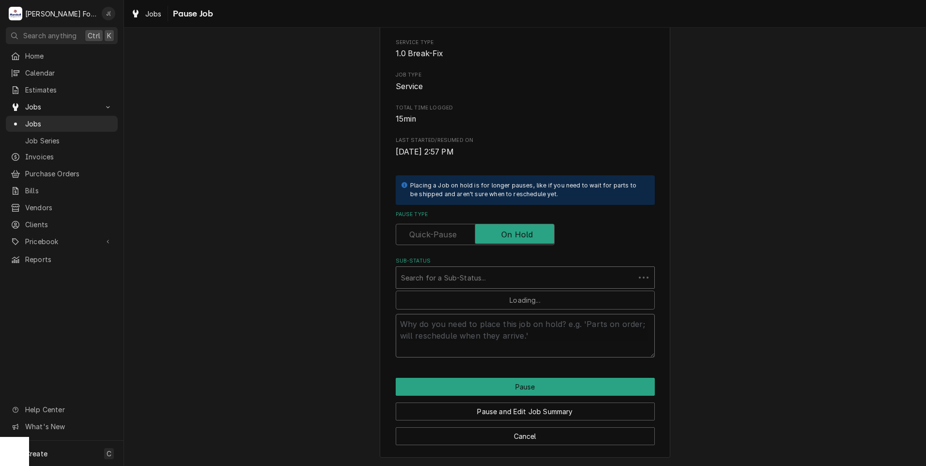
click at [446, 338] on textarea "Pause Reason ( optional )" at bounding box center [525, 336] width 259 height 44
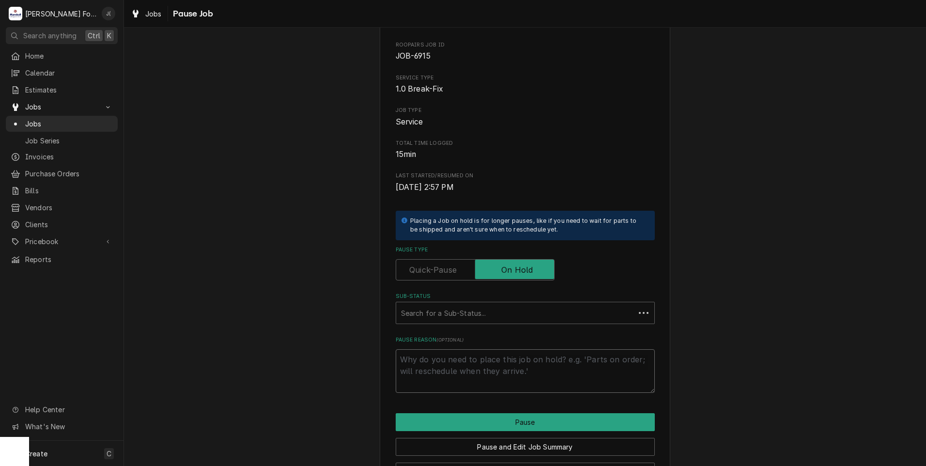
scroll to position [0, 0]
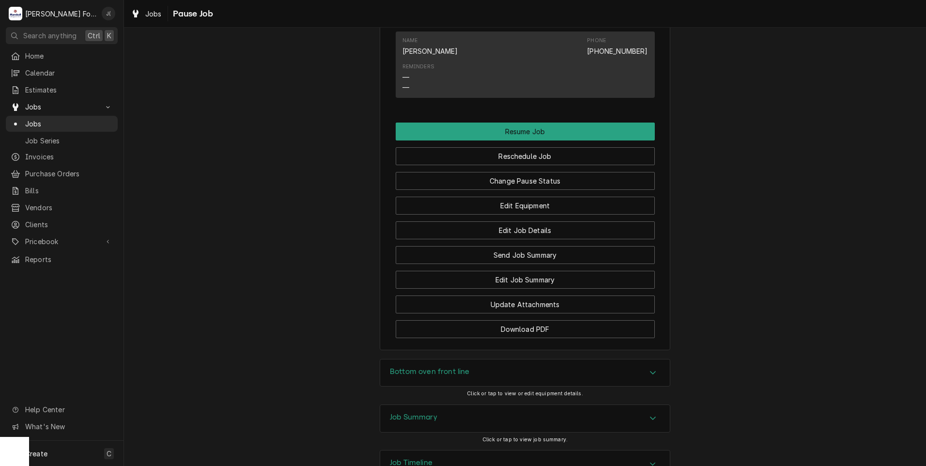
scroll to position [958, 0]
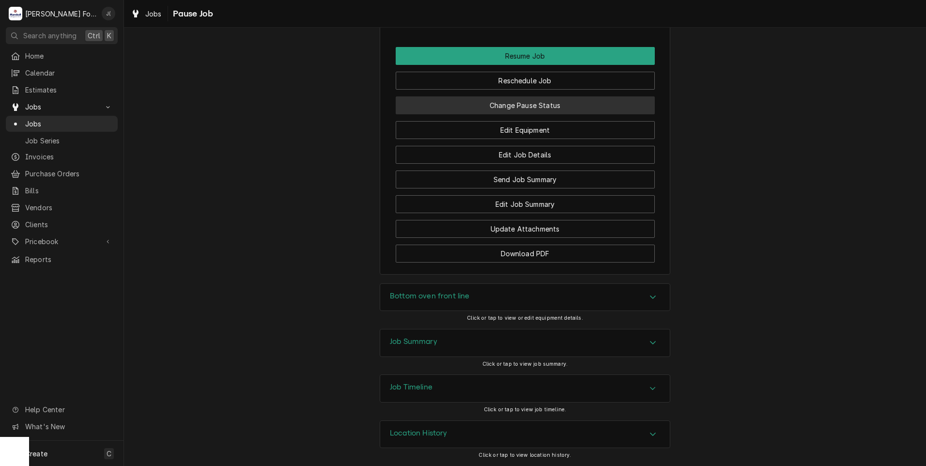
click at [519, 106] on button "Change Pause Status" at bounding box center [525, 105] width 259 height 18
type textarea "x"
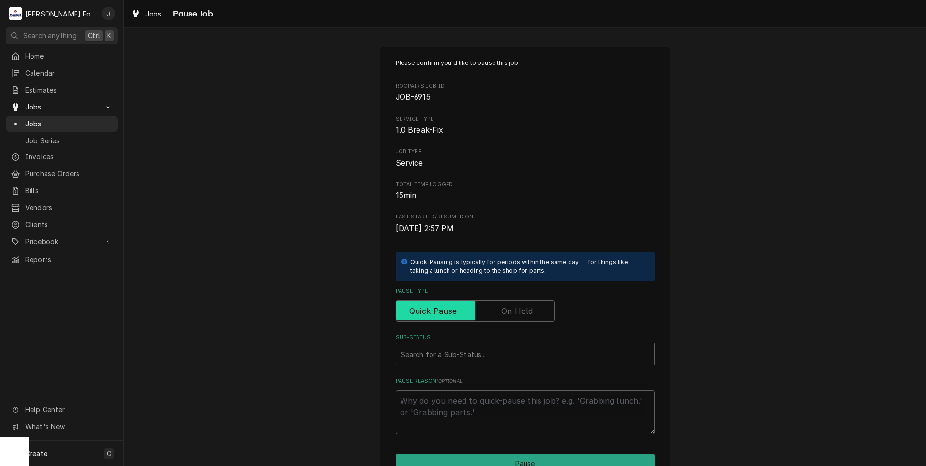
click at [499, 312] on input "Pause Type" at bounding box center [475, 310] width 150 height 21
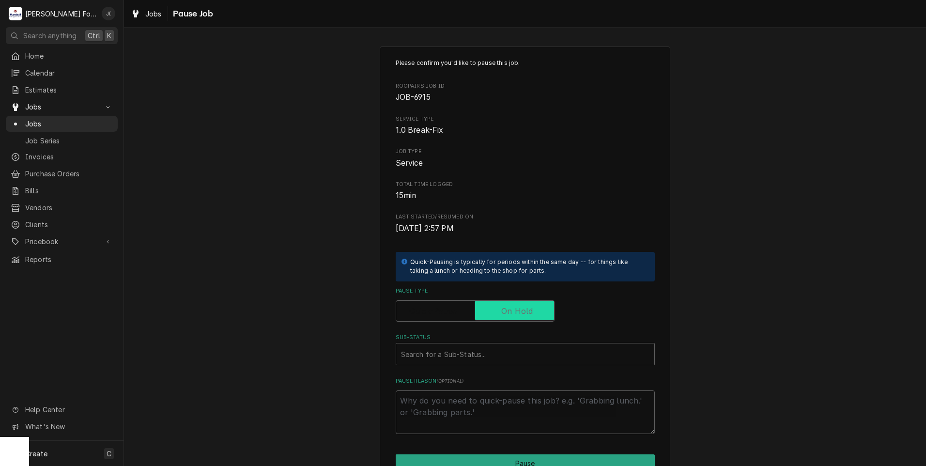
checkbox input "true"
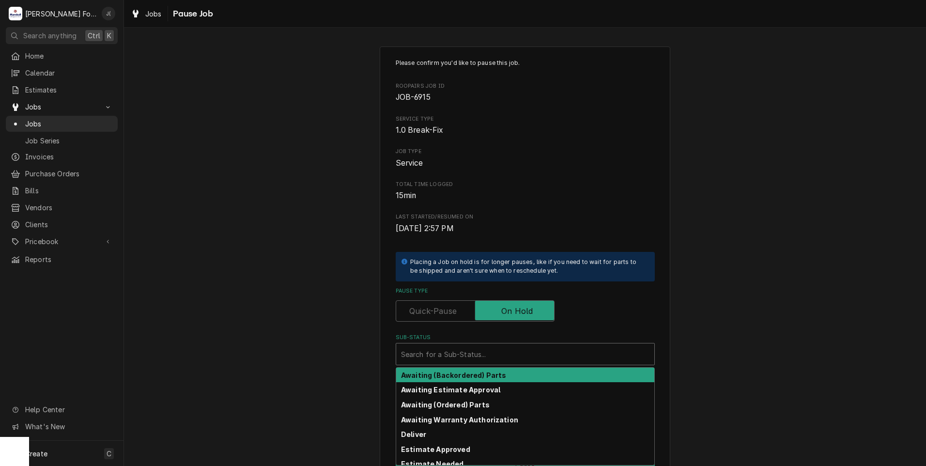
click at [474, 355] on div "Sub-Status" at bounding box center [525, 353] width 249 height 17
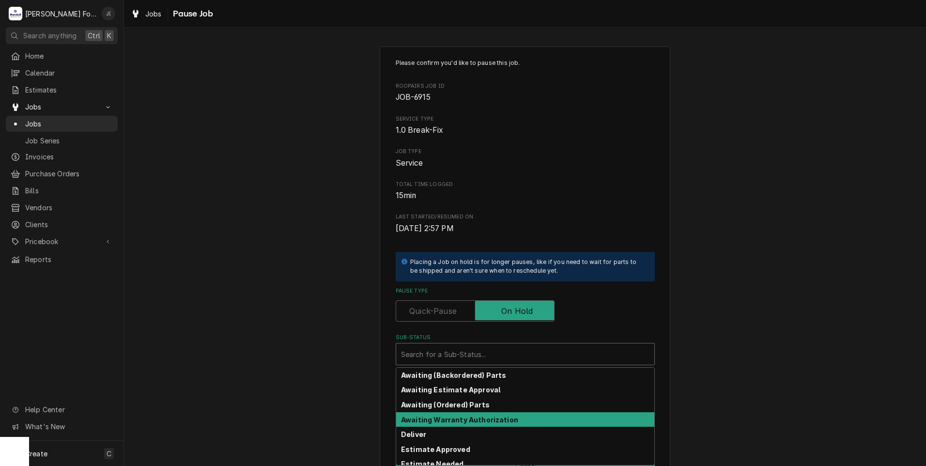
scroll to position [155, 0]
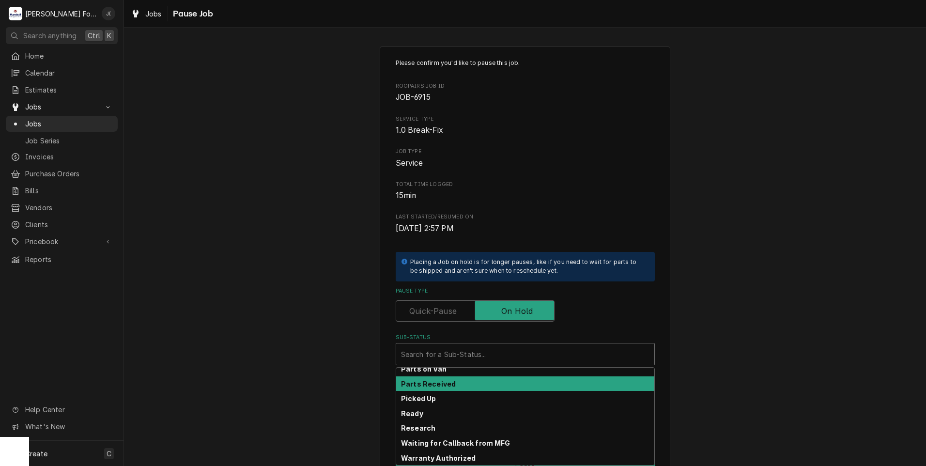
click at [448, 389] on div "Parts Received" at bounding box center [525, 383] width 258 height 15
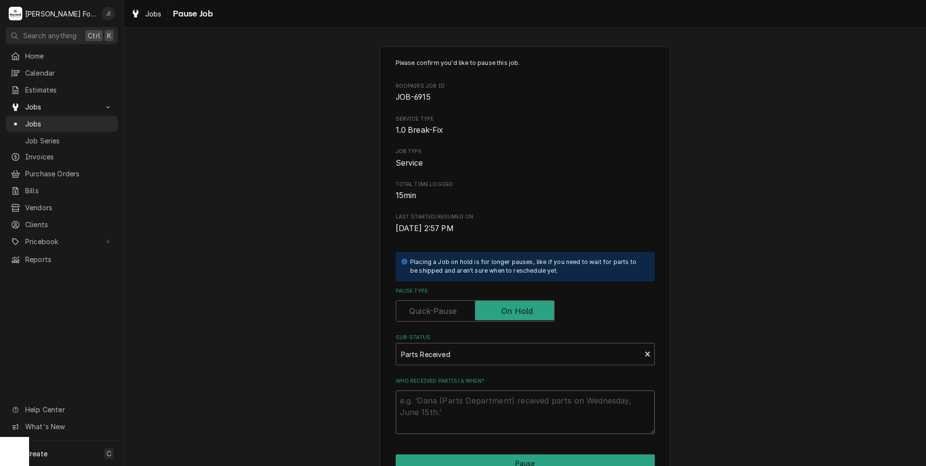
click at [447, 404] on textarea "Who received part(s) & when?" at bounding box center [525, 413] width 259 height 44
type textarea "x"
type textarea "0"
type textarea "x"
type textarea "09"
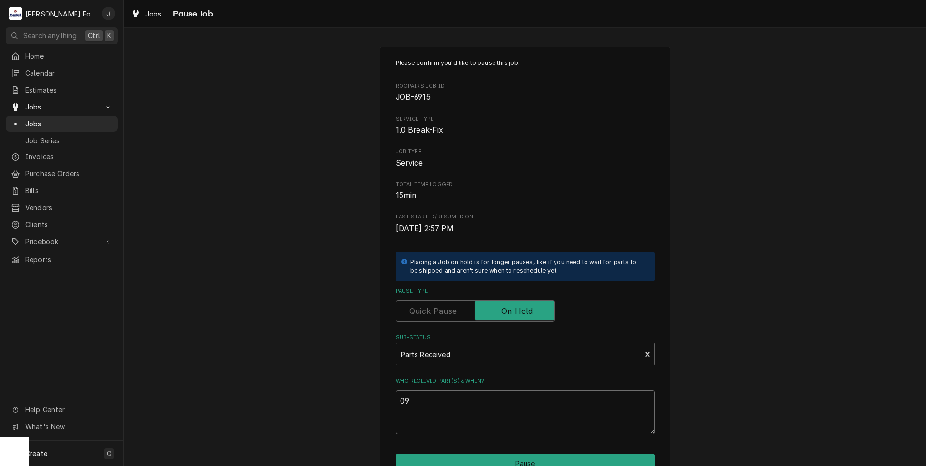
type textarea "x"
type textarea "09/"
type textarea "x"
type textarea "09/1"
type textarea "x"
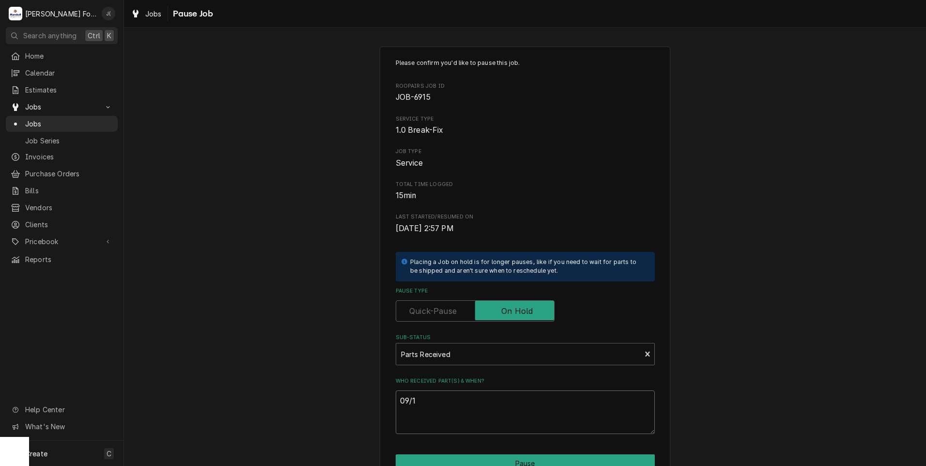
type textarea "09/10"
type textarea "x"
type textarea "09/10/"
type textarea "x"
type textarea "09/10/2"
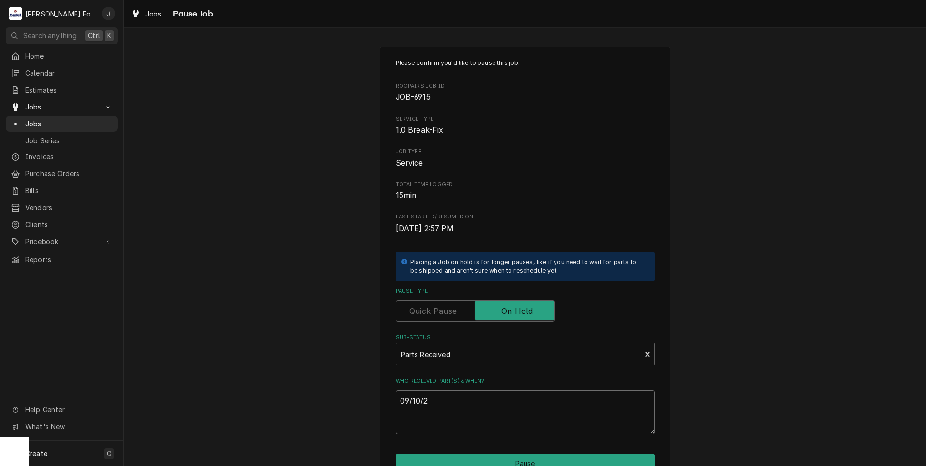
type textarea "x"
type textarea "[DATE]"
type textarea "x"
type textarea "09/10/202"
type textarea "x"
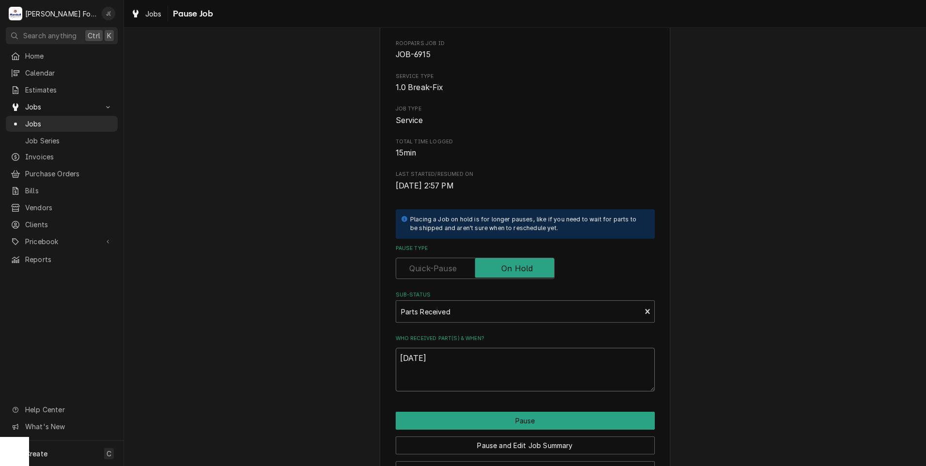
scroll to position [77, 0]
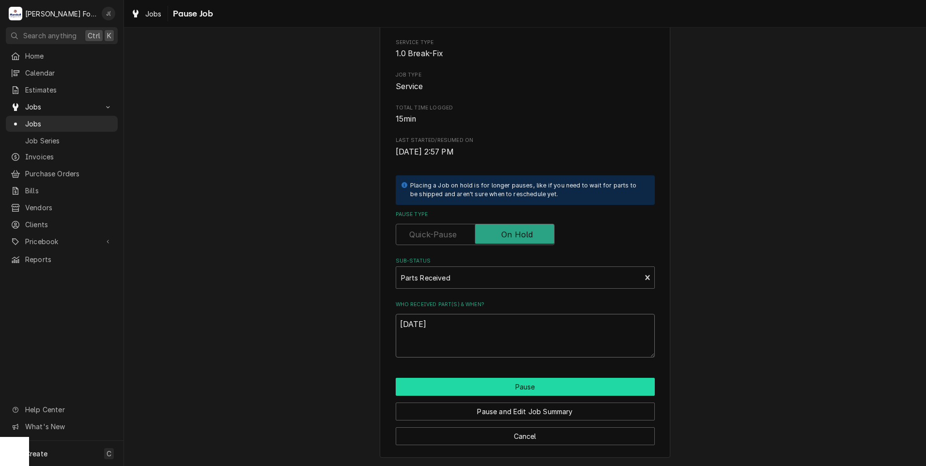
type textarea "[DATE]"
click at [510, 384] on button "Pause" at bounding box center [525, 387] width 259 height 18
type textarea "x"
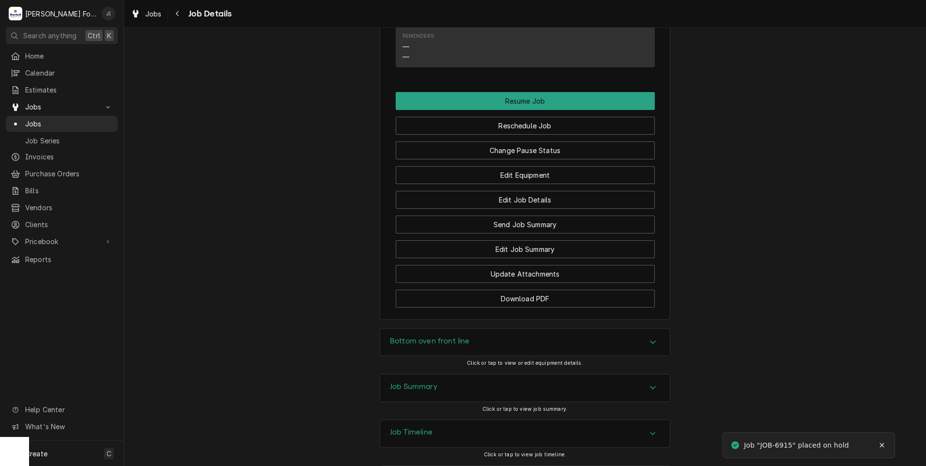
scroll to position [958, 0]
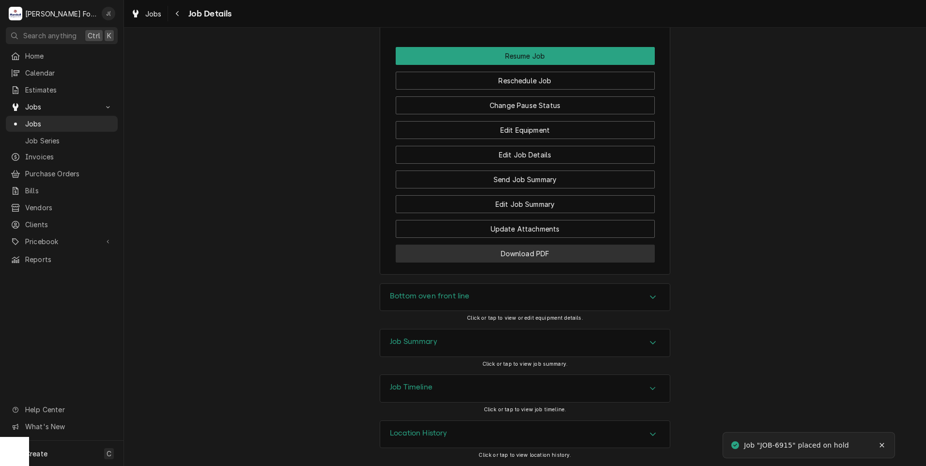
click at [484, 257] on button "Download PDF" at bounding box center [525, 254] width 259 height 18
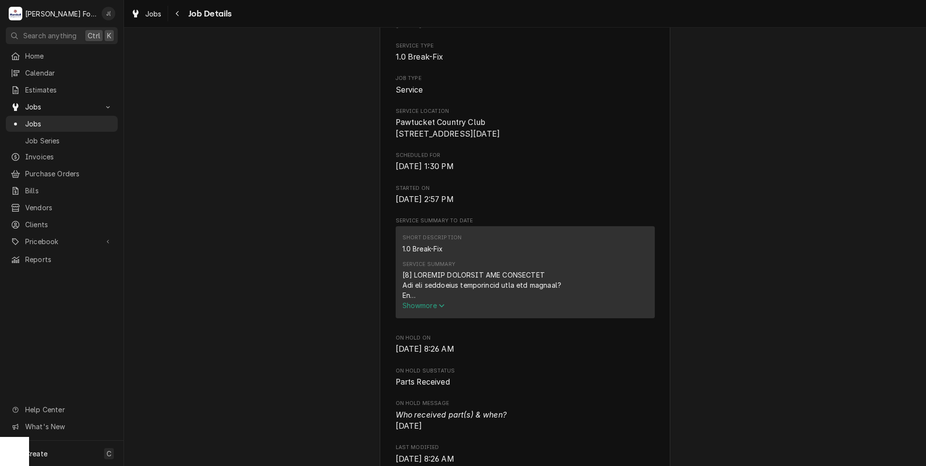
scroll to position [0, 0]
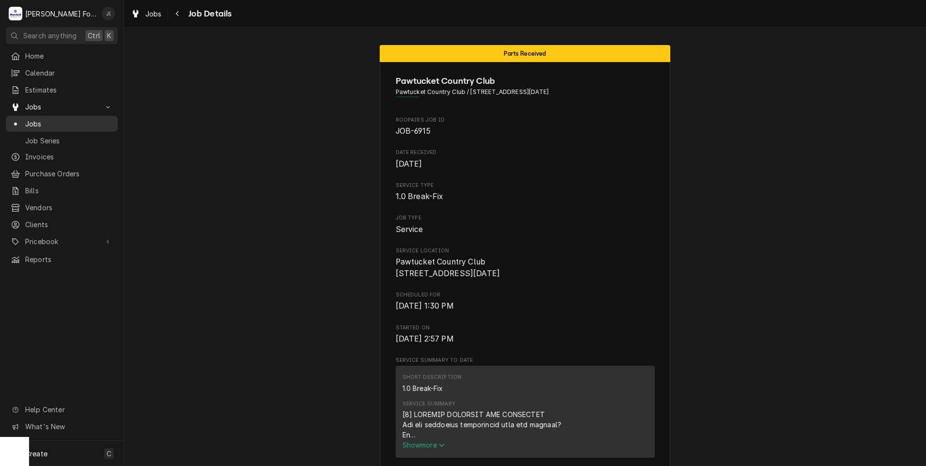
click at [53, 119] on span "Jobs" at bounding box center [69, 124] width 88 height 10
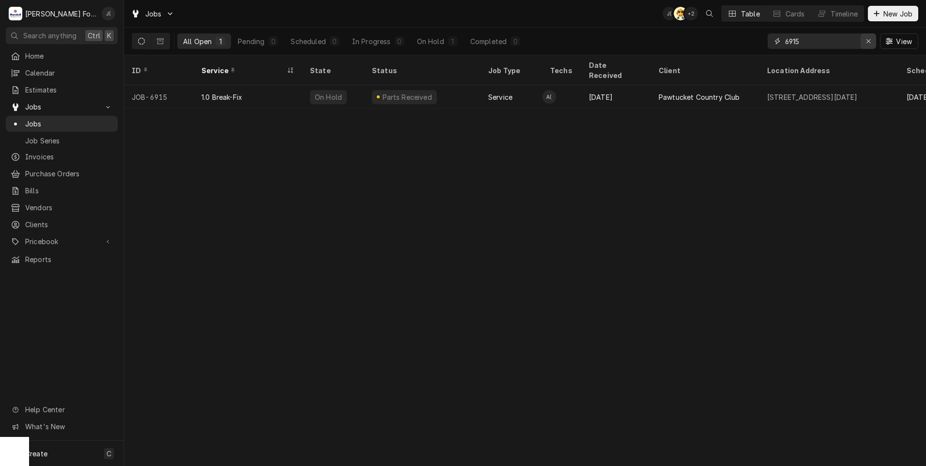
click at [870, 44] on icon "Erase input" at bounding box center [868, 41] width 5 height 7
click at [847, 42] on input "Dynamic Content Wrapper" at bounding box center [830, 41] width 91 height 16
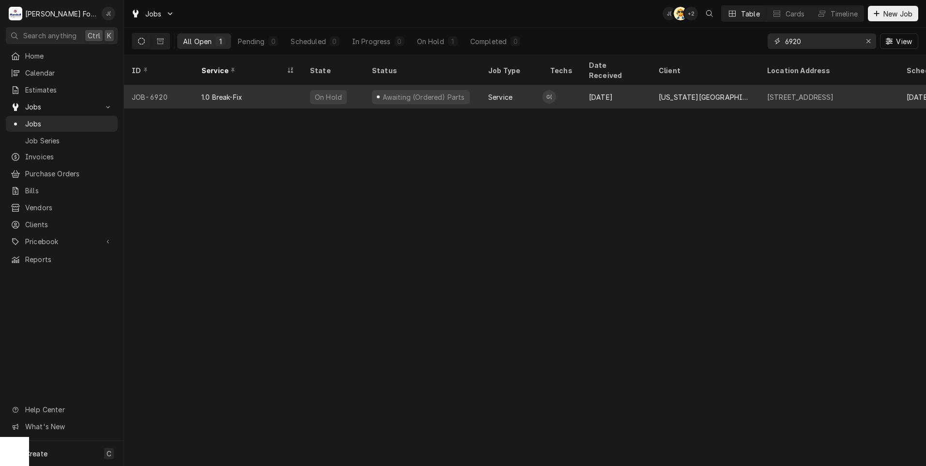
type input "6920"
click at [219, 92] on div "1.0 Break-Fix" at bounding box center [248, 96] width 109 height 23
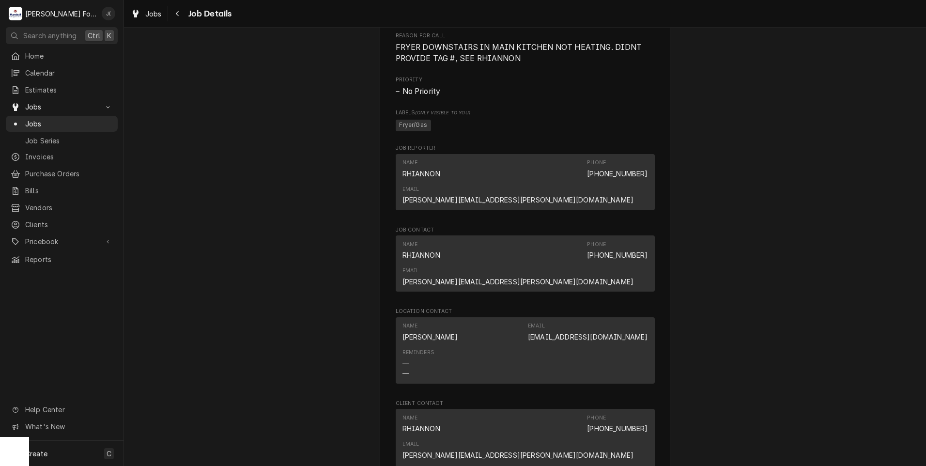
scroll to position [1163, 0]
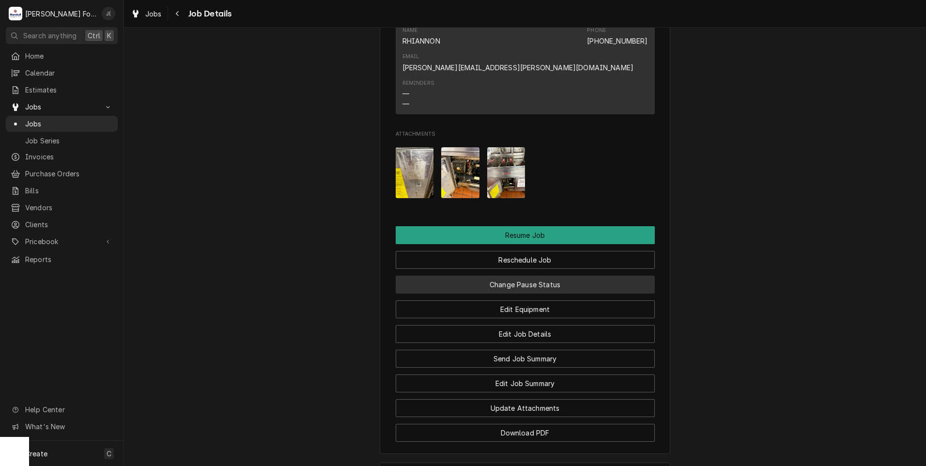
click at [482, 276] on button "Change Pause Status" at bounding box center [525, 285] width 259 height 18
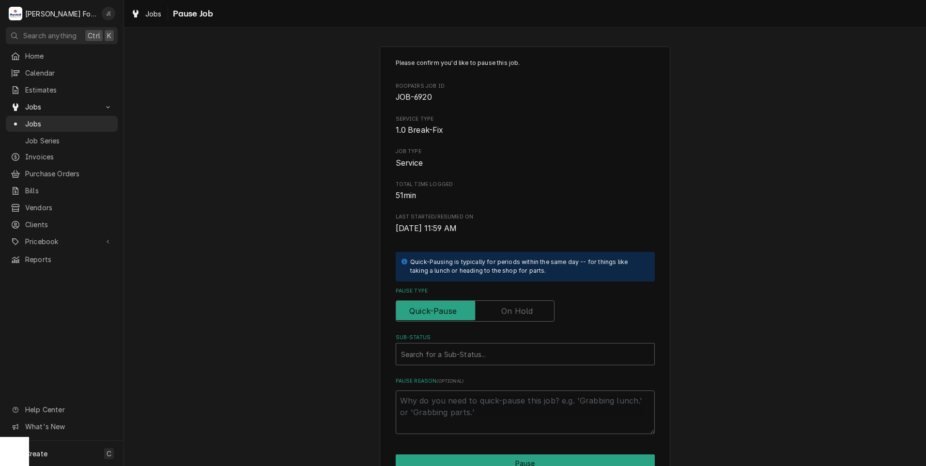
click at [504, 306] on label "Pause Type" at bounding box center [475, 310] width 159 height 21
click at [504, 306] on input "Pause Type" at bounding box center [475, 310] width 150 height 21
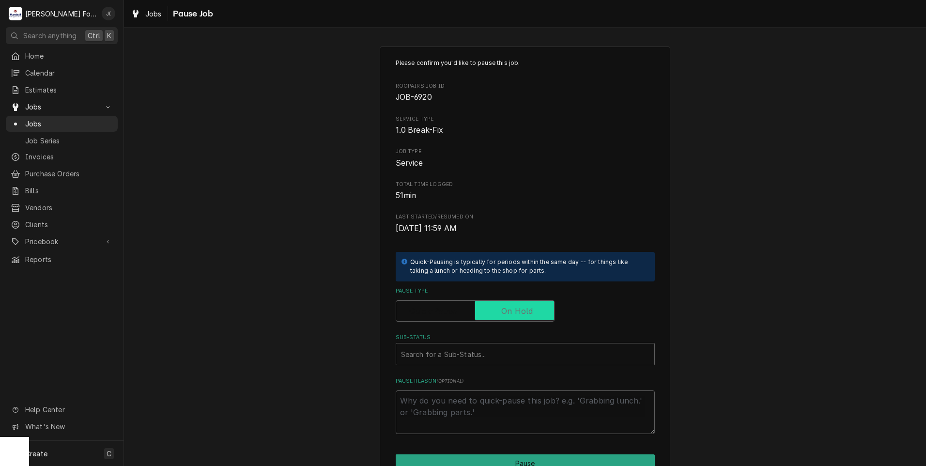
checkbox input "true"
click at [495, 358] on div "Sub-Status" at bounding box center [525, 353] width 249 height 17
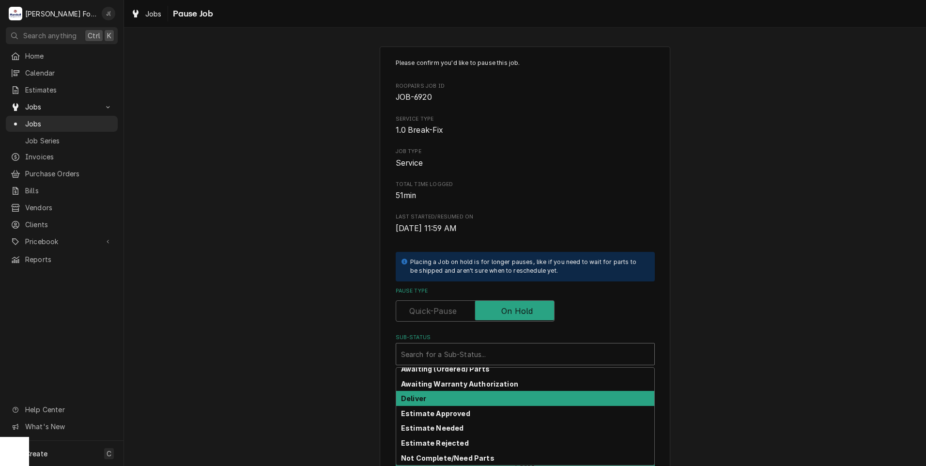
scroll to position [155, 0]
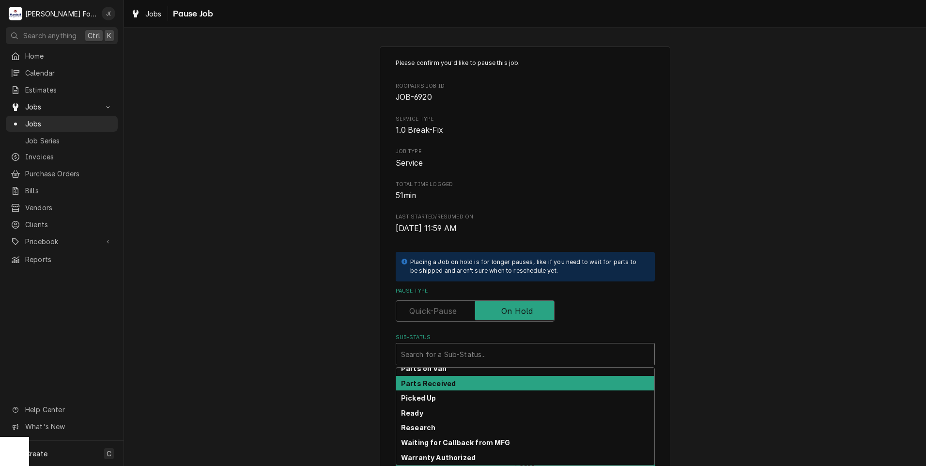
click at [446, 386] on strong "Parts Received" at bounding box center [428, 383] width 55 height 8
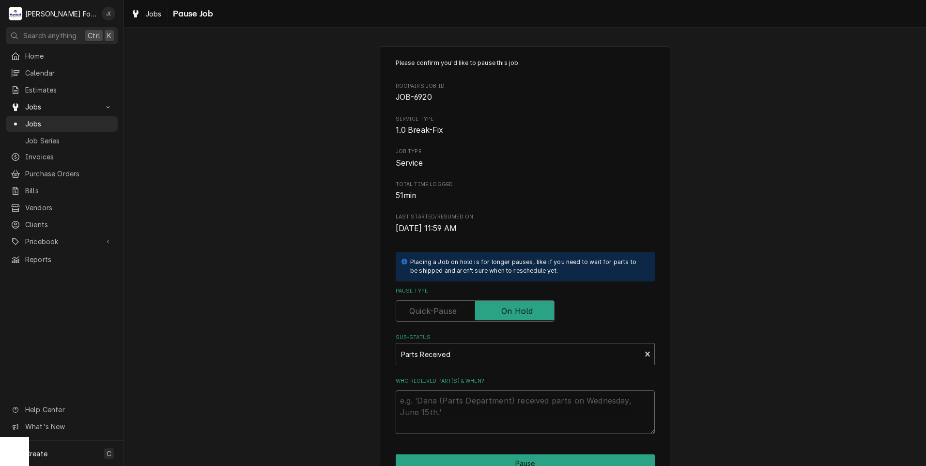
click at [449, 419] on textarea "Who received part(s) & when?" at bounding box center [525, 413] width 259 height 44
type textarea "x"
type textarea "0"
type textarea "x"
type textarea "09"
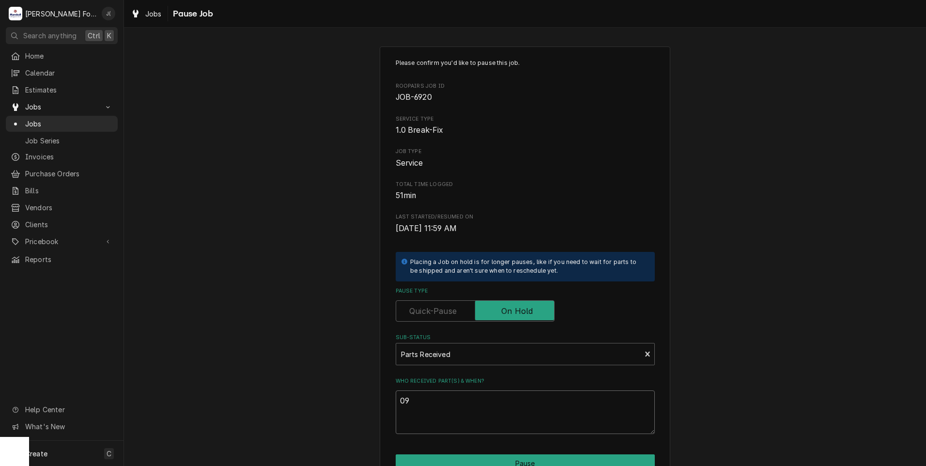
type textarea "x"
type textarea "09/"
type textarea "x"
type textarea "09/1"
type textarea "x"
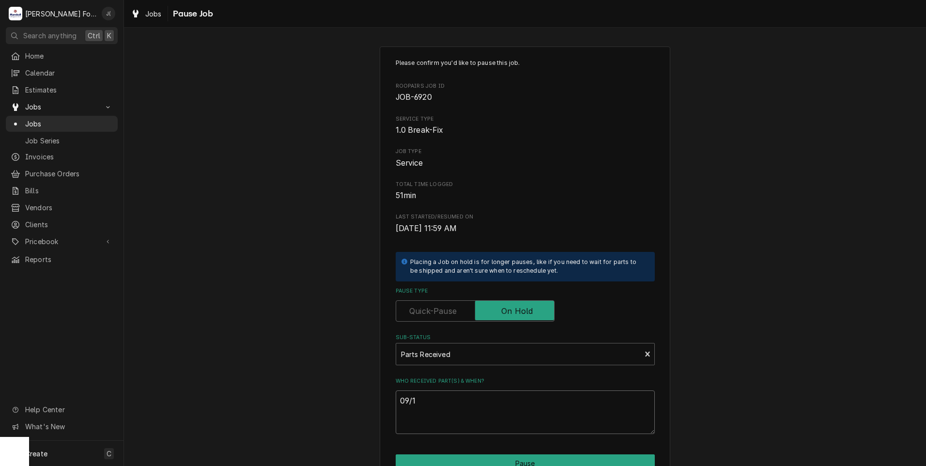
type textarea "09/10"
type textarea "x"
type textarea "09/10/"
type textarea "x"
type textarea "09/10/2"
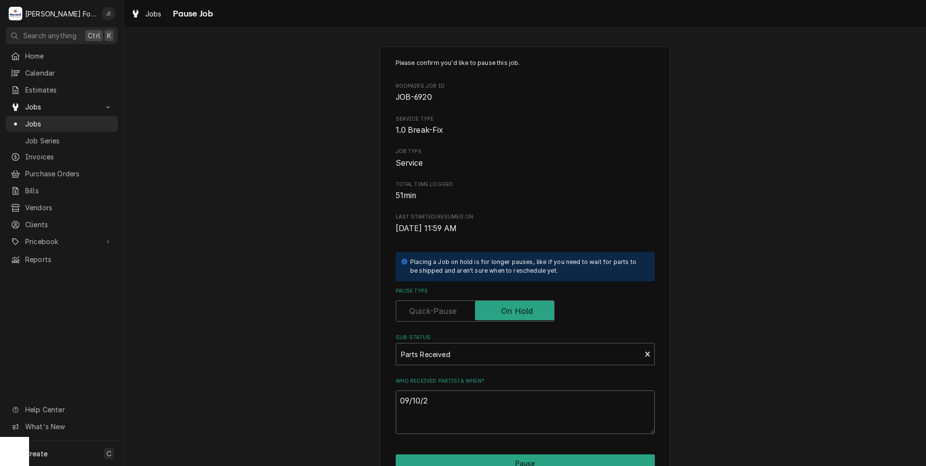
type textarea "x"
type textarea "[DATE]"
type textarea "x"
type textarea "09/10/202"
type textarea "x"
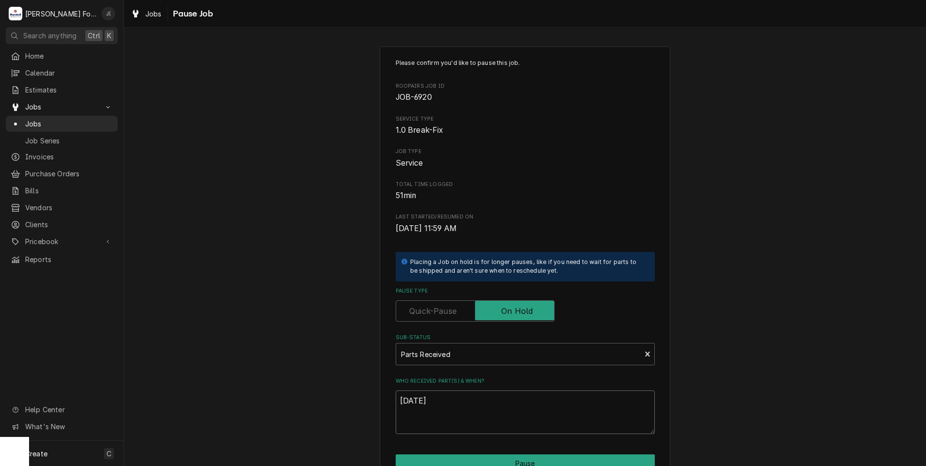
scroll to position [77, 0]
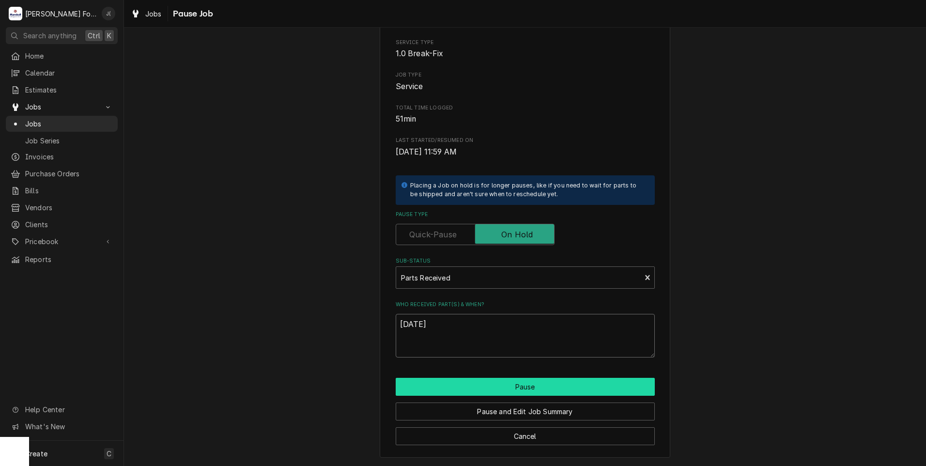
type textarea "[DATE]"
click at [483, 386] on button "Pause" at bounding box center [525, 387] width 259 height 18
type textarea "x"
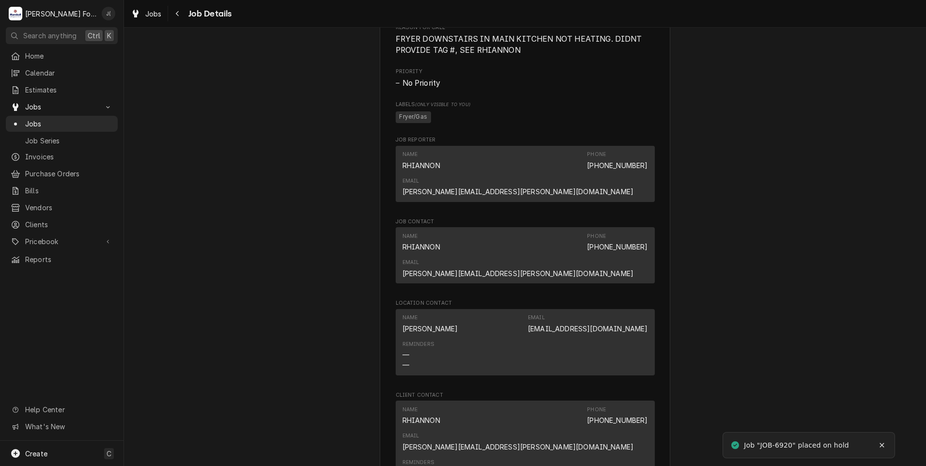
scroll to position [1163, 0]
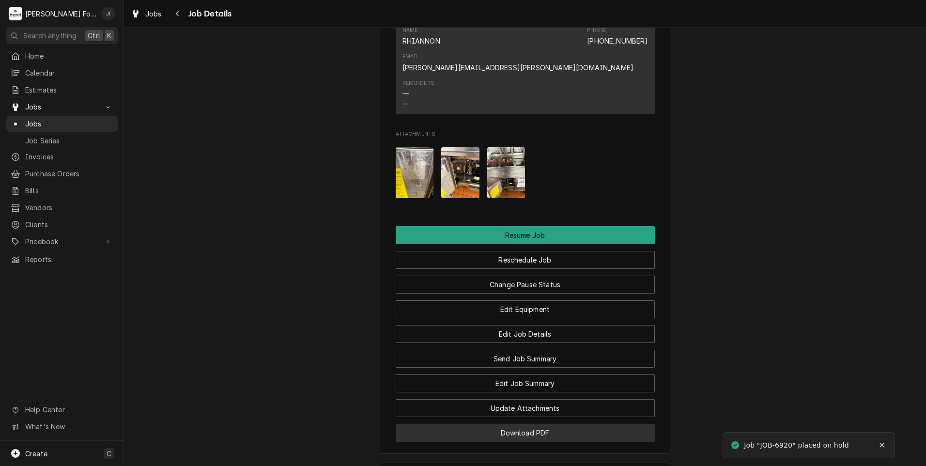
click at [451, 424] on button "Download PDF" at bounding box center [525, 433] width 259 height 18
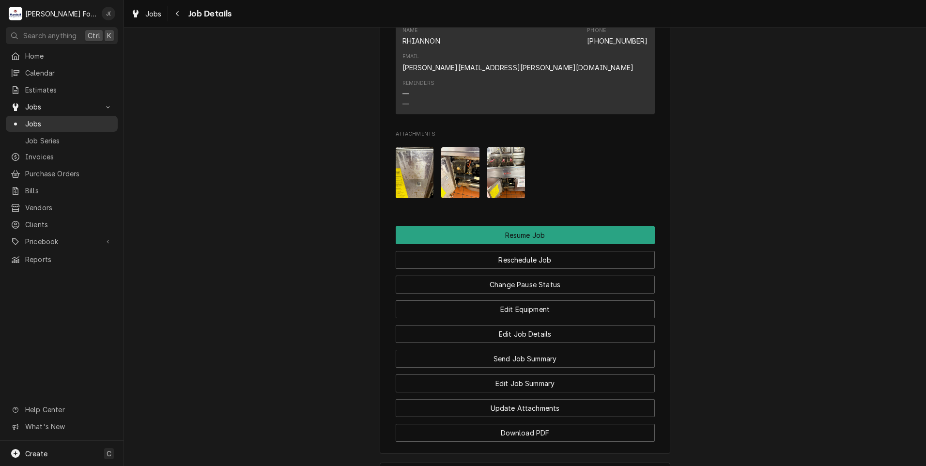
click at [63, 119] on span "Jobs" at bounding box center [69, 124] width 88 height 10
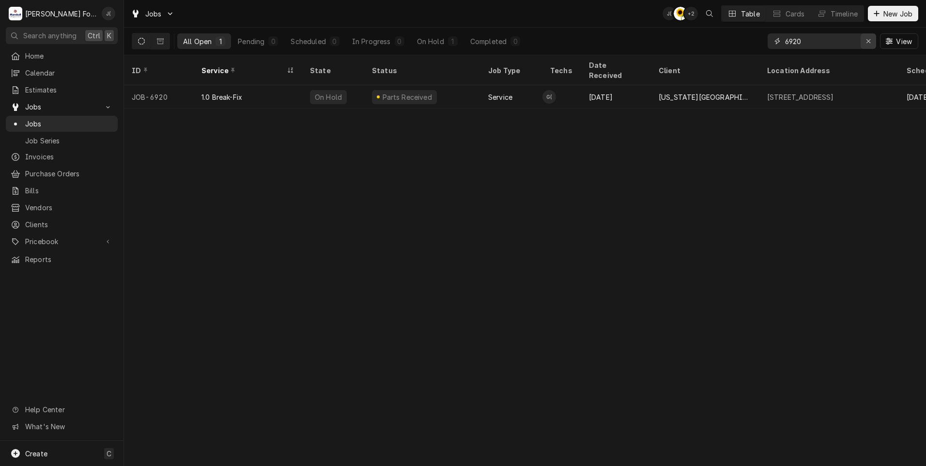
click at [871, 41] on icon "Erase input" at bounding box center [868, 41] width 5 height 7
click at [852, 39] on input "Dynamic Content Wrapper" at bounding box center [830, 41] width 91 height 16
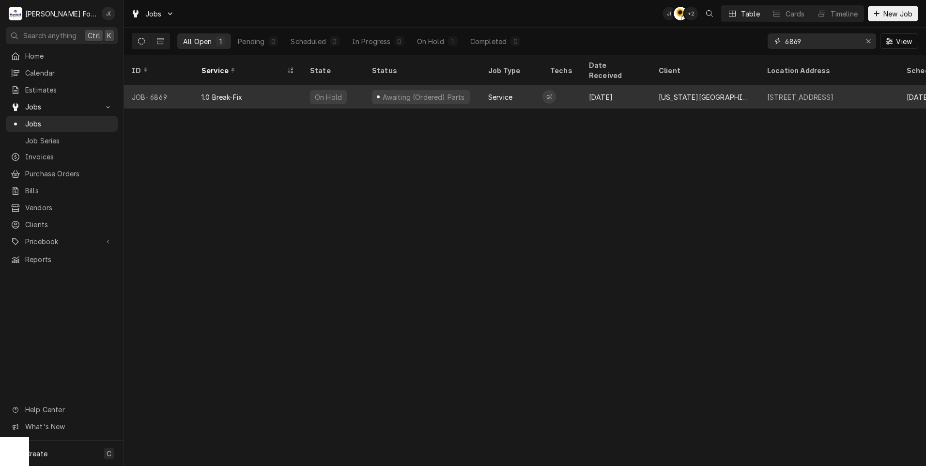
type input "6869"
click at [298, 85] on div "1.0 Break-Fix" at bounding box center [248, 96] width 109 height 23
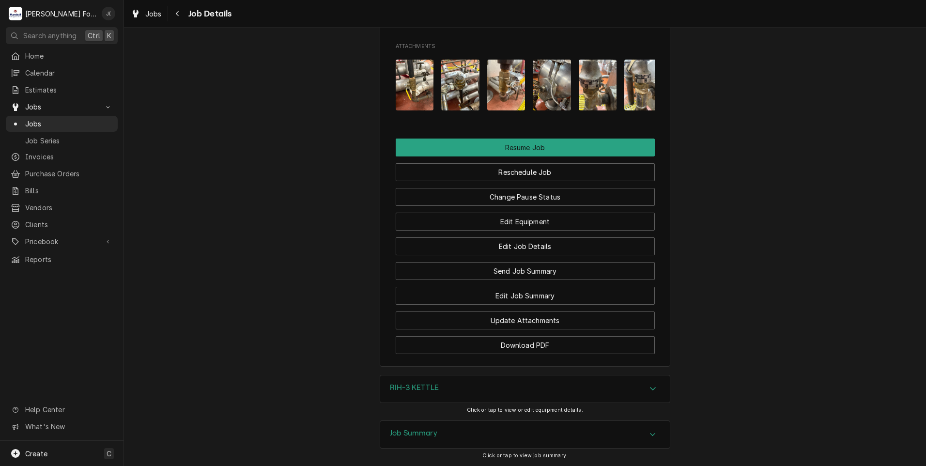
scroll to position [1260, 0]
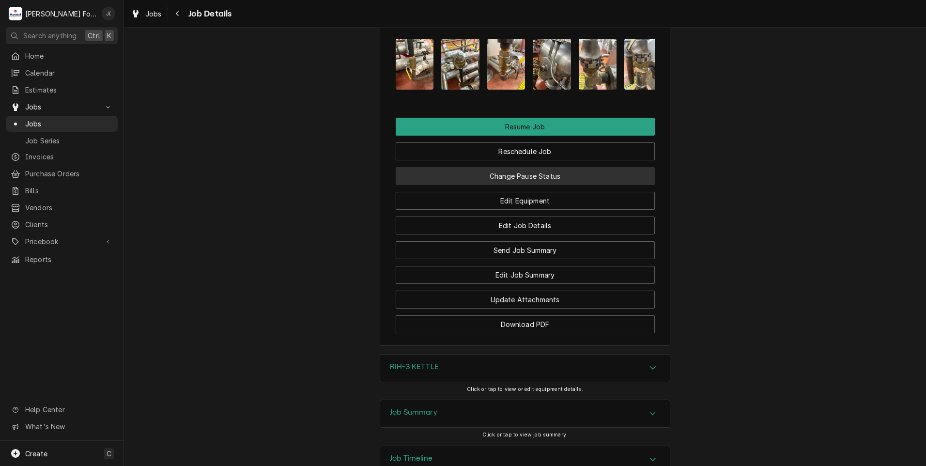
click at [527, 167] on button "Change Pause Status" at bounding box center [525, 176] width 259 height 18
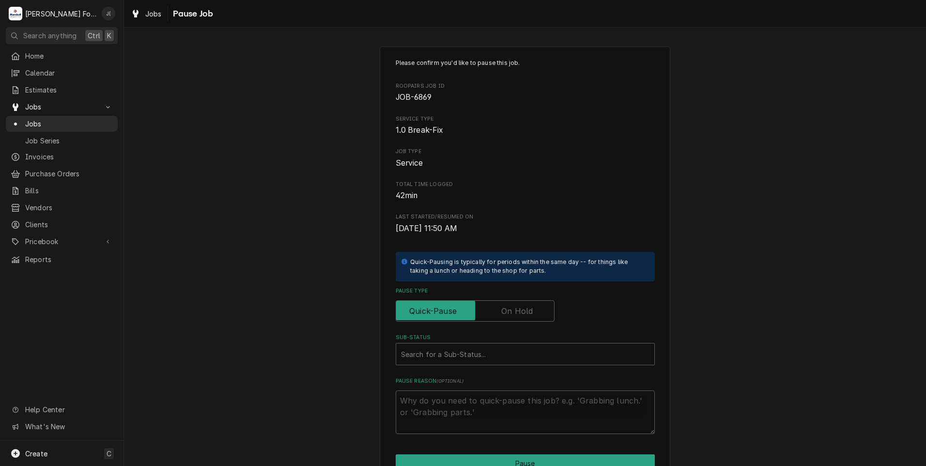
click at [512, 305] on label "Pause Type" at bounding box center [475, 310] width 159 height 21
click at [512, 305] on input "Pause Type" at bounding box center [475, 310] width 150 height 21
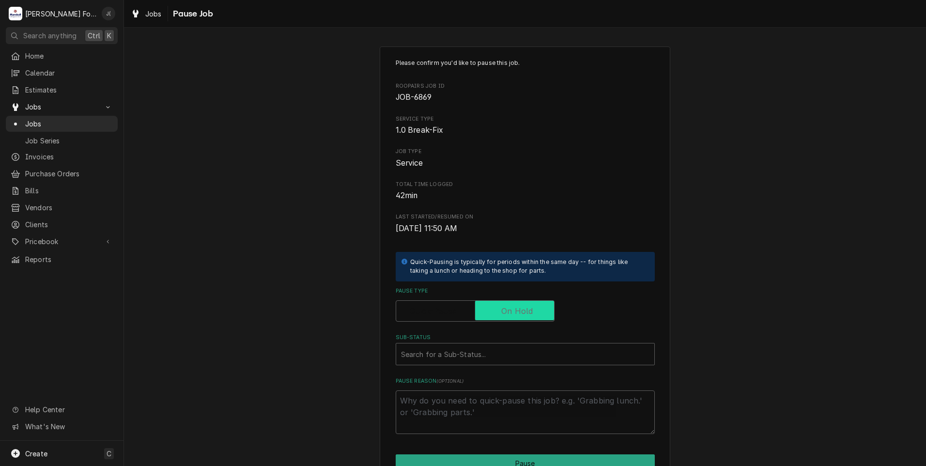
checkbox input "true"
click at [488, 359] on div "Sub-Status" at bounding box center [525, 353] width 249 height 17
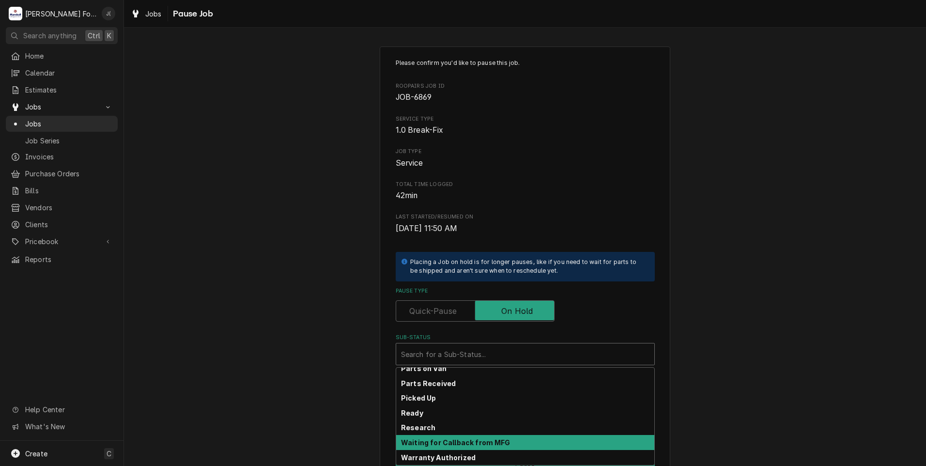
scroll to position [155, 0]
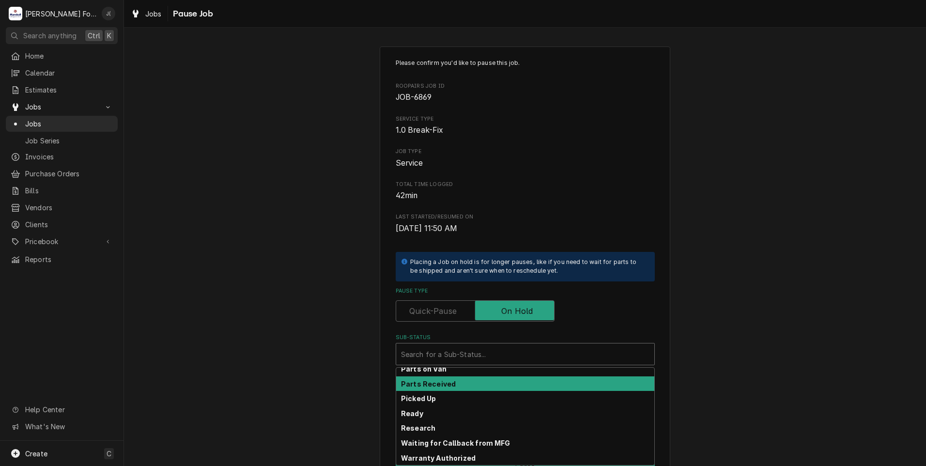
click at [497, 384] on div "Parts Received" at bounding box center [525, 383] width 258 height 15
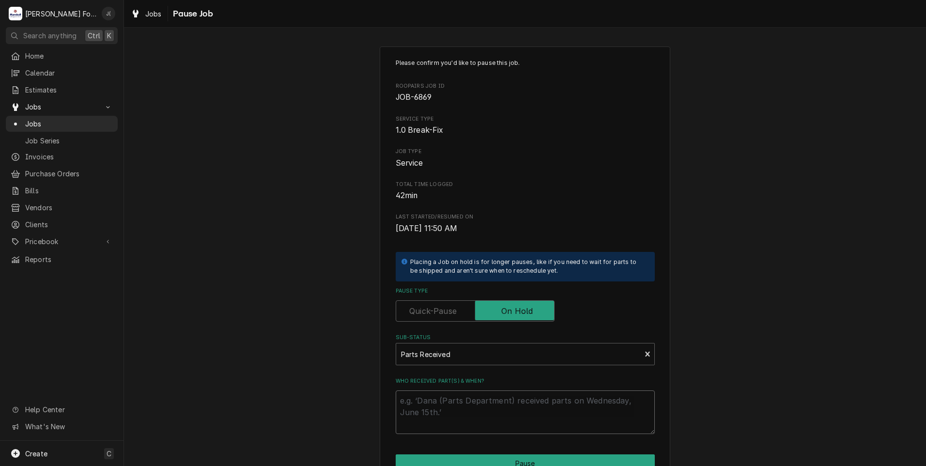
click at [495, 409] on textarea "Who received part(s) & when?" at bounding box center [525, 413] width 259 height 44
type textarea "x"
type textarea "0"
type textarea "x"
type textarea "09"
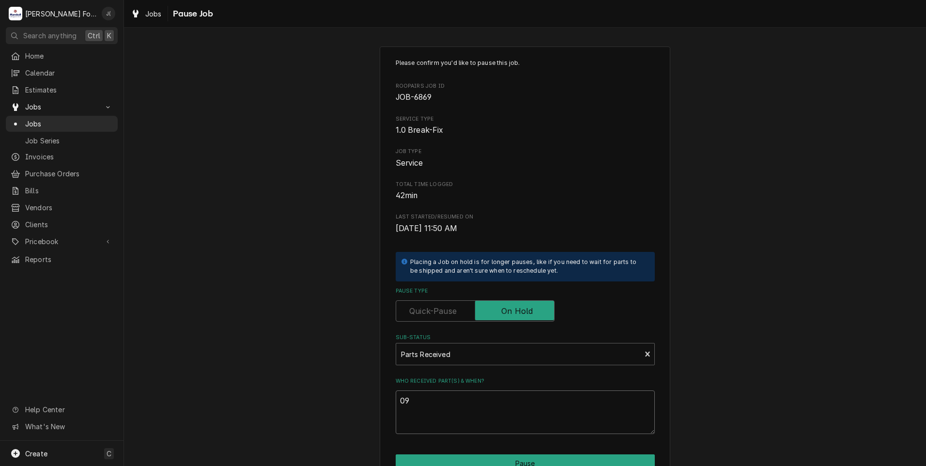
type textarea "x"
type textarea "09/"
type textarea "x"
type textarea "09/1"
type textarea "x"
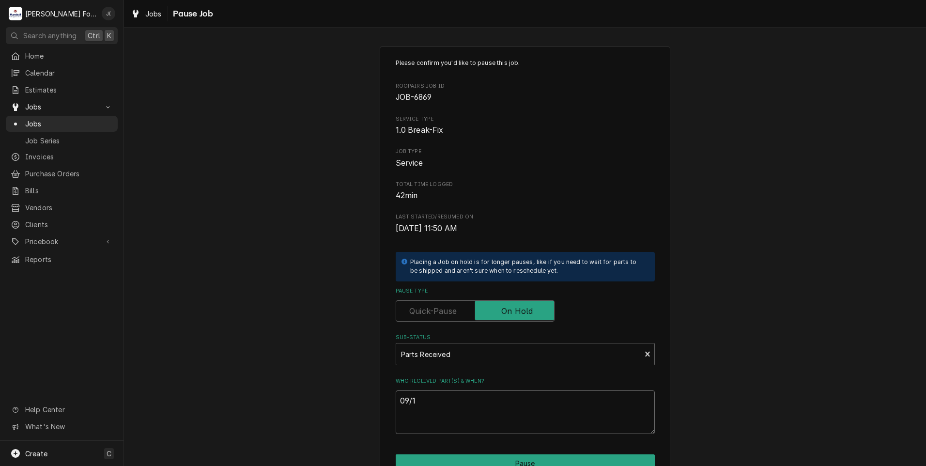
type textarea "09/10"
type textarea "x"
type textarea "09/10/"
type textarea "x"
type textarea "09/10/2"
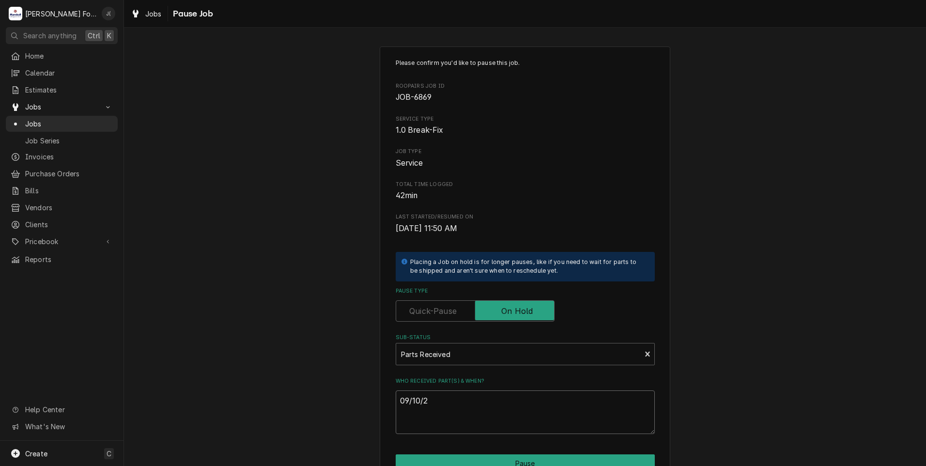
type textarea "x"
type textarea "09/10/20"
type textarea "x"
type textarea "09/10/202"
type textarea "x"
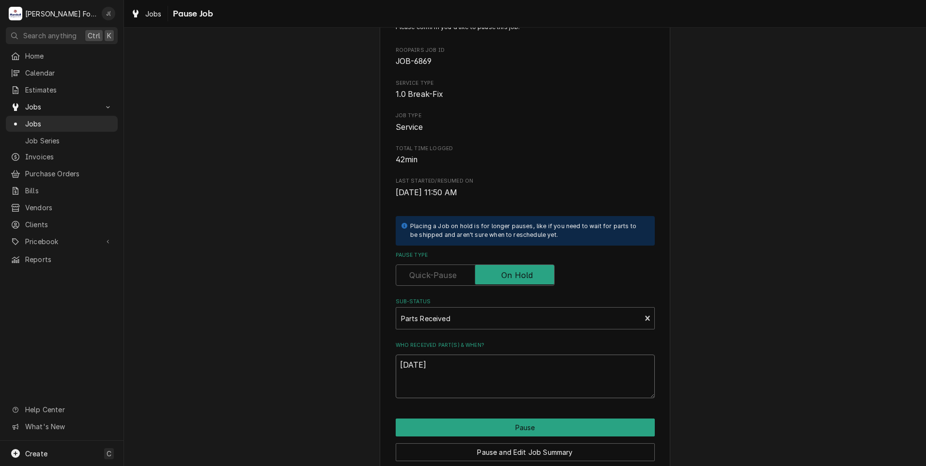
scroll to position [77, 0]
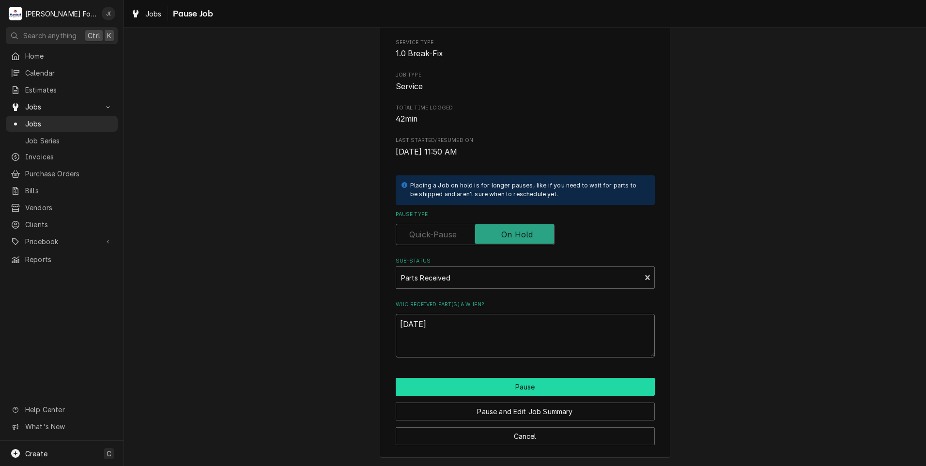
type textarea "[DATE]"
click at [504, 384] on button "Pause" at bounding box center [525, 387] width 259 height 18
type textarea "x"
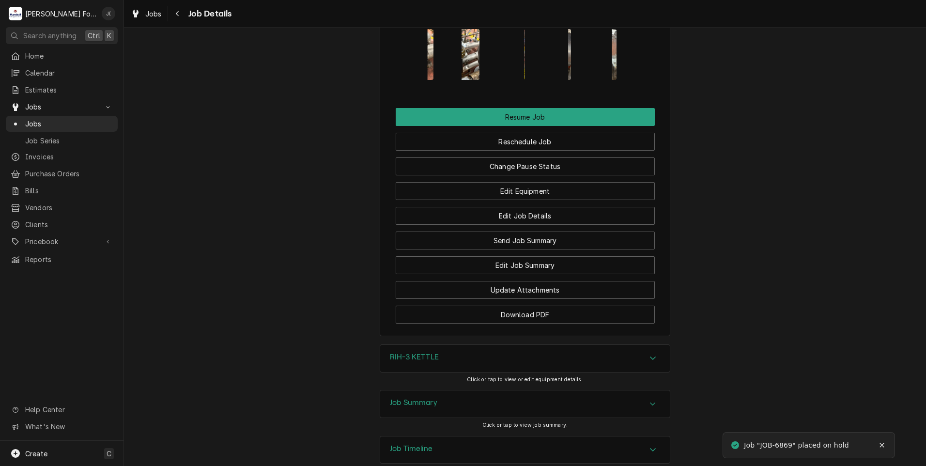
scroll to position [1270, 0]
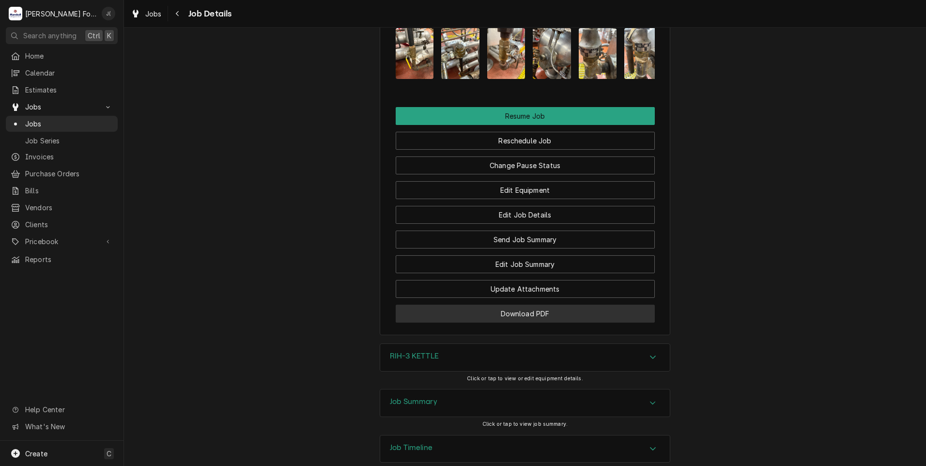
click at [528, 305] on button "Download PDF" at bounding box center [525, 314] width 259 height 18
click at [30, 122] on span "Jobs" at bounding box center [69, 124] width 88 height 10
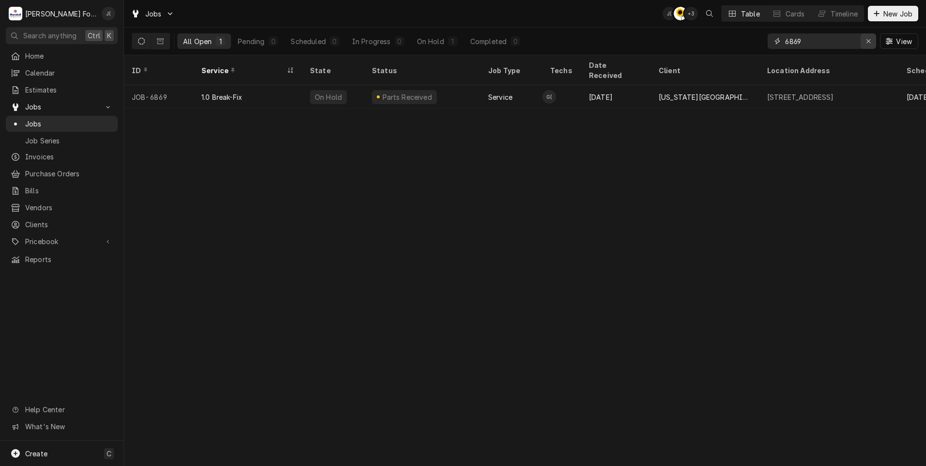
click at [869, 44] on icon "Erase input" at bounding box center [868, 41] width 5 height 7
click at [848, 43] on input "Dynamic Content Wrapper" at bounding box center [830, 41] width 91 height 16
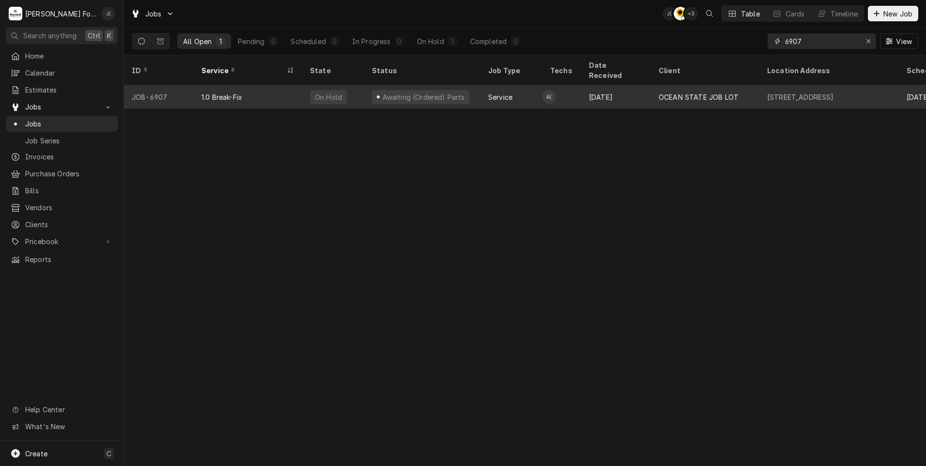
type input "6907"
click at [331, 92] on div "On Hold" at bounding box center [328, 97] width 29 height 10
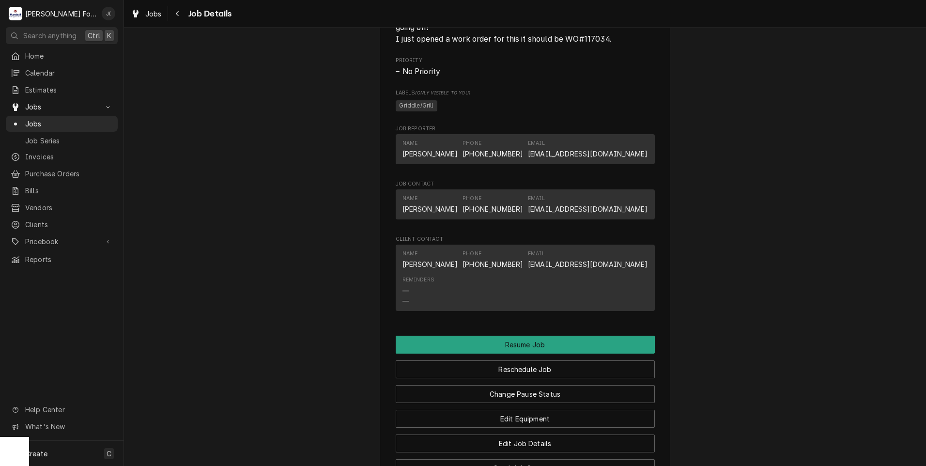
scroll to position [1053, 0]
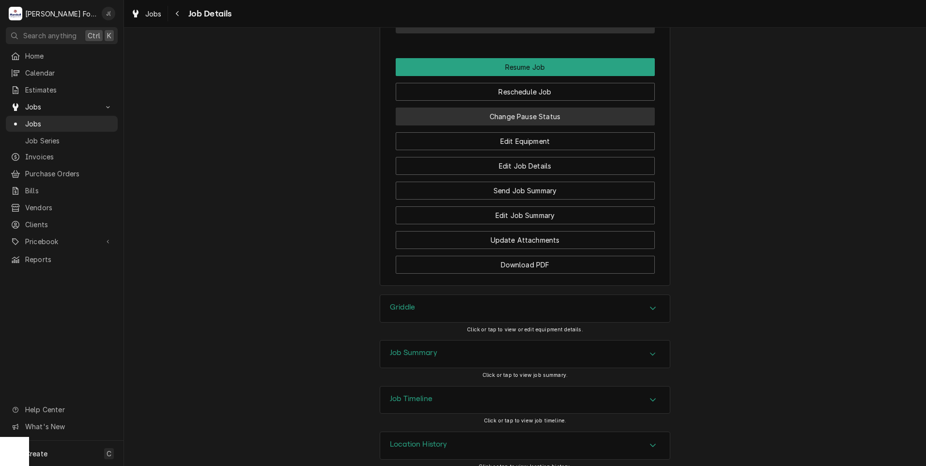
click at [553, 108] on button "Change Pause Status" at bounding box center [525, 117] width 259 height 18
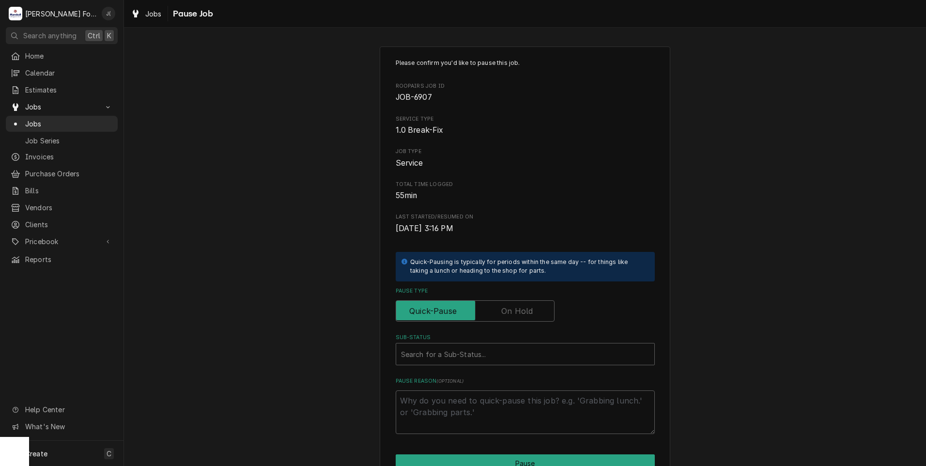
click at [527, 313] on label "Pause Type" at bounding box center [475, 310] width 159 height 21
click at [527, 313] on input "Pause Type" at bounding box center [475, 310] width 150 height 21
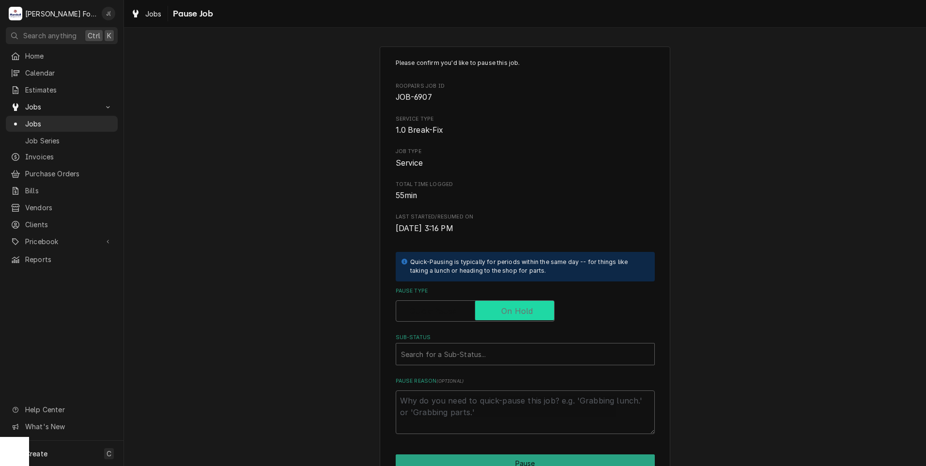
checkbox input "true"
drag, startPoint x: 479, startPoint y: 358, endPoint x: 473, endPoint y: 361, distance: 6.3
click at [477, 360] on div "Sub-Status" at bounding box center [525, 353] width 249 height 17
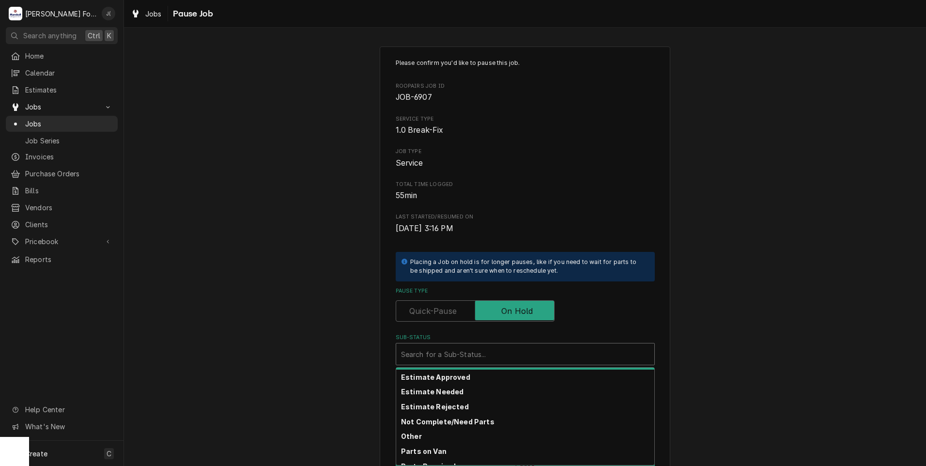
scroll to position [155, 0]
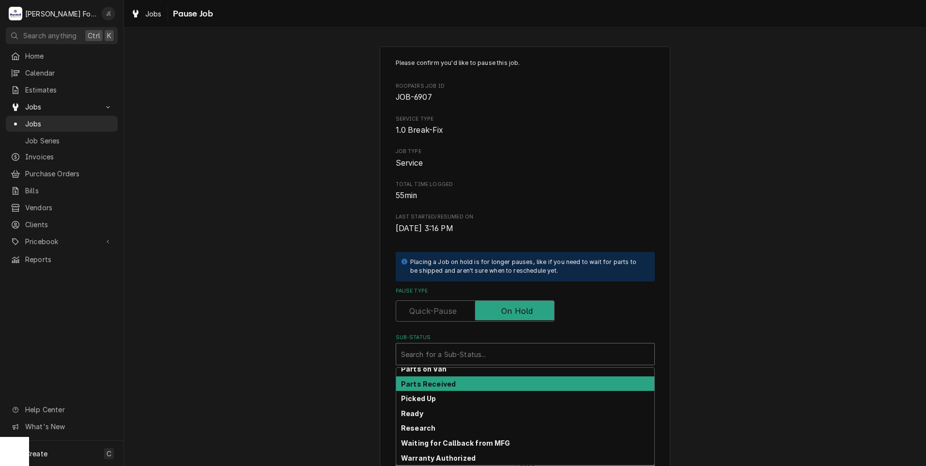
click at [474, 381] on div "Parts Received" at bounding box center [525, 383] width 258 height 15
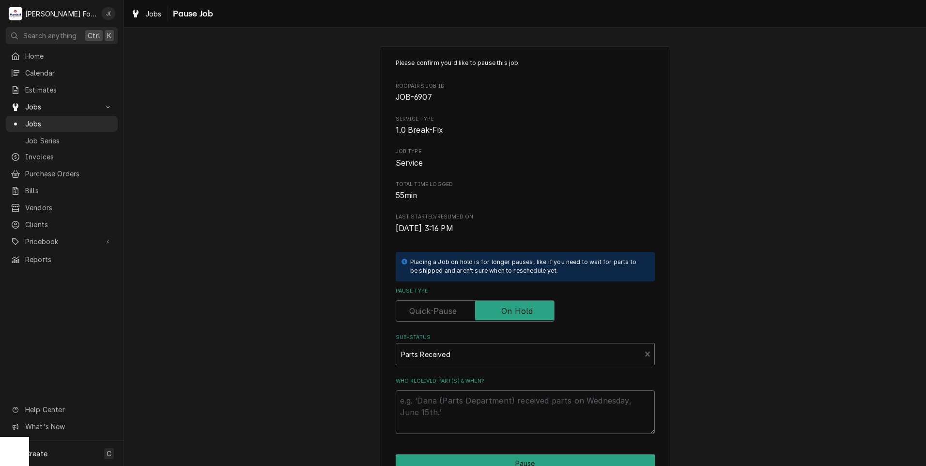
click at [478, 415] on textarea "Who received part(s) & when?" at bounding box center [525, 413] width 259 height 44
type textarea "x"
type textarea "0"
type textarea "x"
type textarea "09"
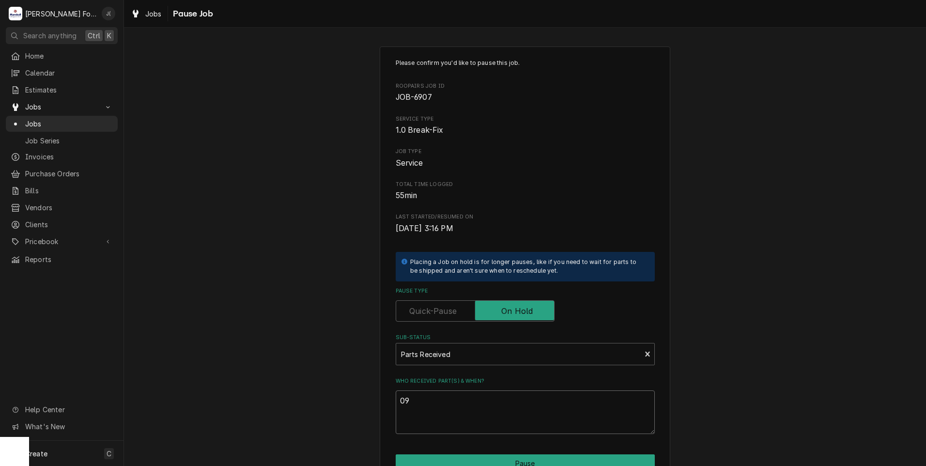
type textarea "x"
type textarea "09/"
type textarea "x"
type textarea "09/1"
type textarea "x"
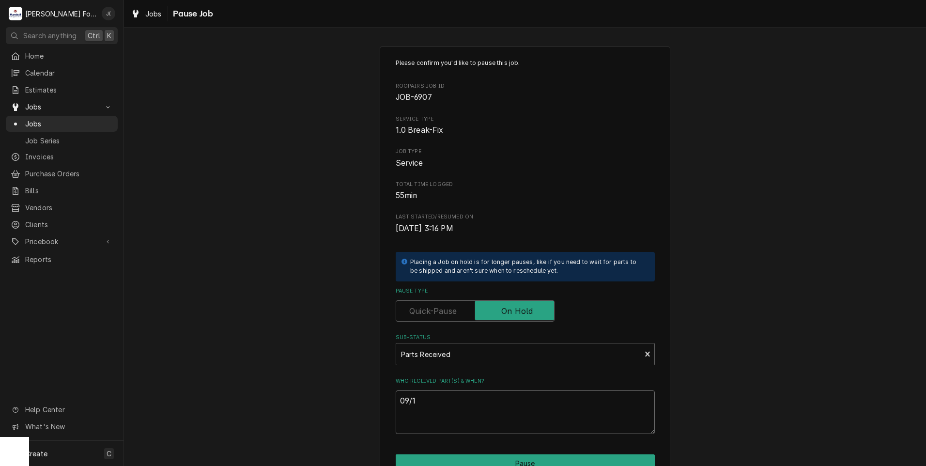
type textarea "09/10"
type textarea "x"
type textarea "09/10/"
type textarea "x"
type textarea "09/10/2"
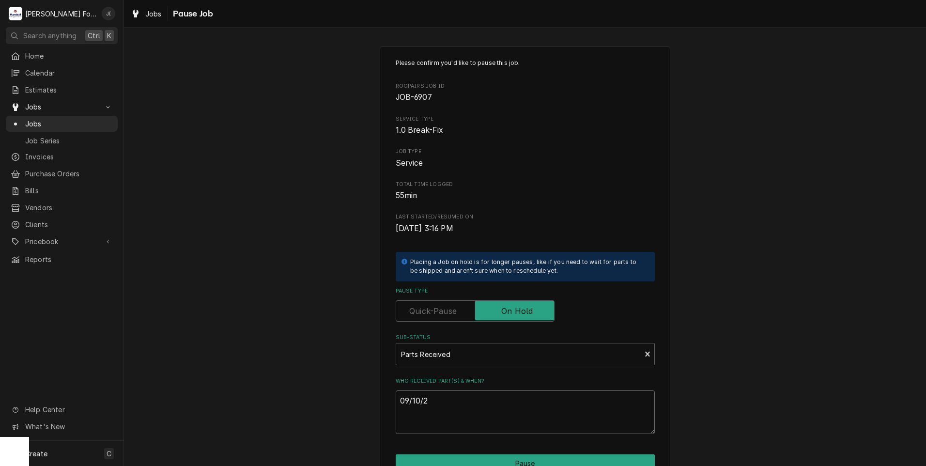
type textarea "x"
type textarea "[DATE]"
type textarea "x"
type textarea "09/10/202"
type textarea "x"
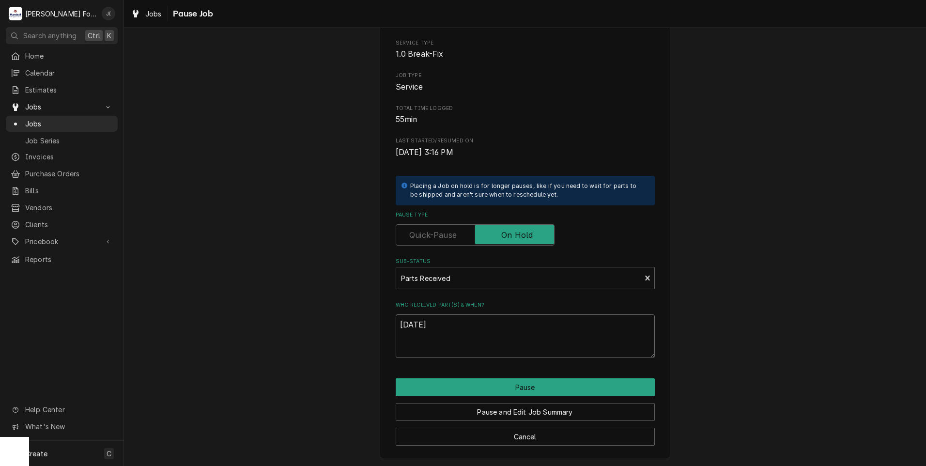
scroll to position [77, 0]
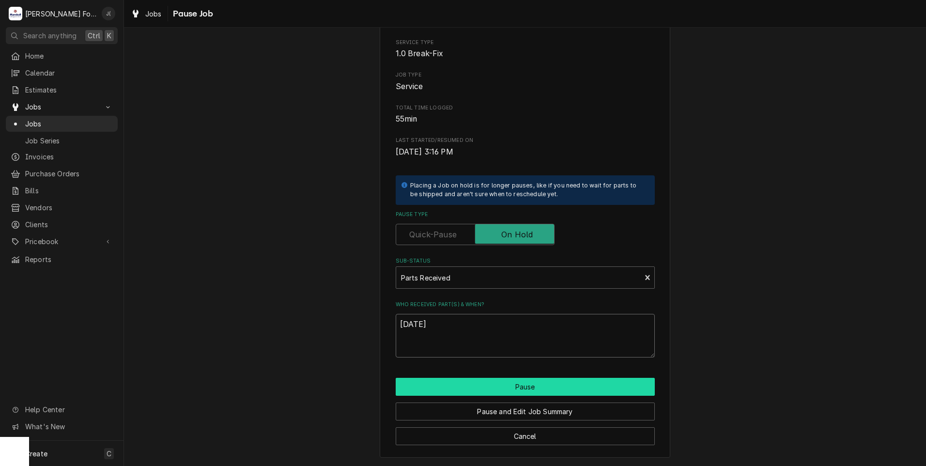
type textarea "[DATE]"
click at [495, 392] on button "Pause" at bounding box center [525, 387] width 259 height 18
type textarea "x"
